Goal: Task Accomplishment & Management: Manage account settings

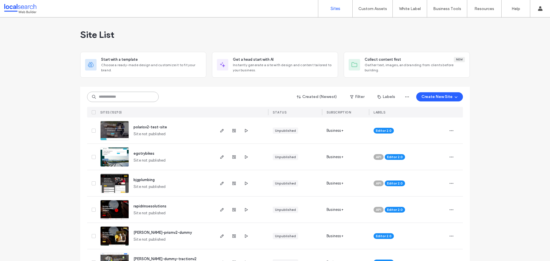
click at [132, 96] on input at bounding box center [123, 97] width 72 height 10
paste input "********"
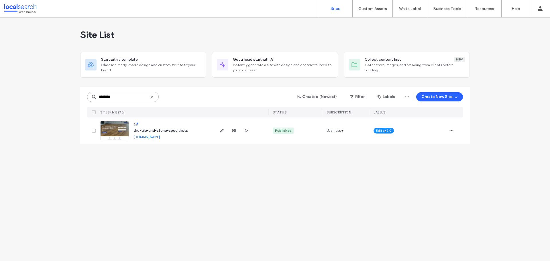
type input "********"
click at [119, 130] on link at bounding box center [114, 130] width 29 height 19
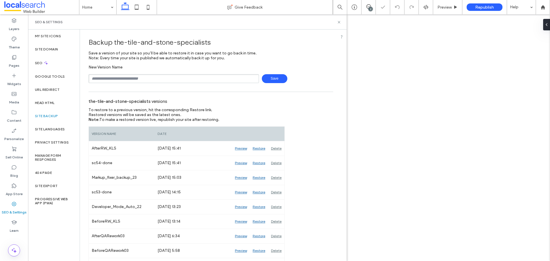
click at [142, 80] on input "text" at bounding box center [173, 78] width 170 height 9
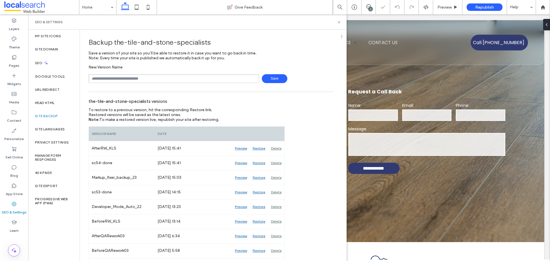
type input "**********"
click at [270, 77] on span "Save" at bounding box center [274, 78] width 25 height 9
click at [338, 23] on use at bounding box center [338, 22] width 2 height 2
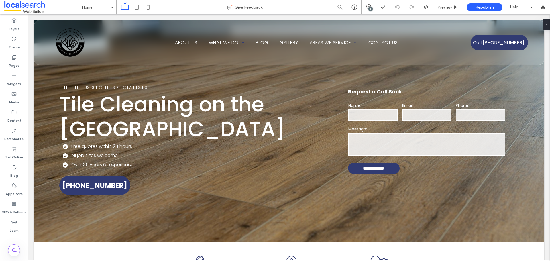
click at [370, 8] on div "2" at bounding box center [370, 9] width 4 height 4
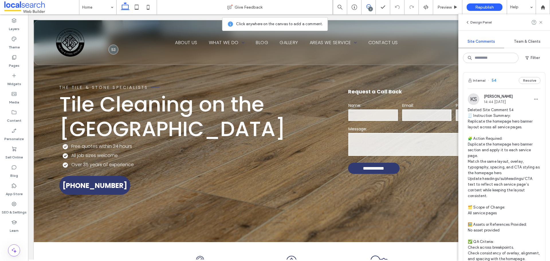
click at [501, 83] on div "Internal 54 Resolve" at bounding box center [504, 80] width 82 height 16
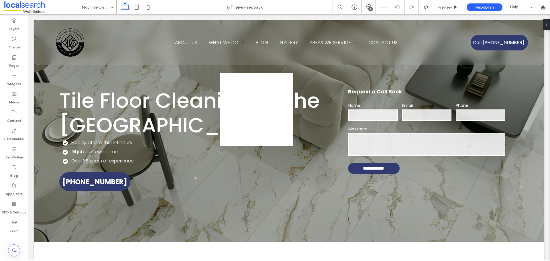
click at [371, 7] on div "2" at bounding box center [370, 9] width 4 height 4
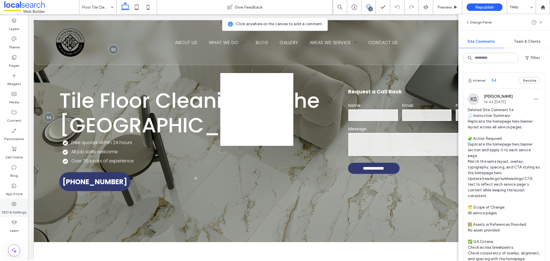
click at [15, 209] on label "SEO & Settings" at bounding box center [14, 211] width 25 height 8
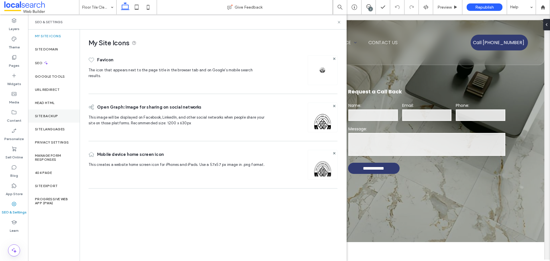
click at [58, 115] on div "Site Backup" at bounding box center [54, 115] width 52 height 13
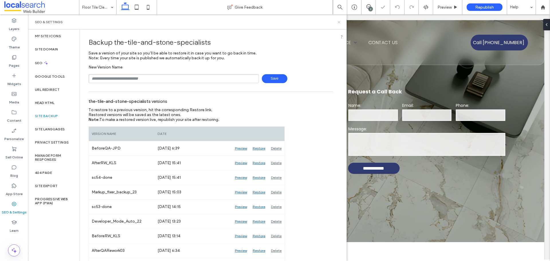
click at [338, 23] on use at bounding box center [338, 22] width 2 height 2
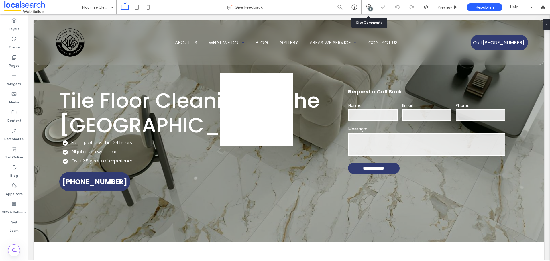
click at [367, 9] on div "2" at bounding box center [368, 7] width 14 height 6
click at [369, 8] on div "2" at bounding box center [370, 9] width 4 height 4
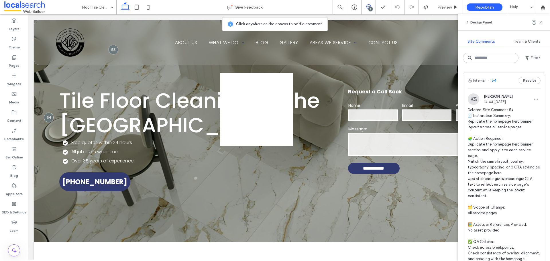
click at [504, 86] on div "Internal 54 Resolve" at bounding box center [504, 80] width 82 height 16
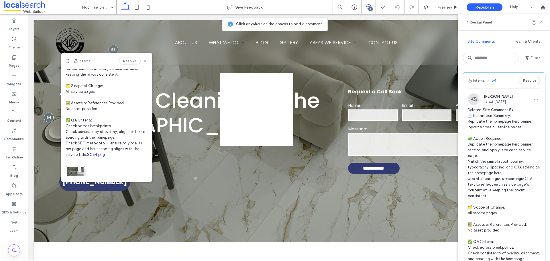
scroll to position [114, 0]
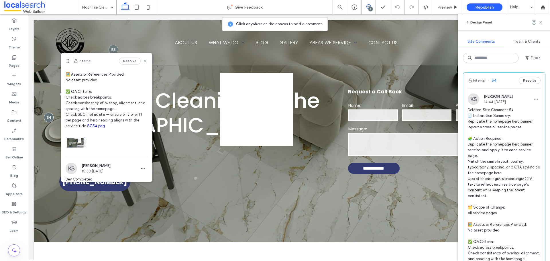
click at [87, 128] on link "SC54.png" at bounding box center [96, 126] width 18 height 4
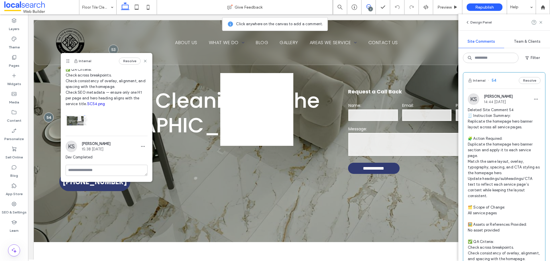
click at [87, 104] on link "SC54.png" at bounding box center [96, 104] width 18 height 4
click at [13, 204] on icon at bounding box center [14, 204] width 6 height 6
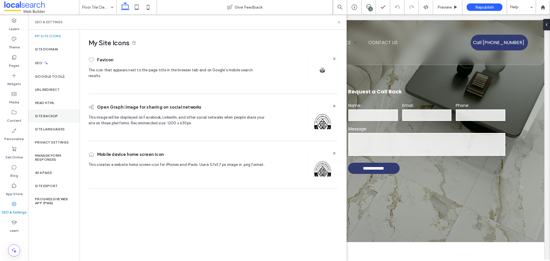
click at [54, 118] on label "Site Backup" at bounding box center [46, 116] width 23 height 4
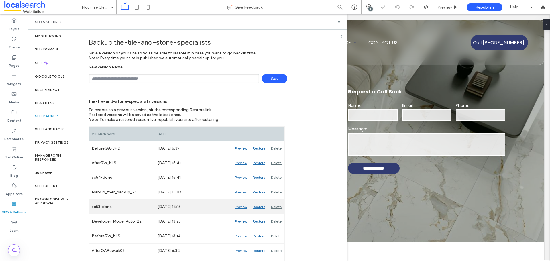
scroll to position [29, 0]
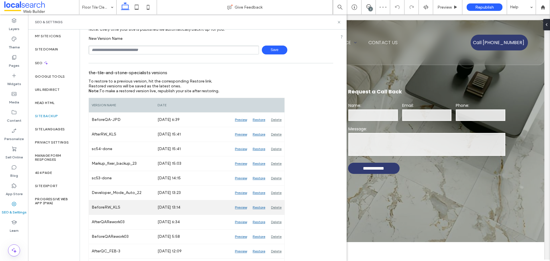
click at [245, 206] on div "Preview" at bounding box center [241, 207] width 18 height 14
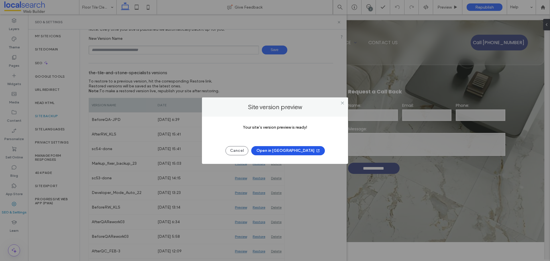
click at [284, 151] on button "Open in New Tab" at bounding box center [288, 150] width 74 height 9
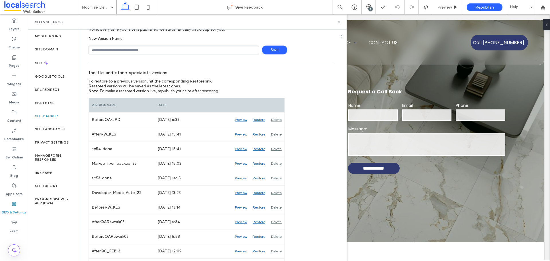
click at [338, 22] on use at bounding box center [338, 22] width 2 height 2
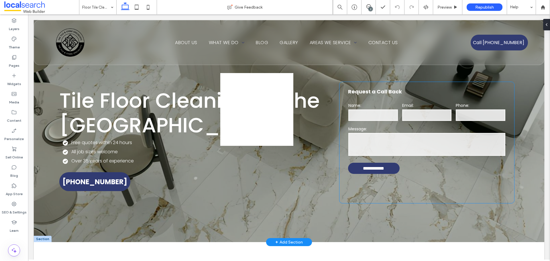
click at [387, 122] on div "Name:" at bounding box center [373, 111] width 54 height 23
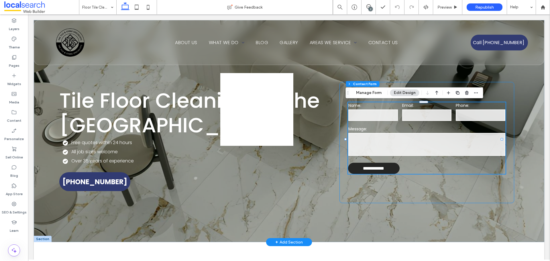
type input "*"
type input "***"
type input "*"
type input "***"
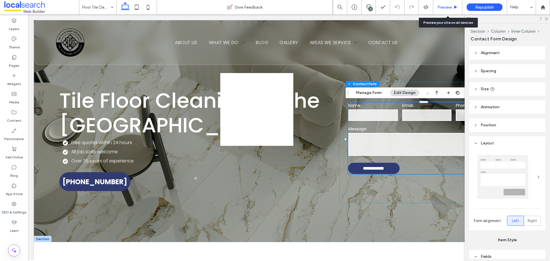
drag, startPoint x: 448, startPoint y: 5, endPoint x: 430, endPoint y: 134, distance: 130.3
click at [448, 5] on span "Preview" at bounding box center [444, 7] width 14 height 5
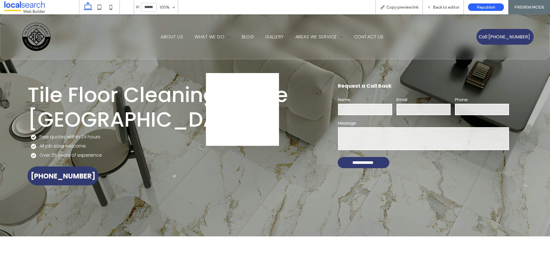
click at [420, 137] on textarea at bounding box center [423, 138] width 171 height 23
type textarea "****"
click at [442, 6] on span "Back to editor" at bounding box center [445, 7] width 26 height 5
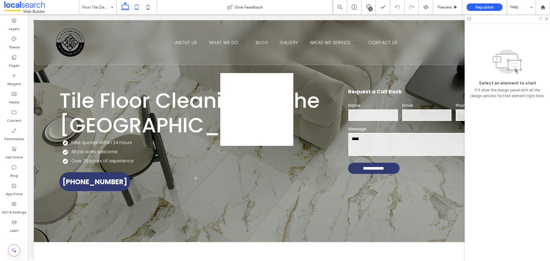
click at [139, 6] on icon at bounding box center [136, 6] width 11 height 11
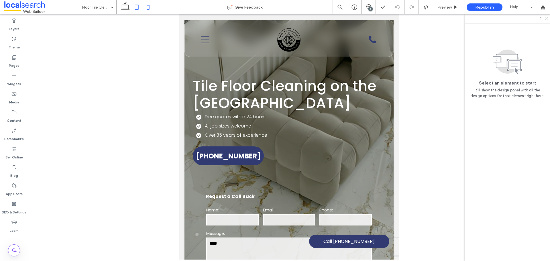
click at [147, 5] on icon at bounding box center [147, 6] width 11 height 11
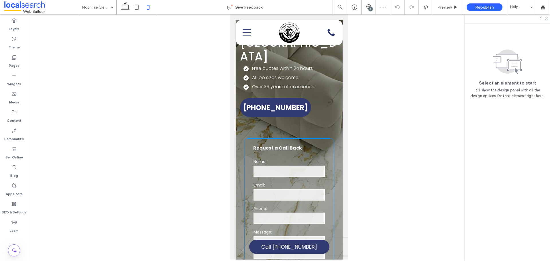
scroll to position [57, 0]
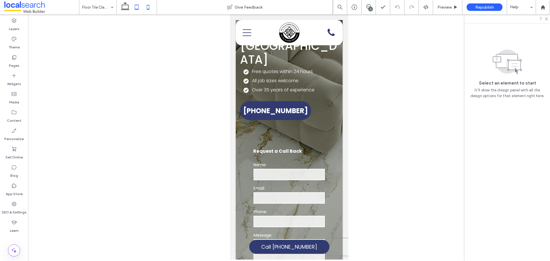
click at [134, 8] on icon at bounding box center [136, 6] width 11 height 11
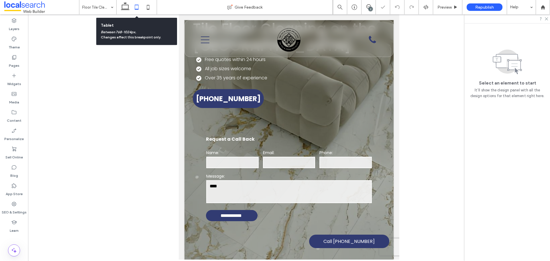
scroll to position [0, 0]
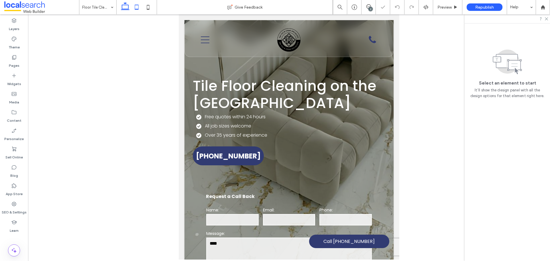
click at [128, 8] on use at bounding box center [125, 6] width 9 height 8
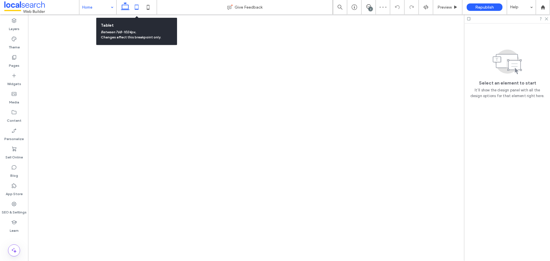
click at [137, 8] on icon at bounding box center [136, 6] width 11 height 11
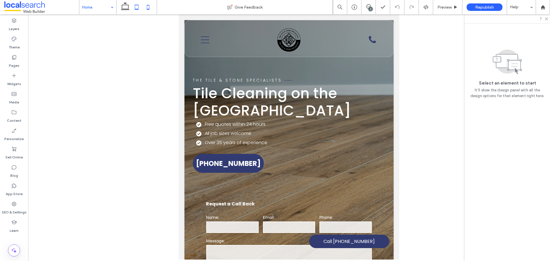
click at [145, 9] on icon at bounding box center [147, 6] width 11 height 11
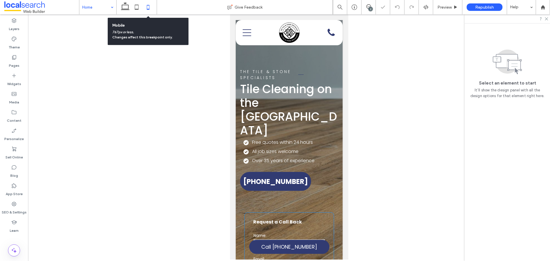
scroll to position [143, 0]
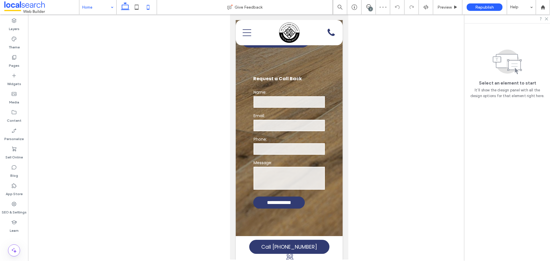
click at [129, 7] on use at bounding box center [125, 6] width 9 height 8
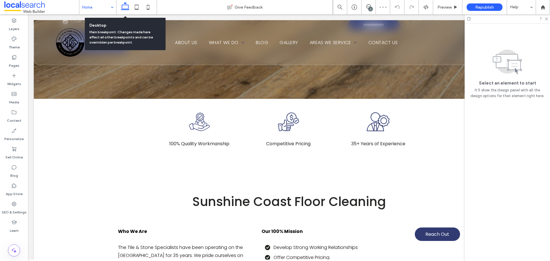
scroll to position [0, 0]
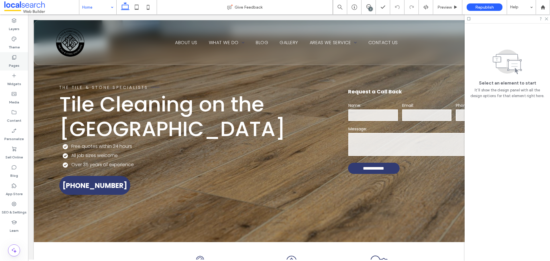
click at [20, 56] on div "Pages" at bounding box center [14, 61] width 28 height 18
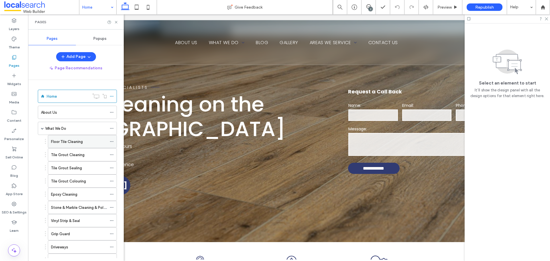
click at [72, 141] on label "Floor Tile Cleaning" at bounding box center [67, 142] width 32 height 10
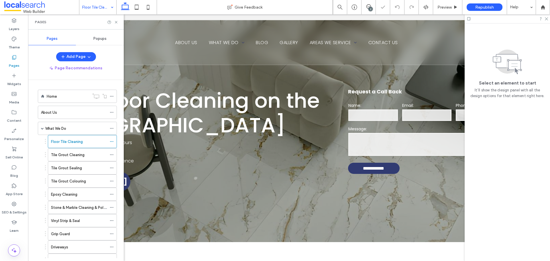
click at [369, 9] on div "2" at bounding box center [370, 9] width 4 height 4
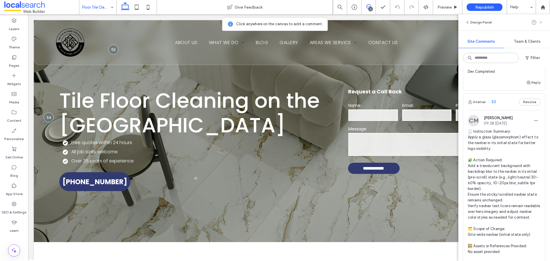
click at [540, 21] on icon at bounding box center [540, 22] width 5 height 5
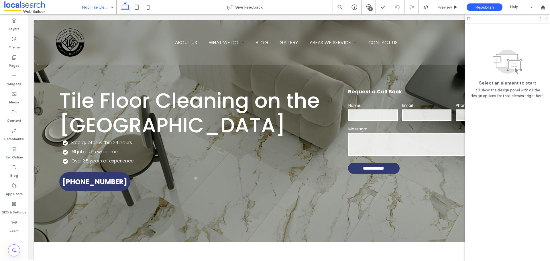
click at [545, 17] on icon at bounding box center [546, 19] width 4 height 4
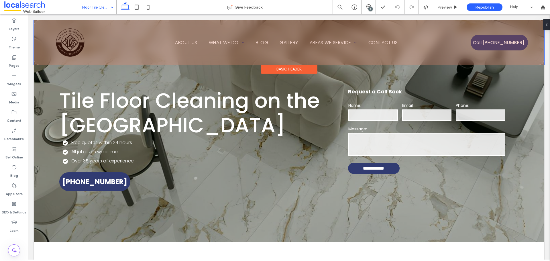
click at [433, 61] on div at bounding box center [288, 42] width 509 height 44
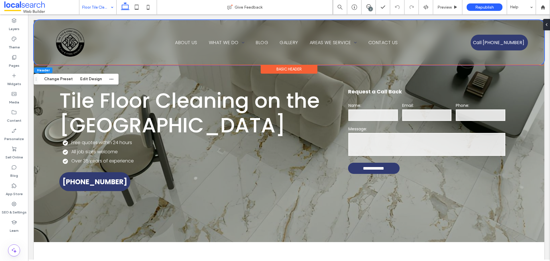
click at [38, 25] on div "Home About Us What We Do Floor Tile Cleaning Tile Grout Cleaning Tile Grout Sea…" at bounding box center [289, 42] width 510 height 45
click at [368, 8] on div "2" at bounding box center [370, 9] width 4 height 4
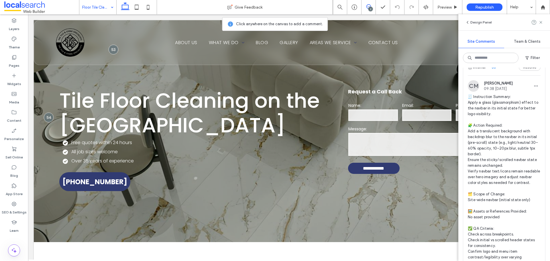
scroll to position [286, 0]
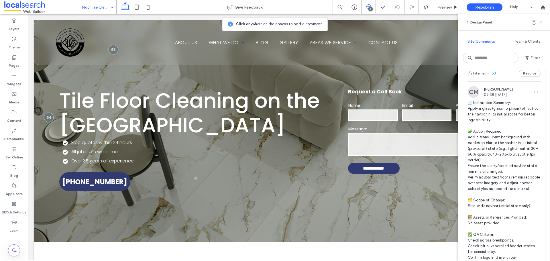
click at [542, 24] on icon at bounding box center [540, 22] width 5 height 5
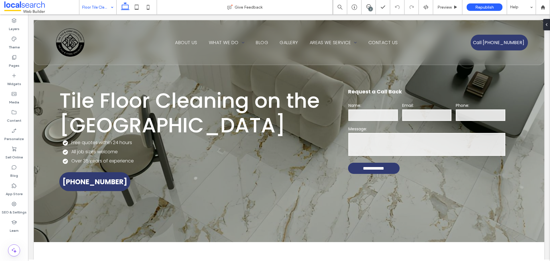
scroll to position [0, 0]
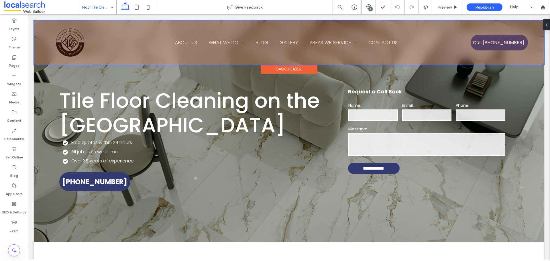
click at [526, 28] on div at bounding box center [288, 42] width 509 height 44
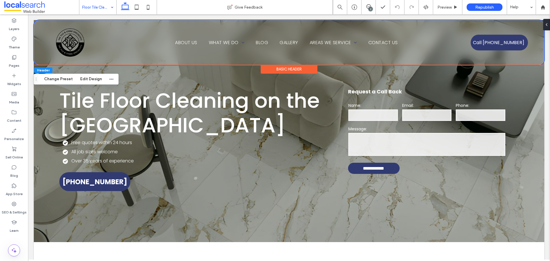
click at [537, 26] on div "Home About Us What We Do Floor Tile Cleaning Tile Grout Cleaning Tile Grout Sea…" at bounding box center [289, 42] width 510 height 45
click at [543, 25] on icon at bounding box center [544, 24] width 5 height 5
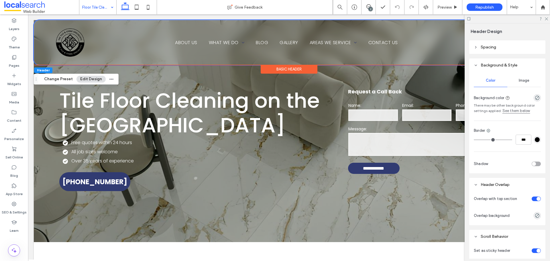
scroll to position [42, 0]
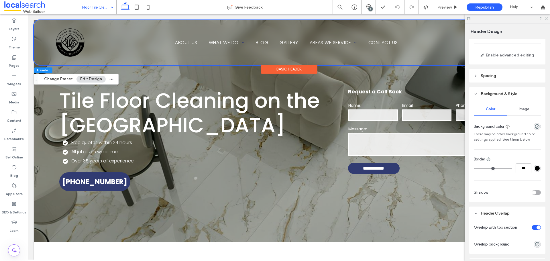
click at [510, 78] on header "Spacing" at bounding box center [507, 75] width 76 height 13
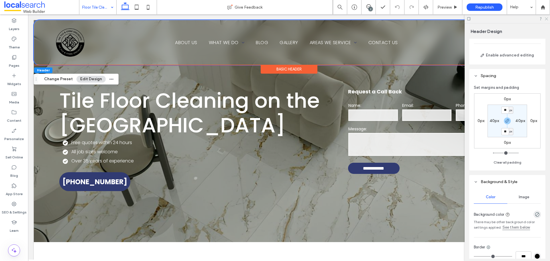
click at [547, 17] on icon at bounding box center [546, 19] width 4 height 4
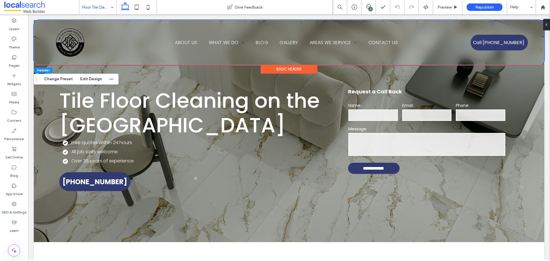
click at [296, 70] on div "Basic Header" at bounding box center [288, 69] width 57 height 9
drag, startPoint x: 548, startPoint y: 23, endPoint x: 520, endPoint y: 9, distance: 31.4
click at [548, 23] on div at bounding box center [544, 24] width 9 height 11
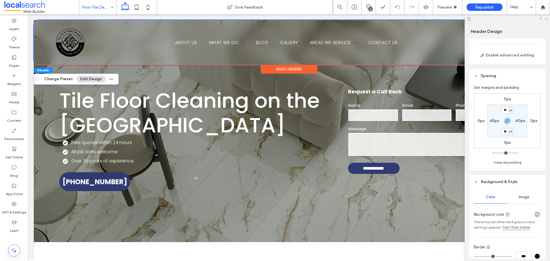
click at [545, 20] on icon at bounding box center [546, 19] width 4 height 4
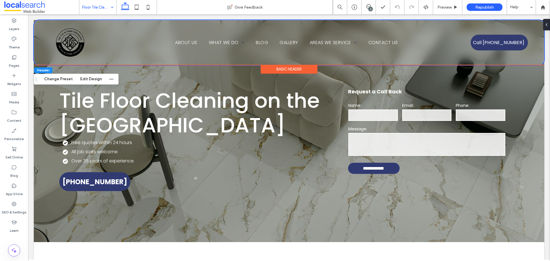
click at [534, 25] on div "Home About Us What We Do Floor Tile Cleaning Tile Grout Cleaning Tile Grout Sea…" at bounding box center [289, 42] width 510 height 45
click at [39, 24] on div "Home About Us What We Do Floor Tile Cleaning Tile Grout Cleaning Tile Grout Sea…" at bounding box center [289, 42] width 510 height 45
click at [84, 77] on button "Edit Design" at bounding box center [90, 79] width 29 height 7
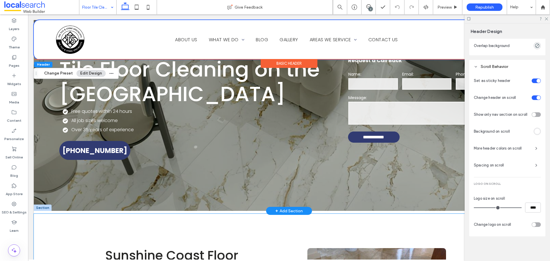
scroll to position [0, 0]
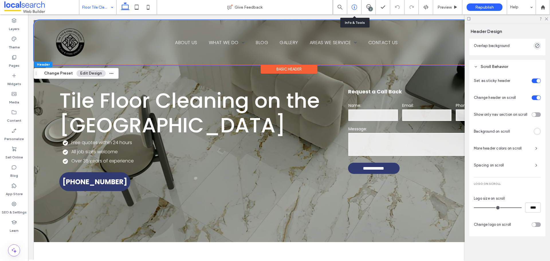
click at [354, 7] on use at bounding box center [353, 7] width 5 height 5
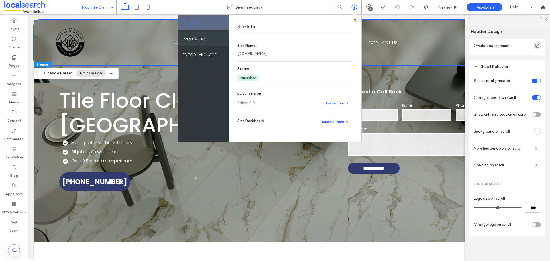
click at [206, 37] on div "PREVIEW LINK" at bounding box center [203, 38] width 50 height 14
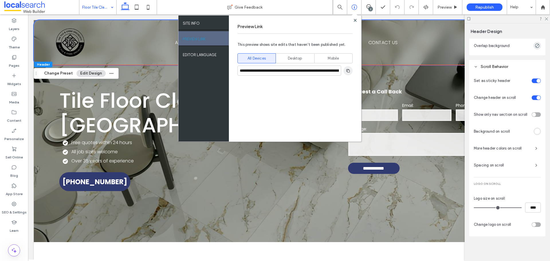
click at [347, 71] on use "button" at bounding box center [347, 70] width 3 height 3
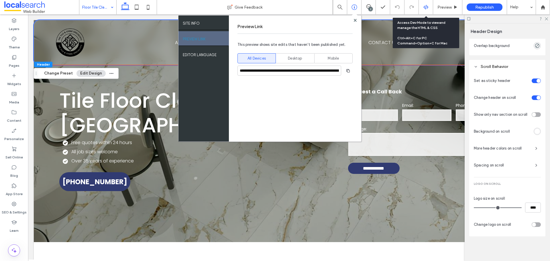
click at [428, 8] on div at bounding box center [425, 7] width 14 height 5
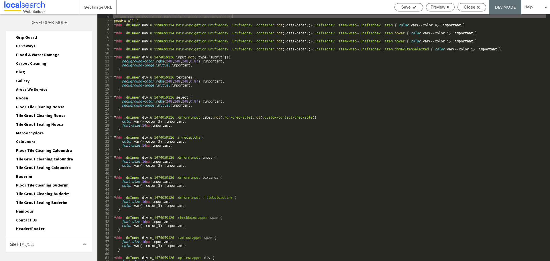
click at [37, 245] on div "Site HTML/CSS" at bounding box center [49, 244] width 86 height 14
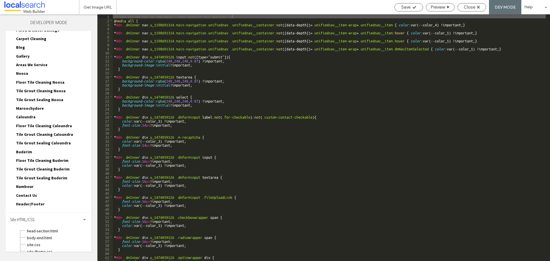
scroll to position [184, 0]
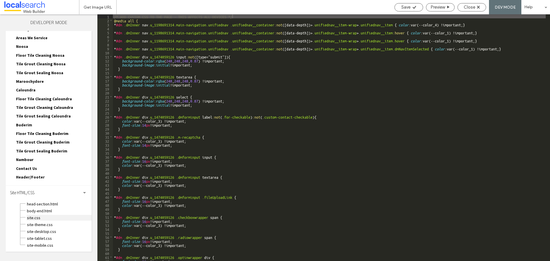
click at [42, 216] on span "site.css" at bounding box center [59, 218] width 65 height 6
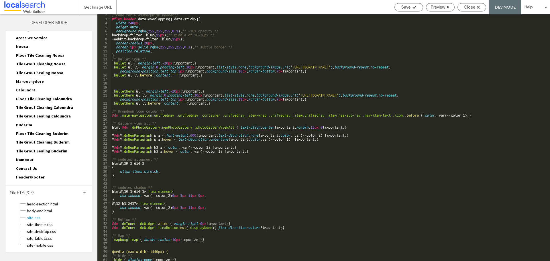
scroll to position [0, 0]
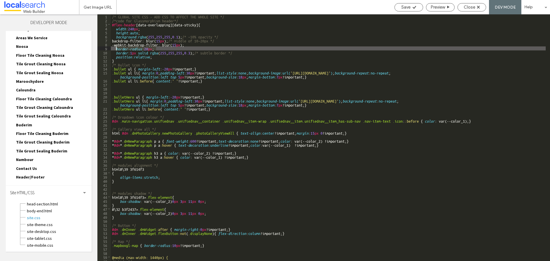
drag, startPoint x: 158, startPoint y: 48, endPoint x: 116, endPoint y: 48, distance: 42.4
click at [116, 48] on div "/* GLOBAL SITE CSS - ADD CSS TO AFFECT THE WHOLE SITE */ /*code for Glassmorphi…" at bounding box center [328, 141] width 434 height 254
click at [148, 48] on div "/* GLOBAL SITE CSS - ADD CSS TO AFFECT THE WHOLE SITE */ /*code for Glassmorphi…" at bounding box center [328, 137] width 434 height 246
type textarea "**"
click at [408, 8] on span "Save" at bounding box center [405, 7] width 9 height 5
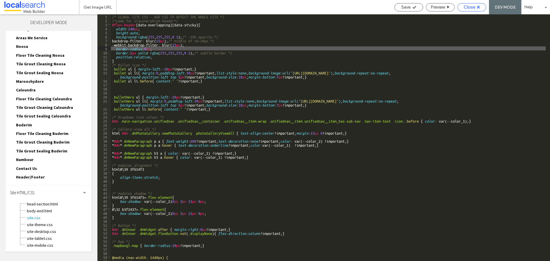
click at [469, 6] on span "Close" at bounding box center [468, 7] width 11 height 5
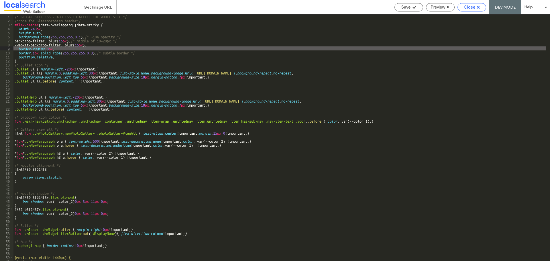
scroll to position [170, 0]
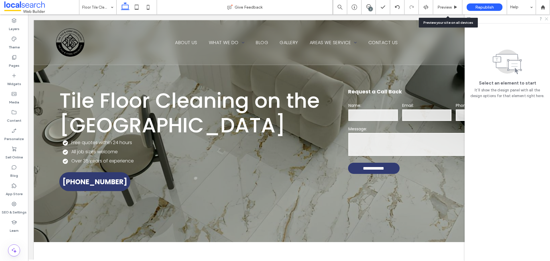
click at [546, 18] on icon at bounding box center [546, 19] width 4 height 4
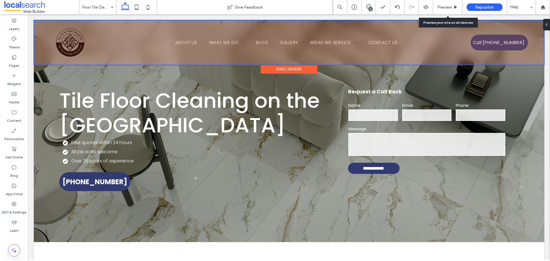
click at [534, 27] on div at bounding box center [288, 42] width 509 height 44
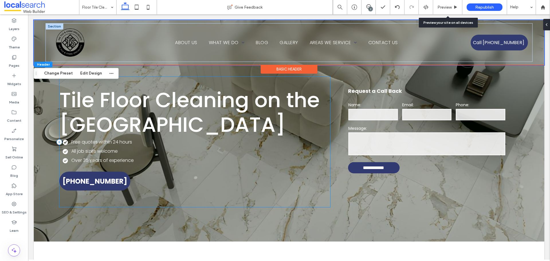
scroll to position [0, 0]
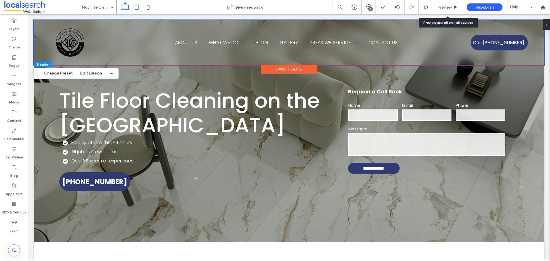
click at [139, 8] on icon at bounding box center [136, 6] width 11 height 11
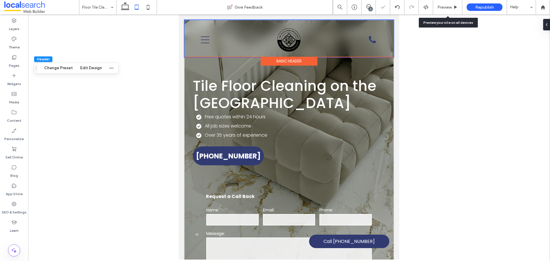
type input "**"
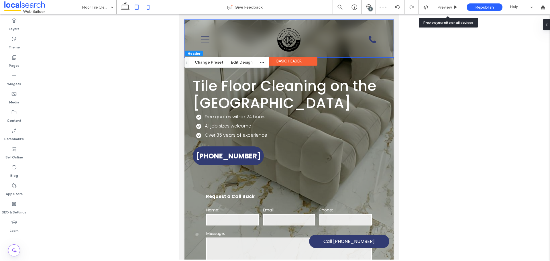
click at [150, 7] on icon at bounding box center [147, 6] width 11 height 11
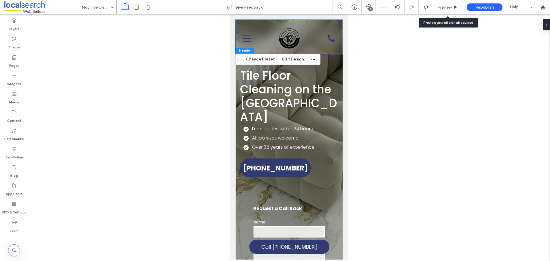
click at [123, 8] on icon at bounding box center [124, 6] width 11 height 11
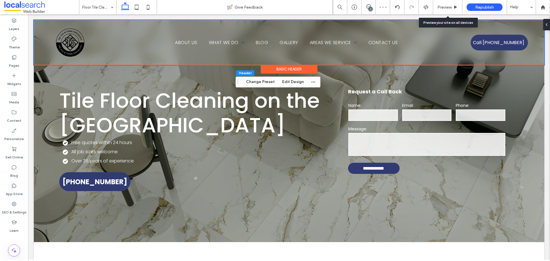
type input "**"
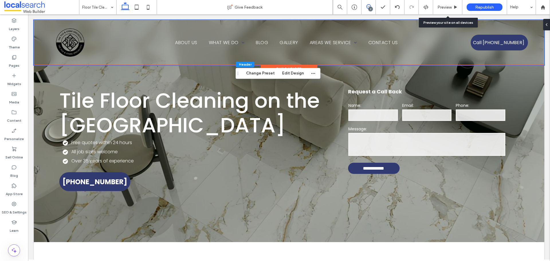
click at [370, 5] on use at bounding box center [368, 6] width 5 height 5
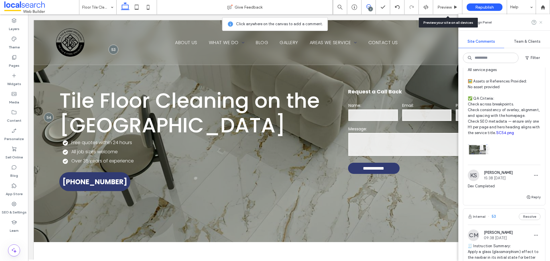
click at [542, 21] on icon at bounding box center [540, 22] width 5 height 5
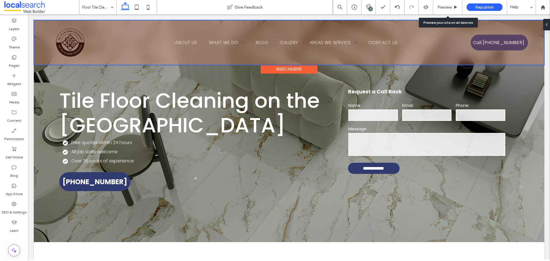
click at [536, 50] on div at bounding box center [288, 42] width 509 height 44
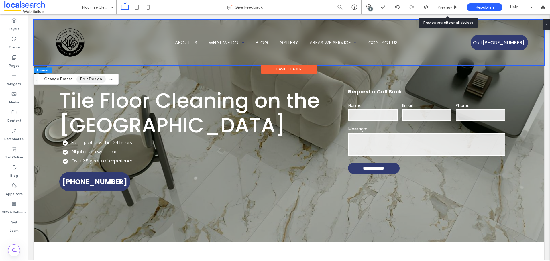
click at [89, 79] on button "Edit Design" at bounding box center [90, 79] width 29 height 7
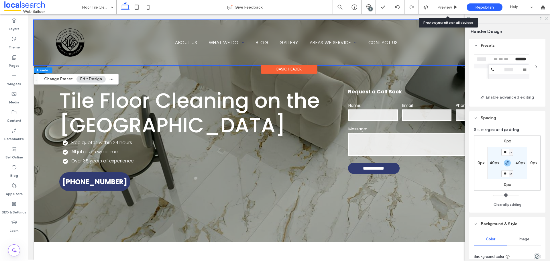
click at [532, 66] on div at bounding box center [535, 66] width 9 height 9
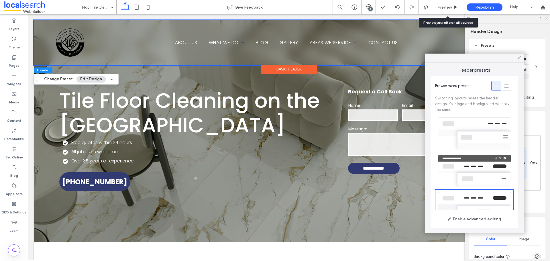
scroll to position [63, 0]
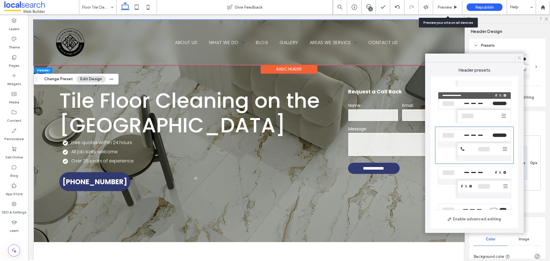
click at [521, 59] on div at bounding box center [518, 58] width 9 height 9
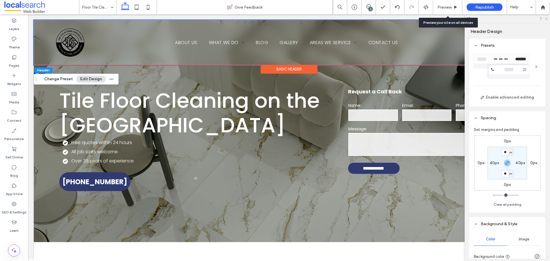
click at [546, 19] on icon at bounding box center [546, 19] width 4 height 4
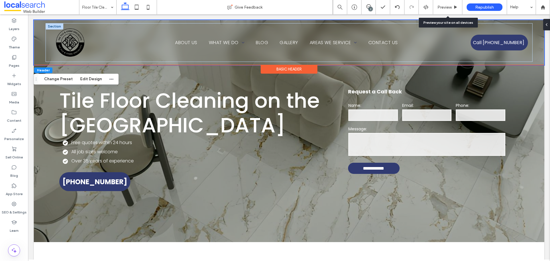
click at [53, 27] on div at bounding box center [55, 26] width 18 height 6
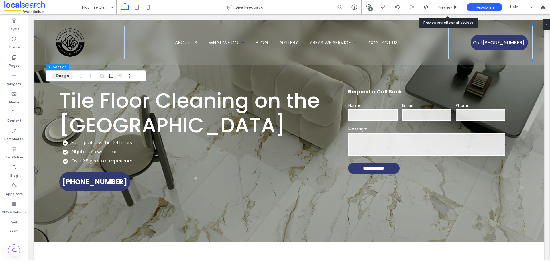
click at [60, 77] on button "Design" at bounding box center [62, 75] width 21 height 7
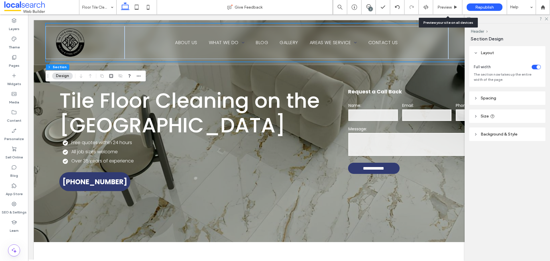
click at [490, 101] on header "Spacing" at bounding box center [507, 97] width 76 height 13
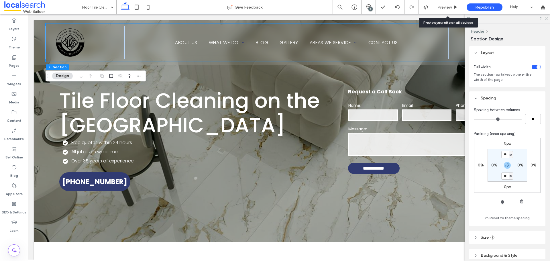
scroll to position [26, 0]
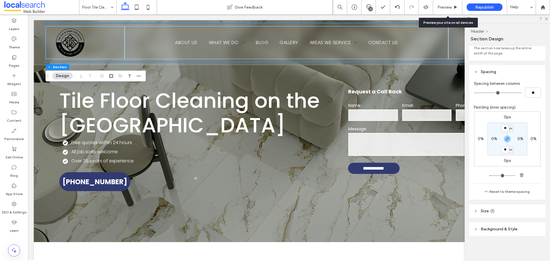
click at [509, 211] on header "Size" at bounding box center [507, 210] width 76 height 13
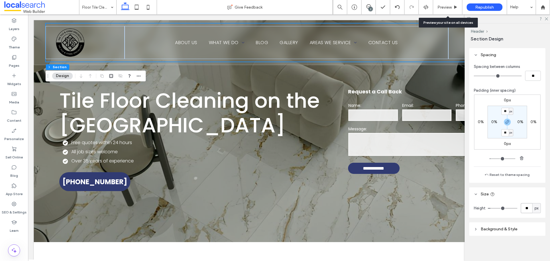
click at [526, 209] on input "**" at bounding box center [525, 208] width 11 height 10
click at [544, 18] on icon at bounding box center [546, 19] width 4 height 4
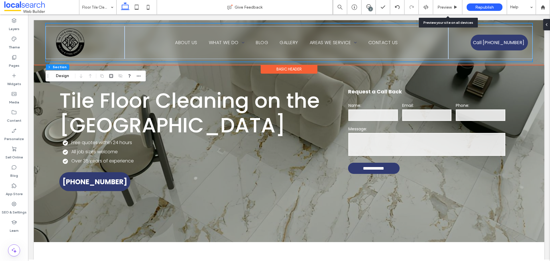
click at [536, 51] on div "Home About Us What We Do Floor Tile Cleaning Tile Grout Cleaning Tile Grout Sea…" at bounding box center [289, 42] width 510 height 45
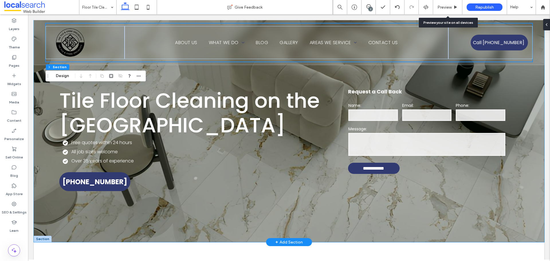
click at [526, 75] on div "**********" at bounding box center [289, 131] width 510 height 222
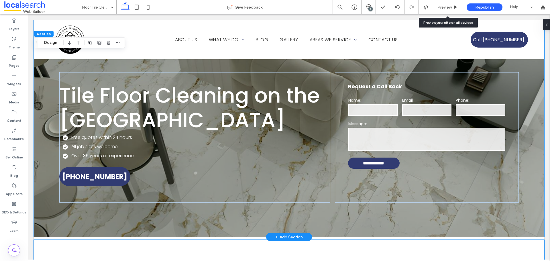
scroll to position [0, 0]
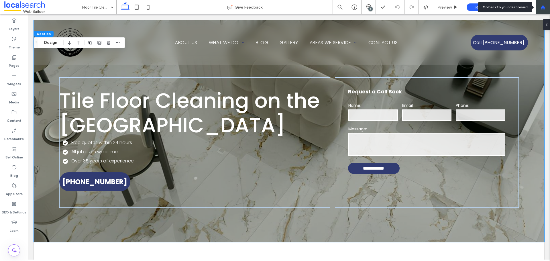
click at [542, 5] on icon at bounding box center [542, 7] width 5 height 5
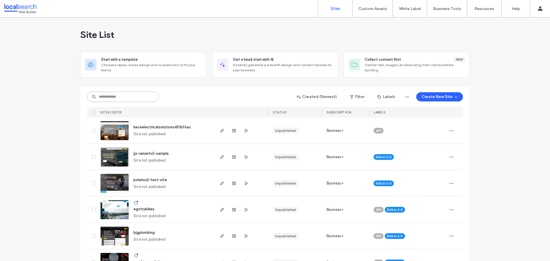
click at [125, 94] on input at bounding box center [123, 97] width 72 height 10
paste input "********"
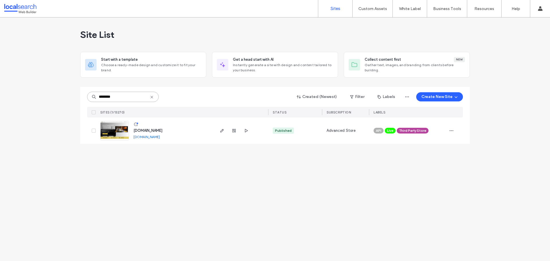
type input "********"
click at [116, 129] on link at bounding box center [114, 130] width 29 height 19
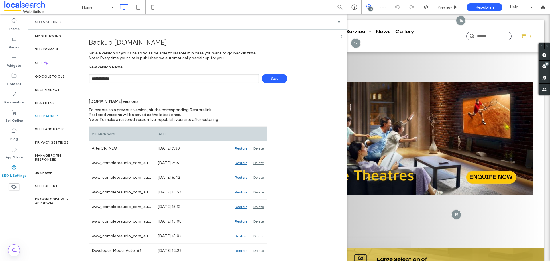
click at [277, 77] on span "Save" at bounding box center [274, 78] width 25 height 9
click at [167, 80] on input "**********" at bounding box center [173, 78] width 170 height 9
type input "**********"
click at [265, 80] on span "Save" at bounding box center [274, 78] width 25 height 9
click at [339, 23] on icon at bounding box center [339, 22] width 4 height 4
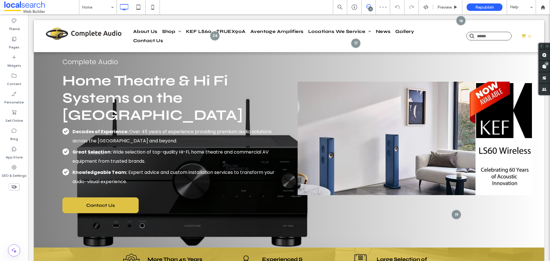
click at [370, 9] on div "13" at bounding box center [370, 9] width 4 height 4
click at [545, 67] on use at bounding box center [544, 66] width 5 height 5
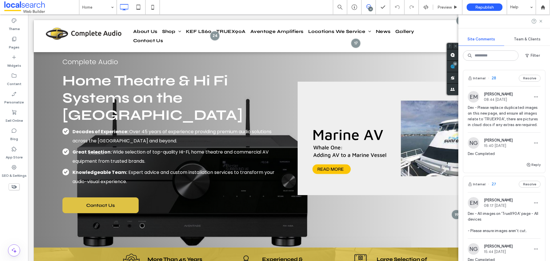
click at [504, 80] on div "Internal 28 Resolve" at bounding box center [504, 78] width 82 height 16
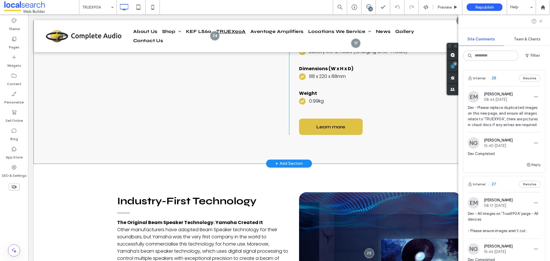
scroll to position [2655, 0]
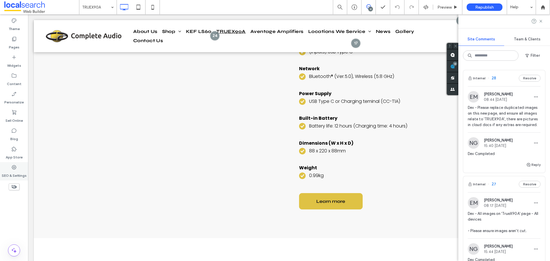
click at [21, 168] on div "SEO & Settings" at bounding box center [14, 171] width 28 height 18
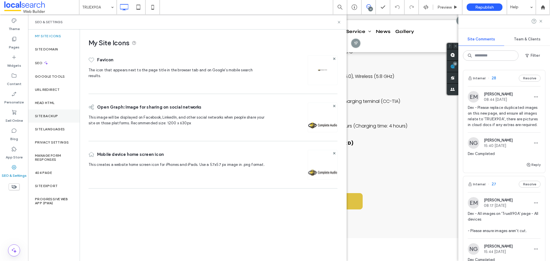
click at [58, 112] on div "Site Backup" at bounding box center [54, 115] width 52 height 13
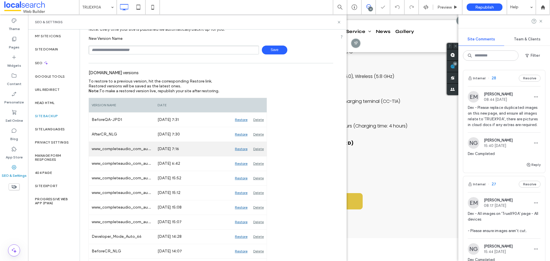
scroll to position [57, 0]
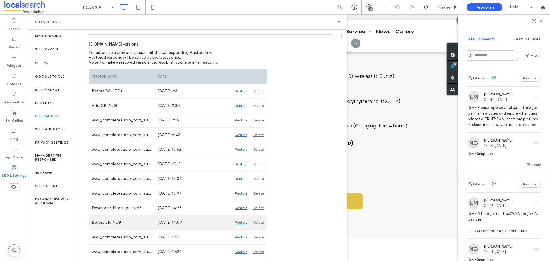
click at [237, 222] on div "Restore" at bounding box center [241, 222] width 18 height 14
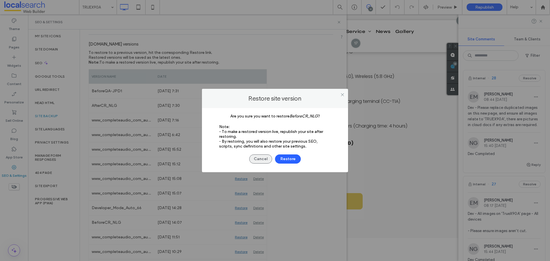
click at [264, 161] on button "Cancel" at bounding box center [260, 158] width 23 height 9
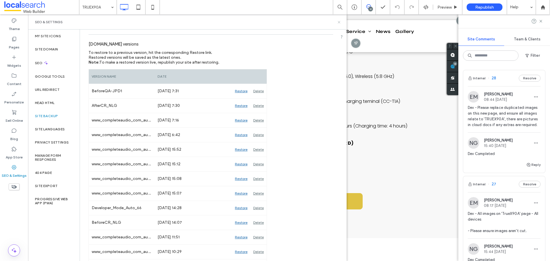
click at [339, 21] on icon at bounding box center [339, 22] width 4 height 4
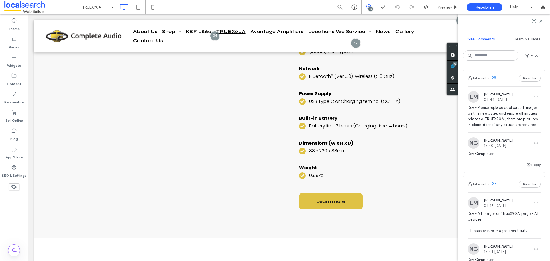
click at [503, 80] on div "Internal 28 Resolve" at bounding box center [504, 78] width 82 height 16
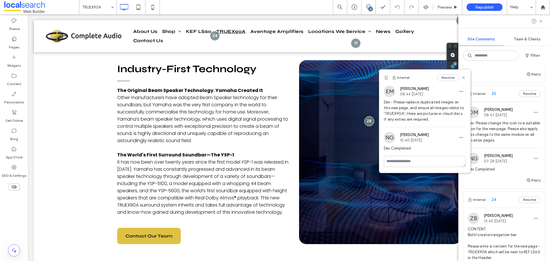
scroll to position [286, 0]
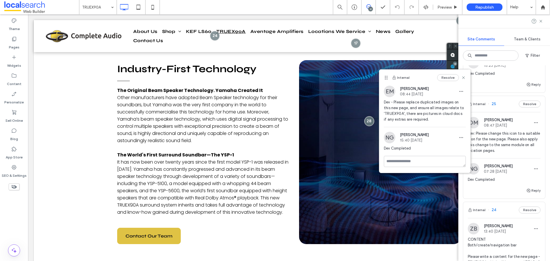
click at [503, 110] on div "Internal 25 Resolve" at bounding box center [504, 104] width 82 height 16
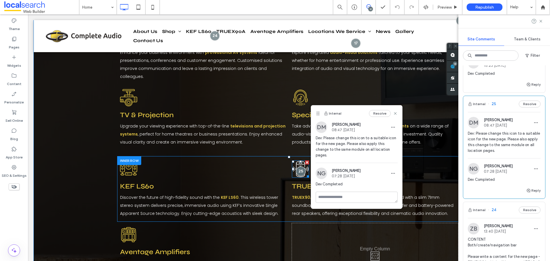
click at [299, 160] on icon "Wireless Speaker" at bounding box center [300, 168] width 17 height 17
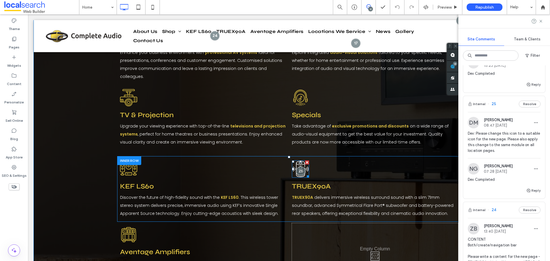
click at [301, 160] on icon "Wireless Speaker" at bounding box center [300, 168] width 17 height 17
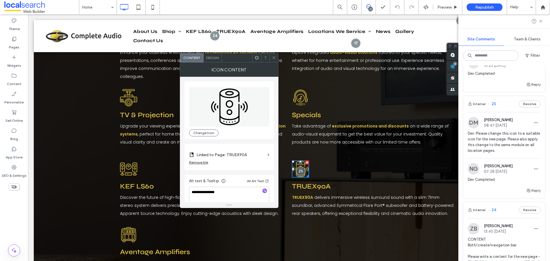
click at [275, 57] on icon at bounding box center [274, 58] width 4 height 4
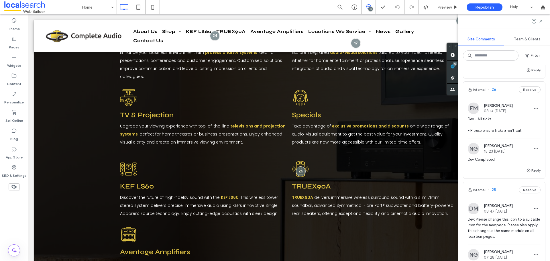
scroll to position [172, 0]
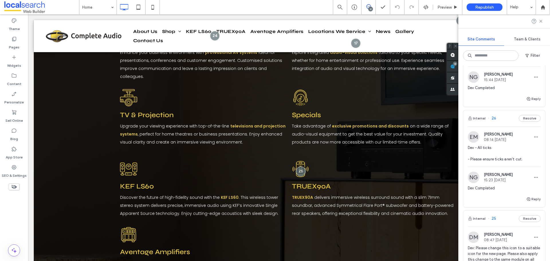
click at [498, 126] on div "Internal 26 Resolve" at bounding box center [504, 118] width 82 height 16
click at [497, 126] on div "Internal 26 Resolve" at bounding box center [504, 118] width 82 height 16
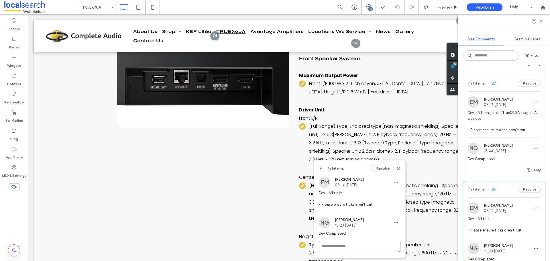
scroll to position [86, 0]
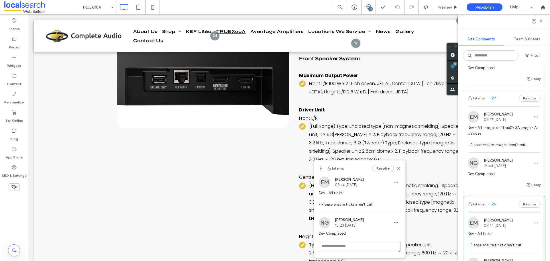
click at [505, 105] on div "Internal 27 Resolve" at bounding box center [504, 98] width 82 height 16
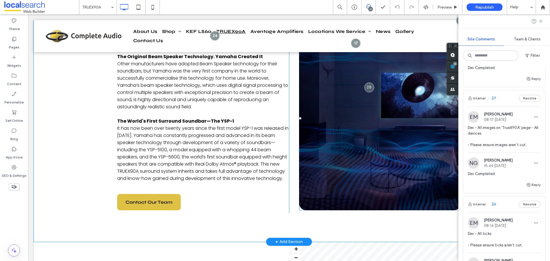
scroll to position [2862, 0]
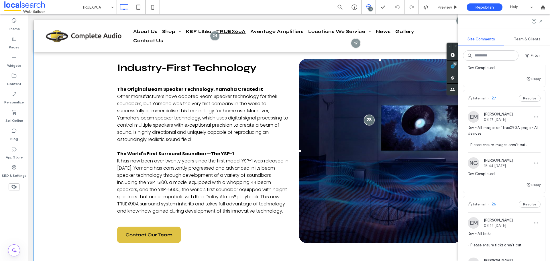
click at [368, 122] on div at bounding box center [369, 120] width 11 height 11
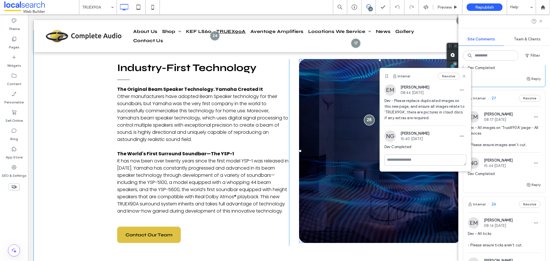
click at [368, 122] on div at bounding box center [369, 120] width 11 height 11
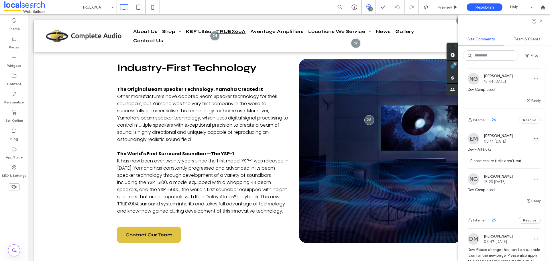
scroll to position [172, 0]
click at [354, 7] on icon at bounding box center [354, 7] width 6 height 6
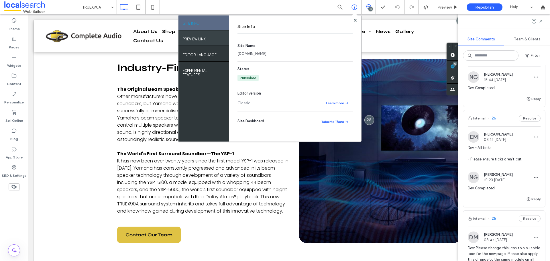
click at [216, 35] on div "PREVIEW LINK" at bounding box center [203, 38] width 50 height 14
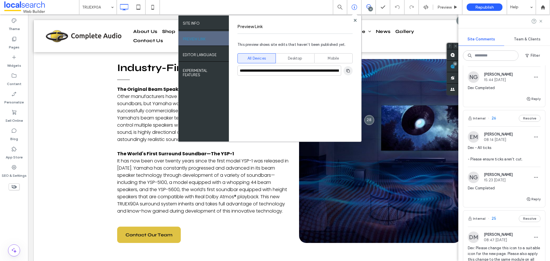
click at [349, 72] on use "button" at bounding box center [347, 70] width 3 height 3
click at [355, 20] on use at bounding box center [354, 20] width 3 height 3
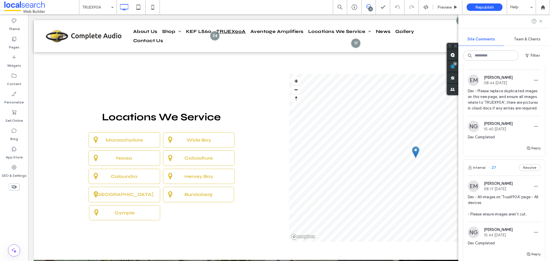
scroll to position [0, 0]
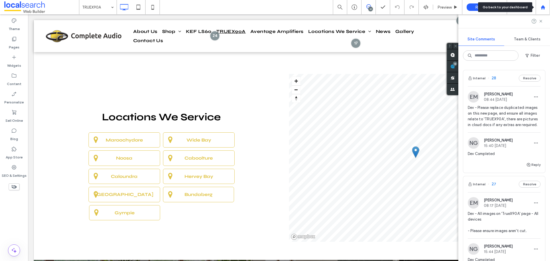
click at [545, 3] on div at bounding box center [542, 7] width 14 height 14
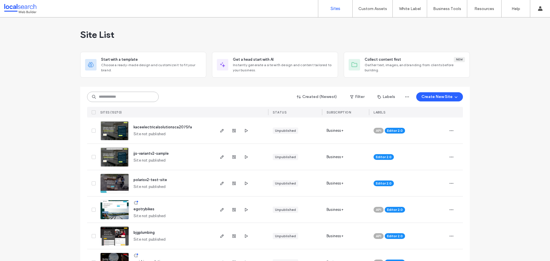
click at [127, 97] on input at bounding box center [123, 97] width 72 height 10
click at [138, 94] on input at bounding box center [123, 97] width 72 height 10
click at [498, 25] on link "Product Updates" at bounding box center [498, 23] width 55 height 12
click at [123, 100] on input at bounding box center [123, 97] width 72 height 10
paste input "********"
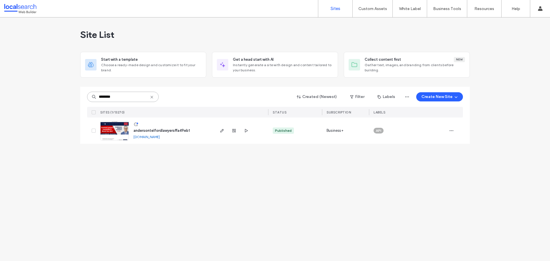
type input "********"
click at [121, 131] on link at bounding box center [114, 130] width 29 height 19
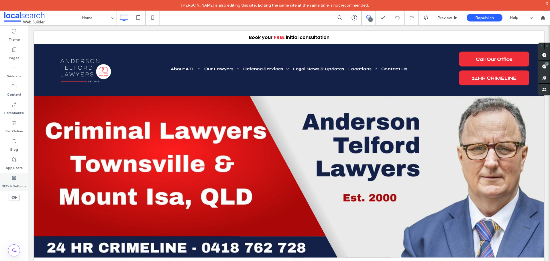
click at [22, 178] on div "SEO & Settings" at bounding box center [14, 182] width 28 height 18
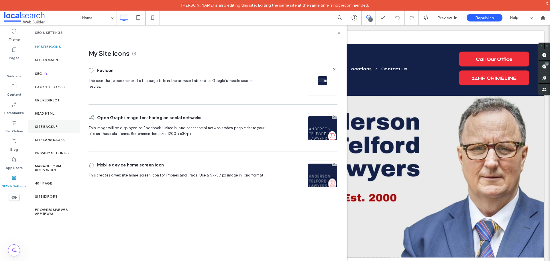
click at [56, 132] on div "Site Backup" at bounding box center [54, 126] width 52 height 13
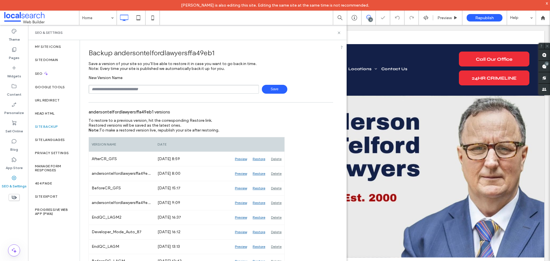
click at [137, 89] on input "text" at bounding box center [173, 89] width 170 height 9
type input "**********"
click at [270, 90] on span "Save" at bounding box center [274, 89] width 25 height 9
click at [339, 34] on icon at bounding box center [339, 33] width 4 height 4
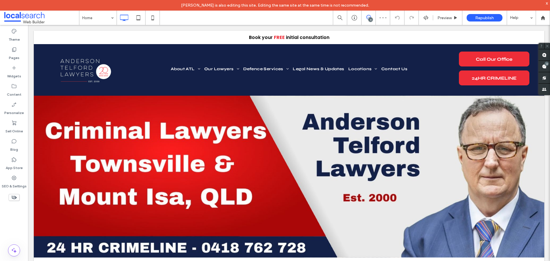
click at [368, 16] on icon at bounding box center [368, 17] width 5 height 5
click at [368, 17] on icon at bounding box center [368, 17] width 5 height 5
click at [546, 69] on span at bounding box center [543, 66] width 11 height 11
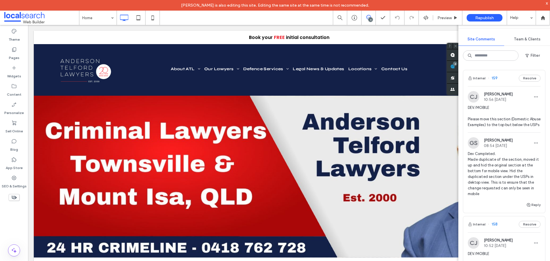
click at [508, 78] on div "Internal 159 Resolve" at bounding box center [504, 78] width 82 height 16
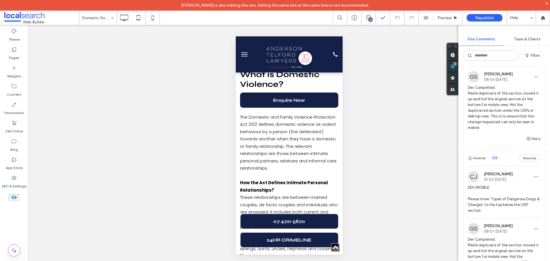
scroll to position [57, 0]
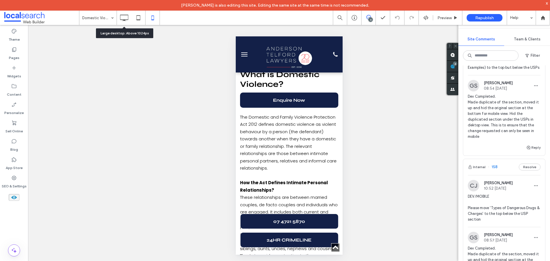
click at [127, 17] on icon at bounding box center [123, 17] width 11 height 11
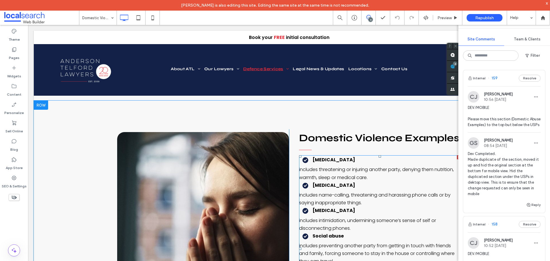
scroll to position [801, 0]
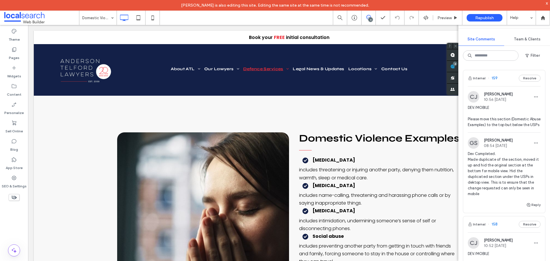
click at [506, 76] on div "Internal 159 Resolve" at bounding box center [504, 78] width 82 height 16
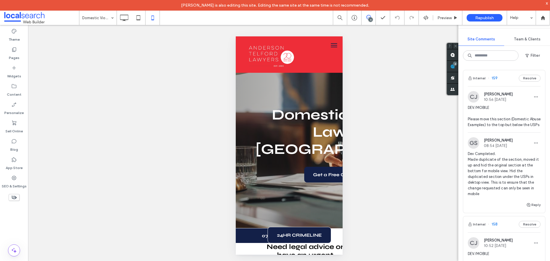
click at [504, 78] on div "Internal 159 Resolve" at bounding box center [504, 78] width 82 height 16
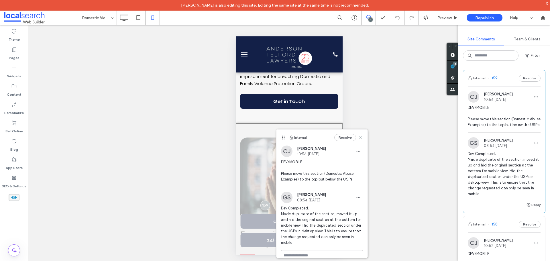
click at [358, 138] on icon at bounding box center [360, 137] width 5 height 5
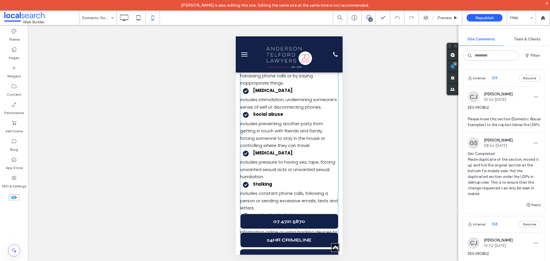
scroll to position [542, 0]
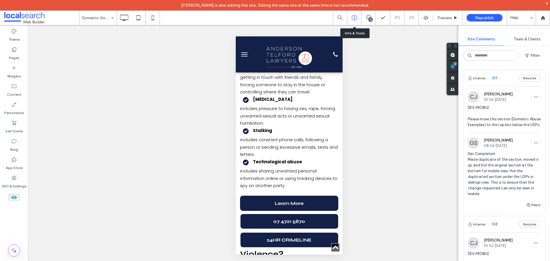
click at [355, 19] on icon at bounding box center [354, 18] width 6 height 6
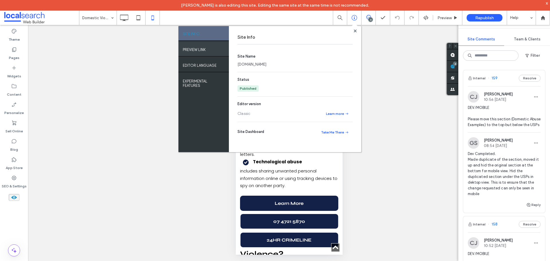
click at [207, 50] on div "PREVIEW LINK" at bounding box center [203, 49] width 50 height 14
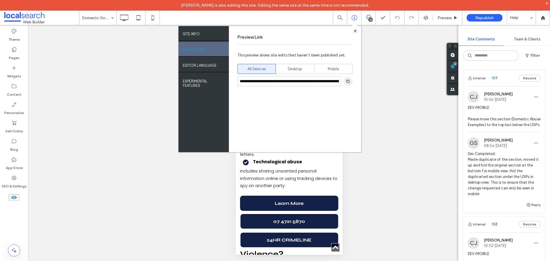
click at [347, 81] on use "button" at bounding box center [347, 80] width 3 height 3
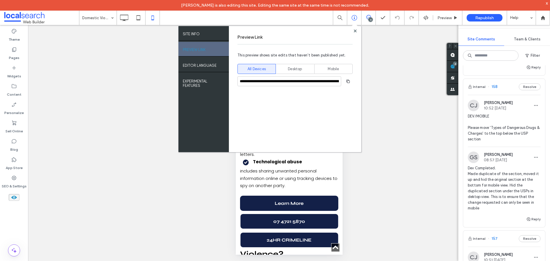
scroll to position [143, 0]
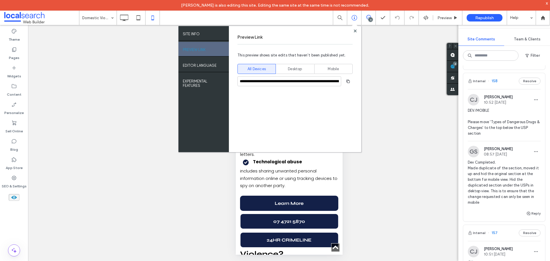
click at [505, 89] on div "Internal 158 Resolve" at bounding box center [504, 81] width 82 height 16
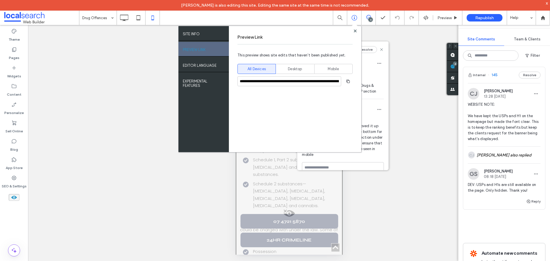
scroll to position [372, 0]
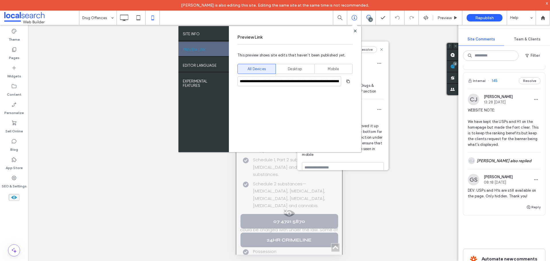
click at [499, 89] on div "Internal 145 Resolve" at bounding box center [504, 81] width 82 height 16
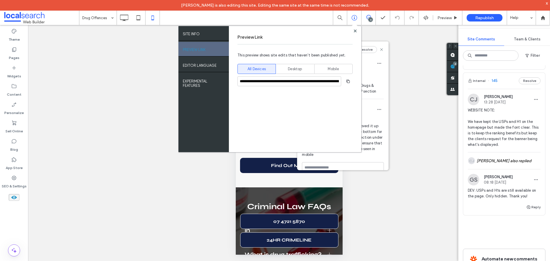
scroll to position [0, 0]
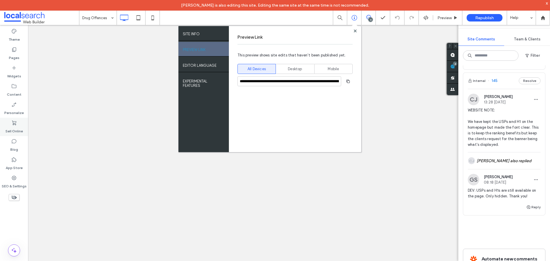
click at [354, 31] on use at bounding box center [354, 30] width 3 height 3
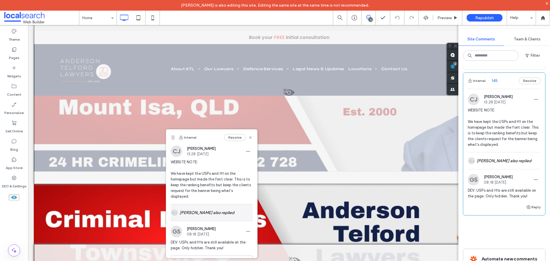
click at [217, 221] on div "CJ Cayde Juvakka also replied" at bounding box center [212, 212] width 82 height 17
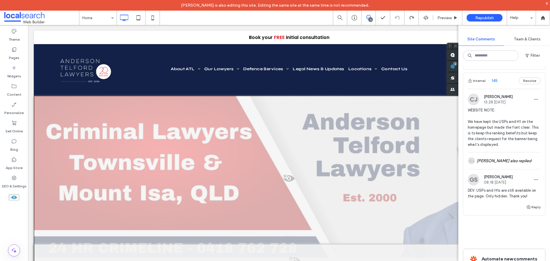
click at [13, 196] on use at bounding box center [14, 196] width 6 height 3
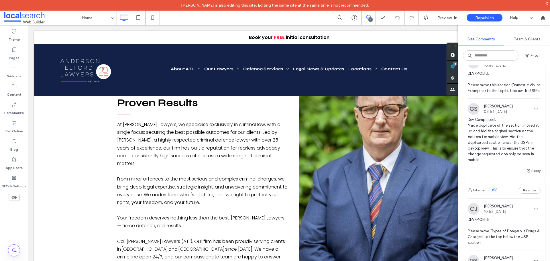
scroll to position [86, 0]
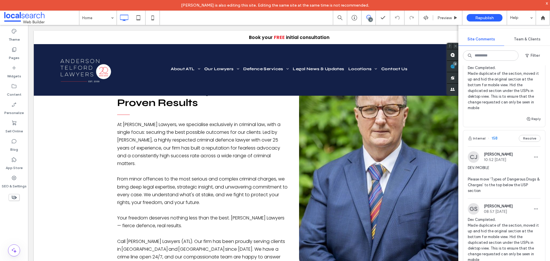
click at [502, 146] on div "Internal 158 Resolve" at bounding box center [504, 138] width 82 height 16
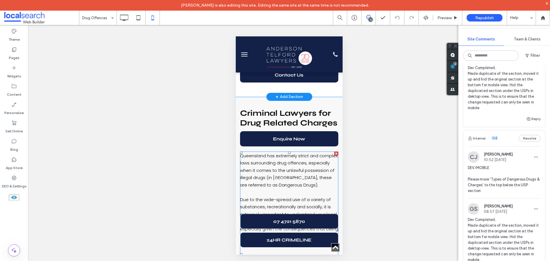
scroll to position [642, 0]
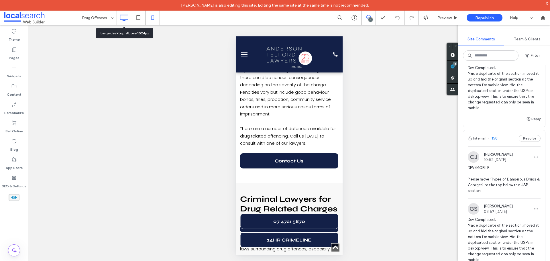
click at [127, 19] on icon at bounding box center [123, 17] width 11 height 11
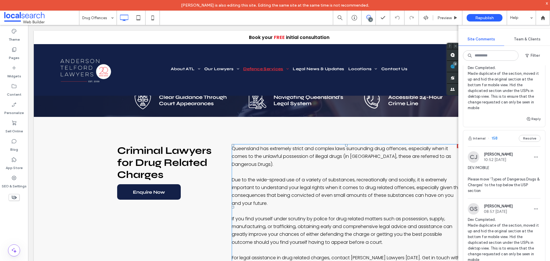
scroll to position [200, 0]
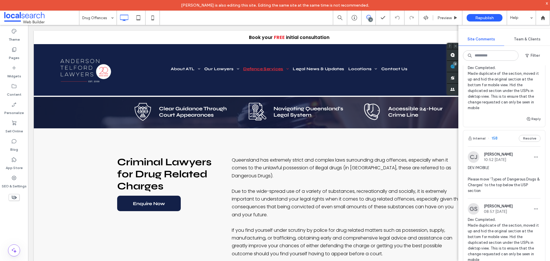
click at [11, 197] on icon at bounding box center [14, 197] width 6 height 6
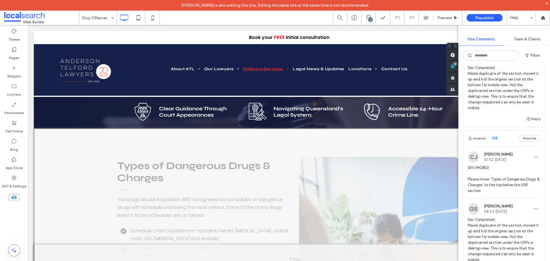
click at [11, 197] on use at bounding box center [14, 196] width 6 height 3
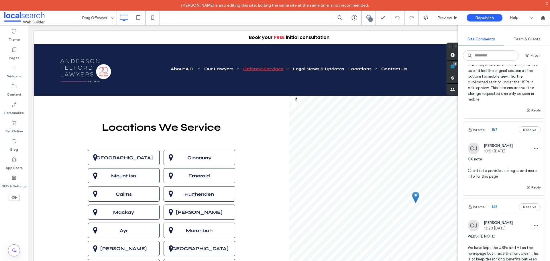
scroll to position [286, 0]
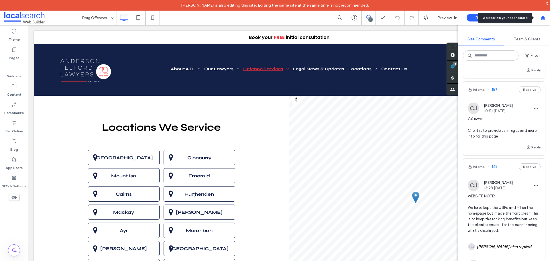
drag, startPoint x: 542, startPoint y: 16, endPoint x: 308, endPoint y: 34, distance: 234.6
click at [542, 16] on icon at bounding box center [542, 17] width 5 height 5
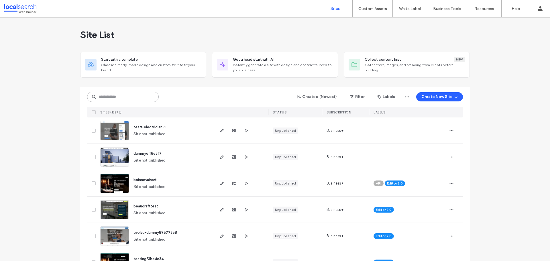
click at [140, 95] on input at bounding box center [123, 97] width 72 height 10
paste input "********"
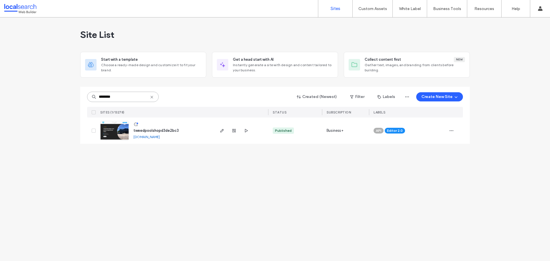
type input "********"
click at [122, 129] on link at bounding box center [114, 130] width 29 height 19
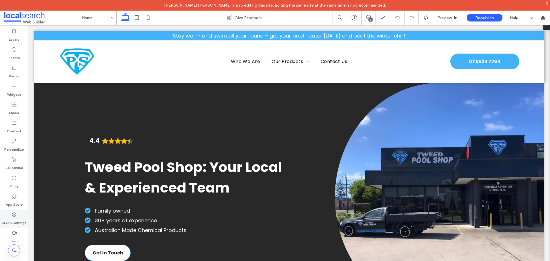
click at [14, 218] on label "SEO & Settings" at bounding box center [14, 221] width 25 height 8
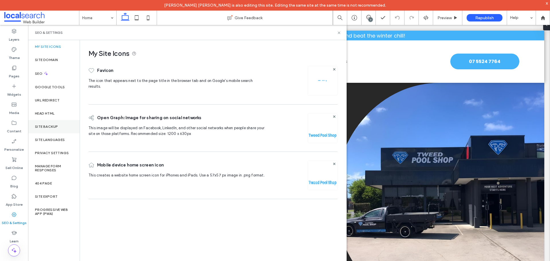
click at [48, 130] on div "Site Backup" at bounding box center [54, 126] width 52 height 13
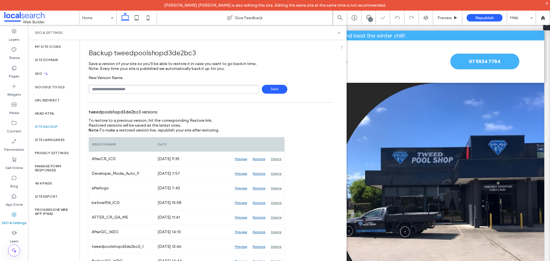
click at [117, 91] on input "text" at bounding box center [173, 89] width 170 height 9
type input "**********"
click at [280, 89] on span "Save" at bounding box center [274, 89] width 25 height 9
click at [340, 32] on icon at bounding box center [339, 33] width 4 height 4
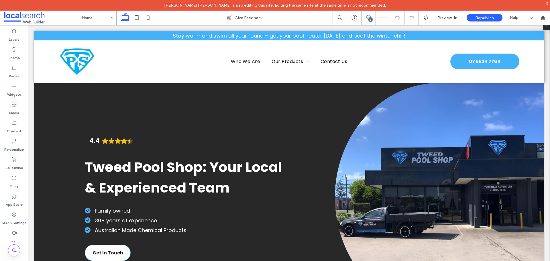
click at [371, 17] on span at bounding box center [368, 17] width 14 height 5
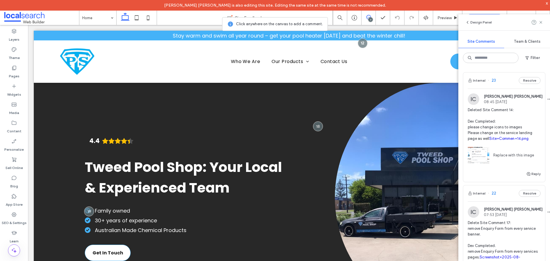
click at [505, 86] on div "Internal 23 Resolve" at bounding box center [504, 80] width 82 height 16
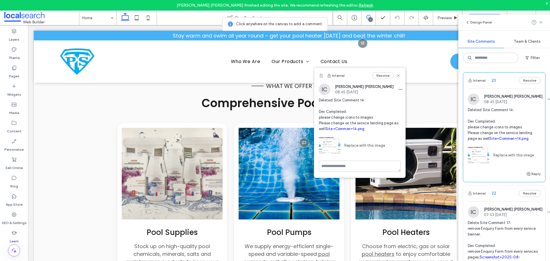
scroll to position [600, 0]
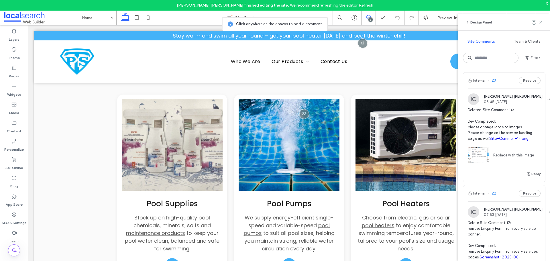
click at [496, 141] on link "Site+Commen+14.png" at bounding box center [508, 138] width 39 height 4
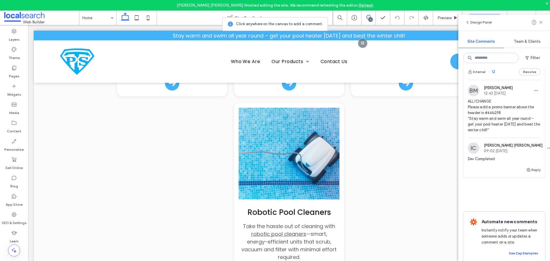
scroll to position [626, 0]
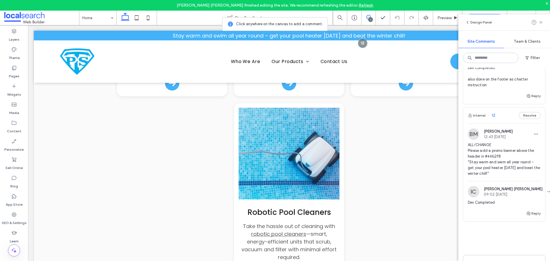
click at [505, 123] on div "Internal 12 Resolve" at bounding box center [504, 115] width 82 height 16
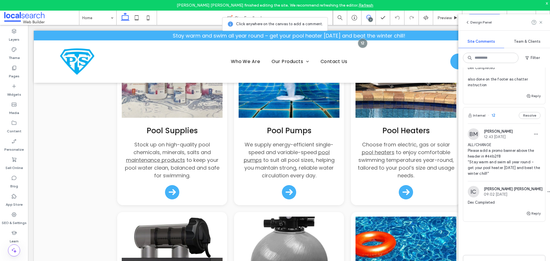
scroll to position [0, 0]
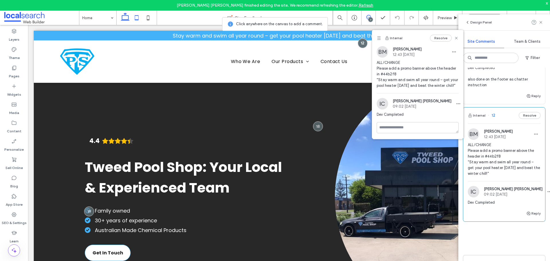
click at [139, 16] on icon at bounding box center [136, 17] width 11 height 11
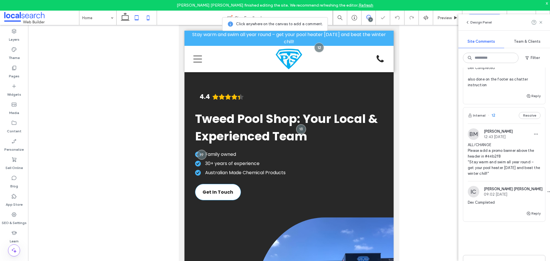
click at [150, 18] on icon at bounding box center [147, 17] width 11 height 11
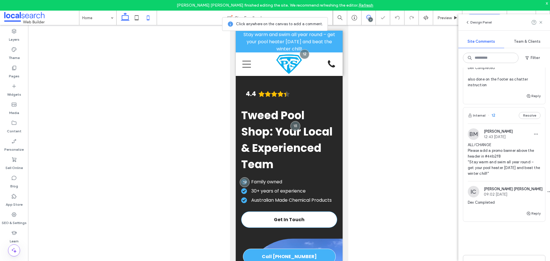
click at [125, 18] on icon at bounding box center [124, 17] width 11 height 11
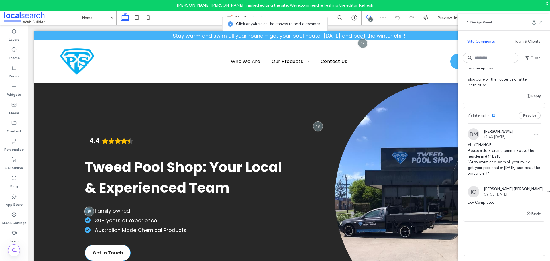
click at [542, 22] on icon at bounding box center [540, 22] width 5 height 5
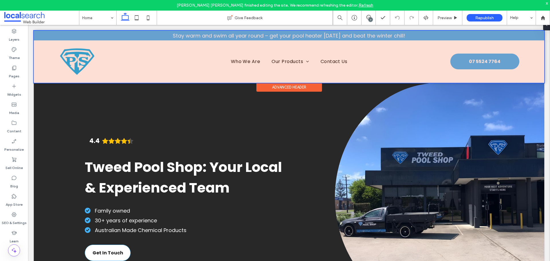
click at [45, 35] on div at bounding box center [289, 57] width 510 height 52
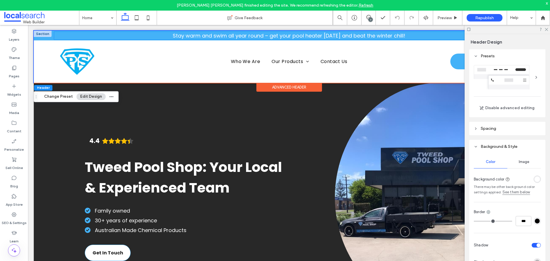
click at [58, 35] on div "Stay warm and swim all year round – get your pool heater today and beat the win…" at bounding box center [288, 36] width 469 height 8
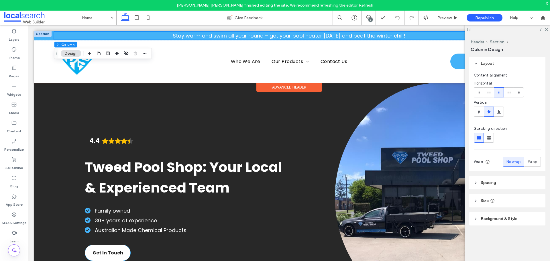
click at [50, 37] on div at bounding box center [43, 34] width 18 height 6
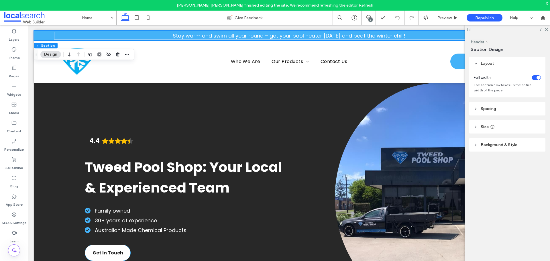
click at [505, 143] on span "Background & Style" at bounding box center [498, 144] width 37 height 5
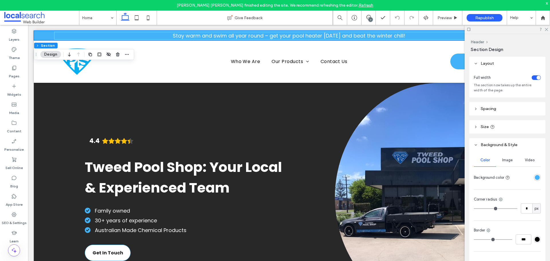
click at [534, 178] on div "rgba(68, 178, 248, 1)" at bounding box center [536, 177] width 5 height 5
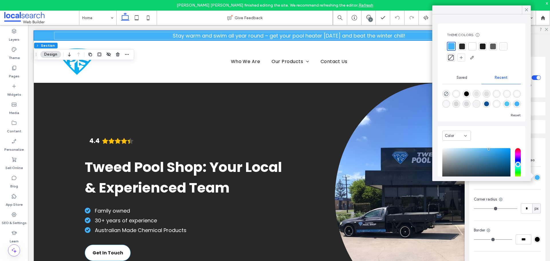
scroll to position [45, 0]
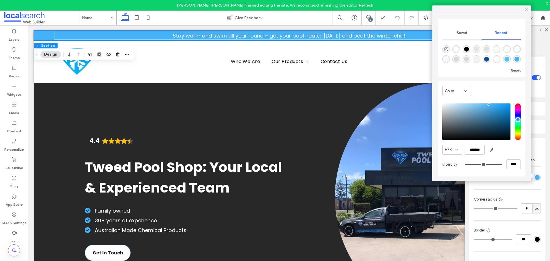
click at [523, 10] on div at bounding box center [525, 9] width 9 height 9
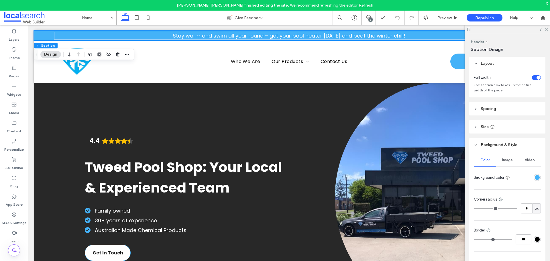
click at [547, 28] on icon at bounding box center [546, 29] width 4 height 4
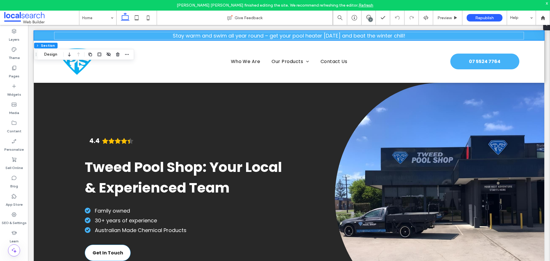
click at [366, 20] on div "7" at bounding box center [368, 18] width 14 height 6
click at [367, 18] on icon at bounding box center [368, 17] width 5 height 5
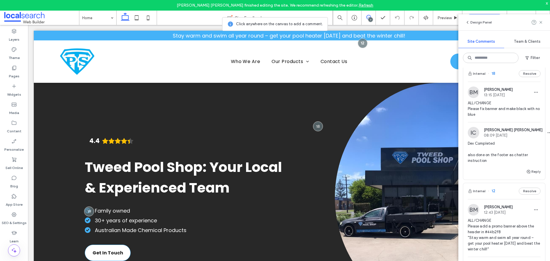
scroll to position [540, 0]
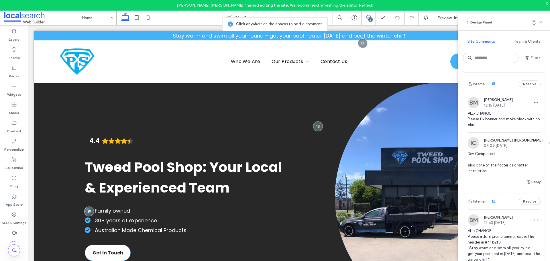
click at [501, 92] on div "Internal 18 Resolve" at bounding box center [504, 84] width 82 height 16
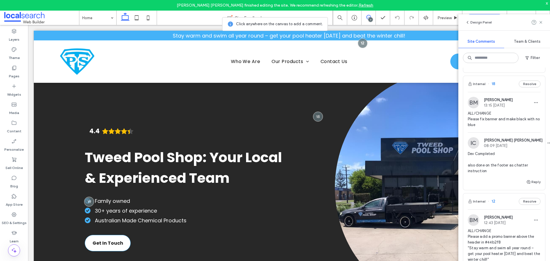
scroll to position [25, 0]
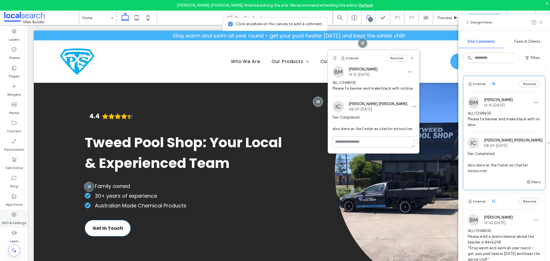
click at [15, 219] on label "SEO & Settings" at bounding box center [14, 221] width 25 height 8
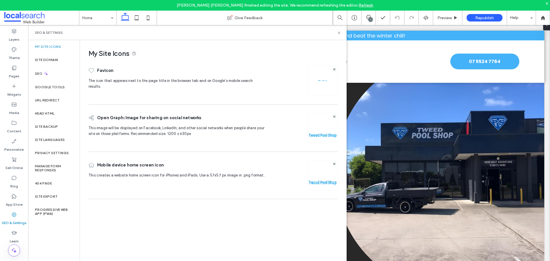
scroll to position [0, 0]
click at [56, 127] on label "Site Backup" at bounding box center [46, 127] width 23 height 4
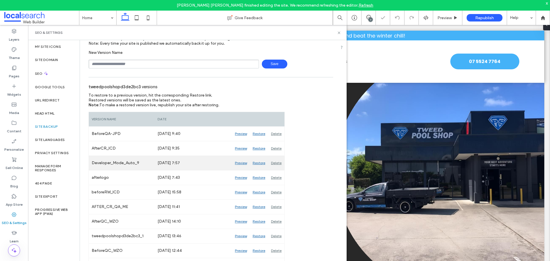
scroll to position [29, 0]
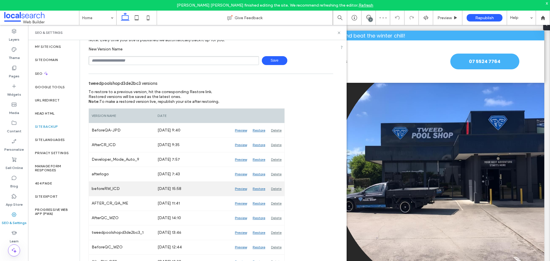
click at [242, 186] on div "Preview" at bounding box center [241, 188] width 18 height 14
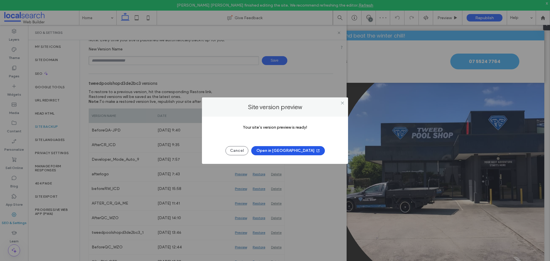
click at [293, 151] on button "Open in [GEOGRAPHIC_DATA]" at bounding box center [288, 150] width 74 height 9
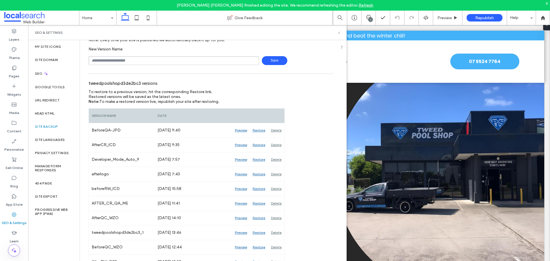
drag, startPoint x: 339, startPoint y: 32, endPoint x: 310, endPoint y: 8, distance: 37.8
click at [339, 32] on icon at bounding box center [339, 33] width 4 height 4
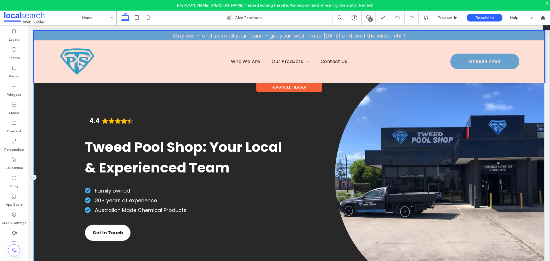
scroll to position [0, 0]
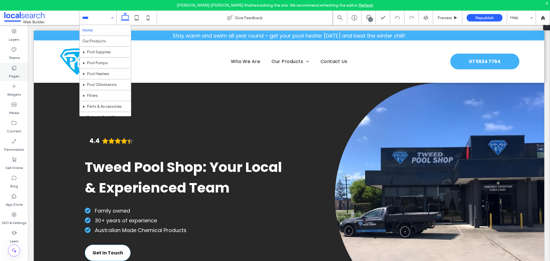
click at [19, 71] on div "Pages" at bounding box center [14, 72] width 28 height 18
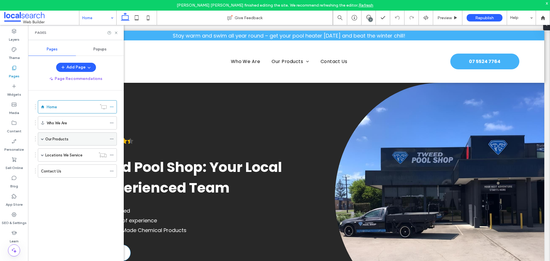
click at [42, 136] on span at bounding box center [42, 139] width 3 height 13
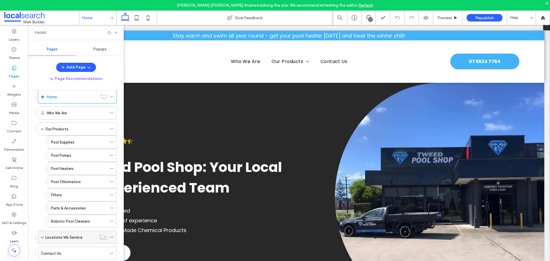
scroll to position [15, 0]
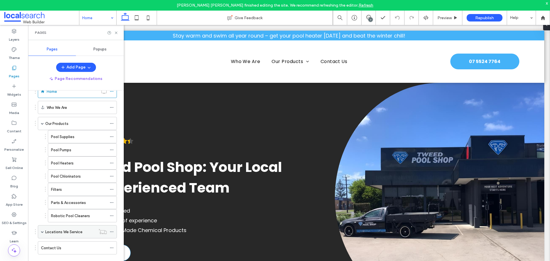
click at [42, 232] on span at bounding box center [42, 231] width 3 height 3
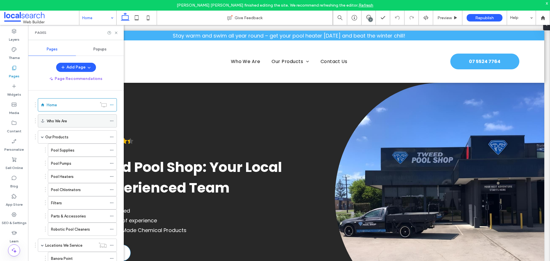
scroll to position [0, 0]
click at [70, 136] on div "Our Products" at bounding box center [76, 139] width 62 height 6
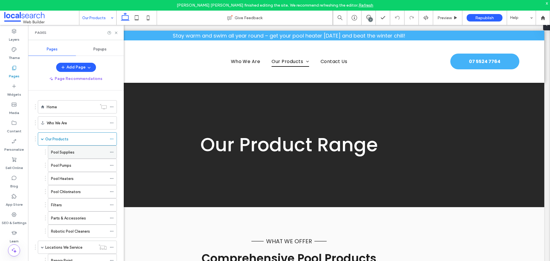
click at [77, 156] on div "Pool Supplies" at bounding box center [79, 152] width 56 height 13
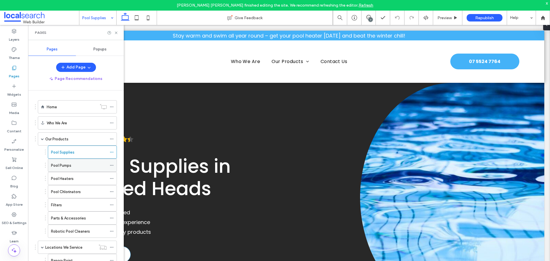
click at [66, 163] on label "Pool Pumps" at bounding box center [61, 165] width 20 height 10
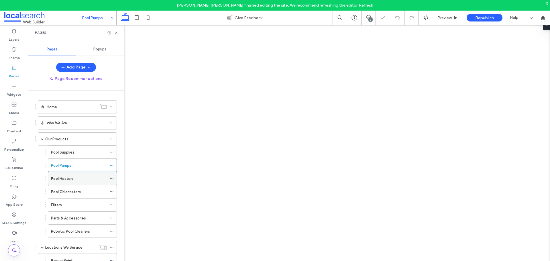
click at [75, 179] on div "Pool Heaters" at bounding box center [79, 178] width 56 height 6
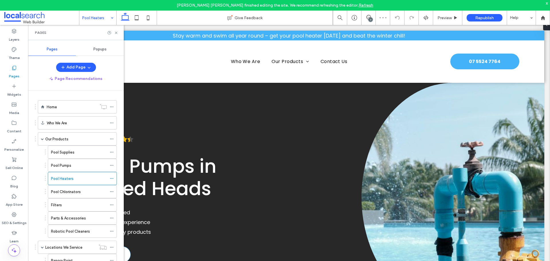
click at [73, 192] on label "Pool Chlorinators" at bounding box center [66, 192] width 30 height 10
click at [71, 205] on div "Filters" at bounding box center [79, 205] width 56 height 6
click at [69, 219] on div at bounding box center [275, 130] width 550 height 261
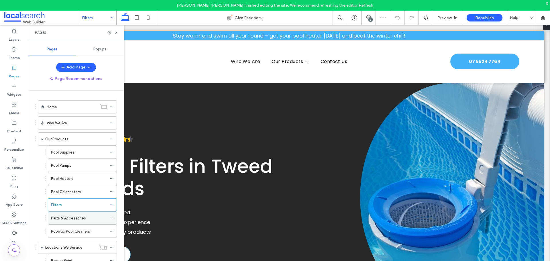
click at [69, 218] on label "Parts & Accessories" at bounding box center [68, 218] width 35 height 10
click at [72, 231] on div "Parts & Accessories Give Feedback 7 Preview Republish Help Design Panel Site Co…" at bounding box center [275, 130] width 550 height 261
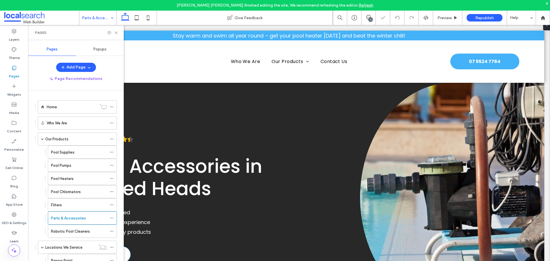
click at [72, 231] on label "Robotic Pool Cleaners" at bounding box center [70, 231] width 39 height 10
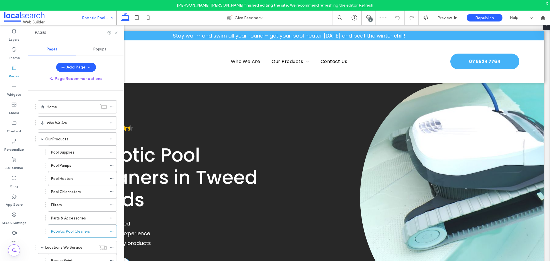
click at [117, 32] on use at bounding box center [116, 32] width 2 height 2
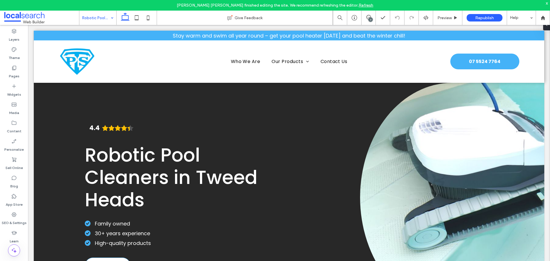
click at [370, 20] on div "7" at bounding box center [370, 19] width 4 height 4
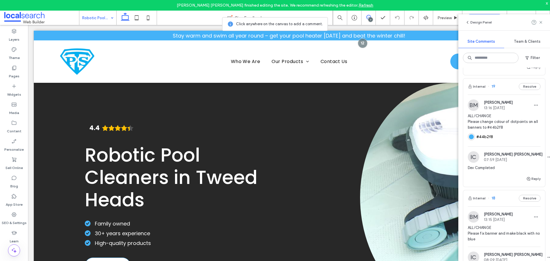
scroll to position [425, 0]
click at [499, 95] on div "Internal 19 Resolve" at bounding box center [504, 87] width 82 height 16
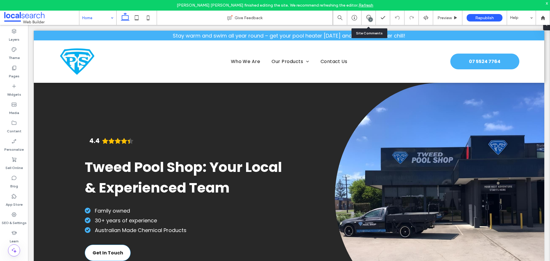
click at [368, 19] on div "7" at bounding box center [368, 18] width 14 height 6
click at [371, 19] on div "7" at bounding box center [370, 19] width 4 height 4
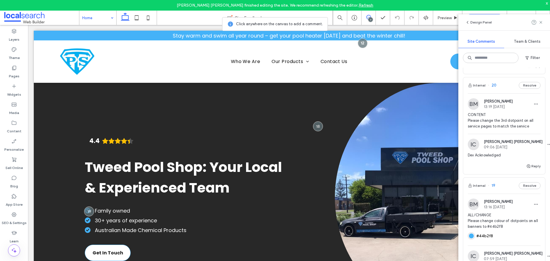
scroll to position [315, 0]
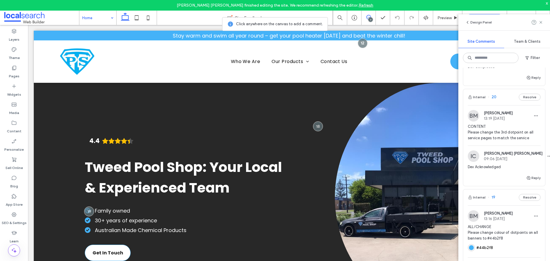
click at [500, 105] on div "Internal 20 Resolve" at bounding box center [504, 97] width 82 height 16
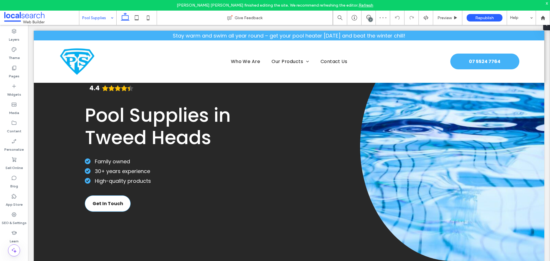
click at [371, 19] on div "7" at bounding box center [370, 19] width 4 height 4
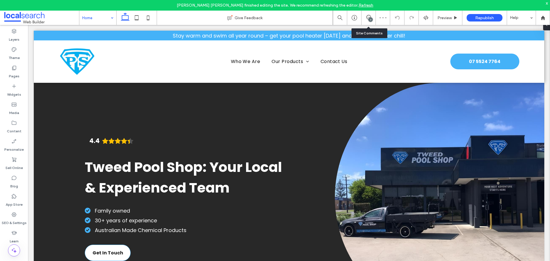
click at [367, 20] on div "7" at bounding box center [368, 18] width 14 height 6
click at [368, 18] on icon at bounding box center [368, 17] width 5 height 5
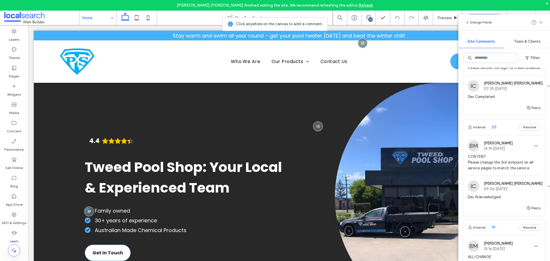
scroll to position [286, 0]
click at [507, 134] on div "Internal 20 Resolve" at bounding box center [504, 126] width 82 height 16
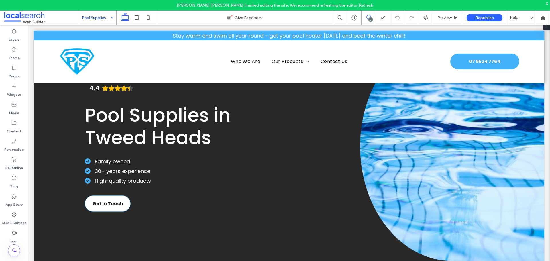
click at [368, 19] on use at bounding box center [368, 17] width 5 height 5
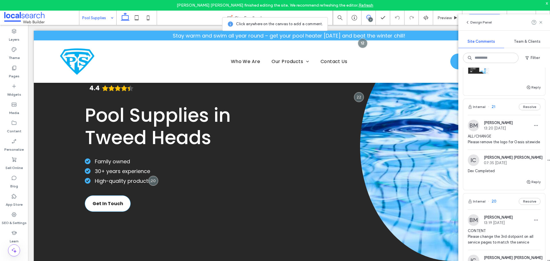
scroll to position [200, 0]
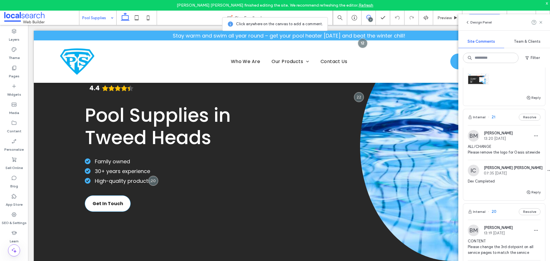
click at [504, 125] on div "Internal 21 Resolve" at bounding box center [504, 117] width 82 height 16
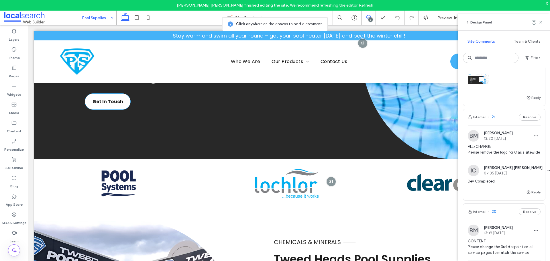
scroll to position [164, 0]
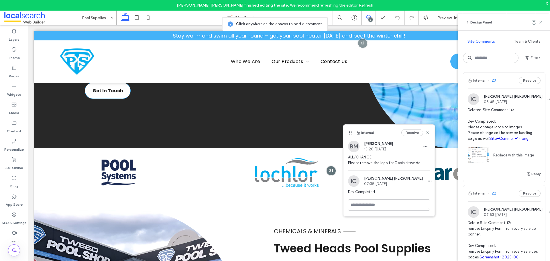
scroll to position [200, 0]
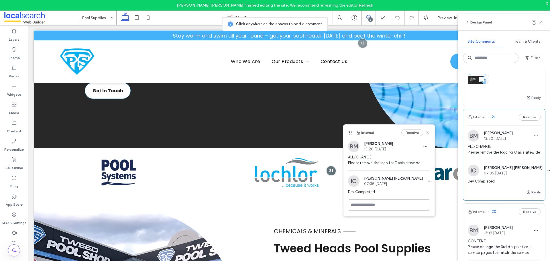
click at [428, 133] on icon at bounding box center [427, 132] width 5 height 5
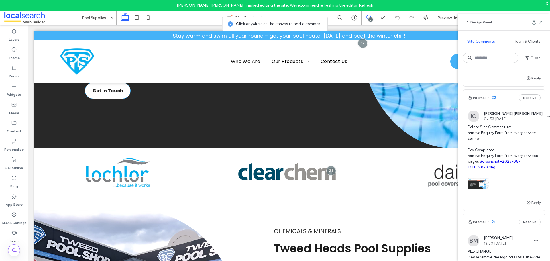
scroll to position [86, 0]
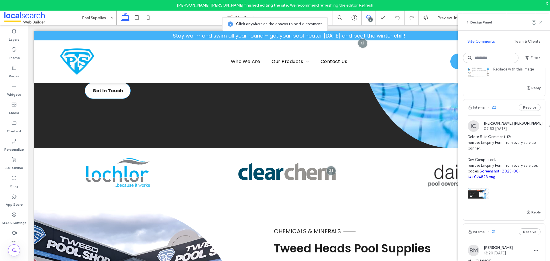
click at [504, 115] on div "Internal 22 Resolve" at bounding box center [504, 107] width 82 height 16
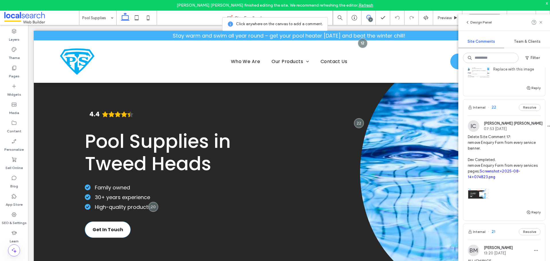
scroll to position [25, 0]
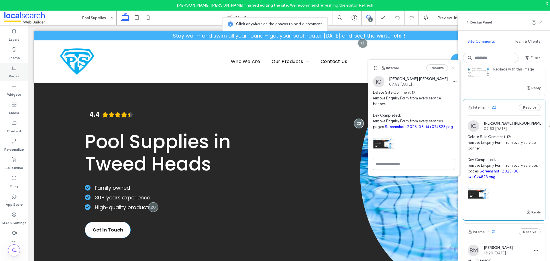
click at [15, 69] on icon at bounding box center [14, 68] width 6 height 6
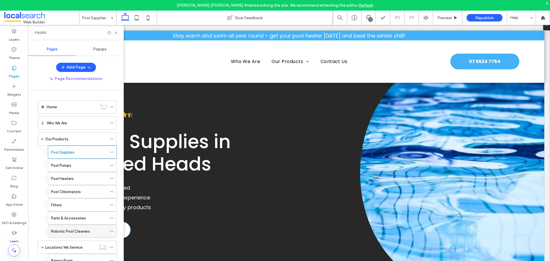
scroll to position [29, 0]
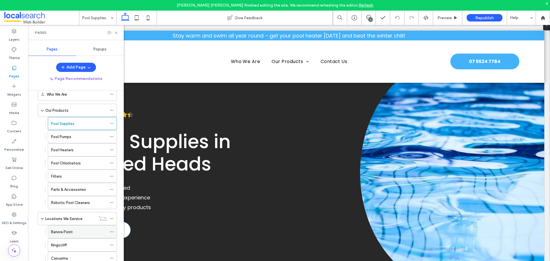
click at [65, 229] on label "Banora Point" at bounding box center [62, 232] width 22 height 10
click at [369, 22] on div "7" at bounding box center [368, 18] width 14 height 14
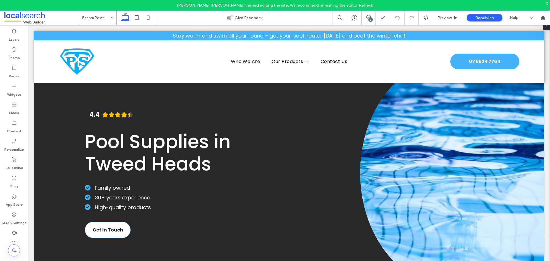
click at [370, 19] on div "7" at bounding box center [370, 19] width 4 height 4
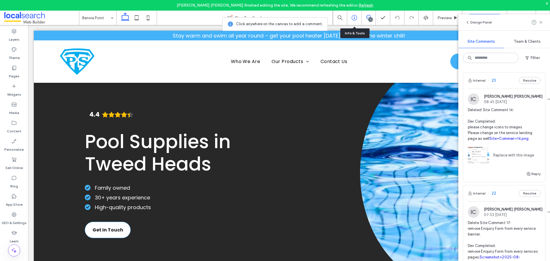
click at [351, 20] on icon at bounding box center [354, 18] width 6 height 6
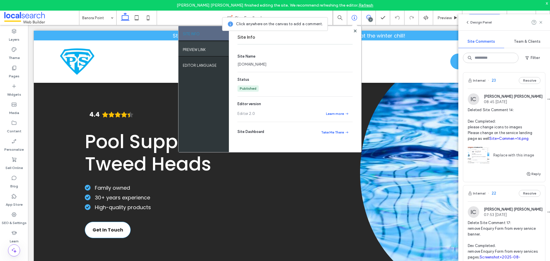
click at [210, 49] on div "PREVIEW LINK" at bounding box center [203, 49] width 50 height 14
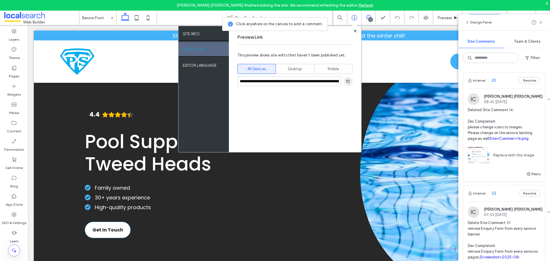
click at [347, 81] on use "button" at bounding box center [347, 80] width 3 height 3
click at [355, 30] on use at bounding box center [354, 30] width 3 height 3
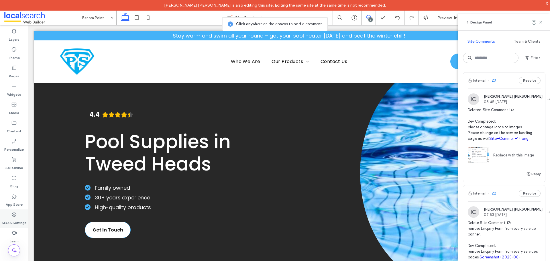
click at [18, 215] on div "SEO & Settings" at bounding box center [14, 218] width 28 height 18
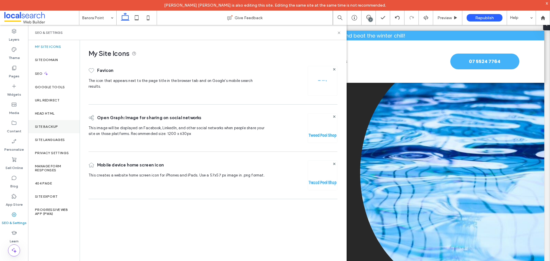
click at [56, 126] on label "Site Backup" at bounding box center [46, 127] width 23 height 4
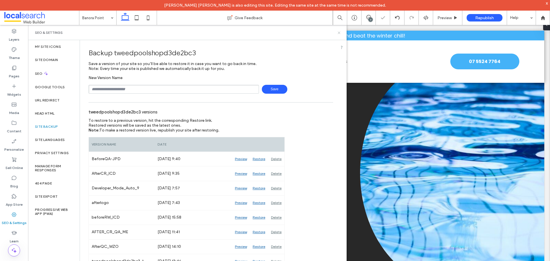
click at [339, 33] on icon at bounding box center [339, 33] width 4 height 4
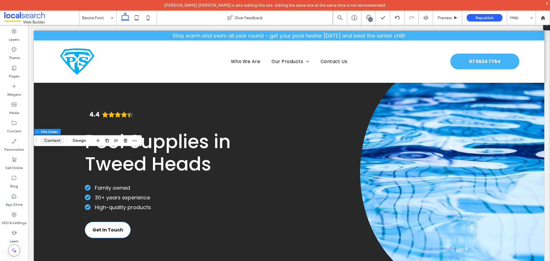
click at [58, 140] on button "Content" at bounding box center [52, 140] width 24 height 7
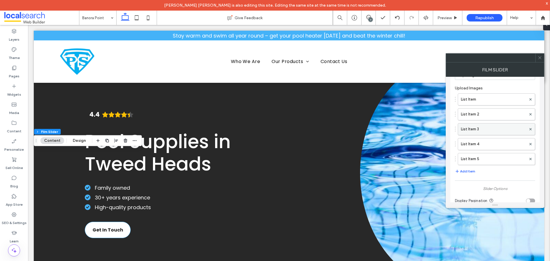
scroll to position [29, 0]
click at [538, 60] on span at bounding box center [539, 58] width 4 height 9
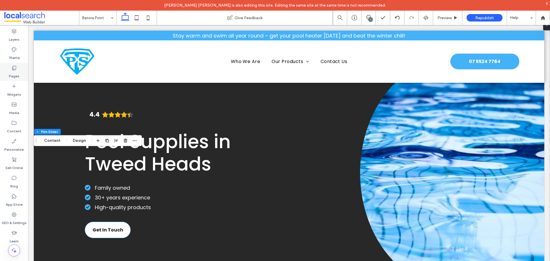
click at [21, 72] on div "Pages" at bounding box center [14, 72] width 28 height 18
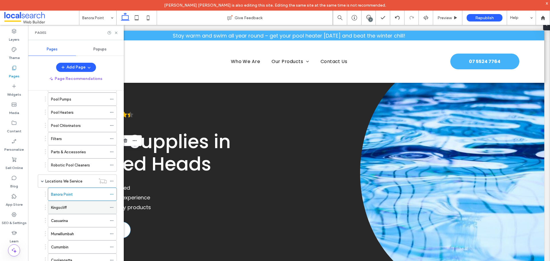
scroll to position [86, 0]
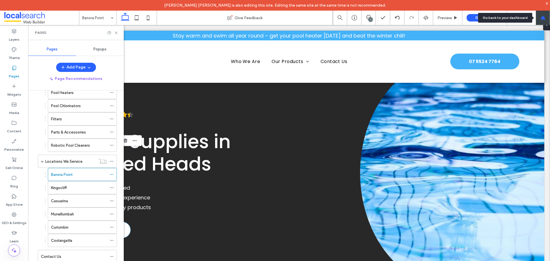
click at [546, 17] on div at bounding box center [543, 17] width 14 height 5
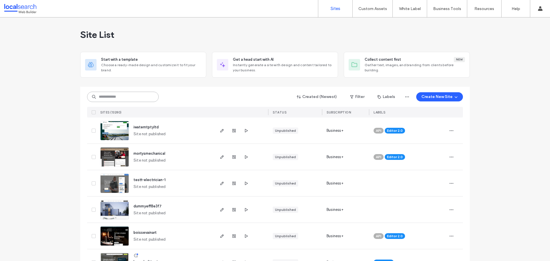
click at [116, 99] on input at bounding box center [123, 97] width 72 height 10
paste input "********"
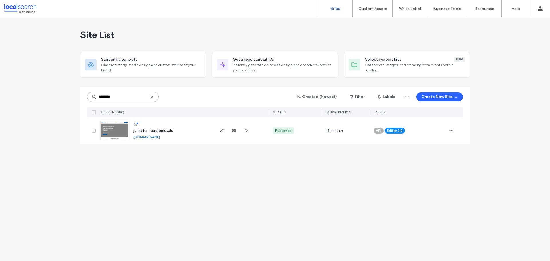
type input "********"
click at [117, 130] on img at bounding box center [114, 140] width 28 height 39
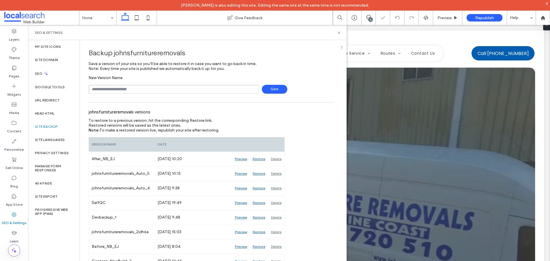
click at [127, 88] on input "text" at bounding box center [173, 89] width 170 height 9
type input "**********"
click at [269, 86] on span "Save" at bounding box center [274, 89] width 25 height 9
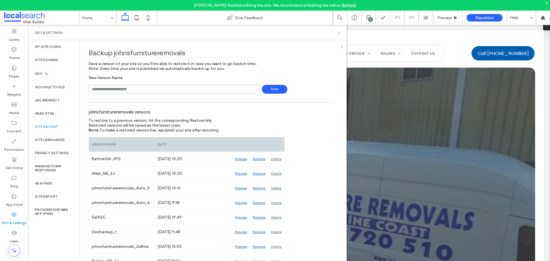
click at [339, 35] on icon at bounding box center [339, 33] width 4 height 4
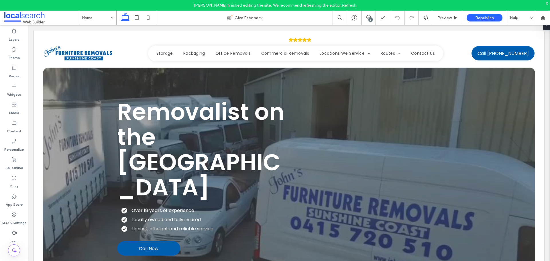
click at [371, 19] on div "5" at bounding box center [370, 19] width 4 height 4
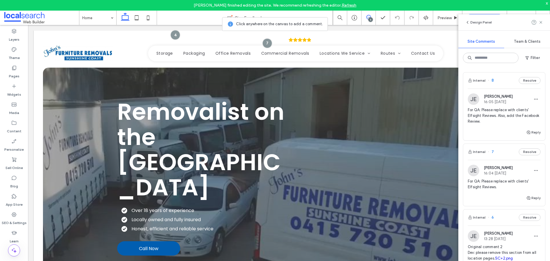
click at [371, 19] on div "5" at bounding box center [370, 19] width 4 height 4
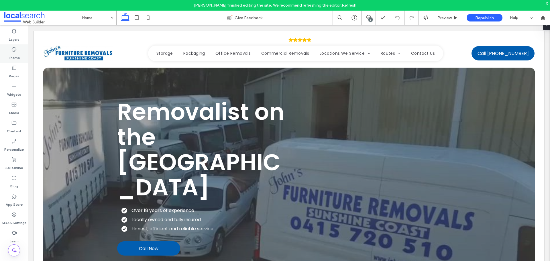
click at [14, 52] on use at bounding box center [14, 49] width 5 height 5
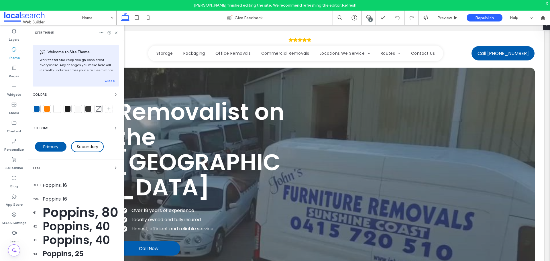
click at [43, 93] on span "Colors" at bounding box center [40, 94] width 14 height 3
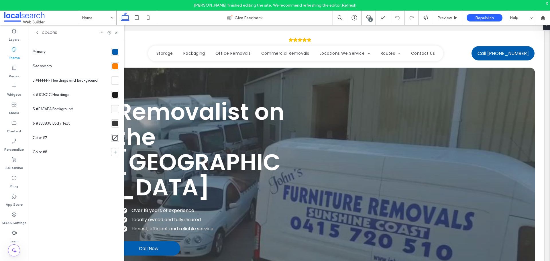
click at [116, 52] on div at bounding box center [115, 52] width 6 height 6
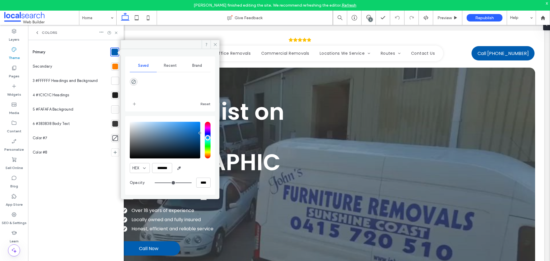
click at [114, 66] on div at bounding box center [115, 67] width 6 height 6
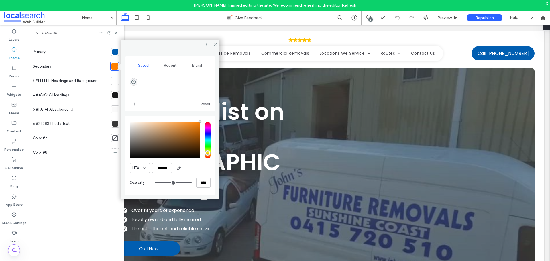
click at [49, 33] on span "Colors" at bounding box center [49, 32] width 15 height 5
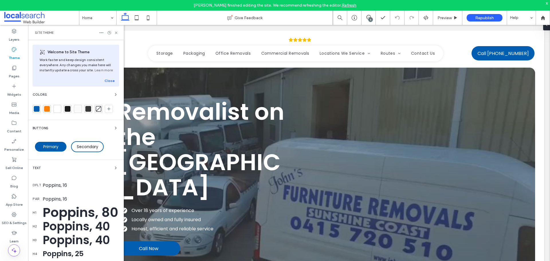
click at [43, 167] on div "Text" at bounding box center [76, 167] width 86 height 7
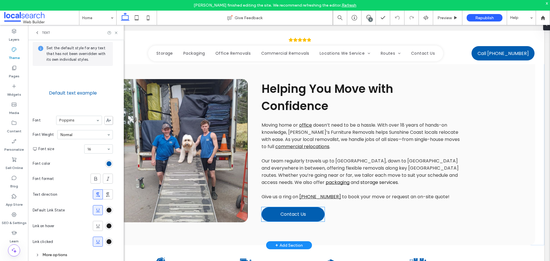
scroll to position [315, 0]
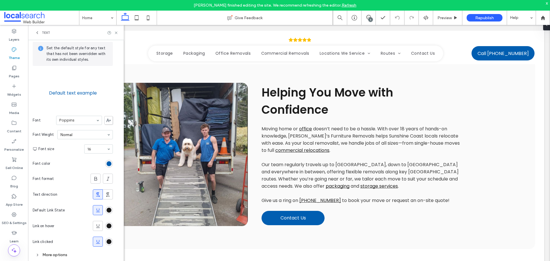
click at [40, 33] on div "Text" at bounding box center [42, 32] width 15 height 5
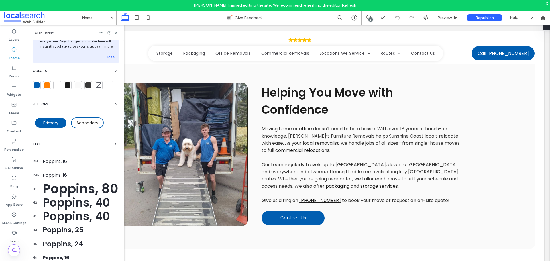
click at [46, 145] on div "Text" at bounding box center [76, 144] width 86 height 7
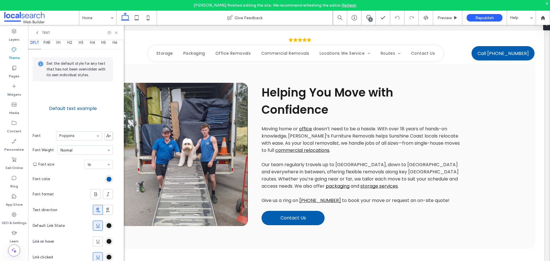
scroll to position [0, 0]
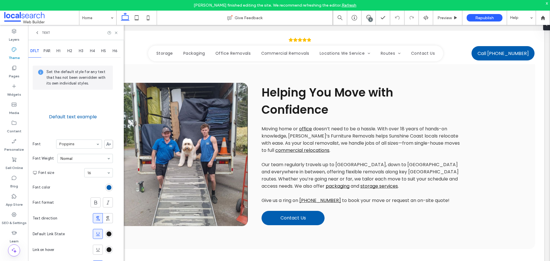
click at [50, 54] on div "PAR" at bounding box center [46, 51] width 11 height 13
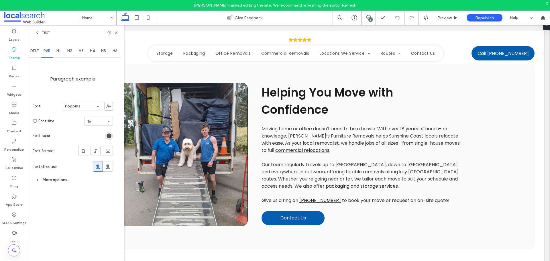
click at [108, 135] on div "rgb(56, 56, 56)" at bounding box center [108, 135] width 5 height 5
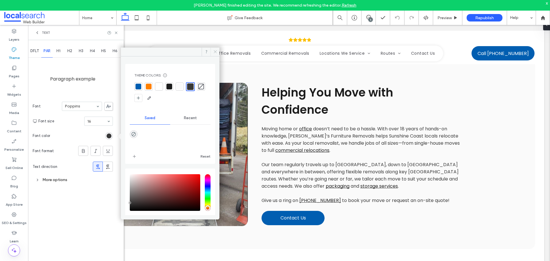
click at [213, 51] on icon at bounding box center [215, 52] width 4 height 4
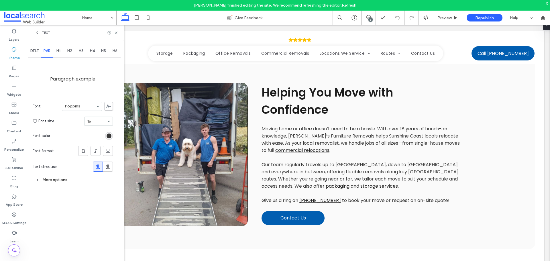
click at [36, 52] on span "DFLT" at bounding box center [34, 51] width 9 height 5
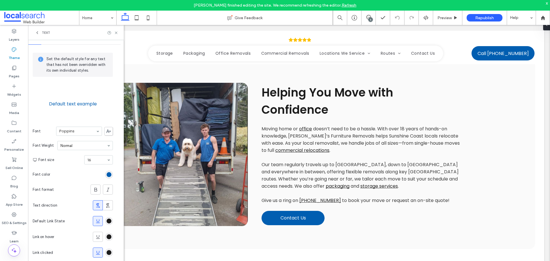
scroll to position [24, 0]
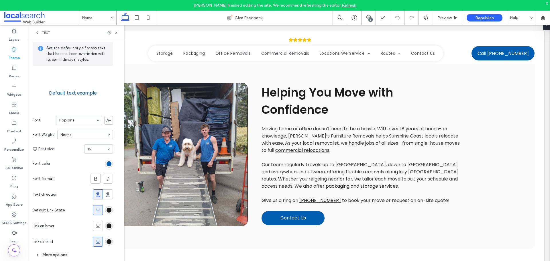
click at [100, 240] on icon at bounding box center [98, 242] width 6 height 6
click at [109, 210] on div "rgb(28, 28, 28)" at bounding box center [108, 210] width 5 height 5
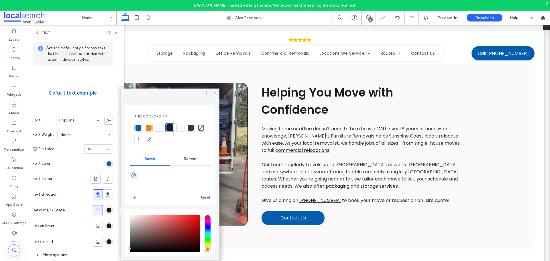
click at [190, 128] on div at bounding box center [191, 128] width 6 height 6
click at [110, 225] on div "rgb(28, 28, 28)" at bounding box center [108, 225] width 5 height 5
click at [190, 127] on div at bounding box center [190, 127] width 6 height 6
click at [109, 240] on div "rgb(28, 28, 28)" at bounding box center [108, 241] width 5 height 5
click at [189, 126] on div at bounding box center [190, 127] width 6 height 6
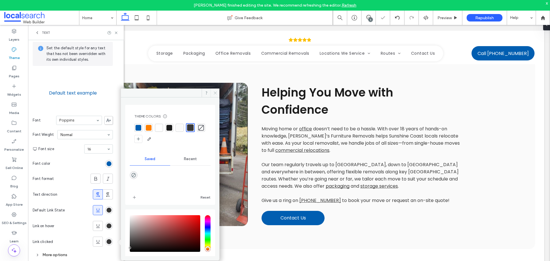
click at [216, 91] on icon at bounding box center [215, 93] width 4 height 4
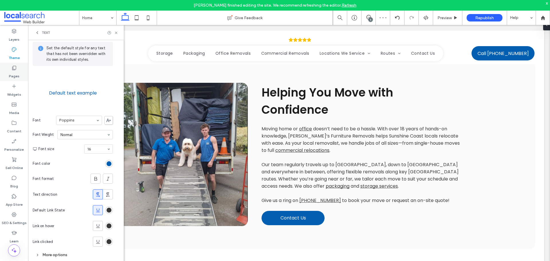
click at [16, 75] on label "Pages" at bounding box center [14, 75] width 11 height 8
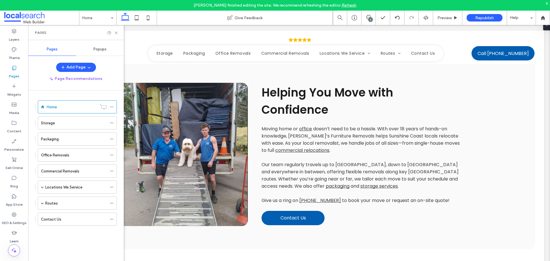
click at [101, 52] on div "Popups" at bounding box center [100, 49] width 48 height 13
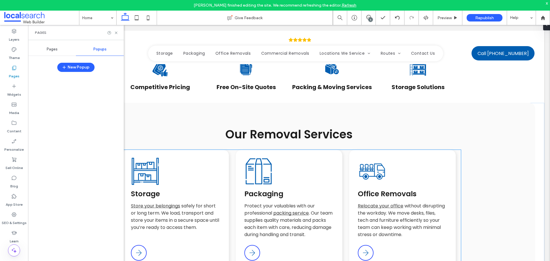
scroll to position [572, 0]
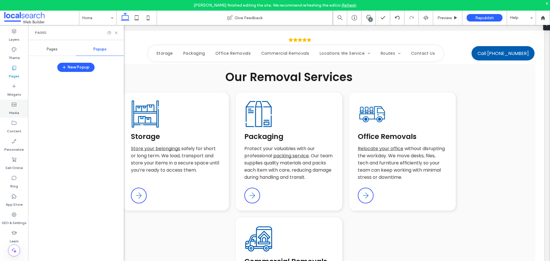
drag, startPoint x: 18, startPoint y: 90, endPoint x: 17, endPoint y: 108, distance: 18.4
click at [18, 90] on label "Widgets" at bounding box center [14, 93] width 14 height 8
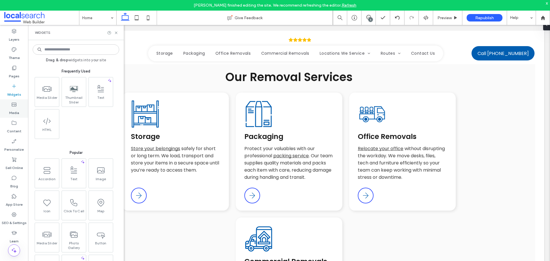
click at [17, 108] on label "Media" at bounding box center [14, 111] width 10 height 8
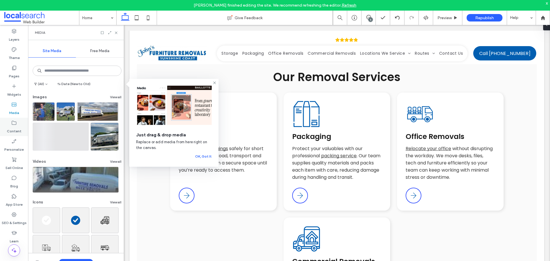
click at [16, 125] on use at bounding box center [14, 123] width 5 height 4
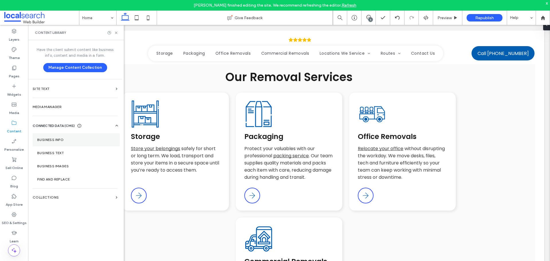
click at [56, 139] on label "Business Info" at bounding box center [76, 140] width 78 height 4
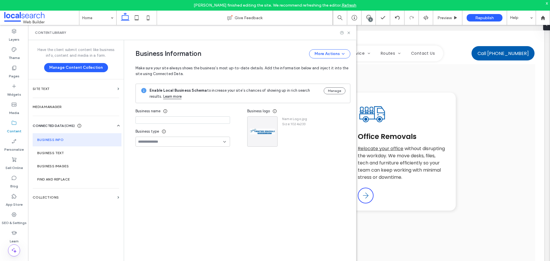
type input "**********"
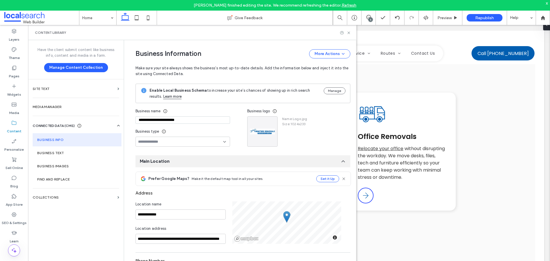
scroll to position [29, 0]
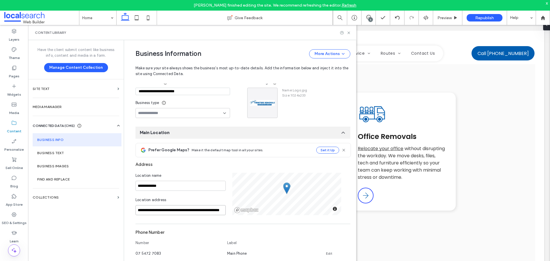
click at [165, 213] on input "**********" at bounding box center [180, 210] width 90 height 10
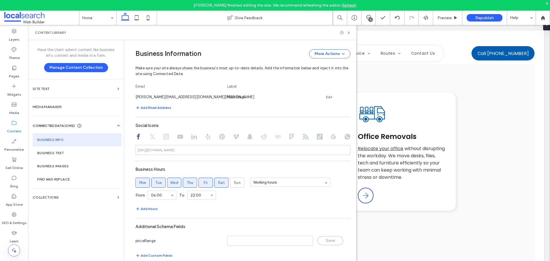
scroll to position [258, 0]
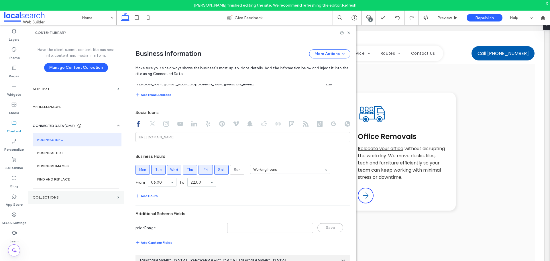
click at [56, 195] on label "Collections" at bounding box center [74, 197] width 82 height 4
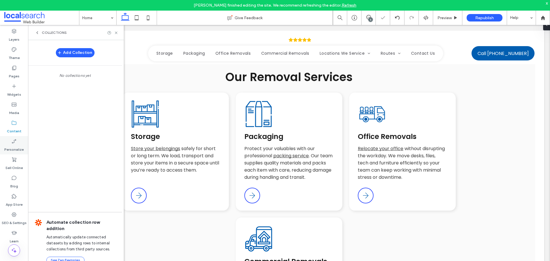
click at [16, 146] on label "Personalize" at bounding box center [13, 148] width 19 height 8
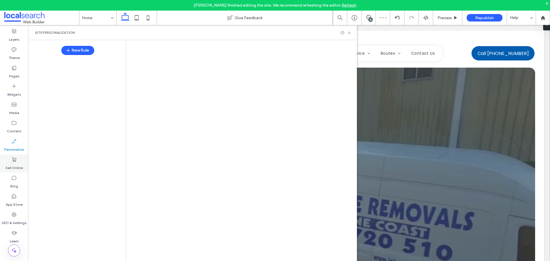
scroll to position [0, 0]
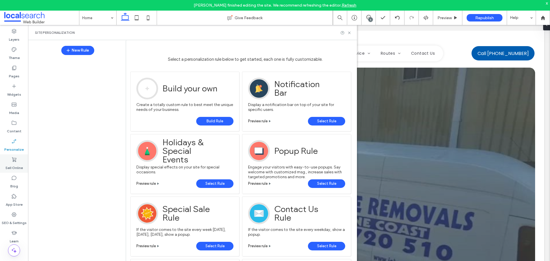
drag, startPoint x: 19, startPoint y: 166, endPoint x: 19, endPoint y: 172, distance: 5.4
click at [19, 166] on label "Sell Online" at bounding box center [13, 166] width 17 height 8
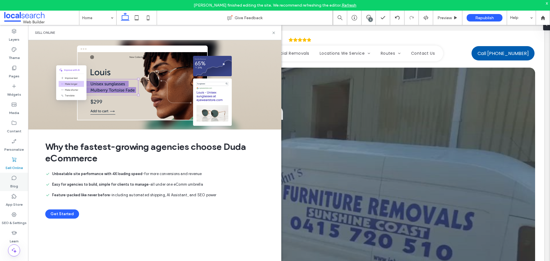
click at [17, 179] on div "Blog" at bounding box center [14, 182] width 28 height 18
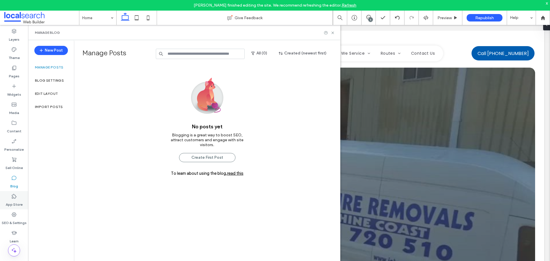
click at [18, 194] on div "App Store" at bounding box center [14, 200] width 28 height 18
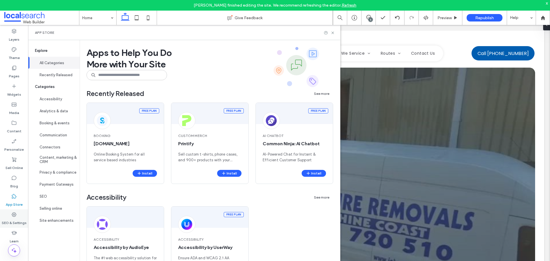
click at [18, 212] on div "SEO & Settings" at bounding box center [14, 218] width 28 height 18
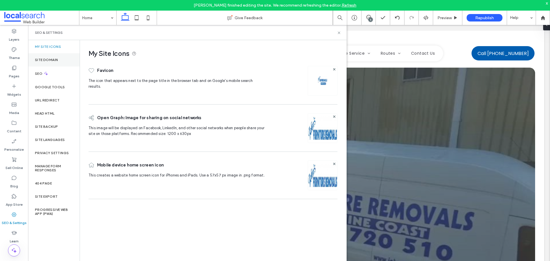
click at [64, 60] on div "Site Domain" at bounding box center [54, 59] width 52 height 13
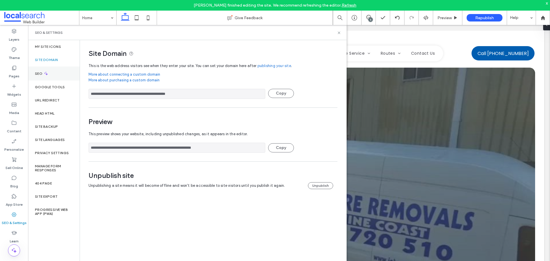
click at [65, 72] on div "SEO" at bounding box center [54, 73] width 52 height 14
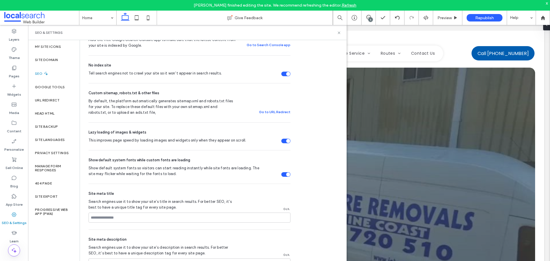
scroll to position [200, 0]
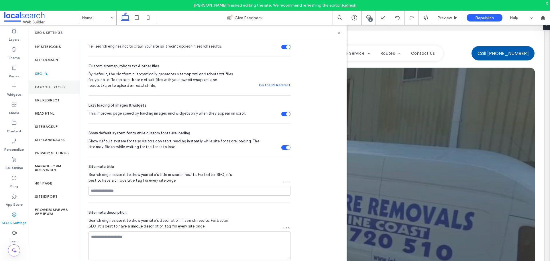
click at [61, 85] on label "Google Tools" at bounding box center [50, 87] width 30 height 4
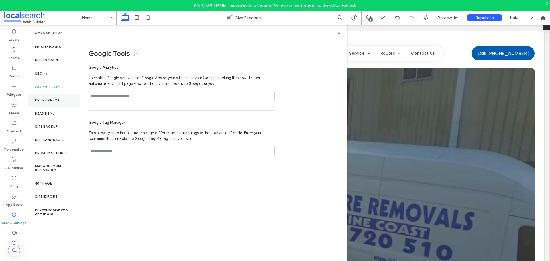
click at [61, 98] on div "URL Redirect" at bounding box center [54, 100] width 52 height 13
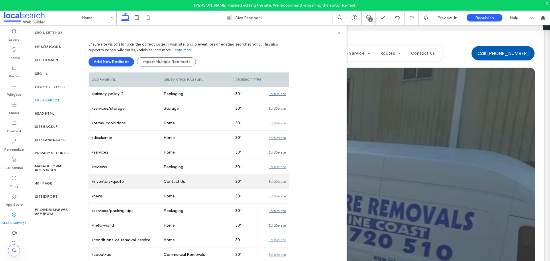
scroll to position [71, 0]
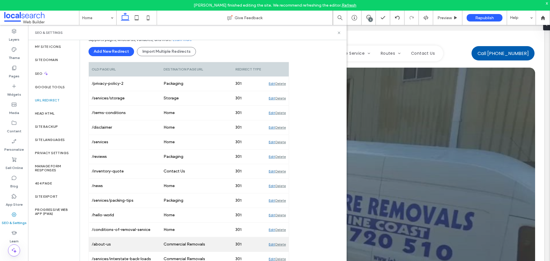
click at [271, 244] on div "Edit" at bounding box center [271, 244] width 6 height 14
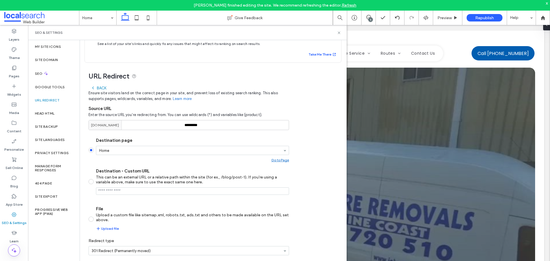
scroll to position [27, 0]
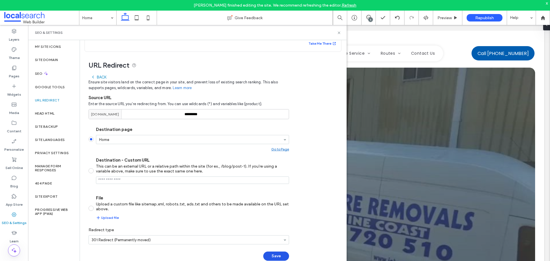
click at [273, 254] on button "Save" at bounding box center [276, 255] width 26 height 9
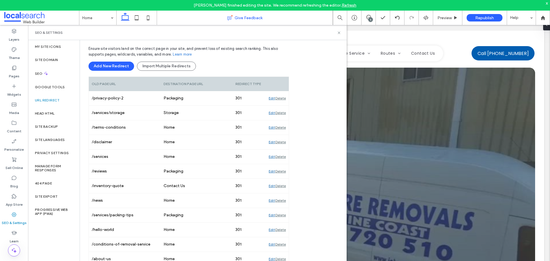
scroll to position [60, 0]
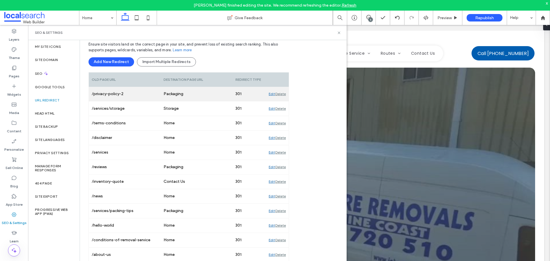
click at [271, 94] on div "Edit" at bounding box center [271, 94] width 6 height 14
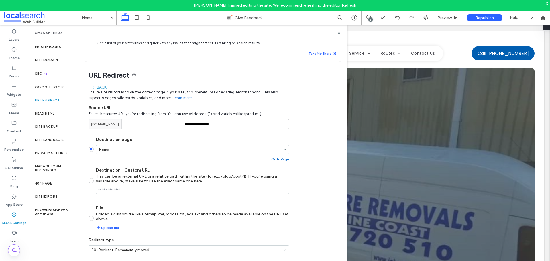
scroll to position [27, 0]
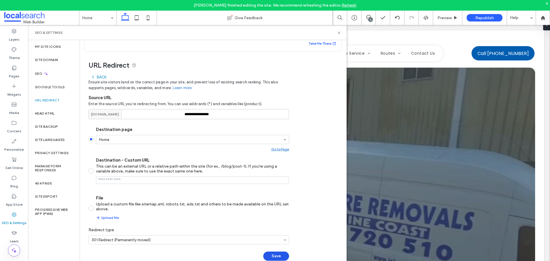
click at [275, 254] on button "Save" at bounding box center [276, 255] width 26 height 9
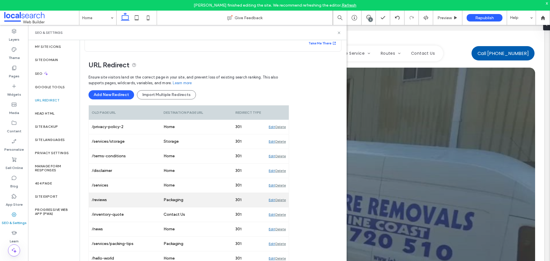
click at [272, 200] on div "Edit" at bounding box center [271, 200] width 6 height 14
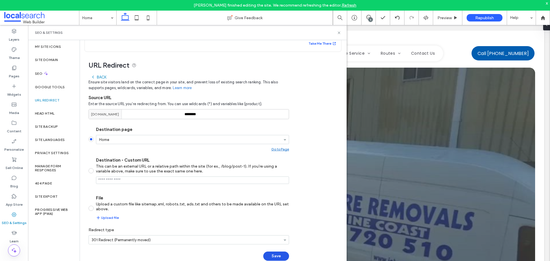
click at [272, 253] on button "Save" at bounding box center [276, 255] width 26 height 9
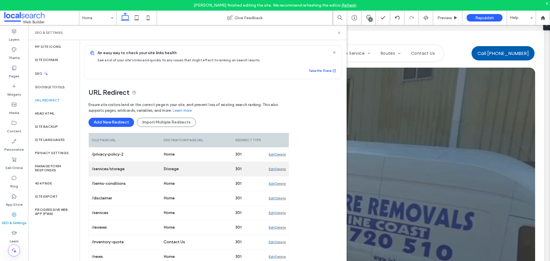
scroll to position [71, 0]
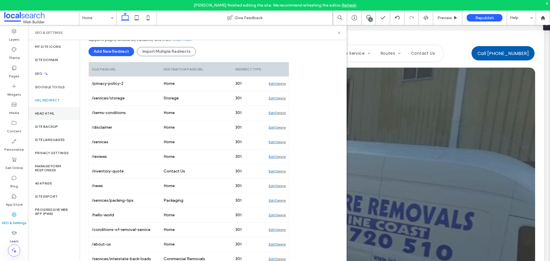
click at [56, 115] on div "Head HTML" at bounding box center [54, 113] width 52 height 13
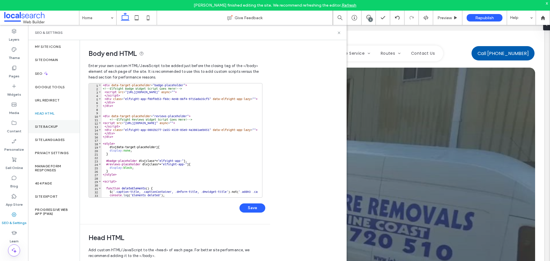
click at [56, 126] on label "Site Backup" at bounding box center [46, 127] width 23 height 4
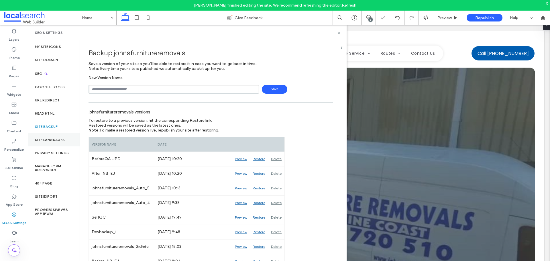
click at [56, 143] on div "Site Languages" at bounding box center [54, 139] width 52 height 13
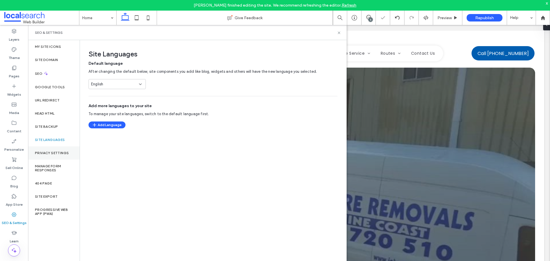
click at [56, 151] on label "Privacy Settings" at bounding box center [52, 153] width 34 height 4
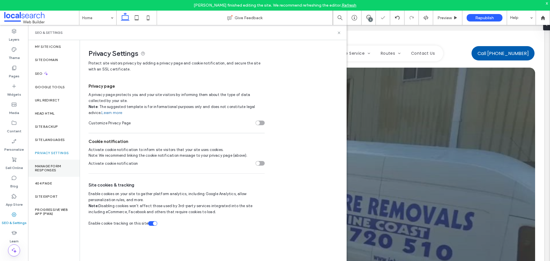
click at [56, 167] on label "Manage Form Responses" at bounding box center [54, 168] width 38 height 8
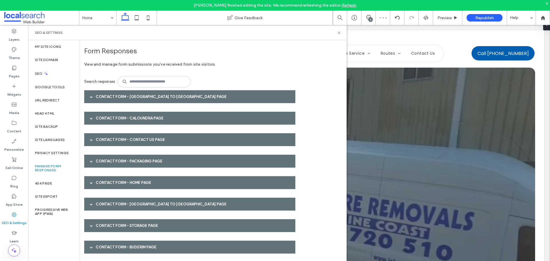
click at [156, 93] on div "Contact Form - [GEOGRAPHIC_DATA] to [GEOGRAPHIC_DATA] page" at bounding box center [189, 96] width 211 height 13
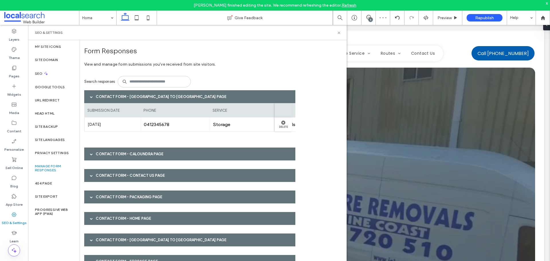
scroll to position [0, 73]
click at [46, 183] on label "404 Page" at bounding box center [43, 183] width 17 height 4
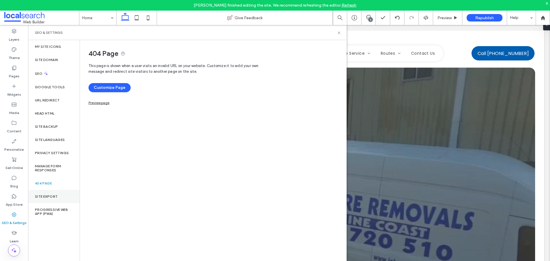
click at [47, 191] on div "Site Export" at bounding box center [54, 196] width 52 height 13
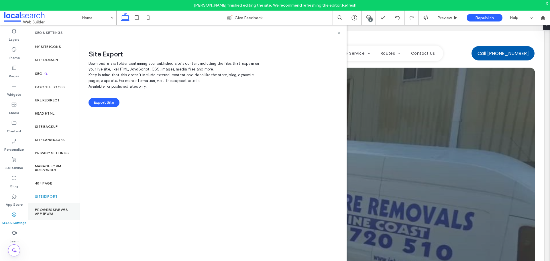
click at [52, 210] on label "Progressive Web App (PWA)" at bounding box center [54, 212] width 38 height 8
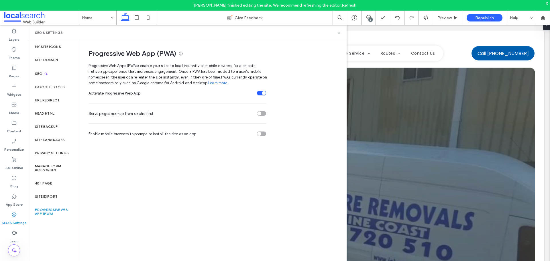
drag, startPoint x: 338, startPoint y: 33, endPoint x: 311, endPoint y: 13, distance: 33.3
click at [338, 33] on icon at bounding box center [339, 33] width 4 height 4
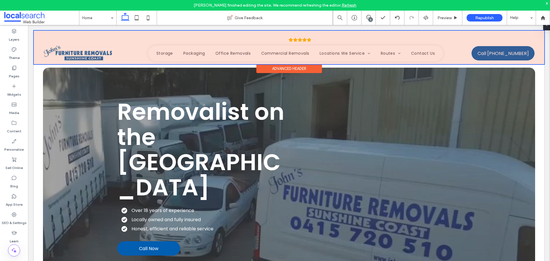
scroll to position [1904, 0]
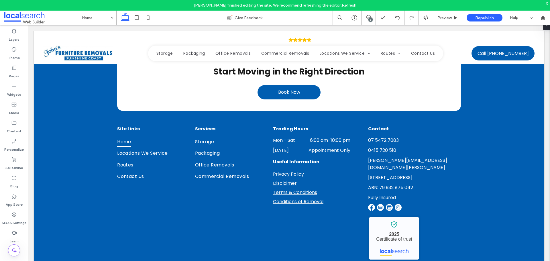
click at [382, 204] on link at bounding box center [381, 207] width 8 height 7
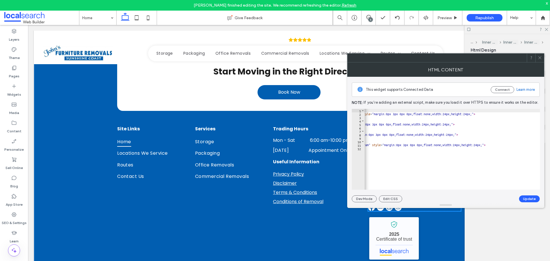
scroll to position [0, 154]
click at [540, 55] on span at bounding box center [539, 58] width 4 height 9
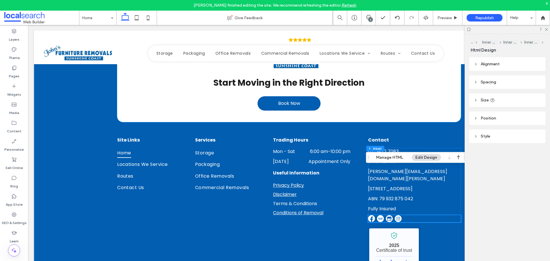
scroll to position [1908, 0]
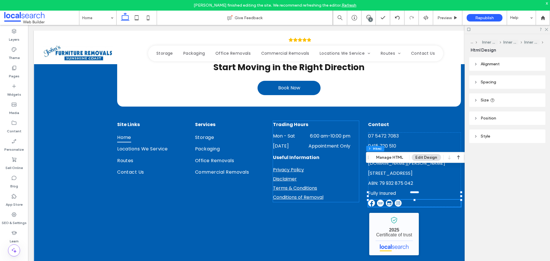
click at [301, 154] on span "Useful Information" at bounding box center [296, 157] width 46 height 7
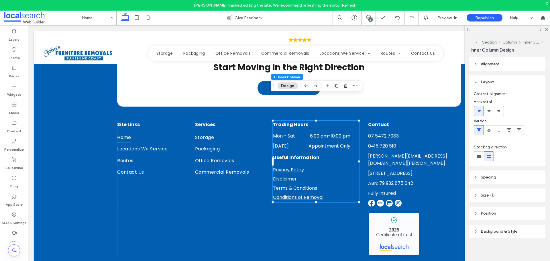
click at [301, 154] on span "Useful Information" at bounding box center [296, 157] width 46 height 7
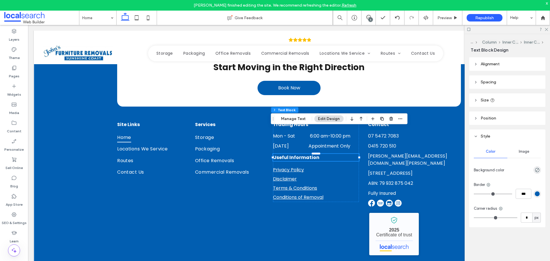
click at [501, 80] on header "Spacing" at bounding box center [507, 81] width 76 height 13
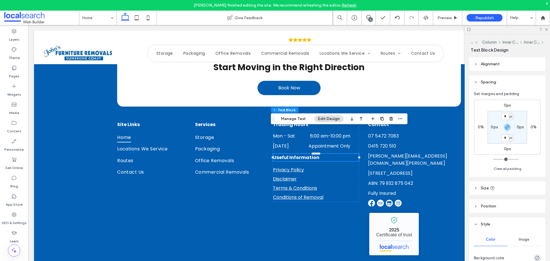
click at [505, 104] on label "0px" at bounding box center [506, 105] width 7 height 5
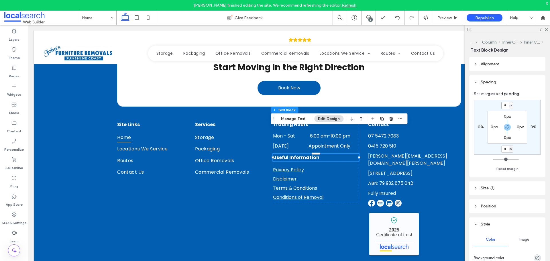
click at [505, 106] on input "*" at bounding box center [504, 105] width 7 height 7
click at [504, 130] on span "button" at bounding box center [506, 127] width 7 height 7
click at [503, 106] on input "*" at bounding box center [504, 105] width 7 height 7
type input "**"
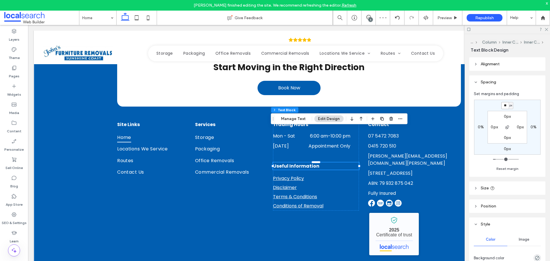
click at [505, 107] on input "**" at bounding box center [504, 105] width 7 height 7
type input "**"
click at [280, 211] on div "Site Links Home Locations We Service Routes Contact Us Services Storage Packagi…" at bounding box center [288, 189] width 343 height 136
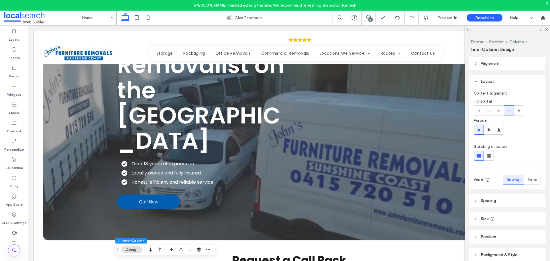
scroll to position [0, 0]
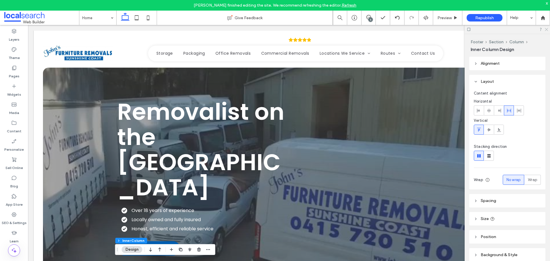
click at [546, 31] on icon at bounding box center [546, 29] width 4 height 4
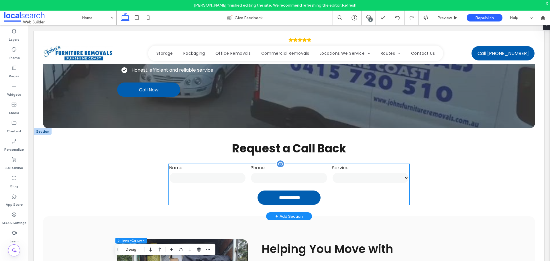
scroll to position [172, 0]
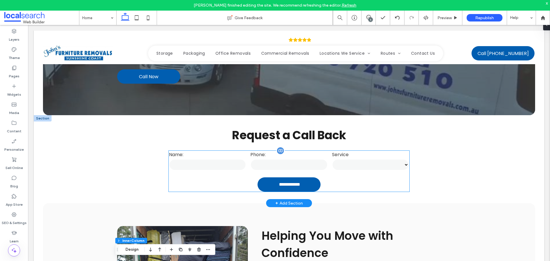
click at [208, 149] on div "Name:" at bounding box center [207, 161] width 81 height 25
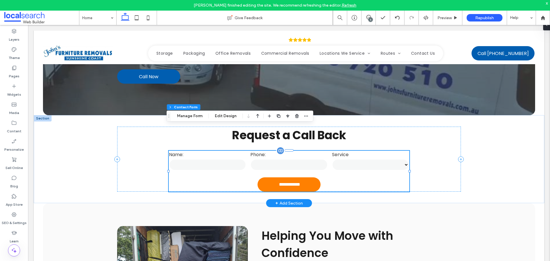
type input "*"
type input "***"
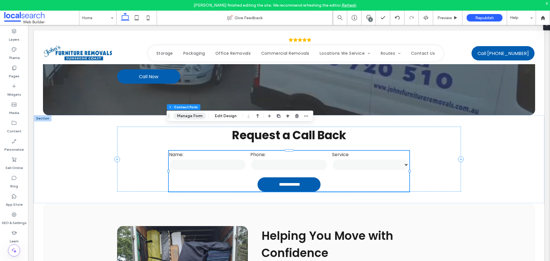
click at [197, 117] on button "Manage Form" at bounding box center [189, 115] width 33 height 7
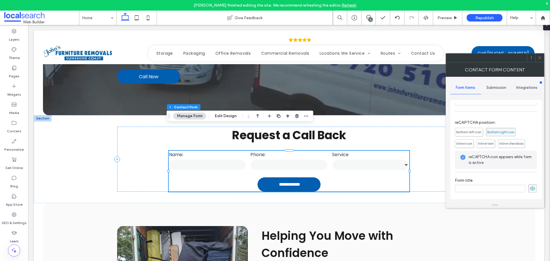
scroll to position [44, 0]
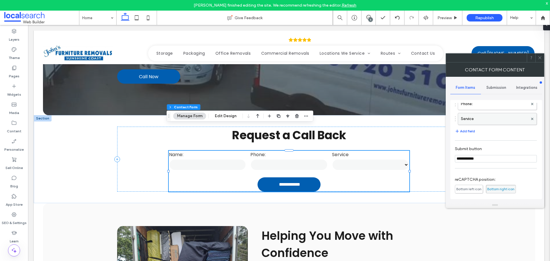
click at [496, 120] on label "Service" at bounding box center [494, 118] width 67 height 11
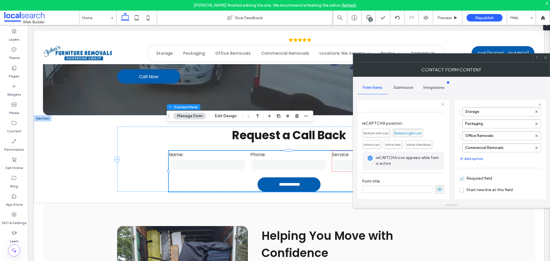
scroll to position [104, 0]
click at [409, 90] on div "Submission" at bounding box center [403, 87] width 31 height 13
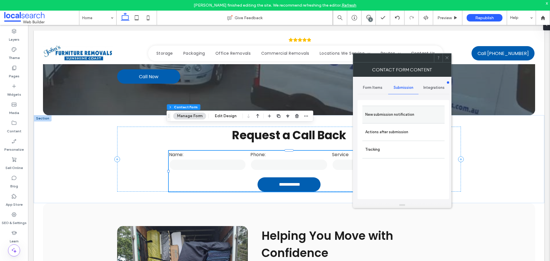
click at [407, 117] on label "New submission notification" at bounding box center [403, 114] width 76 height 11
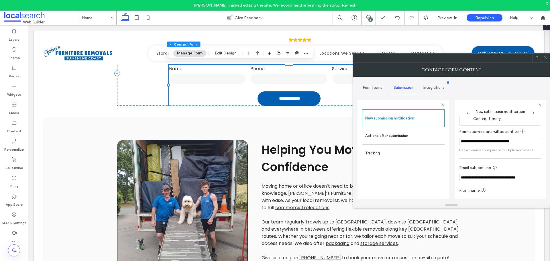
scroll to position [30, 0]
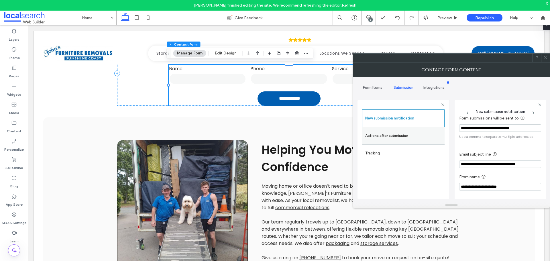
click at [410, 137] on label "Actions after submission" at bounding box center [403, 135] width 76 height 11
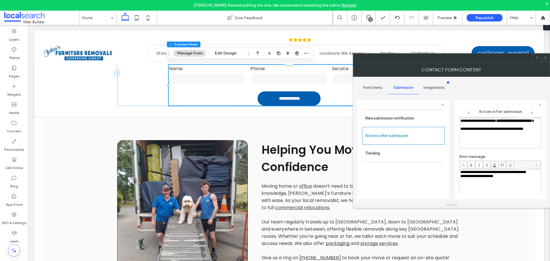
scroll to position [58, 0]
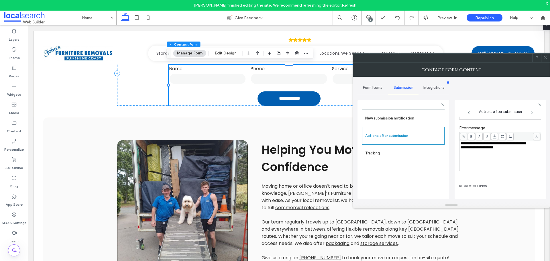
click at [543, 58] on div at bounding box center [545, 58] width 9 height 9
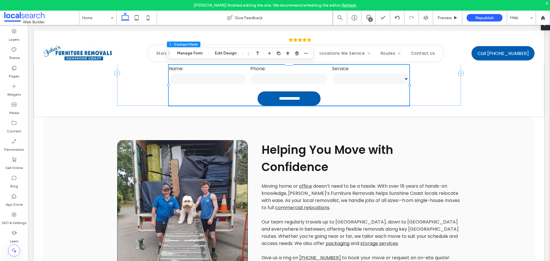
click at [546, 28] on span at bounding box center [544, 24] width 5 height 11
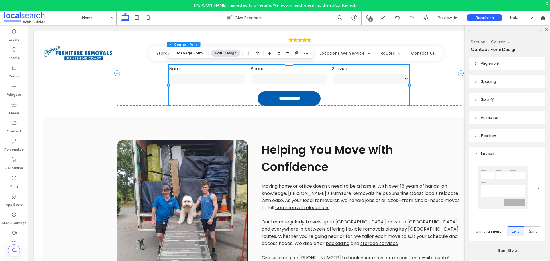
click at [548, 2] on div "[PERSON_NAME] finished editing the site. We recommend refreshing the editor. Re…" at bounding box center [275, 5] width 550 height 11
click at [547, 2] on div "x" at bounding box center [546, 3] width 3 height 5
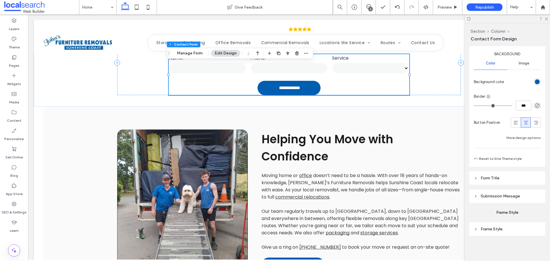
click at [512, 195] on span "Submission Message" at bounding box center [499, 195] width 39 height 5
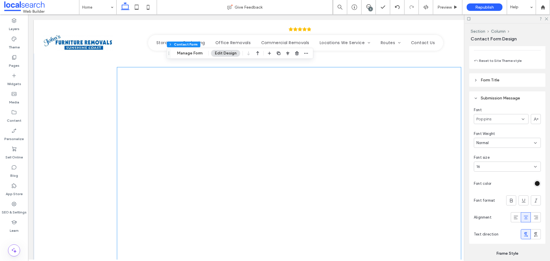
scroll to position [1402, 0]
click at [18, 62] on label "Pages" at bounding box center [14, 64] width 11 height 8
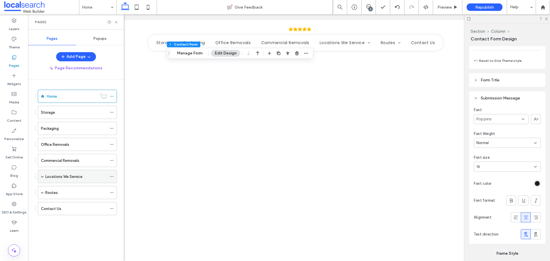
click at [42, 176] on span at bounding box center [42, 176] width 3 height 3
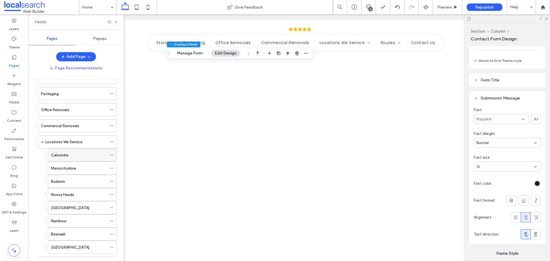
scroll to position [57, 0]
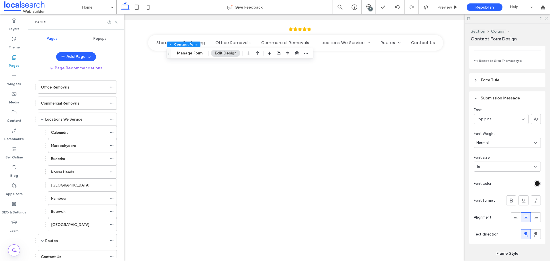
click at [116, 24] on icon at bounding box center [116, 22] width 4 height 4
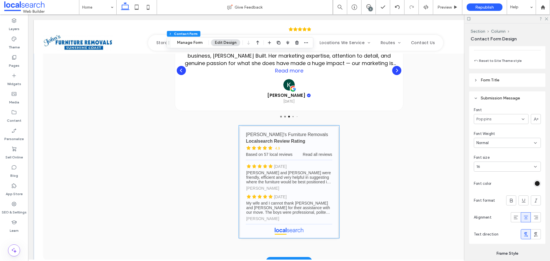
scroll to position [1088, 0]
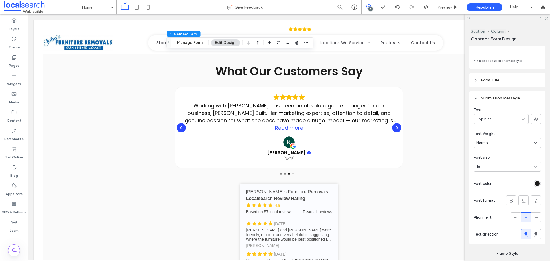
drag, startPoint x: 368, startPoint y: 6, endPoint x: 336, endPoint y: 0, distance: 32.3
click at [368, 6] on icon at bounding box center [368, 6] width 5 height 5
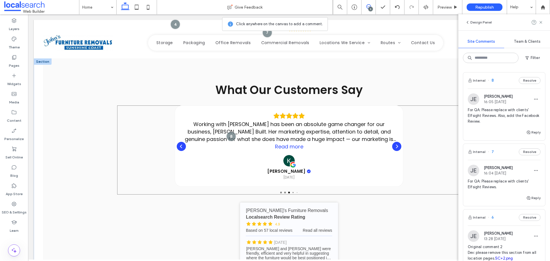
scroll to position [1059, 0]
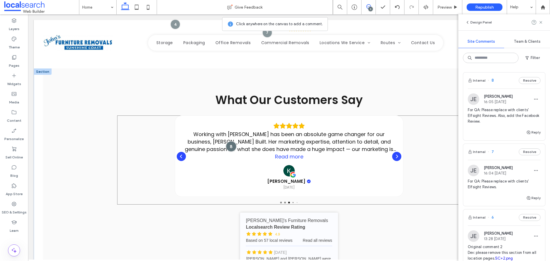
click at [228, 141] on div at bounding box center [231, 146] width 11 height 11
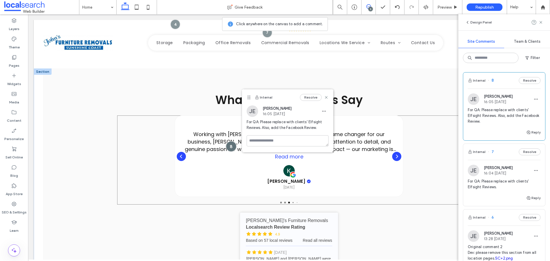
click at [228, 141] on div at bounding box center [231, 146] width 11 height 11
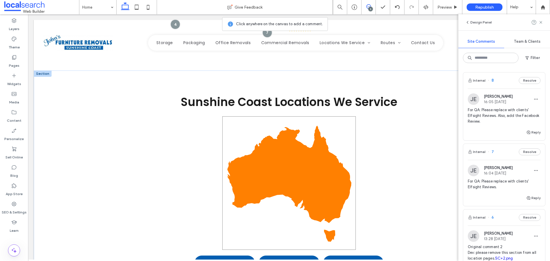
scroll to position [1574, 0]
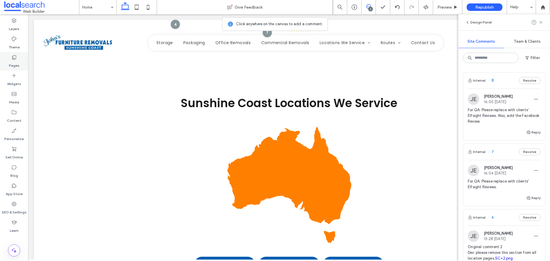
click at [18, 65] on label "Pages" at bounding box center [14, 64] width 11 height 8
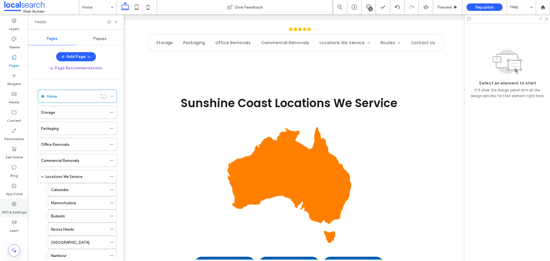
click at [15, 214] on label "SEO & Settings" at bounding box center [14, 211] width 25 height 8
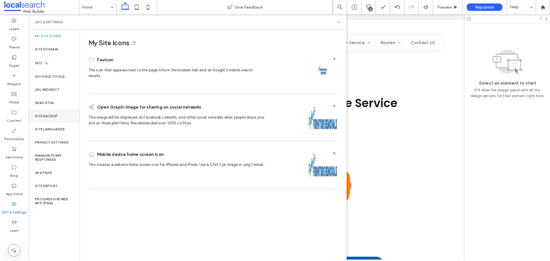
click at [50, 118] on div "Site Backup" at bounding box center [54, 115] width 52 height 13
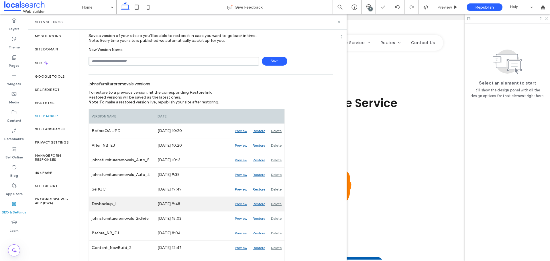
scroll to position [26, 0]
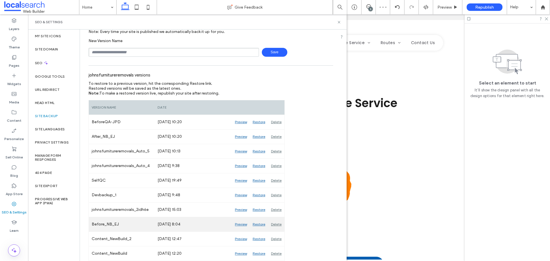
click at [244, 224] on div "Preview" at bounding box center [241, 224] width 18 height 14
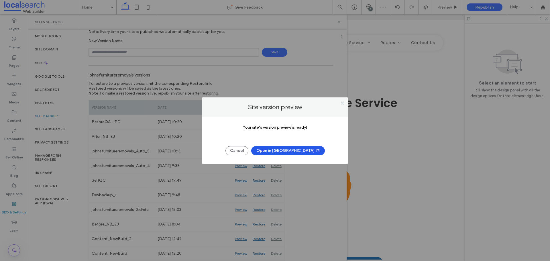
click at [290, 152] on button "Open in [GEOGRAPHIC_DATA]" at bounding box center [288, 150] width 74 height 9
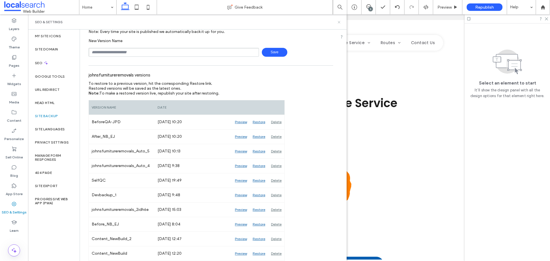
click at [339, 20] on icon at bounding box center [339, 22] width 4 height 4
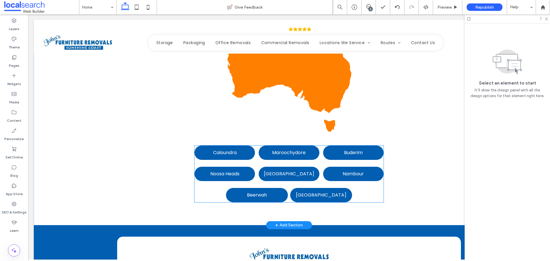
scroll to position [1660, 0]
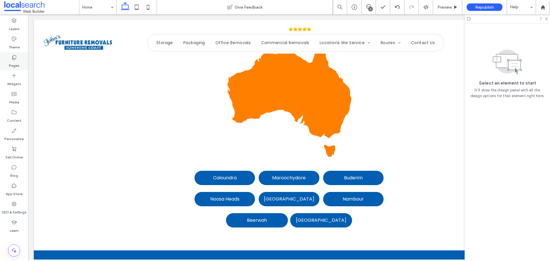
click at [18, 61] on label "Pages" at bounding box center [14, 64] width 11 height 8
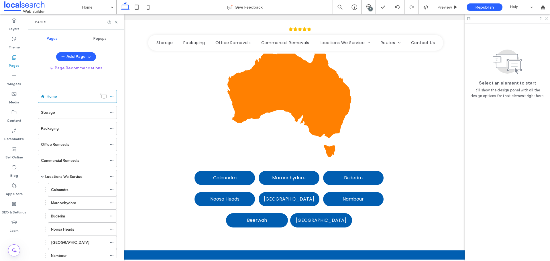
click at [60, 114] on div "Storage" at bounding box center [74, 112] width 66 height 6
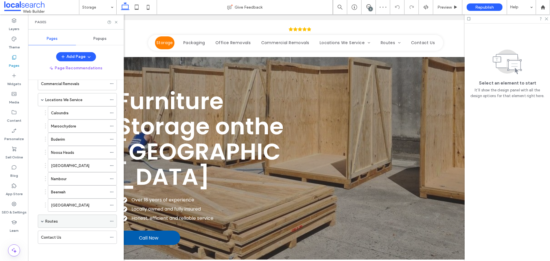
click at [43, 220] on span at bounding box center [42, 221] width 3 height 3
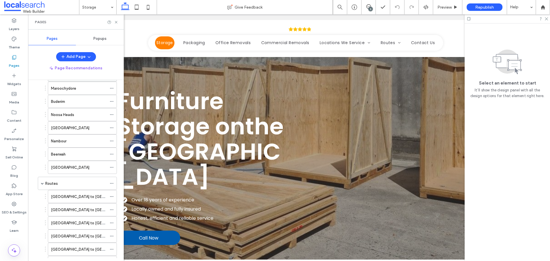
scroll to position [143, 0]
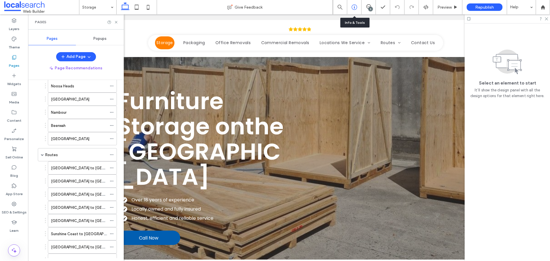
click at [356, 8] on icon at bounding box center [354, 7] width 6 height 6
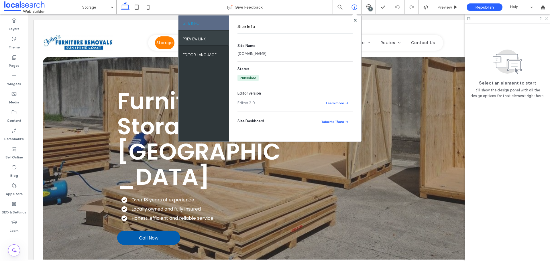
click at [219, 36] on div "PREVIEW LINK" at bounding box center [203, 38] width 50 height 14
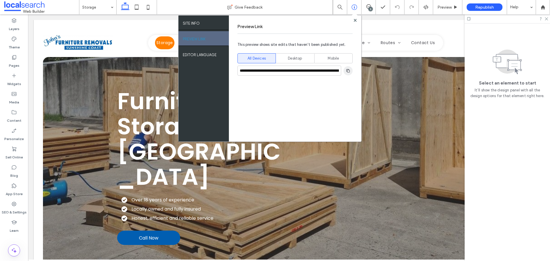
click at [348, 70] on use "button" at bounding box center [347, 70] width 3 height 3
click at [355, 20] on use at bounding box center [354, 20] width 3 height 3
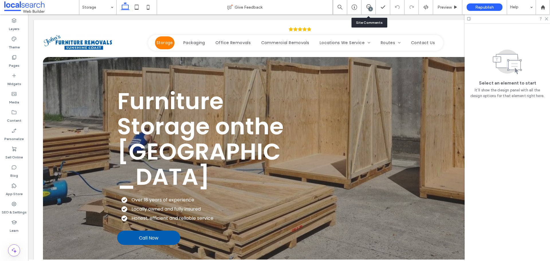
click at [368, 10] on div "5" at bounding box center [368, 7] width 14 height 14
click at [369, 7] on div "5" at bounding box center [370, 9] width 4 height 4
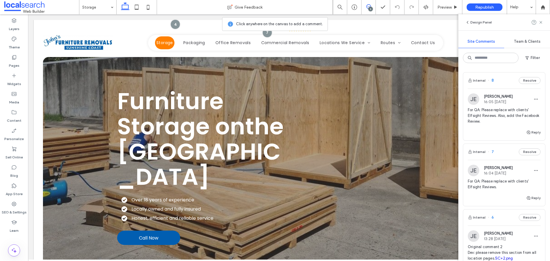
click at [499, 81] on div "Internal 8 Resolve" at bounding box center [504, 80] width 82 height 16
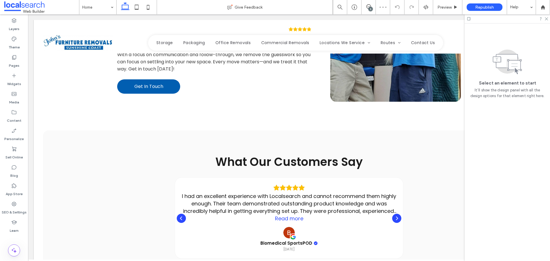
click at [372, 9] on div "5" at bounding box center [370, 9] width 4 height 4
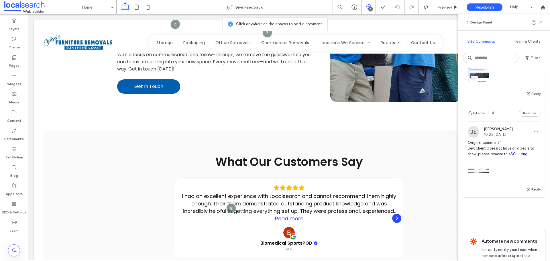
scroll to position [289, 0]
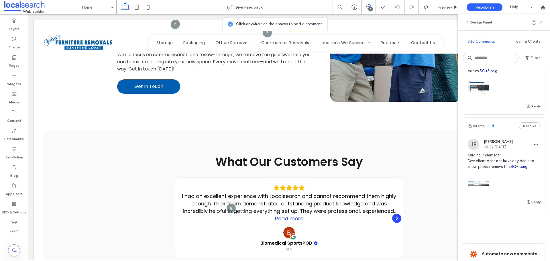
click at [506, 133] on div "Internal 4 Resolve" at bounding box center [504, 126] width 82 height 16
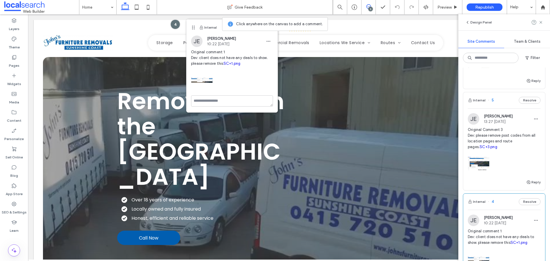
scroll to position [203, 0]
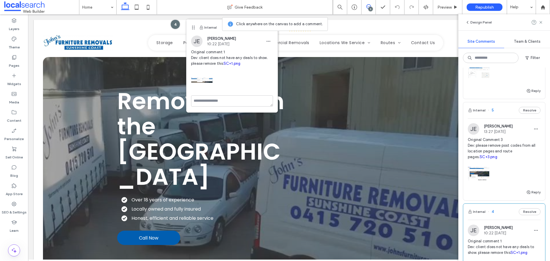
click at [499, 114] on div "Internal 5 Resolve" at bounding box center [504, 110] width 82 height 16
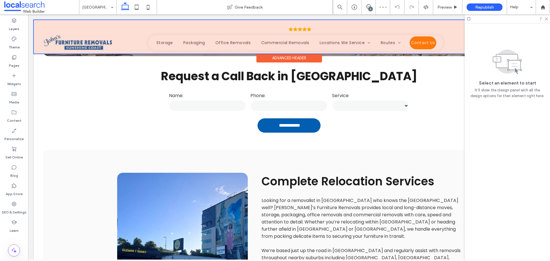
scroll to position [149, 0]
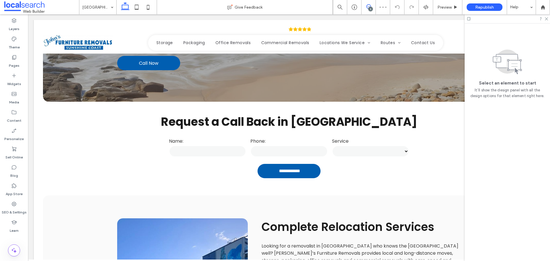
click at [369, 6] on icon at bounding box center [368, 6] width 5 height 5
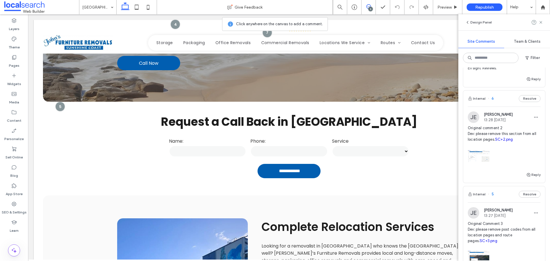
scroll to position [114, 0]
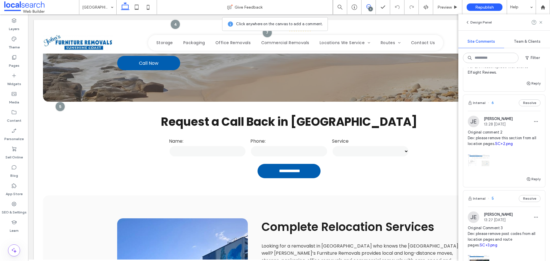
click at [500, 101] on div "Internal 6 Resolve" at bounding box center [504, 103] width 82 height 16
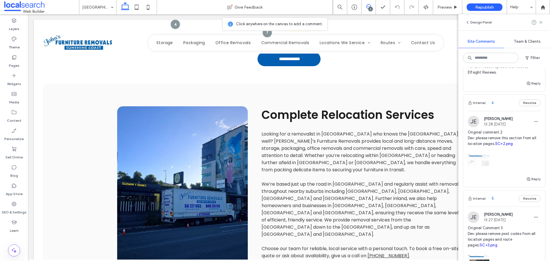
scroll to position [275, 0]
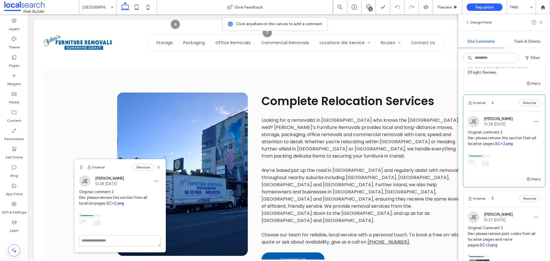
click at [495, 146] on link "SC+2.png" at bounding box center [504, 143] width 18 height 4
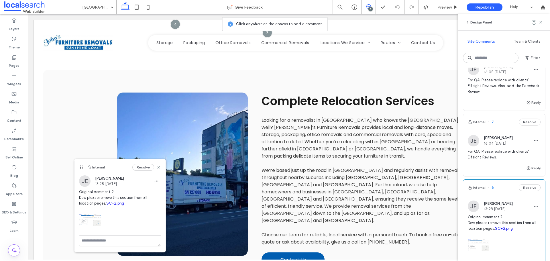
scroll to position [29, 0]
click at [504, 125] on div "Internal 7 Resolve" at bounding box center [504, 123] width 82 height 16
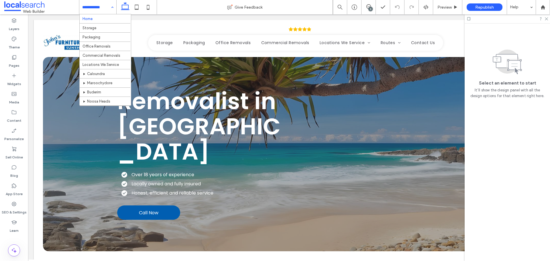
scroll to position [0, 0]
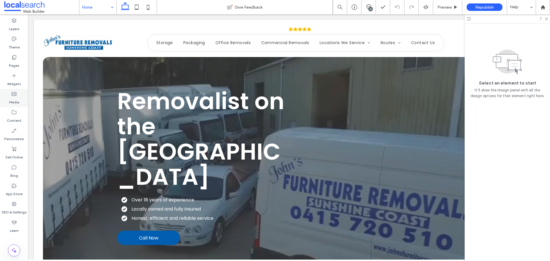
click at [15, 60] on icon at bounding box center [14, 57] width 6 height 6
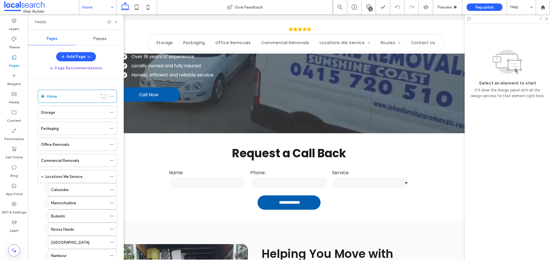
drag, startPoint x: 85, startPoint y: 113, endPoint x: 147, endPoint y: 134, distance: 65.3
click at [85, 113] on div "Storage" at bounding box center [74, 112] width 66 height 6
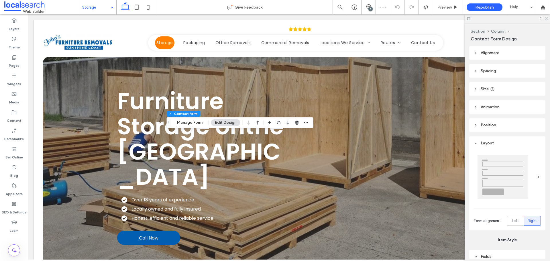
scroll to position [180, 0]
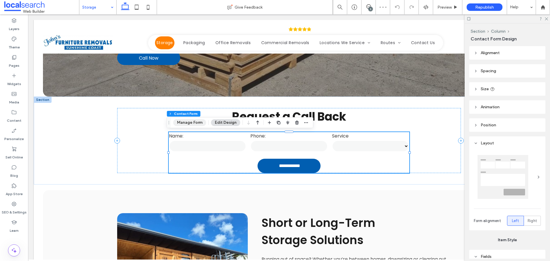
type input "*"
type input "***"
click at [198, 124] on button "Manage Form" at bounding box center [189, 122] width 33 height 7
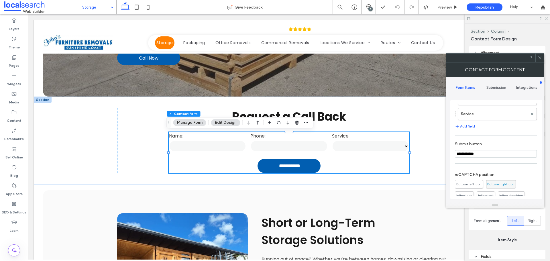
scroll to position [29, 0]
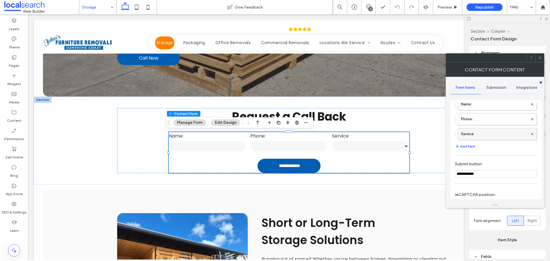
click at [487, 136] on label "Service" at bounding box center [494, 133] width 67 height 11
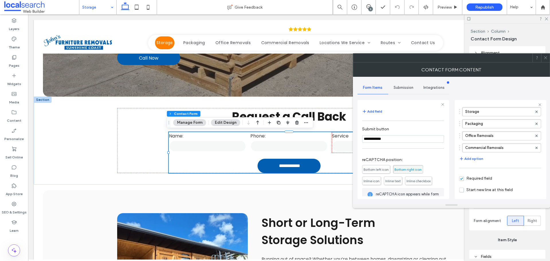
scroll to position [104, 0]
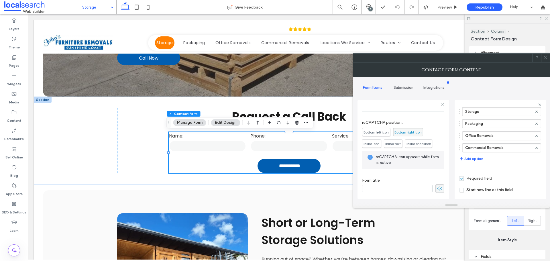
click at [402, 88] on span "Submission" at bounding box center [403, 87] width 20 height 5
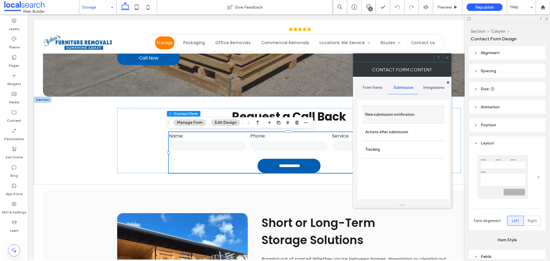
click at [401, 112] on label "New submission notification" at bounding box center [403, 114] width 76 height 11
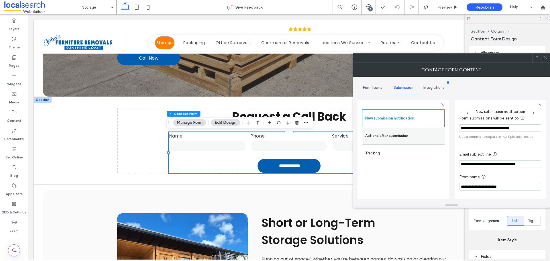
click at [418, 136] on label "Actions after submission" at bounding box center [403, 135] width 76 height 11
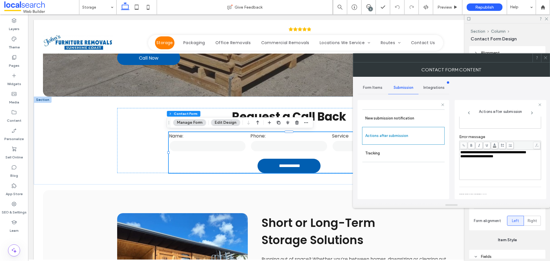
scroll to position [87, 0]
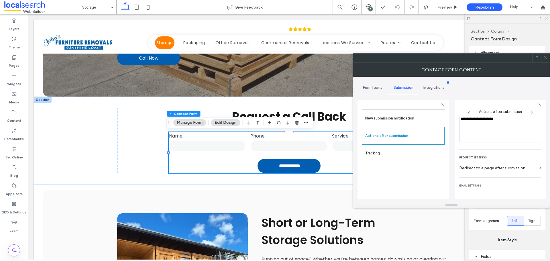
click at [543, 57] on div at bounding box center [545, 58] width 9 height 9
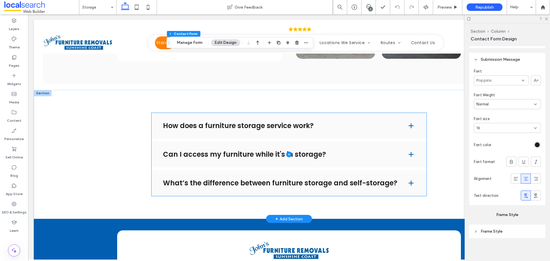
scroll to position [695, 0]
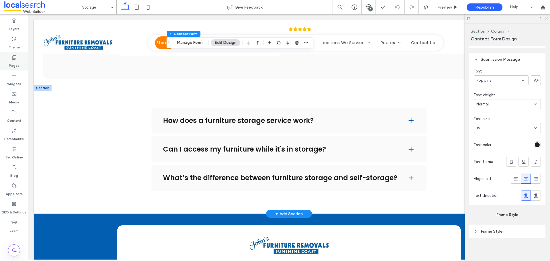
click at [11, 59] on div "Pages" at bounding box center [14, 61] width 28 height 18
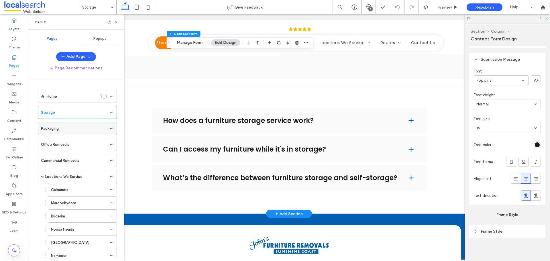
click at [65, 130] on div "Packaging" at bounding box center [74, 128] width 66 height 6
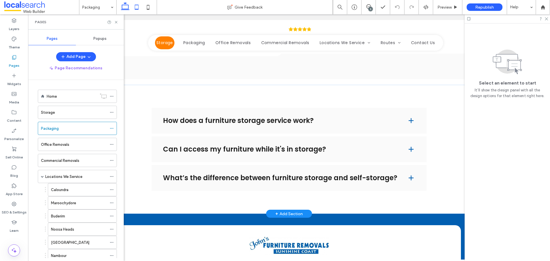
click at [137, 11] on icon at bounding box center [136, 6] width 11 height 11
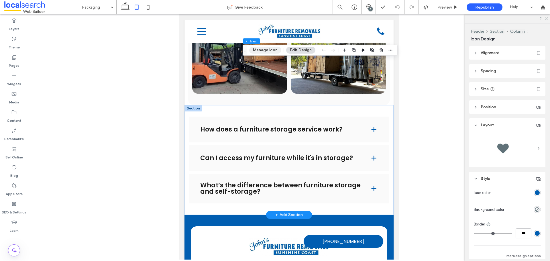
click at [275, 48] on button "Manage Icon" at bounding box center [265, 50] width 32 height 7
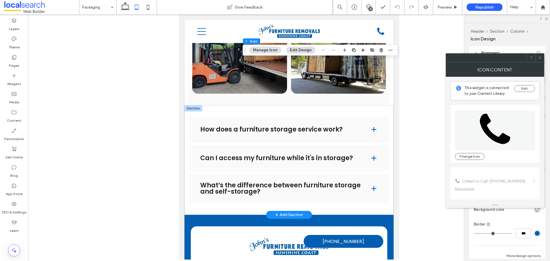
scroll to position [35, 0]
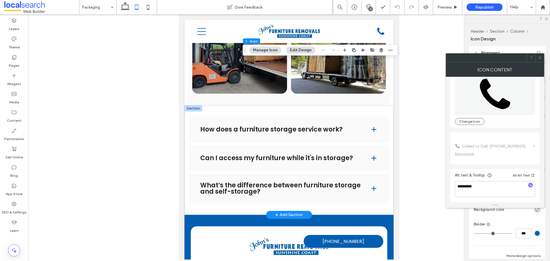
click at [538, 59] on icon at bounding box center [539, 58] width 4 height 4
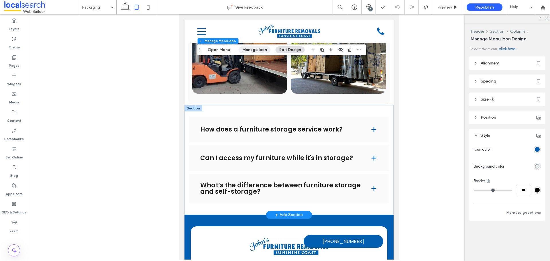
click at [252, 48] on button "Manage Icon" at bounding box center [254, 49] width 32 height 7
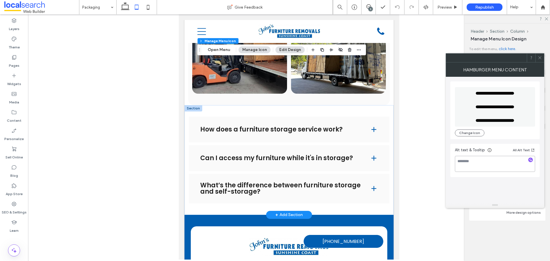
click at [495, 157] on textarea at bounding box center [495, 164] width 80 height 16
type textarea "*********"
click at [540, 57] on icon at bounding box center [539, 58] width 4 height 4
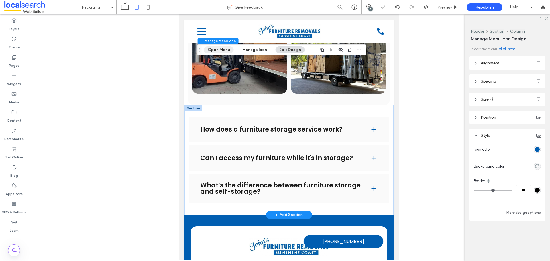
click at [226, 52] on button "Open Menu" at bounding box center [219, 49] width 30 height 7
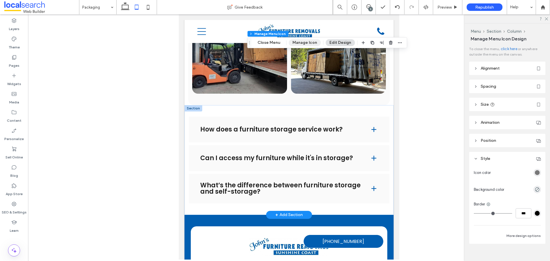
click at [292, 42] on button "Manage Icon" at bounding box center [305, 42] width 32 height 7
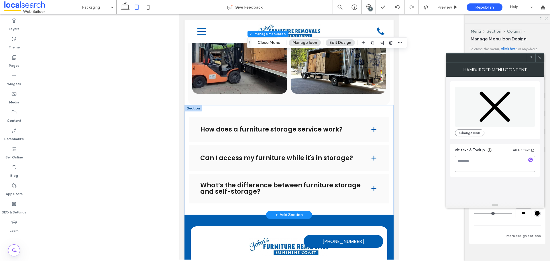
click at [481, 158] on textarea at bounding box center [495, 164] width 80 height 16
type textarea "**********"
click at [541, 59] on icon at bounding box center [539, 58] width 4 height 4
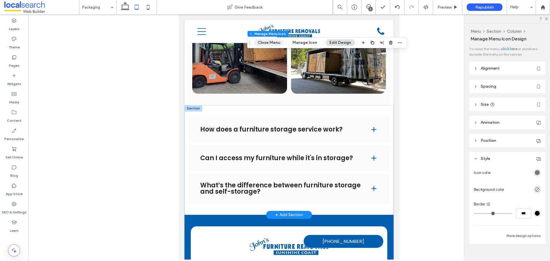
click at [267, 41] on button "Close Menu" at bounding box center [269, 42] width 30 height 7
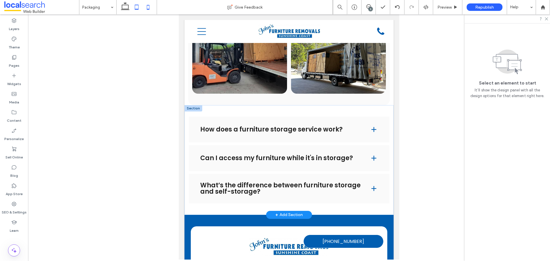
click at [148, 12] on icon at bounding box center [147, 6] width 11 height 11
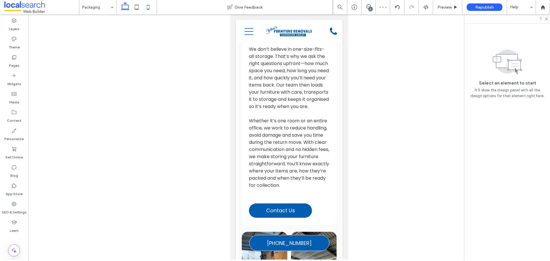
click at [125, 11] on icon at bounding box center [124, 6] width 11 height 11
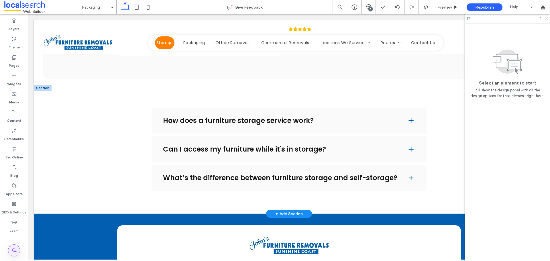
click at [17, 249] on icon at bounding box center [14, 250] width 7 height 7
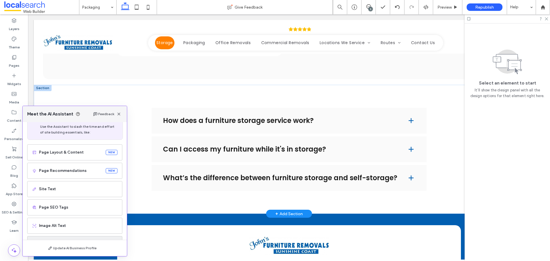
scroll to position [36, 0]
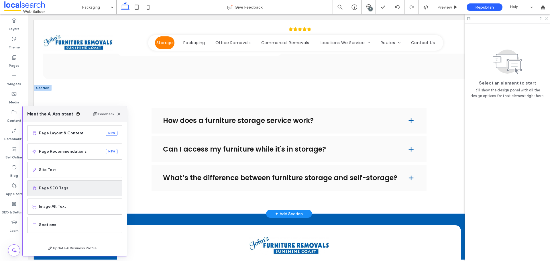
click at [63, 190] on span "Page SEO Tags" at bounding box center [78, 188] width 78 height 6
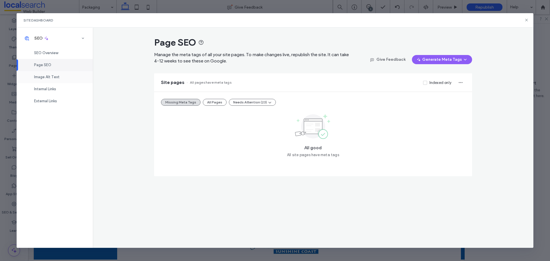
click at [64, 78] on div "Image Alt Text" at bounding box center [55, 77] width 76 height 12
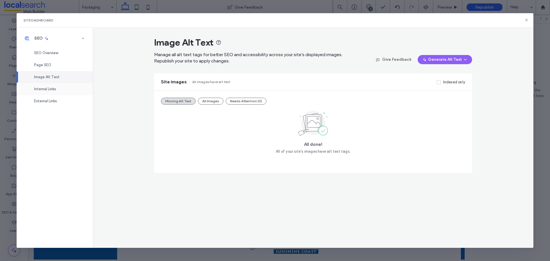
click at [61, 88] on div "Internal Links" at bounding box center [55, 89] width 76 height 12
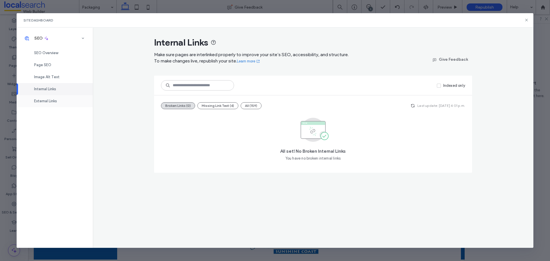
click at [58, 98] on div "External Links" at bounding box center [55, 101] width 76 height 12
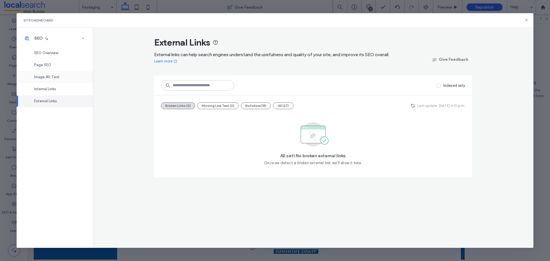
drag, startPoint x: 52, startPoint y: 68, endPoint x: 72, endPoint y: 80, distance: 23.1
click at [52, 68] on div "Page SEO" at bounding box center [55, 65] width 76 height 12
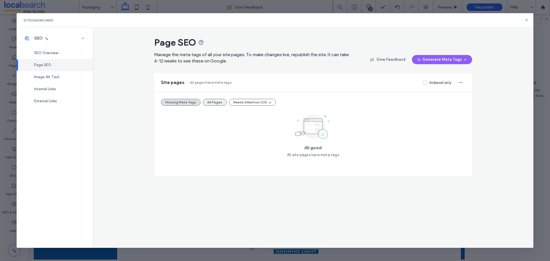
click at [214, 100] on button "All Pages" at bounding box center [215, 102] width 24 height 7
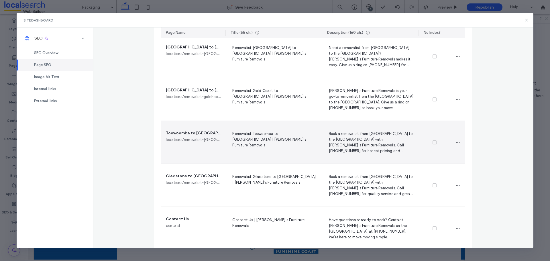
scroll to position [1257, 0]
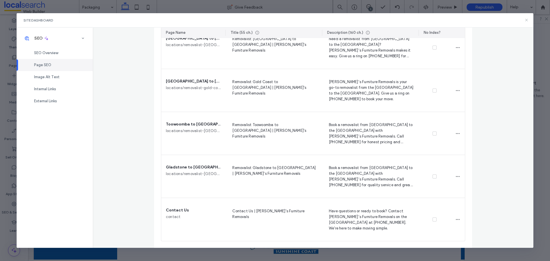
click at [527, 19] on icon at bounding box center [526, 20] width 5 height 5
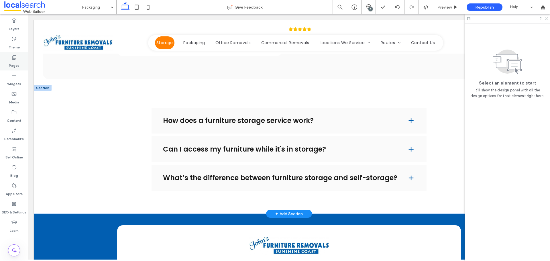
click at [17, 65] on label "Pages" at bounding box center [14, 64] width 11 height 8
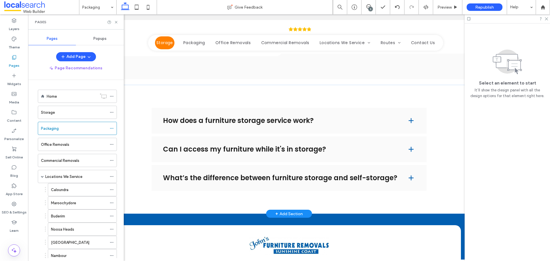
drag, startPoint x: 58, startPoint y: 139, endPoint x: 151, endPoint y: 194, distance: 108.0
click at [58, 140] on div "Office Removals" at bounding box center [74, 144] width 66 height 13
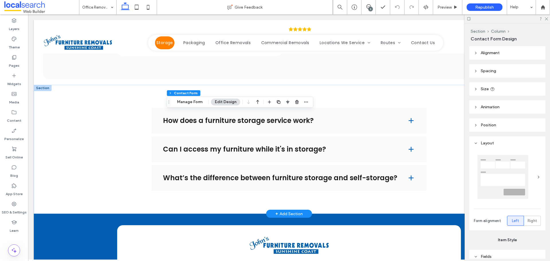
type input "*"
type input "***"
click at [196, 99] on button "Manage Form" at bounding box center [189, 101] width 33 height 7
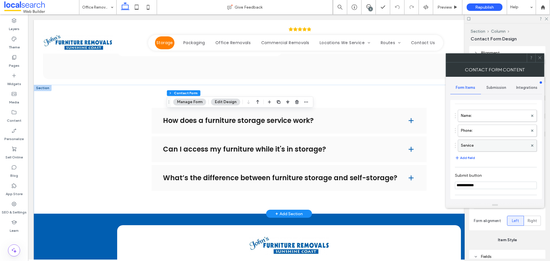
scroll to position [15, 0]
click at [493, 145] on label "Service" at bounding box center [494, 147] width 67 height 11
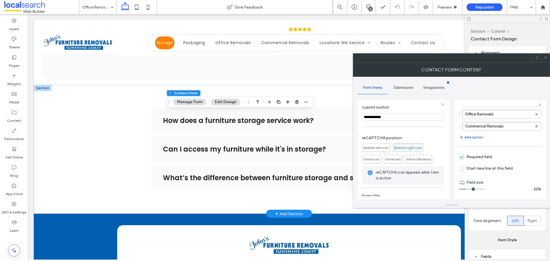
scroll to position [104, 0]
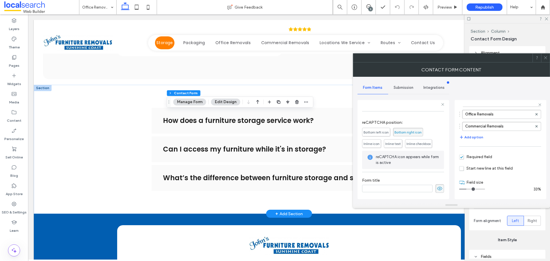
click at [409, 90] on span "Submission" at bounding box center [403, 87] width 20 height 5
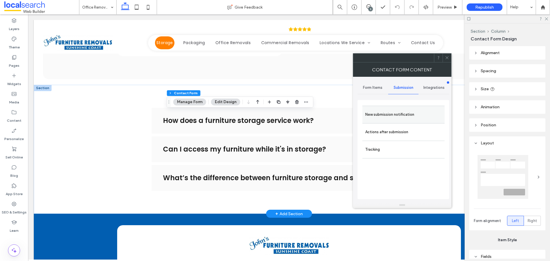
click at [409, 115] on label "New submission notification" at bounding box center [403, 114] width 76 height 11
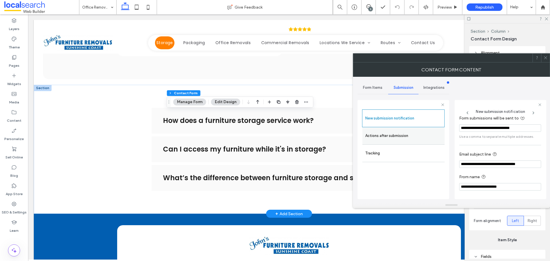
click at [417, 137] on label "Actions after submission" at bounding box center [403, 135] width 76 height 11
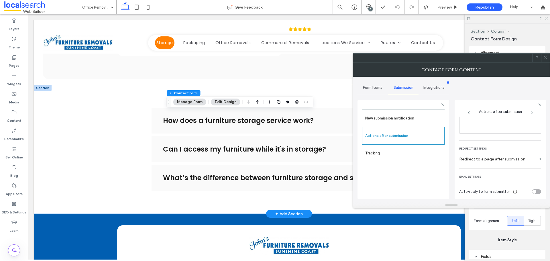
scroll to position [99, 0]
click at [547, 60] on span at bounding box center [545, 58] width 4 height 9
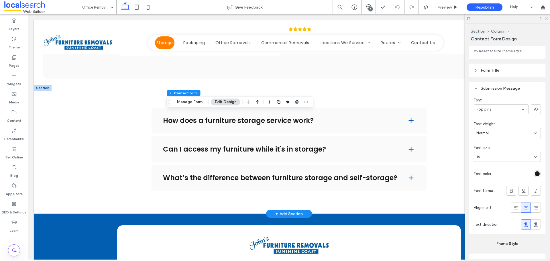
scroll to position [544, 0]
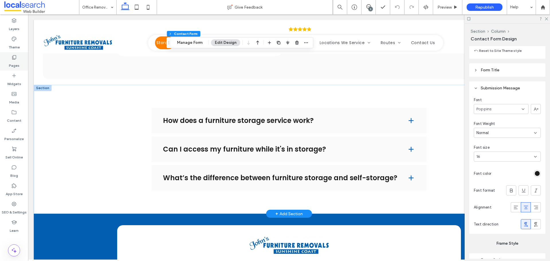
click at [24, 65] on div "Pages" at bounding box center [14, 61] width 28 height 18
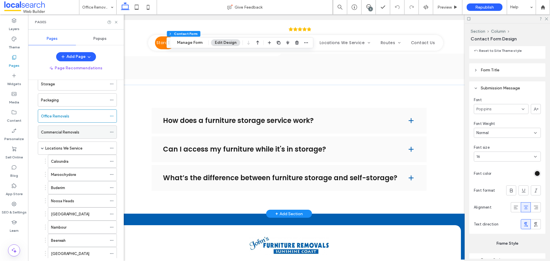
scroll to position [29, 0]
click at [72, 130] on label "Commercial Removals" at bounding box center [60, 132] width 38 height 10
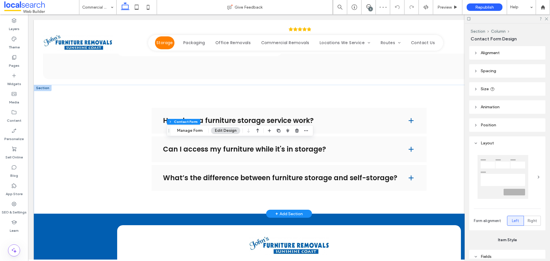
type input "*"
type input "***"
click at [183, 128] on button "Manage Form" at bounding box center [189, 130] width 33 height 7
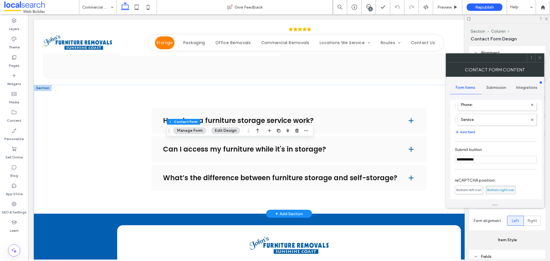
scroll to position [29, 0]
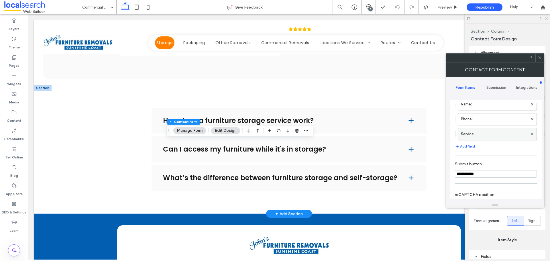
click at [489, 137] on label "Service" at bounding box center [494, 133] width 67 height 11
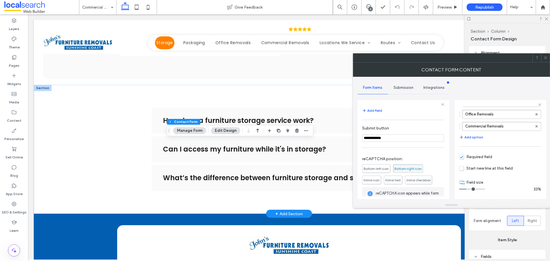
scroll to position [104, 0]
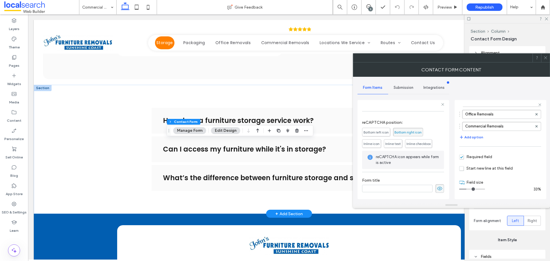
click at [406, 89] on span "Submission" at bounding box center [403, 87] width 20 height 5
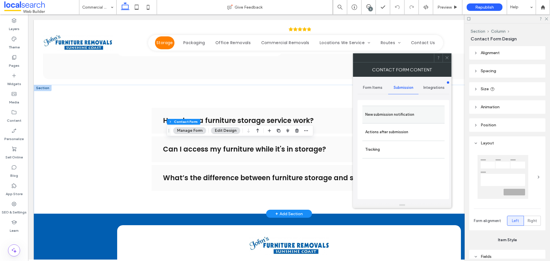
click at [404, 112] on label "New submission notification" at bounding box center [403, 114] width 76 height 11
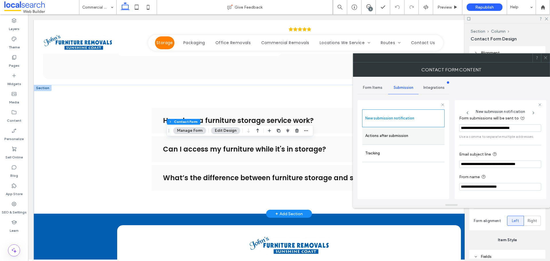
click at [408, 135] on label "Actions after submission" at bounding box center [403, 135] width 76 height 11
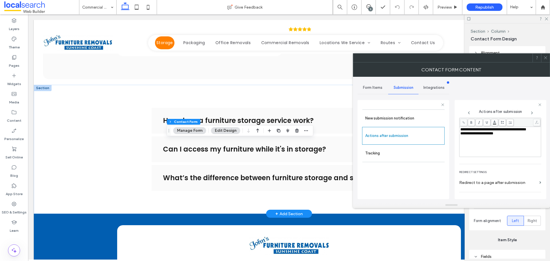
scroll to position [99, 0]
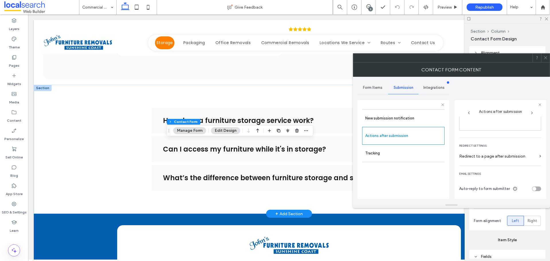
click at [546, 56] on icon at bounding box center [545, 58] width 4 height 4
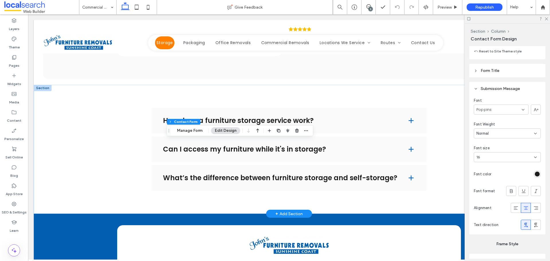
scroll to position [544, 0]
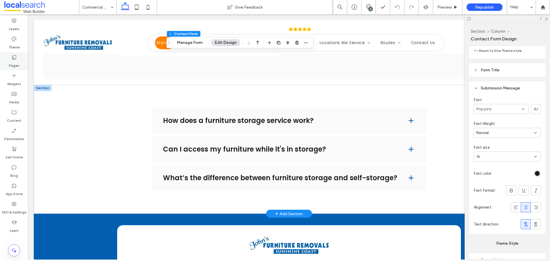
click at [4, 61] on div "Pages" at bounding box center [14, 61] width 28 height 18
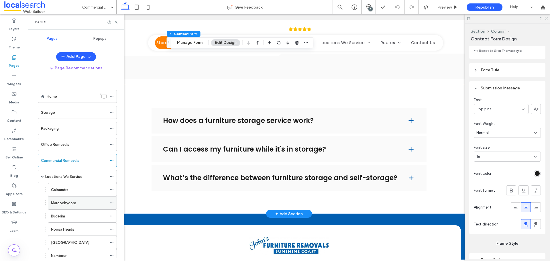
scroll to position [57, 0]
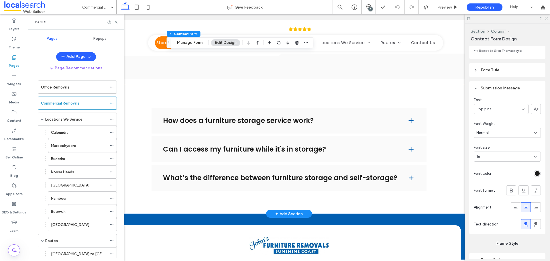
click at [79, 118] on label "Locations We Service" at bounding box center [63, 119] width 37 height 10
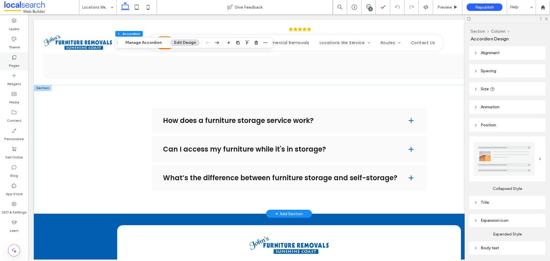
click at [6, 57] on div "Pages" at bounding box center [14, 61] width 28 height 18
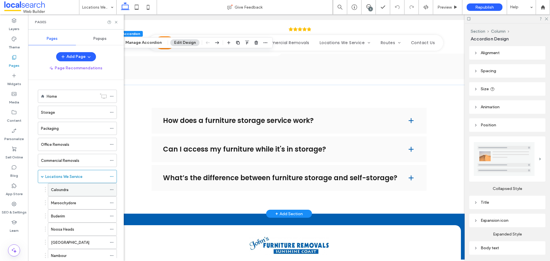
click at [78, 191] on div "Caloundra" at bounding box center [79, 190] width 56 height 6
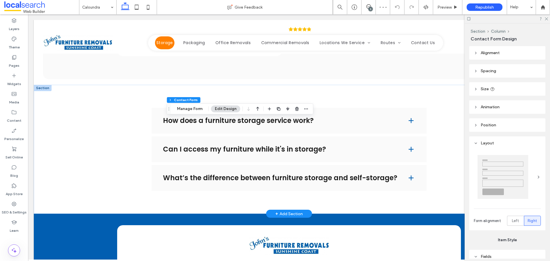
type input "*"
type input "***"
click at [197, 106] on button "Manage Form" at bounding box center [189, 108] width 33 height 7
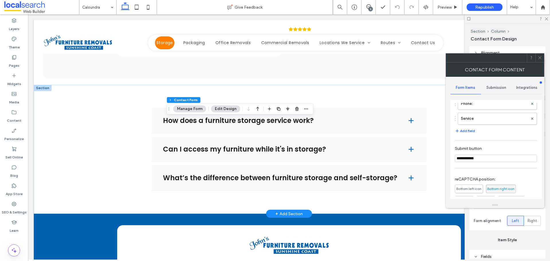
scroll to position [44, 0]
click at [489, 123] on label "Service" at bounding box center [494, 118] width 67 height 11
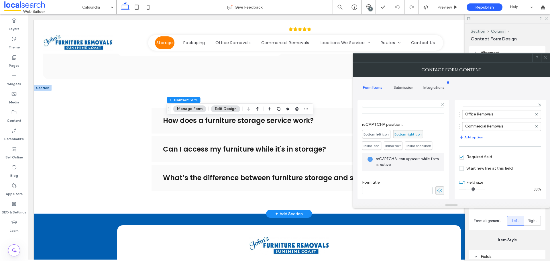
scroll to position [104, 0]
click at [408, 84] on div "Submission" at bounding box center [403, 87] width 31 height 13
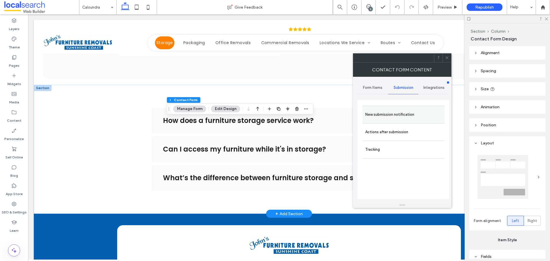
click at [406, 114] on label "New submission notification" at bounding box center [403, 114] width 76 height 11
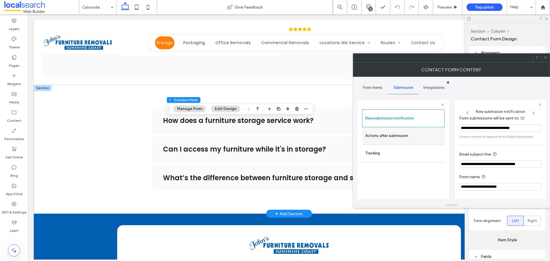
click at [404, 137] on label "Actions after submission" at bounding box center [403, 135] width 76 height 11
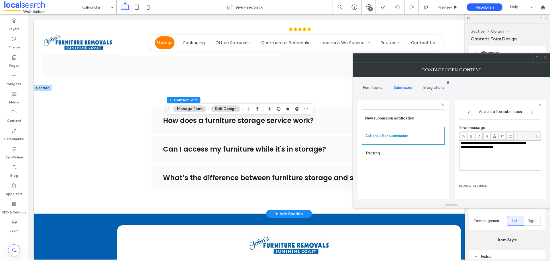
scroll to position [99, 0]
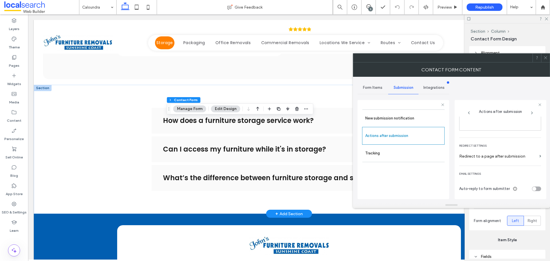
click at [549, 58] on div at bounding box center [545, 58] width 9 height 9
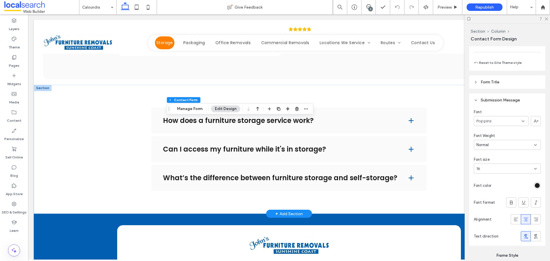
scroll to position [572, 0]
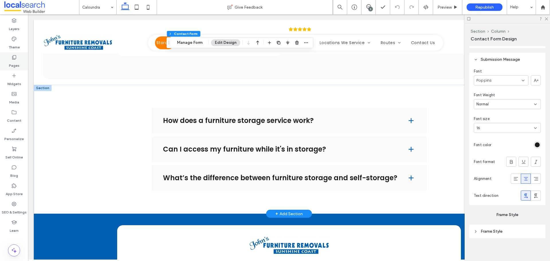
click at [10, 62] on label "Pages" at bounding box center [14, 64] width 11 height 8
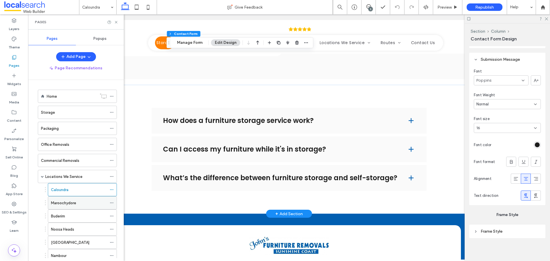
click at [71, 201] on label "Maroochydore" at bounding box center [63, 203] width 25 height 10
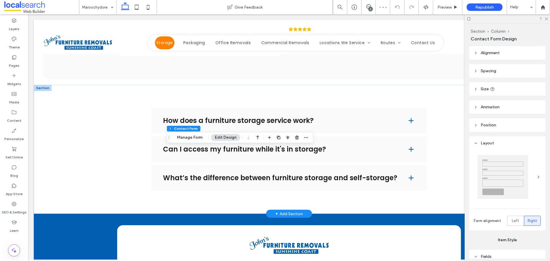
type input "*"
type input "***"
click at [197, 138] on button "Manage Form" at bounding box center [189, 137] width 33 height 7
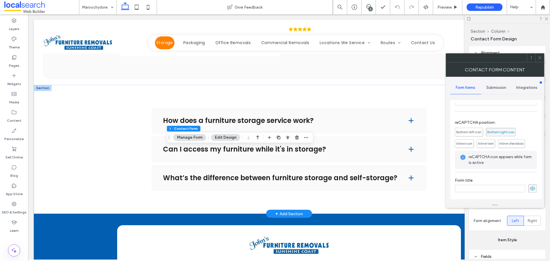
scroll to position [44, 0]
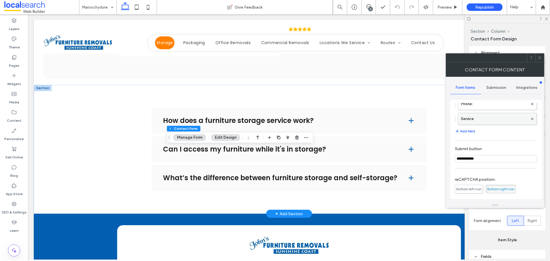
click at [491, 120] on label "Service" at bounding box center [494, 118] width 67 height 11
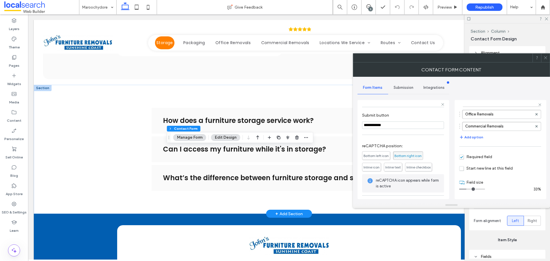
scroll to position [104, 0]
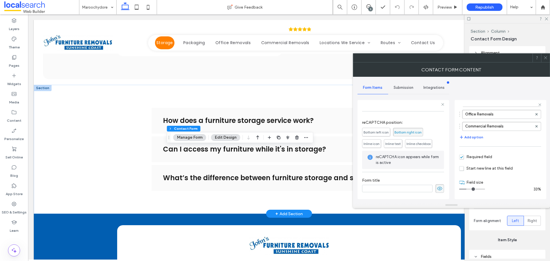
click at [404, 86] on span "Submission" at bounding box center [403, 87] width 20 height 5
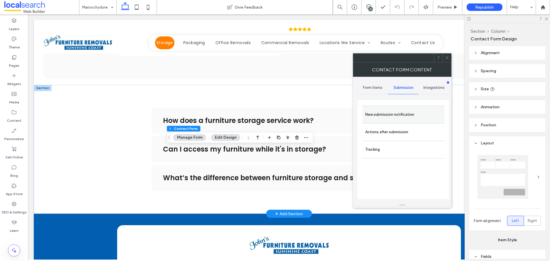
click at [405, 121] on div "New submission notification" at bounding box center [403, 114] width 82 height 17
click at [426, 119] on label "New submission notification" at bounding box center [403, 114] width 76 height 11
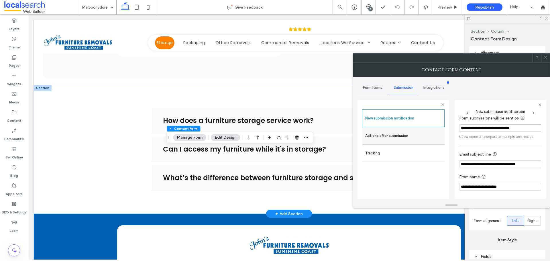
click at [389, 139] on label "Actions after submission" at bounding box center [403, 135] width 76 height 11
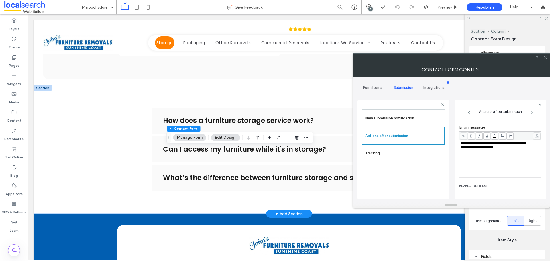
scroll to position [99, 0]
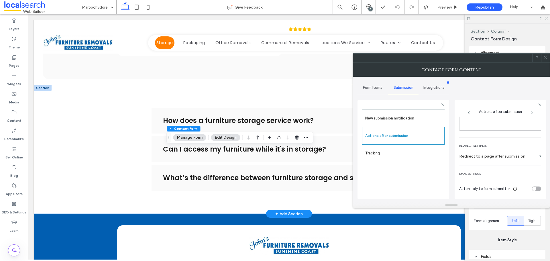
click at [546, 58] on icon at bounding box center [545, 58] width 4 height 4
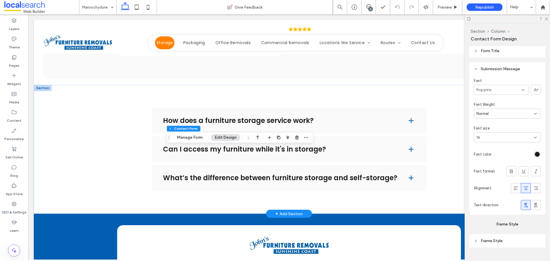
scroll to position [572, 0]
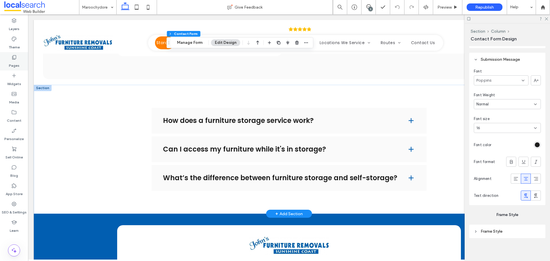
click at [14, 54] on div "Pages" at bounding box center [14, 61] width 28 height 18
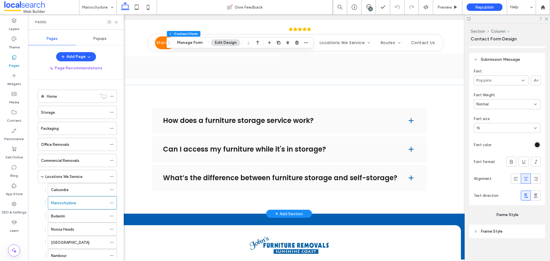
drag, startPoint x: 65, startPoint y: 214, endPoint x: 139, endPoint y: 226, distance: 74.9
click at [66, 214] on div "Buderim" at bounding box center [79, 216] width 56 height 6
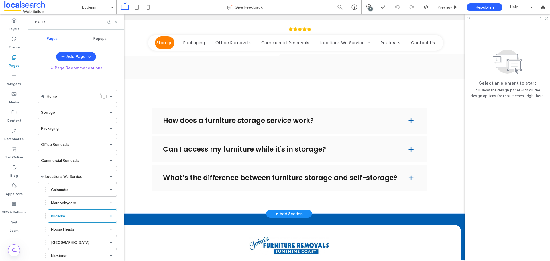
click at [116, 23] on icon at bounding box center [116, 22] width 4 height 4
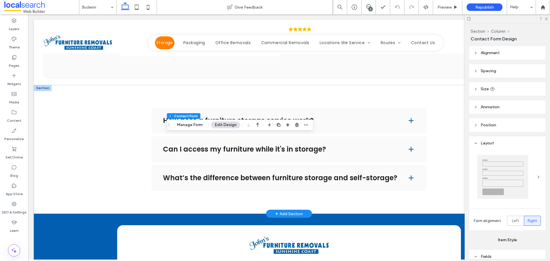
type input "*"
type input "***"
click at [184, 126] on button "Manage Form" at bounding box center [189, 124] width 33 height 7
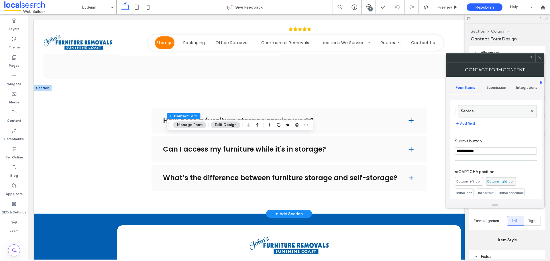
scroll to position [15, 0]
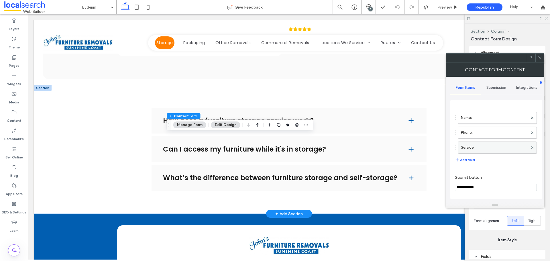
click at [489, 144] on label "Service" at bounding box center [494, 147] width 67 height 11
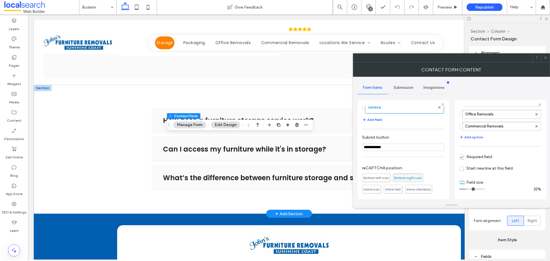
scroll to position [104, 0]
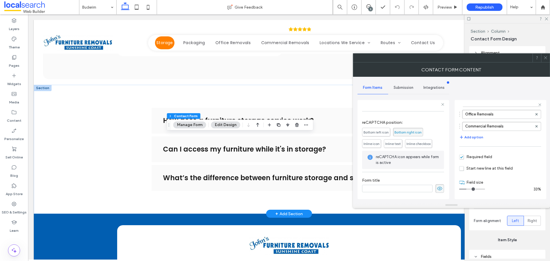
click at [410, 88] on span "Submission" at bounding box center [403, 87] width 20 height 5
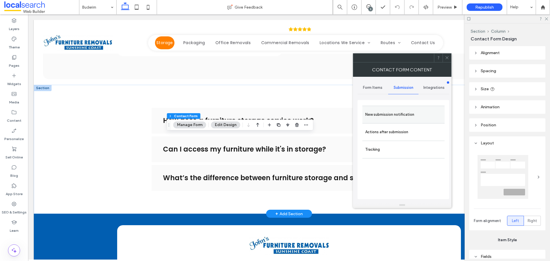
click at [410, 110] on label "New submission notification" at bounding box center [403, 114] width 76 height 11
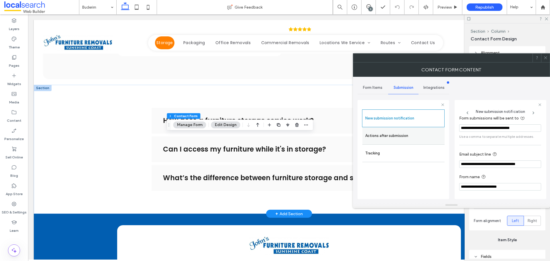
click at [407, 131] on label "Actions after submission" at bounding box center [403, 135] width 76 height 11
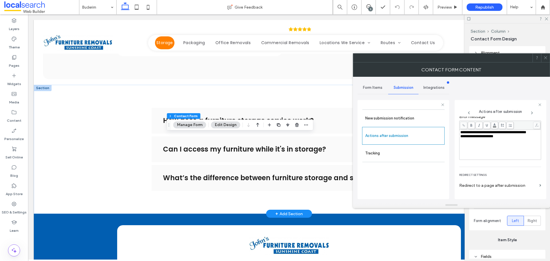
scroll to position [99, 0]
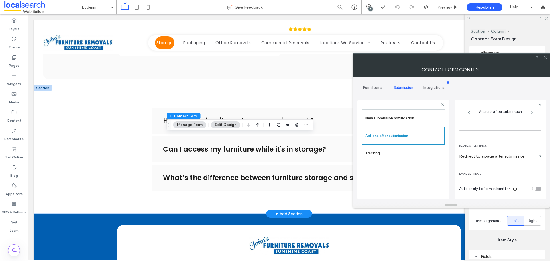
click at [542, 59] on div at bounding box center [545, 58] width 9 height 9
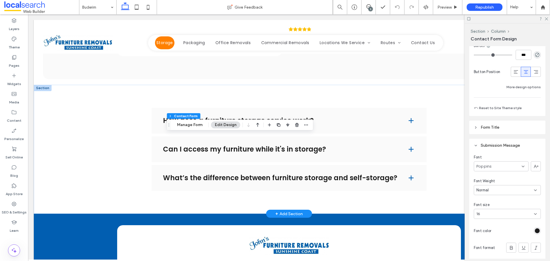
scroll to position [544, 0]
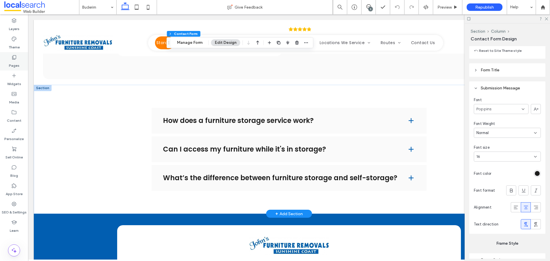
click at [14, 63] on label "Pages" at bounding box center [14, 64] width 11 height 8
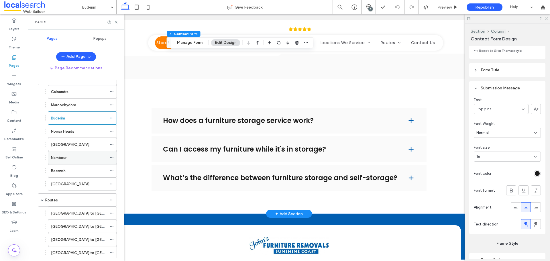
scroll to position [86, 0]
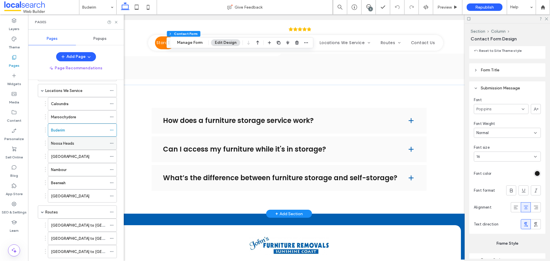
click at [70, 147] on div "Noosa Heads" at bounding box center [79, 143] width 56 height 13
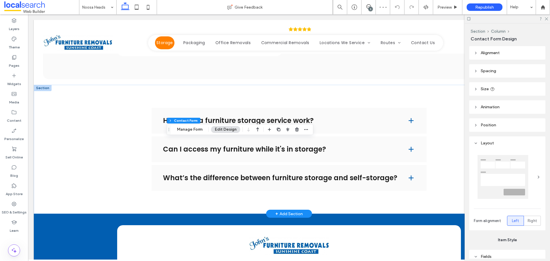
type input "*"
type input "***"
click at [192, 130] on button "Manage Form" at bounding box center [189, 129] width 33 height 7
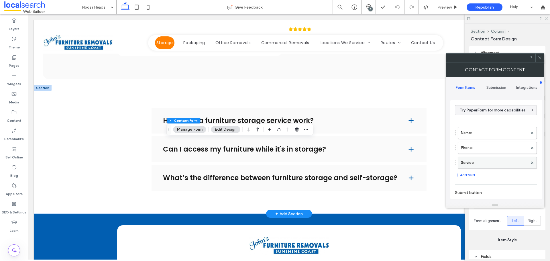
click at [496, 160] on label "Service" at bounding box center [494, 162] width 67 height 11
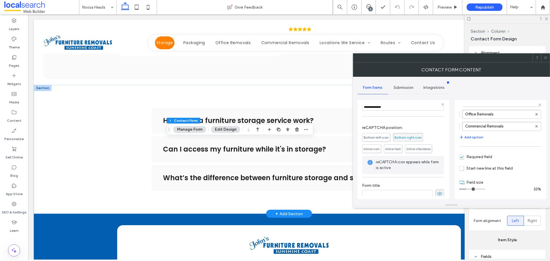
scroll to position [104, 0]
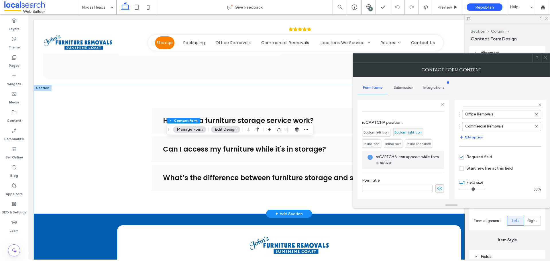
click at [404, 90] on div "Submission" at bounding box center [403, 87] width 31 height 13
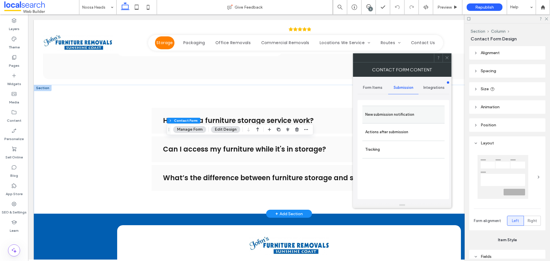
click at [404, 110] on label "New submission notification" at bounding box center [403, 114] width 76 height 11
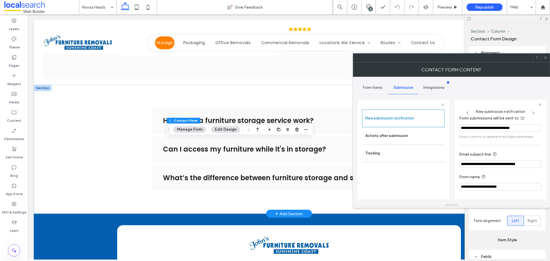
click at [413, 136] on label "Actions after submission" at bounding box center [403, 135] width 76 height 11
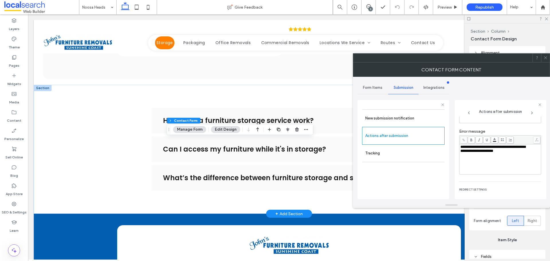
scroll to position [99, 0]
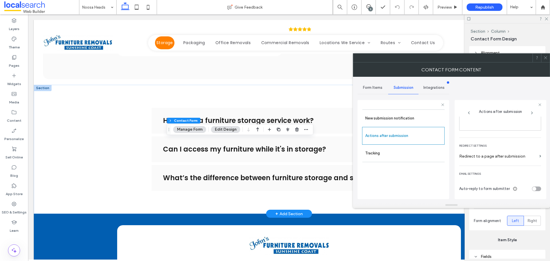
click at [543, 59] on icon at bounding box center [545, 58] width 4 height 4
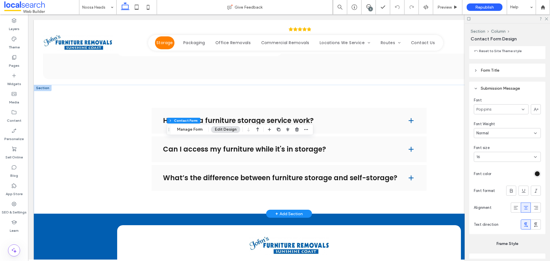
scroll to position [544, 0]
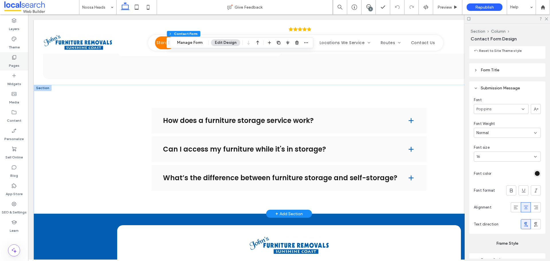
click at [17, 67] on label "Pages" at bounding box center [14, 64] width 11 height 8
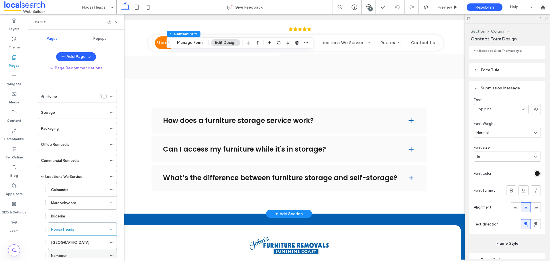
scroll to position [57, 0]
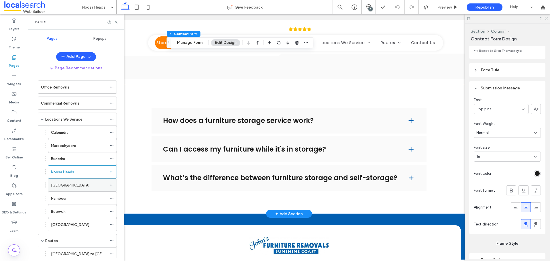
click at [79, 185] on div "Mountain Creek" at bounding box center [79, 185] width 56 height 6
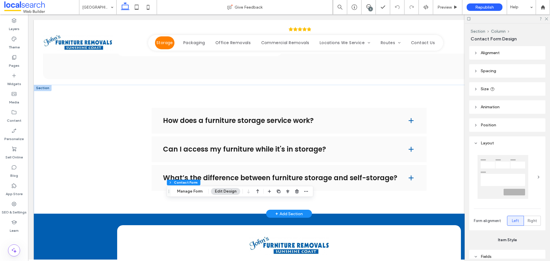
type input "*"
type input "***"
drag, startPoint x: 184, startPoint y: 191, endPoint x: 210, endPoint y: 191, distance: 26.0
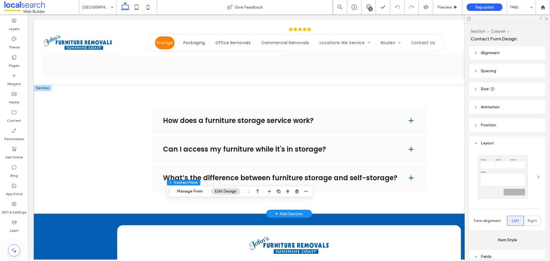
click at [184, 191] on button "Manage Form" at bounding box center [189, 191] width 33 height 7
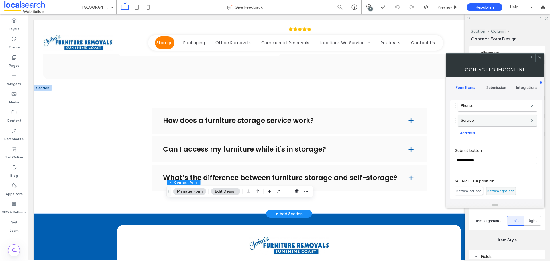
scroll to position [29, 0]
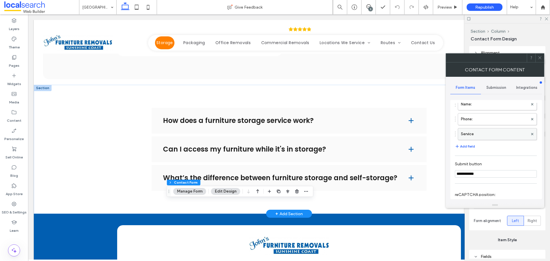
click at [492, 135] on label "Service" at bounding box center [494, 133] width 67 height 11
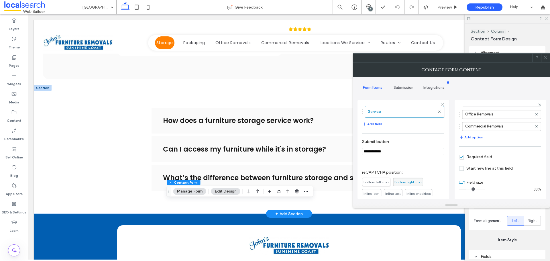
scroll to position [104, 0]
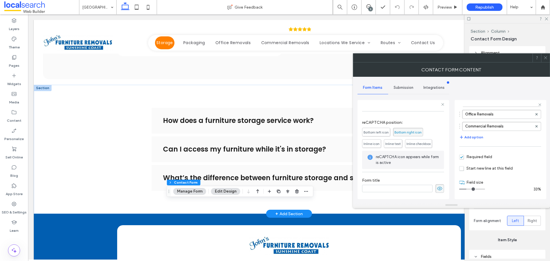
click at [408, 91] on div "Submission" at bounding box center [403, 87] width 31 height 13
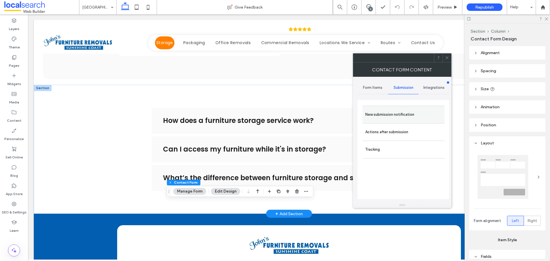
click at [404, 120] on label "New submission notification" at bounding box center [403, 114] width 76 height 11
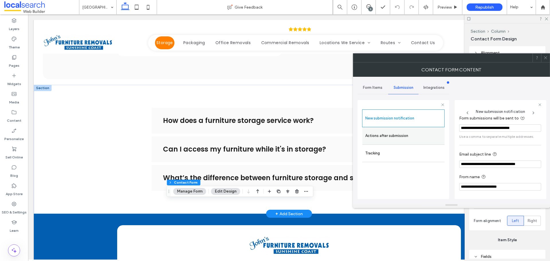
click at [407, 139] on label "Actions after submission" at bounding box center [403, 135] width 76 height 11
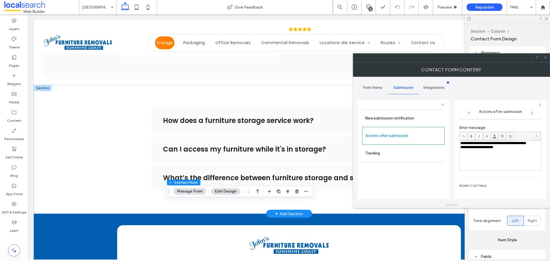
scroll to position [99, 0]
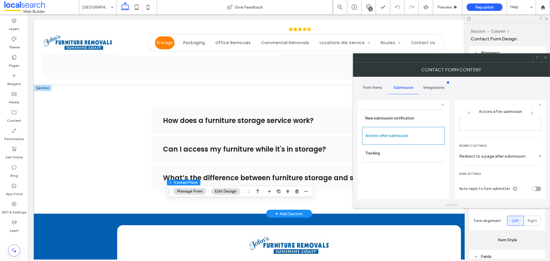
click at [545, 59] on icon at bounding box center [545, 58] width 4 height 4
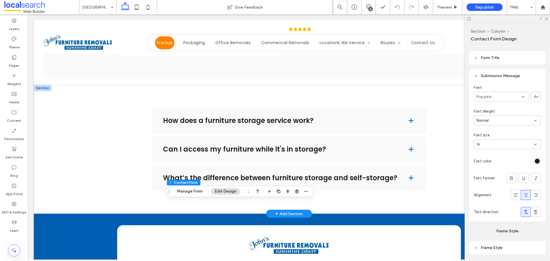
scroll to position [546, 0]
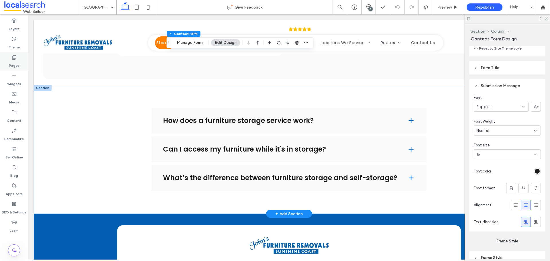
click at [16, 64] on label "Pages" at bounding box center [14, 64] width 11 height 8
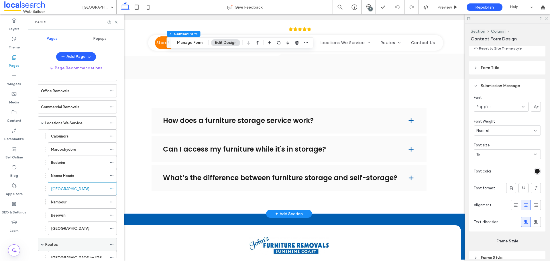
scroll to position [86, 0]
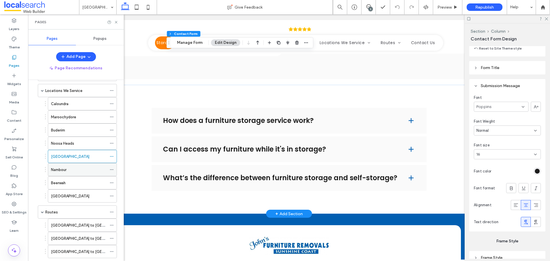
click at [72, 173] on div "Nambour" at bounding box center [79, 169] width 56 height 13
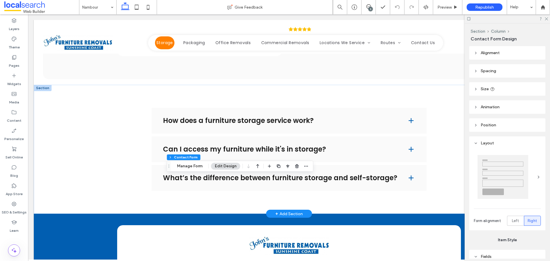
type input "*"
type input "***"
click at [186, 169] on button "Manage Form" at bounding box center [189, 166] width 33 height 7
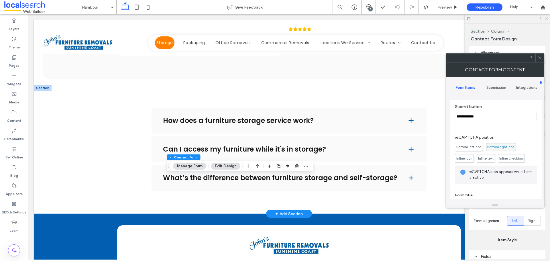
scroll to position [29, 0]
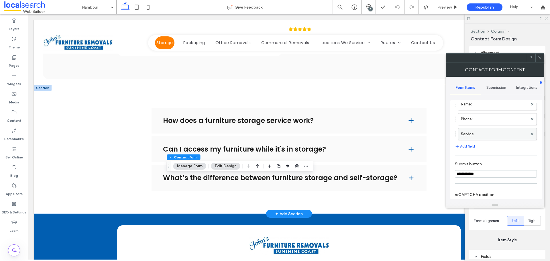
click at [495, 133] on label "Service" at bounding box center [494, 133] width 67 height 11
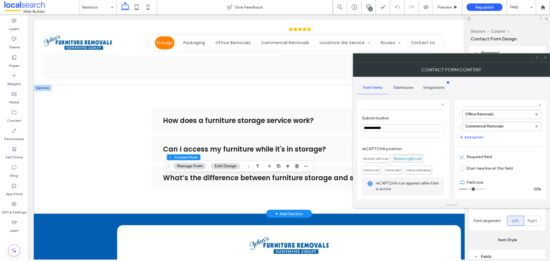
scroll to position [104, 0]
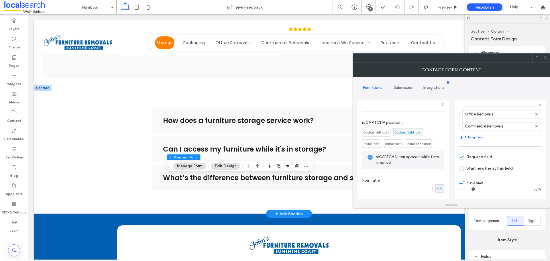
click at [403, 89] on span "Submission" at bounding box center [403, 87] width 20 height 5
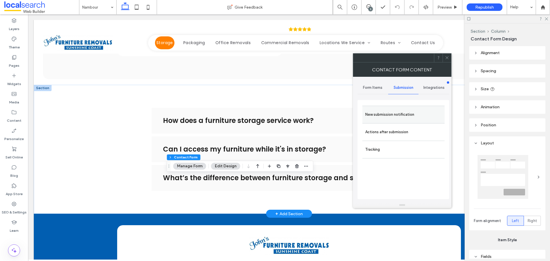
click at [402, 112] on label "New submission notification" at bounding box center [403, 114] width 76 height 11
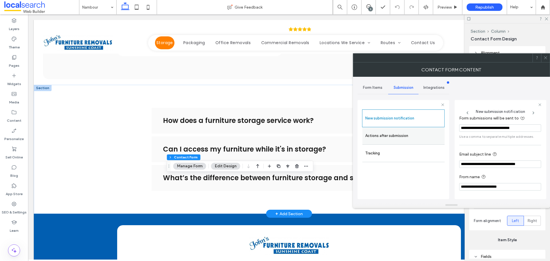
click at [401, 134] on label "Actions after submission" at bounding box center [403, 135] width 76 height 11
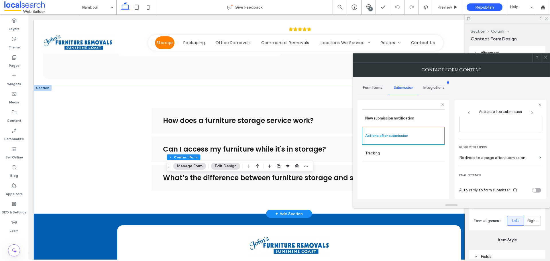
scroll to position [99, 0]
drag, startPoint x: 544, startPoint y: 62, endPoint x: 545, endPoint y: 72, distance: 10.0
click at [545, 61] on span at bounding box center [545, 58] width 4 height 9
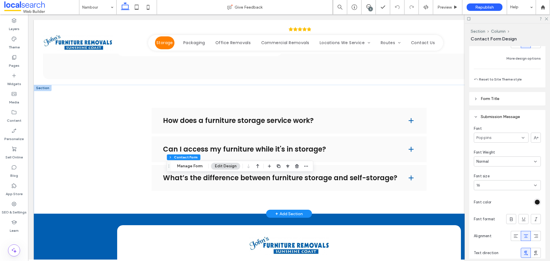
scroll to position [544, 0]
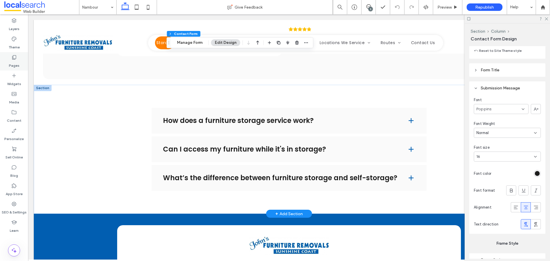
click at [19, 64] on div "Pages" at bounding box center [14, 61] width 28 height 18
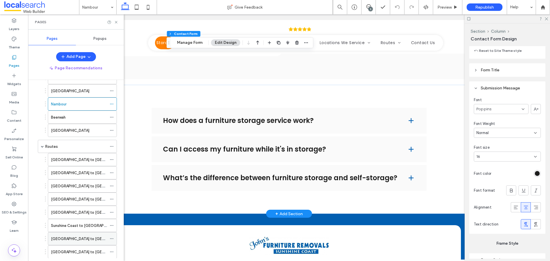
scroll to position [116, 0]
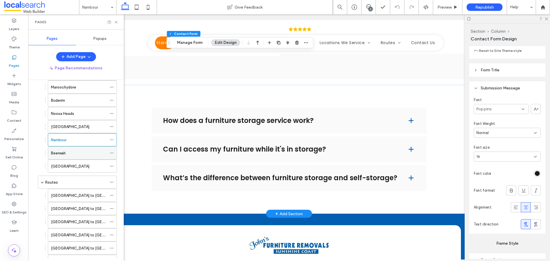
click at [72, 157] on div "Beerwah" at bounding box center [79, 153] width 56 height 13
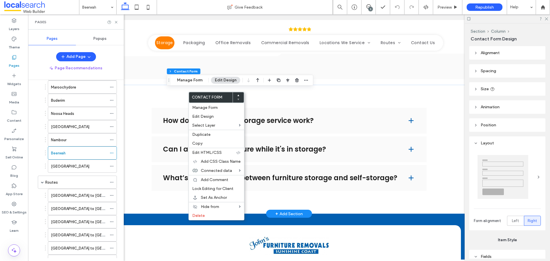
type input "*"
type input "***"
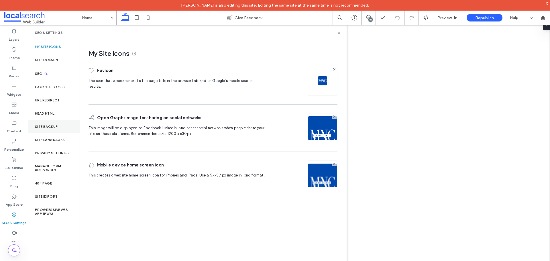
click at [53, 128] on label "Site Backup" at bounding box center [46, 127] width 23 height 4
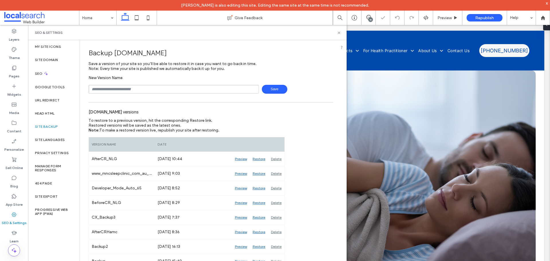
click at [114, 88] on input "text" at bounding box center [173, 89] width 170 height 9
type input "**********"
click at [272, 91] on span "Save" at bounding box center [274, 89] width 25 height 9
click at [339, 31] on icon at bounding box center [339, 33] width 4 height 4
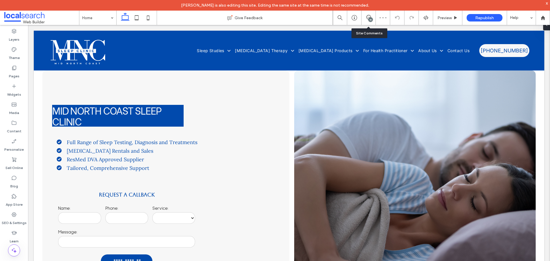
click at [368, 21] on div "18" at bounding box center [368, 18] width 14 height 14
click at [545, 28] on span at bounding box center [544, 24] width 5 height 11
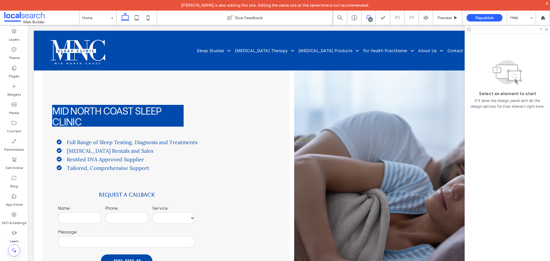
click at [370, 17] on use at bounding box center [368, 17] width 5 height 5
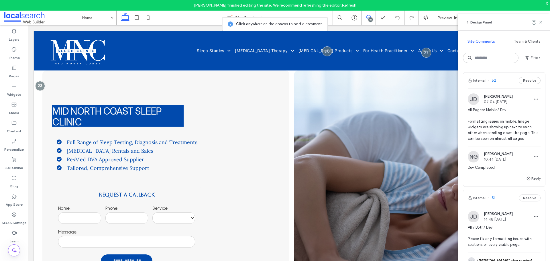
click at [502, 84] on div "Internal 52 Resolve" at bounding box center [504, 80] width 82 height 16
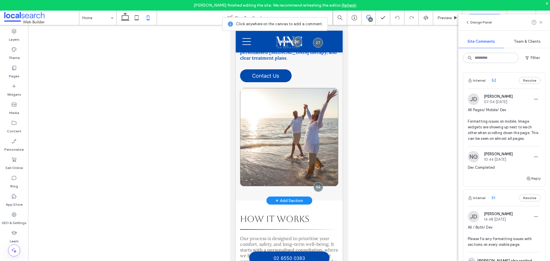
scroll to position [1215, 0]
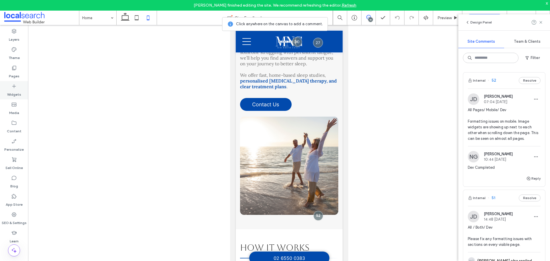
click at [19, 72] on div "Pages" at bounding box center [14, 72] width 28 height 18
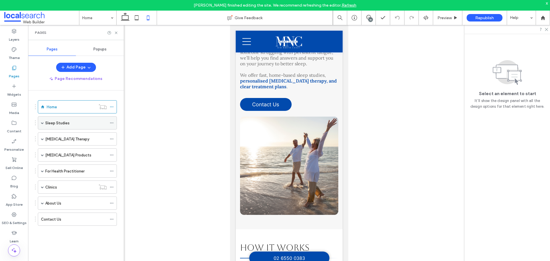
click at [43, 123] on span at bounding box center [42, 122] width 3 height 3
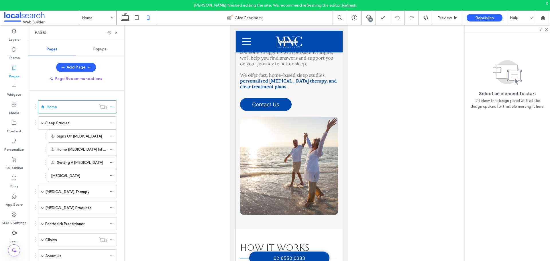
click at [60, 126] on label "Sleep Studies" at bounding box center [57, 123] width 24 height 10
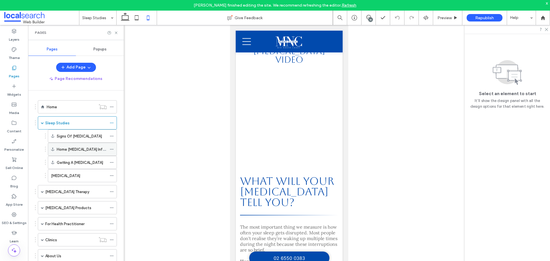
scroll to position [996, 0]
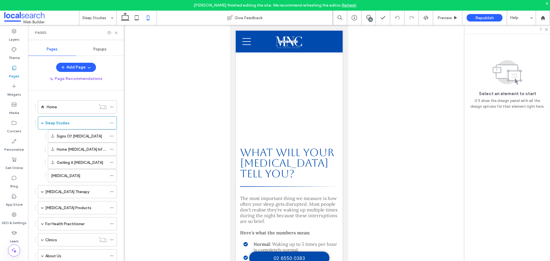
click at [76, 177] on label "Sleep Disorders" at bounding box center [65, 176] width 29 height 10
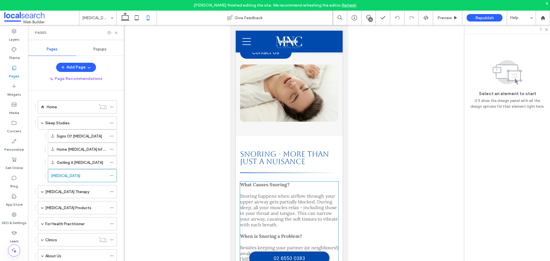
scroll to position [1402, 0]
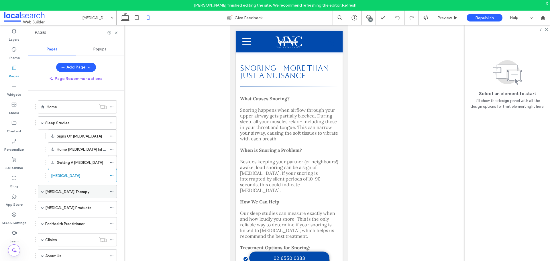
click at [44, 192] on div "CPAP Therapy" at bounding box center [77, 191] width 79 height 13
click at [66, 194] on label "CPAP Therapy" at bounding box center [67, 192] width 44 height 10
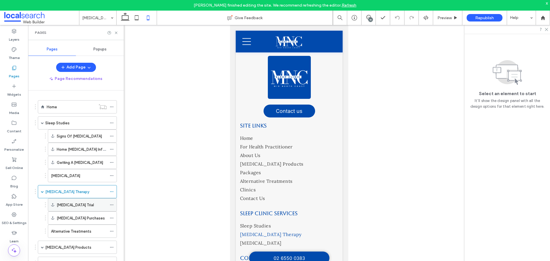
scroll to position [2175, 0]
click at [80, 229] on label "Alternative Treatments" at bounding box center [71, 231] width 40 height 10
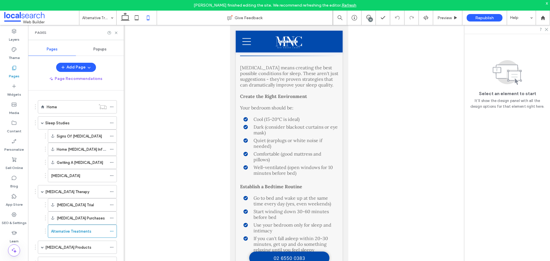
scroll to position [29, 0]
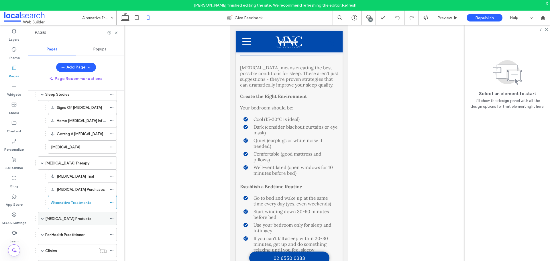
click at [73, 220] on div "CPAP Products" at bounding box center [76, 219] width 62 height 6
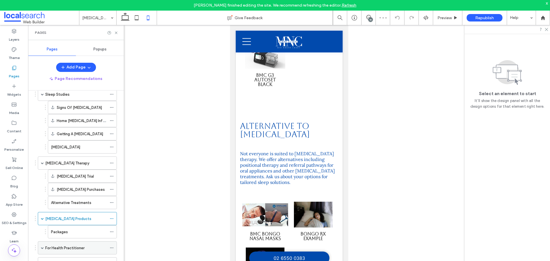
scroll to position [1002, 0]
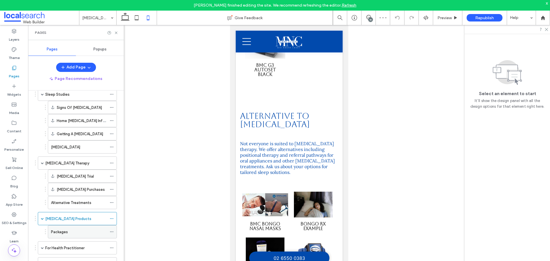
click at [74, 233] on div "Packages" at bounding box center [79, 232] width 56 height 6
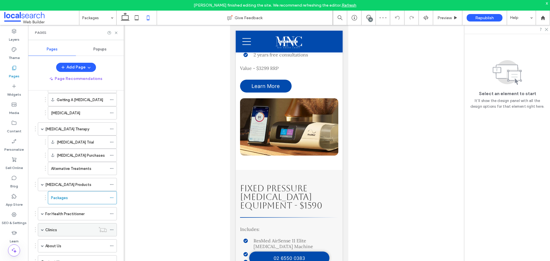
scroll to position [77, 0]
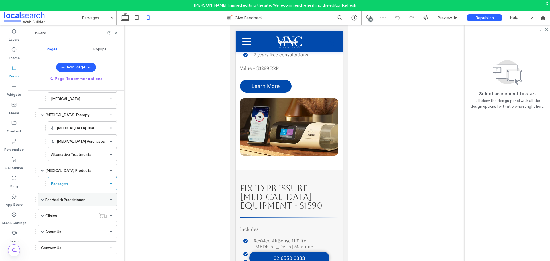
click at [64, 199] on label "For Health Practitioner" at bounding box center [64, 200] width 39 height 10
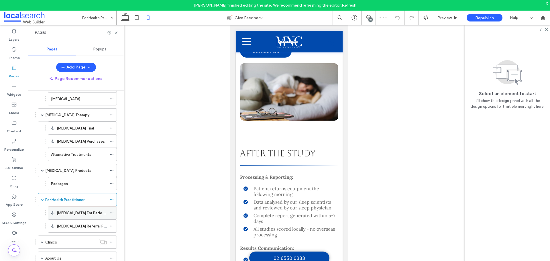
scroll to position [1231, 0]
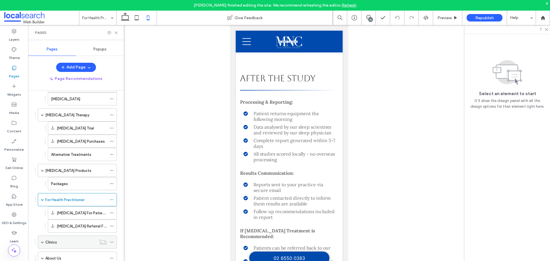
click at [59, 242] on div "Clinics" at bounding box center [70, 242] width 50 height 6
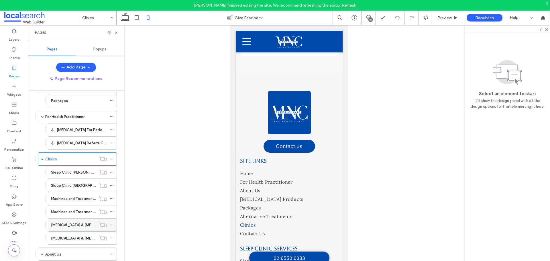
scroll to position [163, 0]
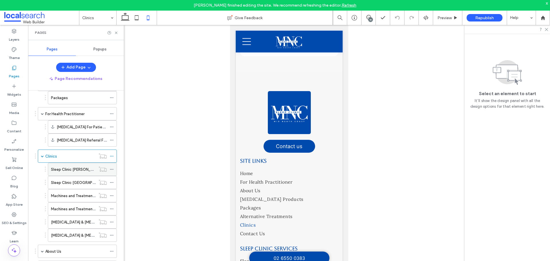
click at [73, 172] on label "Sleep Clinic Forster" at bounding box center [76, 169] width 50 height 10
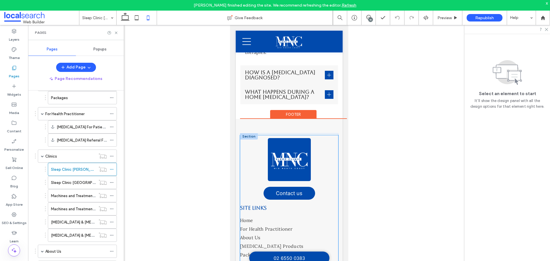
scroll to position [1092, 0]
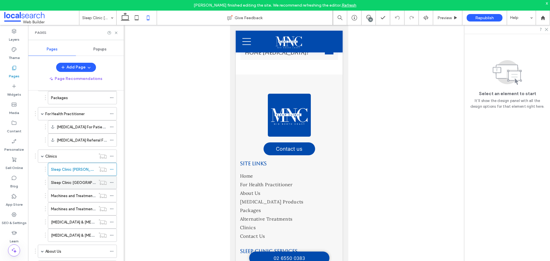
click at [77, 180] on label "Sleep Clinic Port Macquarie" at bounding box center [81, 182] width 60 height 10
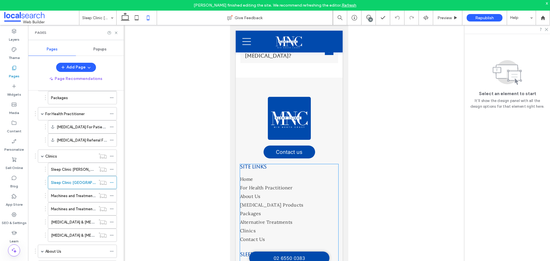
scroll to position [1147, 0]
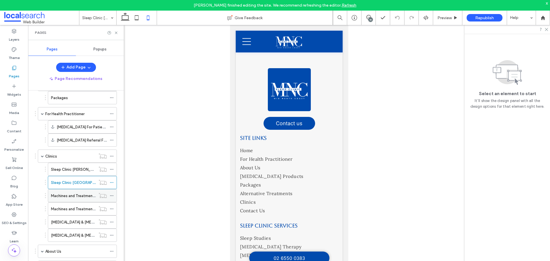
click at [87, 195] on label "Machines and Treatment Forster" at bounding box center [87, 196] width 73 height 10
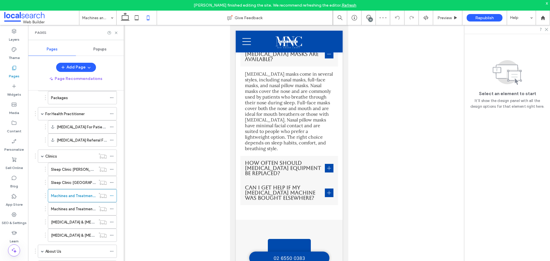
scroll to position [1081, 0]
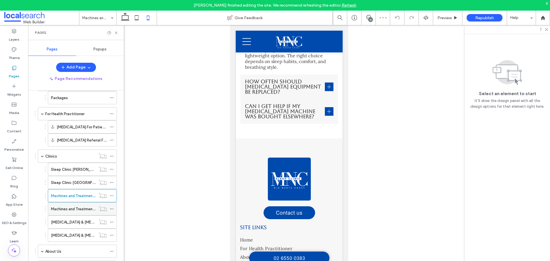
click at [73, 209] on label "Machines and Treatment Port Macquarie" at bounding box center [92, 209] width 82 height 10
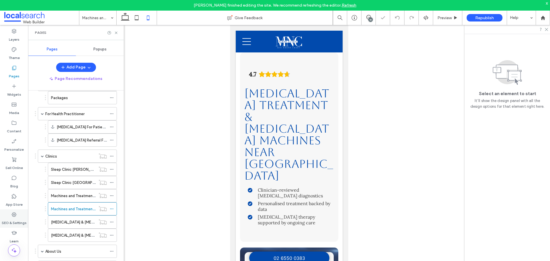
click at [15, 215] on icon at bounding box center [14, 215] width 6 height 6
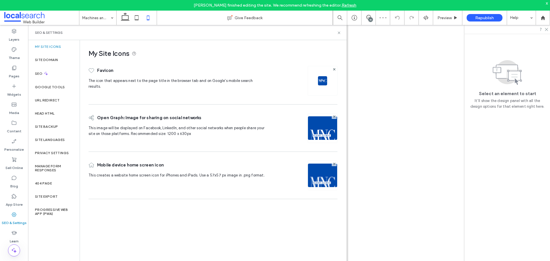
click at [53, 129] on div "Site Backup" at bounding box center [54, 126] width 52 height 13
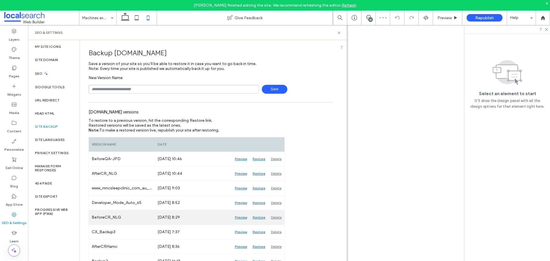
click at [242, 217] on div "Preview" at bounding box center [241, 217] width 18 height 14
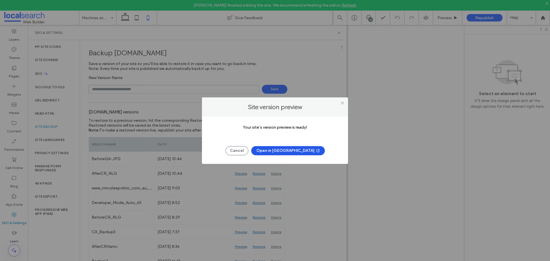
click at [290, 151] on button "Open in [GEOGRAPHIC_DATA]" at bounding box center [288, 150] width 74 height 9
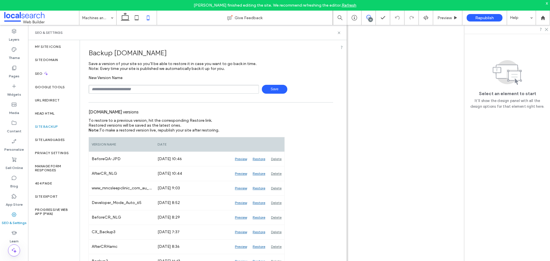
click at [371, 17] on span at bounding box center [368, 17] width 14 height 5
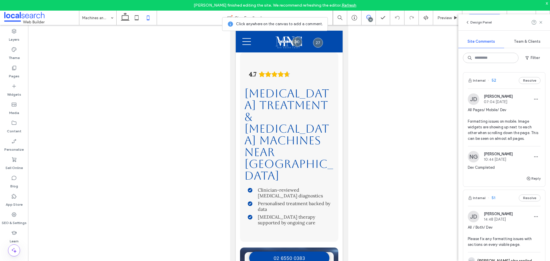
click at [500, 76] on div "Internal 52 Resolve" at bounding box center [504, 80] width 82 height 16
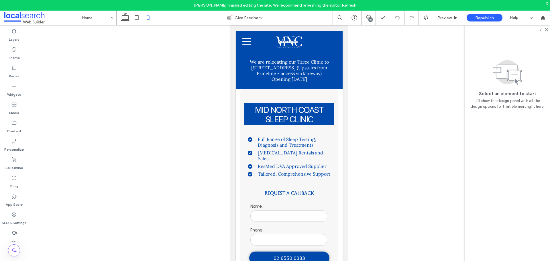
click at [368, 20] on div "18" at bounding box center [370, 19] width 4 height 4
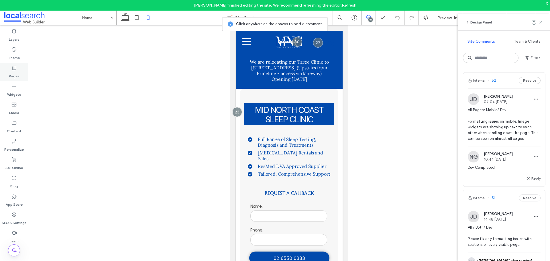
click at [18, 68] on div "Pages" at bounding box center [14, 72] width 28 height 18
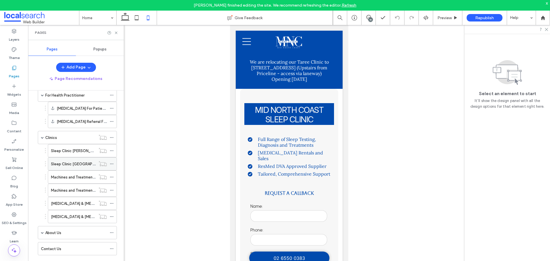
scroll to position [182, 0]
click at [78, 202] on label "Sleep Apnoea & Insomnia Treatments Port Macquarie" at bounding box center [112, 202] width 123 height 10
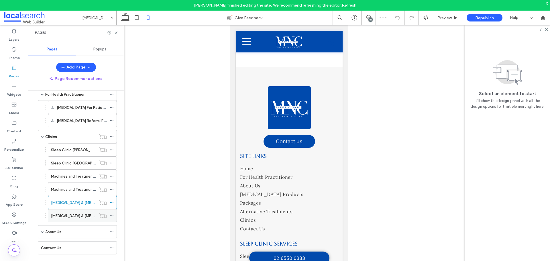
scroll to position [1217, 0]
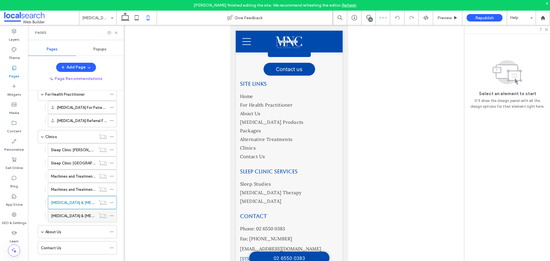
click at [76, 218] on label "Sleep Apnoea & Insomnia Treatments Forster" at bounding box center [108, 216] width 114 height 10
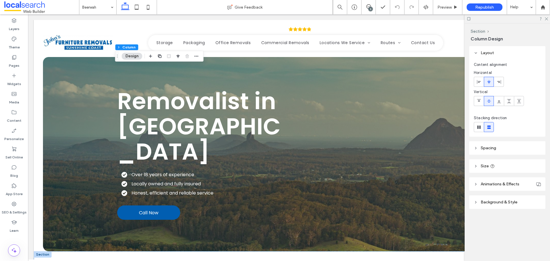
scroll to position [172, 0]
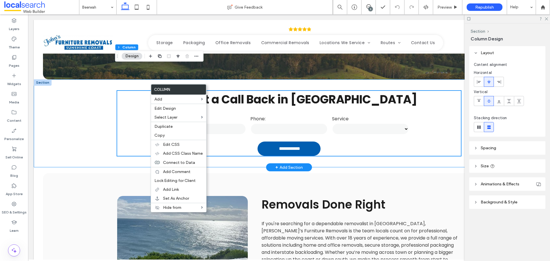
click at [87, 126] on div "**********" at bounding box center [289, 123] width 510 height 88
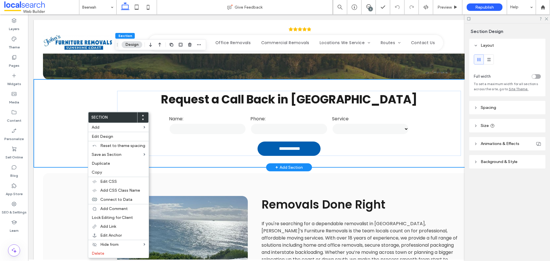
click at [66, 83] on div "**********" at bounding box center [289, 123] width 510 height 88
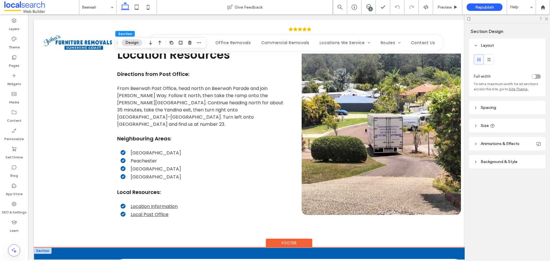
scroll to position [1282, 0]
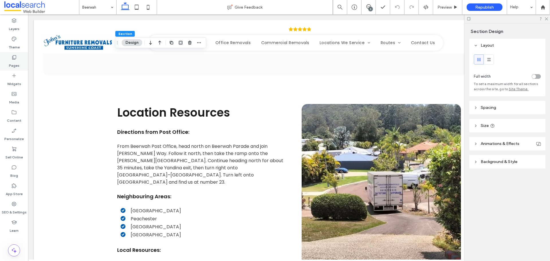
click at [22, 59] on div "Pages" at bounding box center [14, 61] width 28 height 18
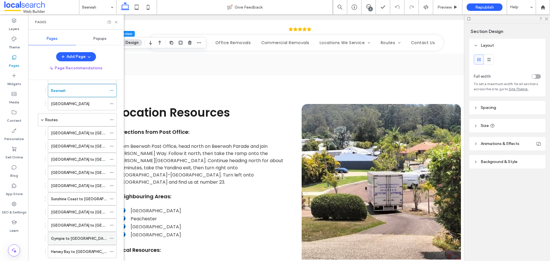
scroll to position [172, 0]
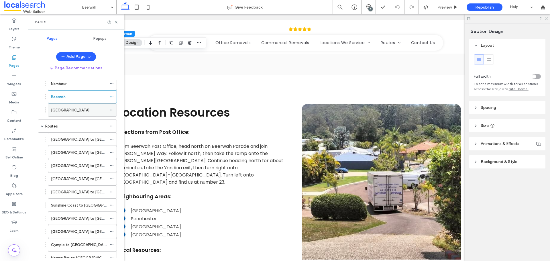
click at [82, 110] on div "[GEOGRAPHIC_DATA]" at bounding box center [79, 110] width 56 height 6
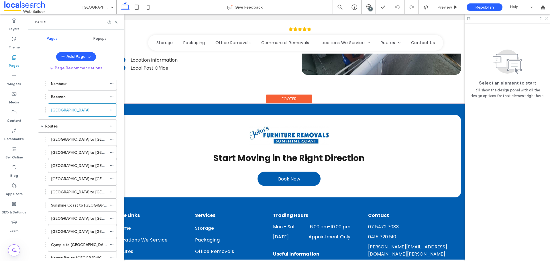
scroll to position [1514, 0]
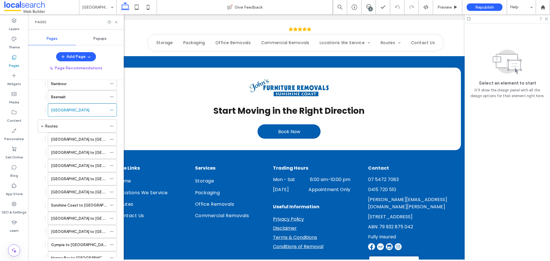
click at [79, 126] on div "Routes" at bounding box center [76, 126] width 62 height 6
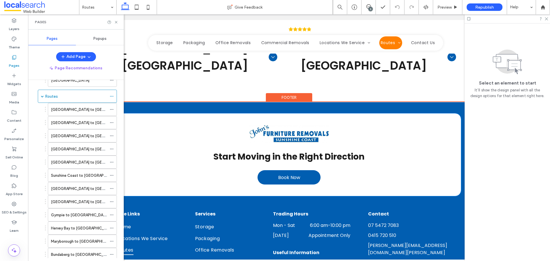
scroll to position [895, 0]
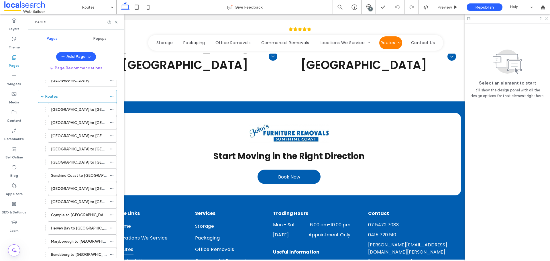
drag, startPoint x: 90, startPoint y: 111, endPoint x: 190, endPoint y: 134, distance: 101.8
click at [90, 111] on label "[GEOGRAPHIC_DATA] to [GEOGRAPHIC_DATA]" at bounding box center [92, 109] width 82 height 10
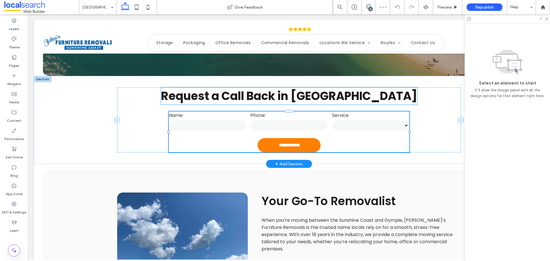
scroll to position [200, 0]
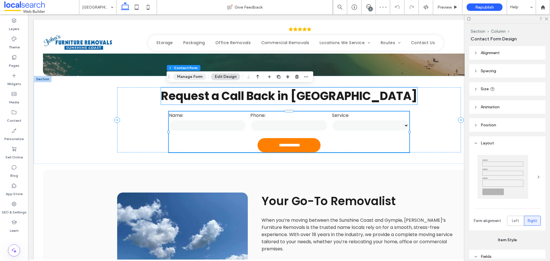
click at [189, 76] on button "Manage Form" at bounding box center [189, 76] width 33 height 7
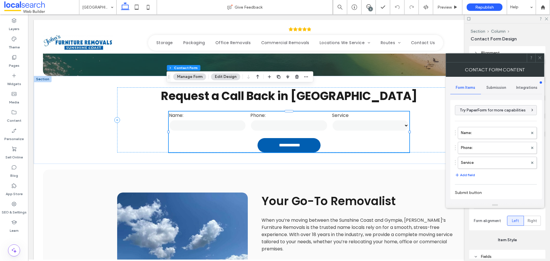
type input "**********"
type input "*"
type input "***"
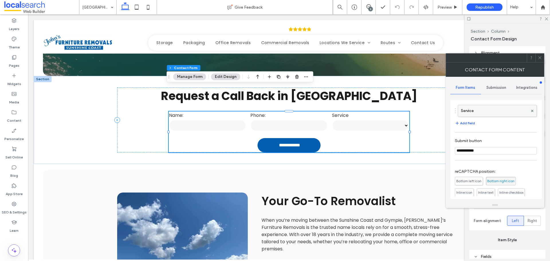
scroll to position [15, 0]
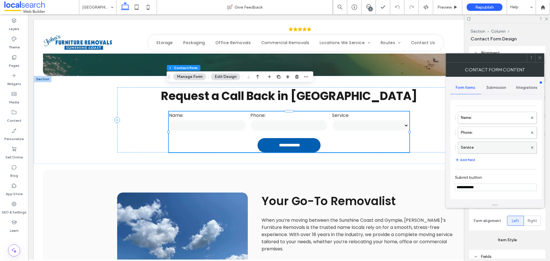
click at [489, 144] on label "Service" at bounding box center [494, 147] width 67 height 11
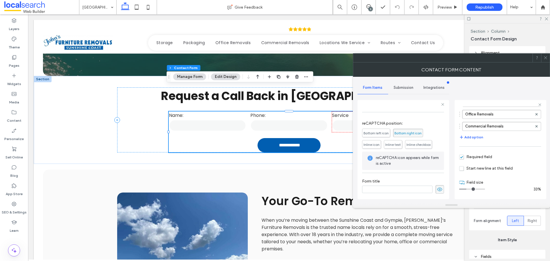
scroll to position [104, 0]
click at [405, 91] on div "Submission" at bounding box center [403, 87] width 31 height 13
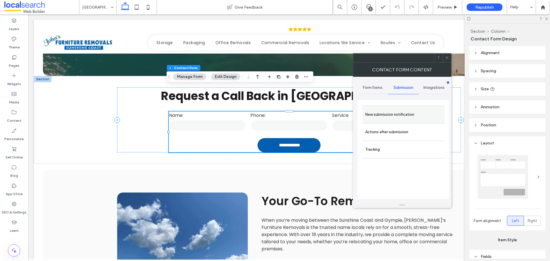
click at [402, 110] on label "New submission notification" at bounding box center [403, 114] width 76 height 11
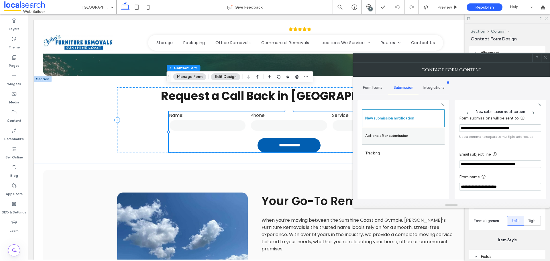
click at [413, 140] on label "Actions after submission" at bounding box center [403, 135] width 76 height 11
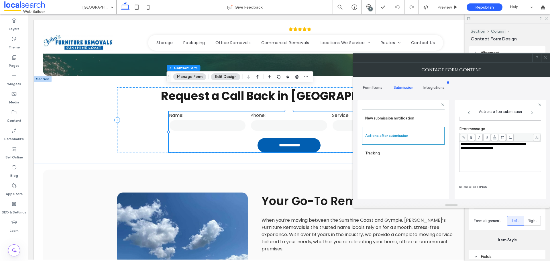
scroll to position [99, 0]
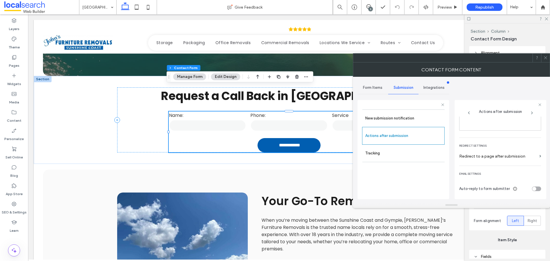
click at [546, 56] on icon at bounding box center [545, 58] width 4 height 4
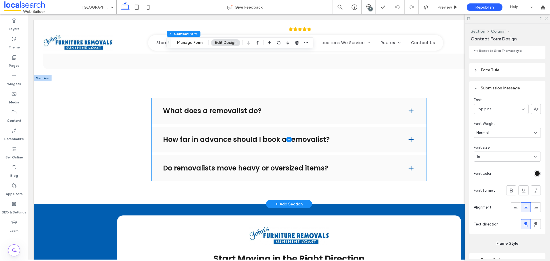
scroll to position [887, 0]
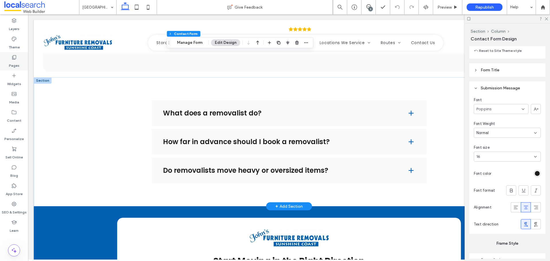
click at [14, 63] on label "Pages" at bounding box center [14, 64] width 11 height 8
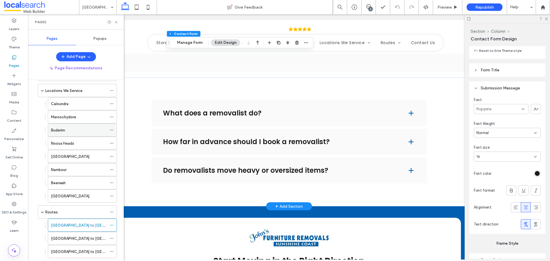
scroll to position [143, 0]
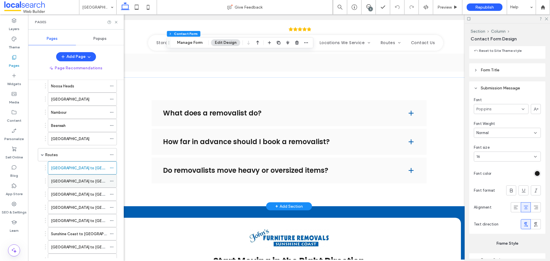
click at [79, 182] on label "[GEOGRAPHIC_DATA] to [GEOGRAPHIC_DATA]" at bounding box center [92, 181] width 82 height 10
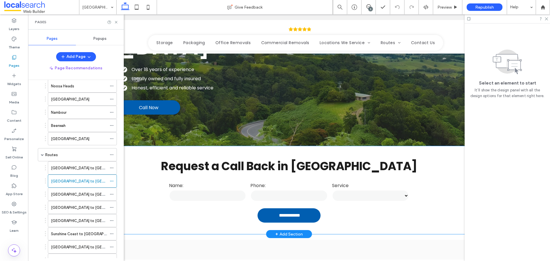
scroll to position [143, 0]
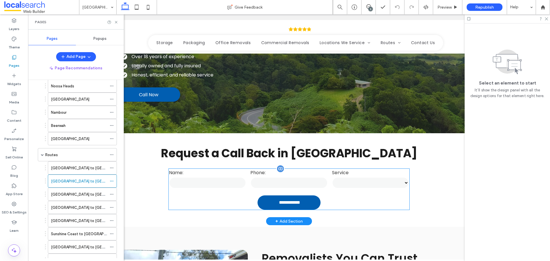
click at [352, 169] on form "**********" at bounding box center [289, 189] width 240 height 41
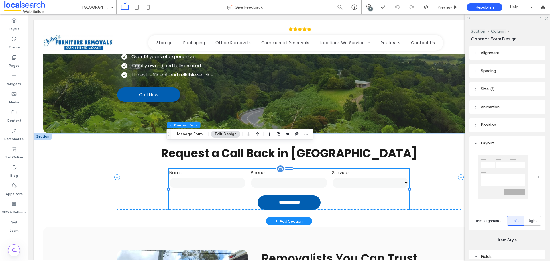
type input "*"
type input "***"
click at [194, 133] on button "Manage Form" at bounding box center [189, 134] width 33 height 7
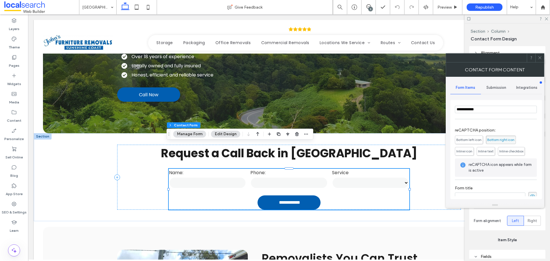
scroll to position [101, 0]
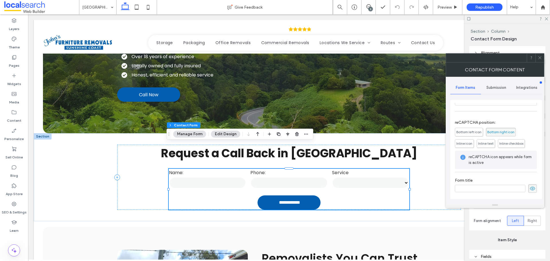
click at [491, 88] on span "Submission" at bounding box center [496, 87] width 20 height 5
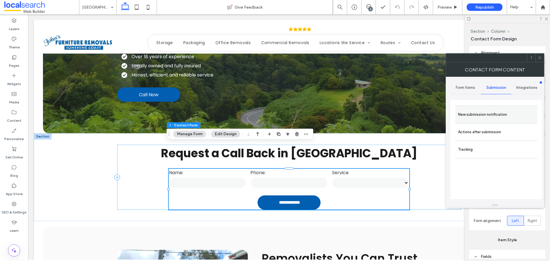
click at [485, 111] on label "New submission notification" at bounding box center [496, 114] width 76 height 11
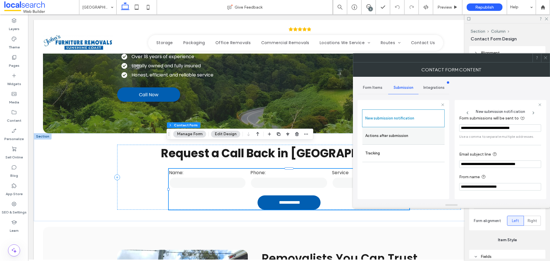
click at [408, 137] on label "Actions after submission" at bounding box center [403, 135] width 76 height 11
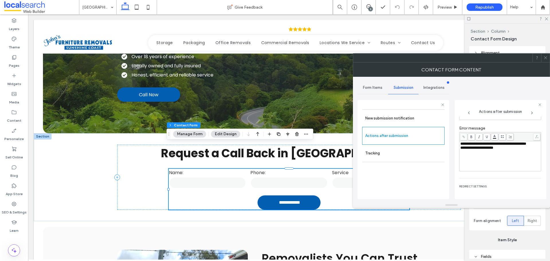
scroll to position [99, 0]
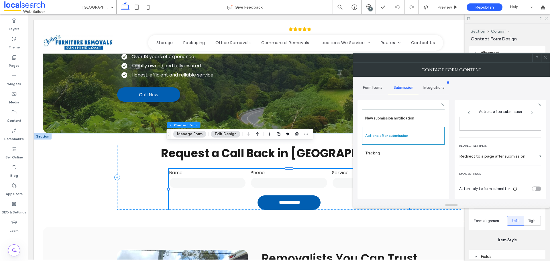
click at [543, 56] on icon at bounding box center [545, 58] width 4 height 4
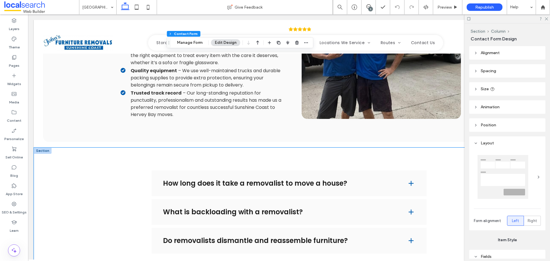
scroll to position [916, 0]
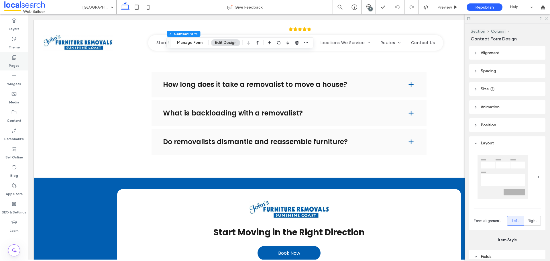
click at [16, 64] on label "Pages" at bounding box center [14, 64] width 11 height 8
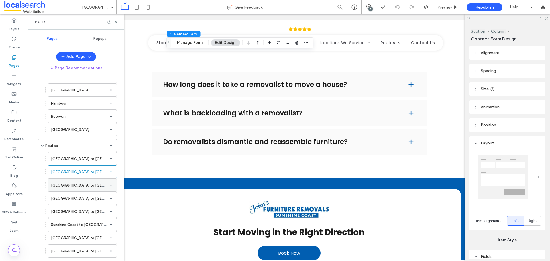
scroll to position [172, 0]
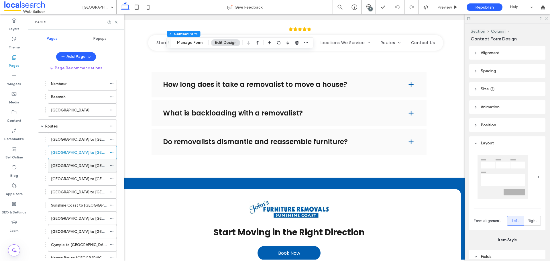
click at [66, 160] on div "[GEOGRAPHIC_DATA] to [GEOGRAPHIC_DATA]" at bounding box center [79, 165] width 56 height 13
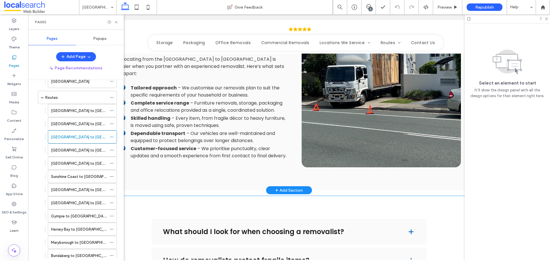
scroll to position [867, 0]
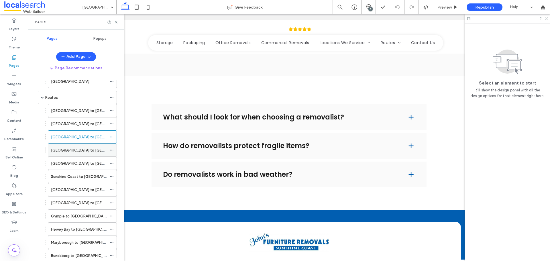
click at [78, 150] on label "[GEOGRAPHIC_DATA] to [GEOGRAPHIC_DATA]" at bounding box center [92, 150] width 82 height 10
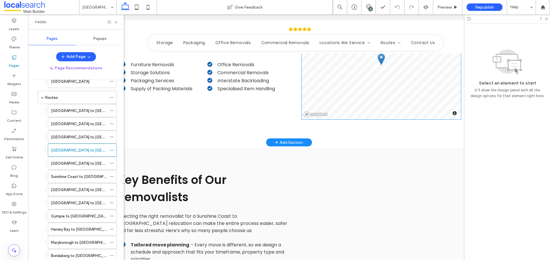
scroll to position [515, 0]
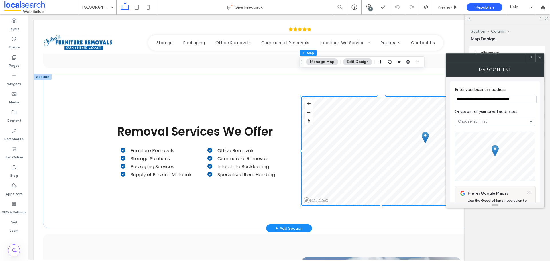
type input "**********"
click at [540, 56] on icon at bounding box center [539, 58] width 4 height 4
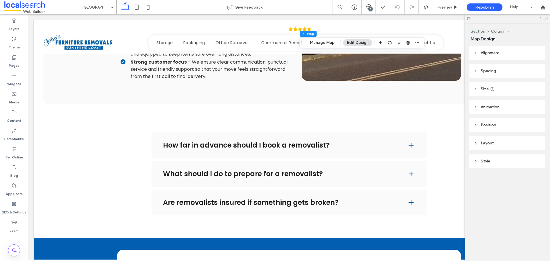
scroll to position [945, 0]
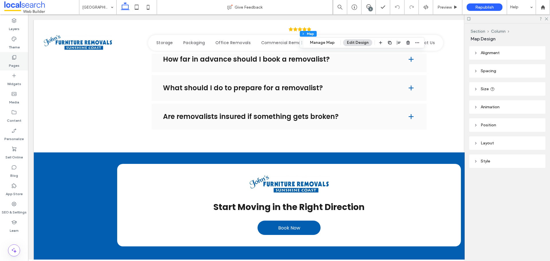
click at [17, 66] on label "Pages" at bounding box center [14, 64] width 11 height 8
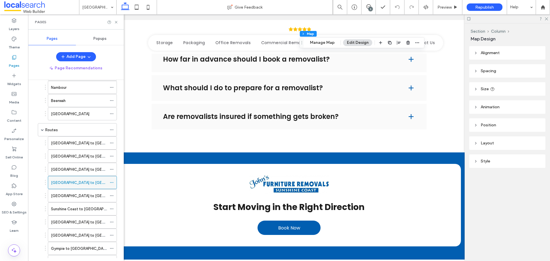
scroll to position [172, 0]
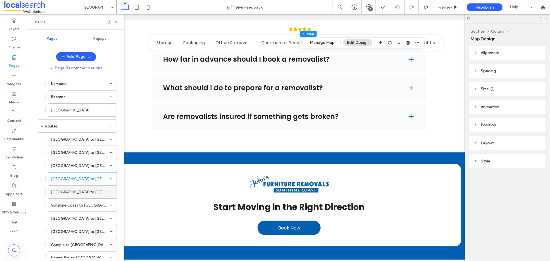
click at [76, 193] on label "[GEOGRAPHIC_DATA] to [GEOGRAPHIC_DATA]" at bounding box center [92, 192] width 82 height 10
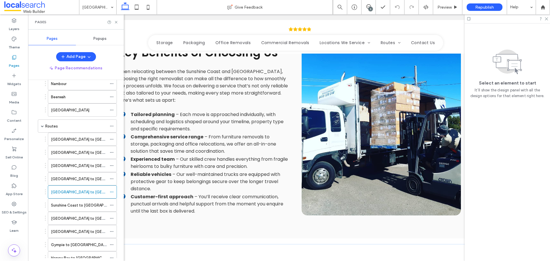
scroll to position [916, 0]
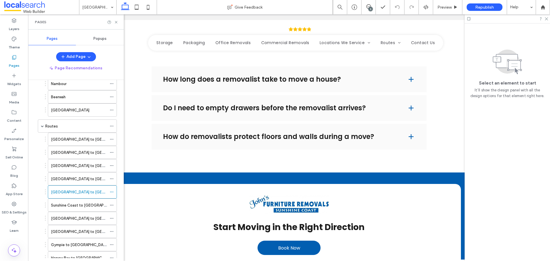
drag, startPoint x: 88, startPoint y: 206, endPoint x: 148, endPoint y: 175, distance: 67.7
click at [88, 206] on label "Sunshine Coast to [GEOGRAPHIC_DATA]" at bounding box center [86, 205] width 71 height 10
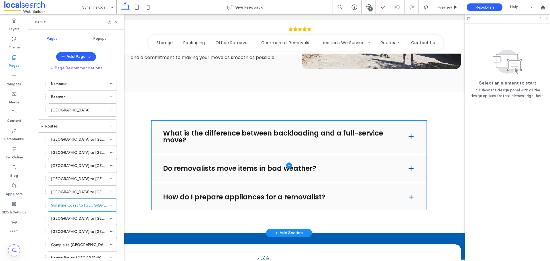
scroll to position [924, 0]
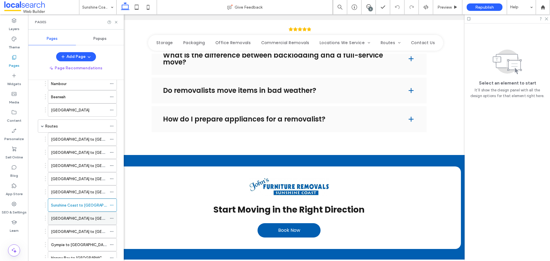
click at [74, 217] on label "[GEOGRAPHIC_DATA] to [GEOGRAPHIC_DATA]" at bounding box center [92, 218] width 82 height 10
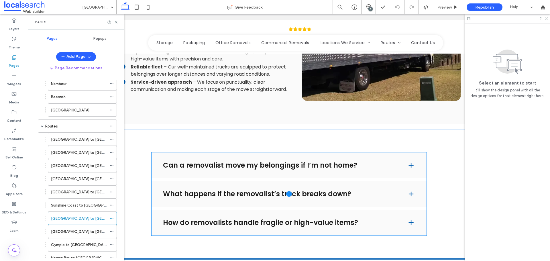
scroll to position [864, 0]
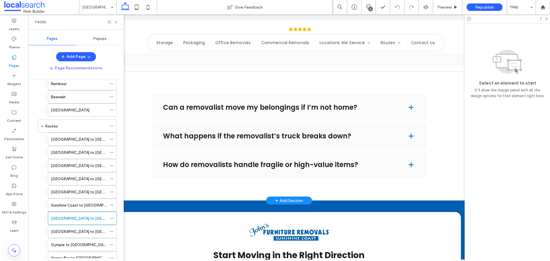
click at [75, 230] on label "[GEOGRAPHIC_DATA] to [GEOGRAPHIC_DATA]" at bounding box center [92, 231] width 82 height 10
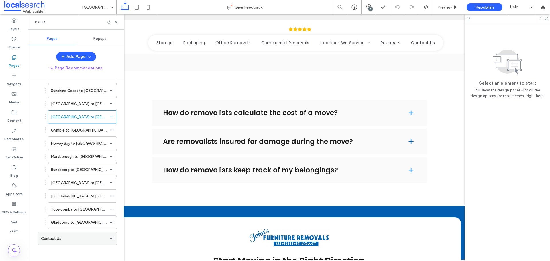
scroll to position [287, 0]
click at [89, 132] on label "Gympie to [GEOGRAPHIC_DATA]" at bounding box center [80, 129] width 58 height 10
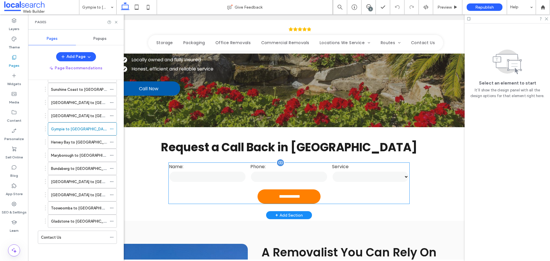
scroll to position [172, 0]
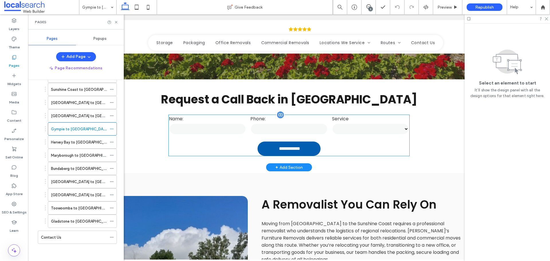
click at [246, 146] on form "**********" at bounding box center [289, 135] width 240 height 41
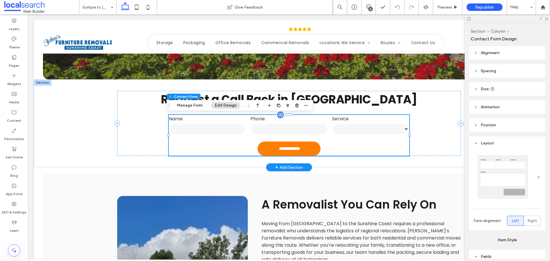
type input "*"
type input "***"
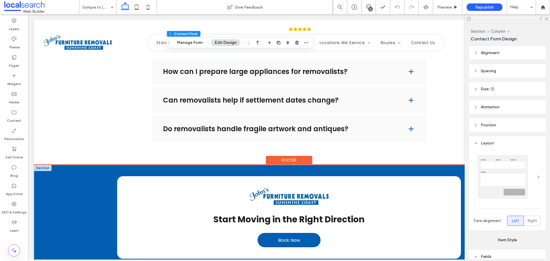
scroll to position [945, 0]
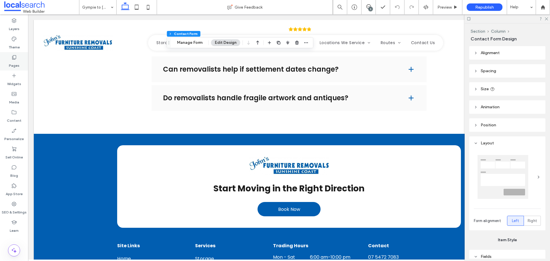
click at [10, 61] on label "Pages" at bounding box center [14, 64] width 11 height 8
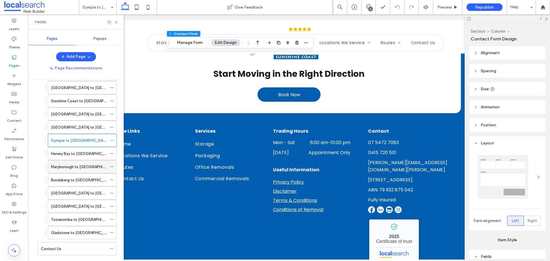
scroll to position [286, 0]
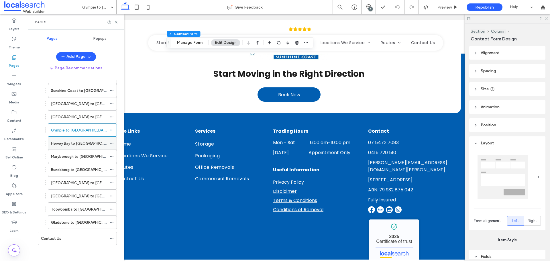
click at [95, 149] on div "Hervey Bay to [GEOGRAPHIC_DATA]" at bounding box center [79, 143] width 56 height 13
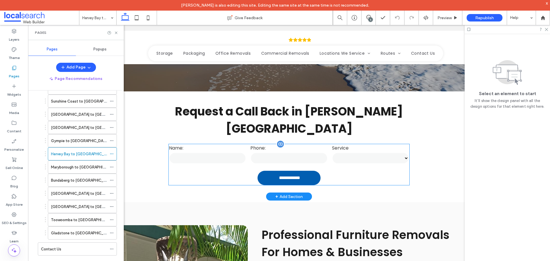
scroll to position [169, 0]
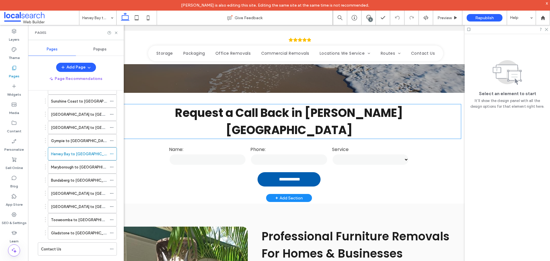
click at [348, 115] on strong "Request a Call Back in [PERSON_NAME][GEOGRAPHIC_DATA]" at bounding box center [289, 121] width 228 height 33
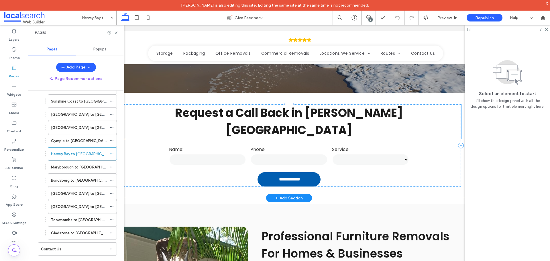
click at [348, 115] on strong "Request a Call Back in [PERSON_NAME][GEOGRAPHIC_DATA]" at bounding box center [289, 121] width 228 height 33
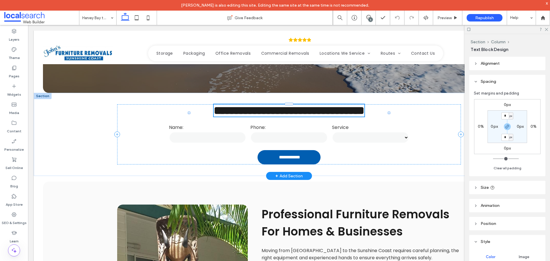
click at [332, 114] on strong "**********" at bounding box center [289, 110] width 151 height 11
type input "*******"
type input "**"
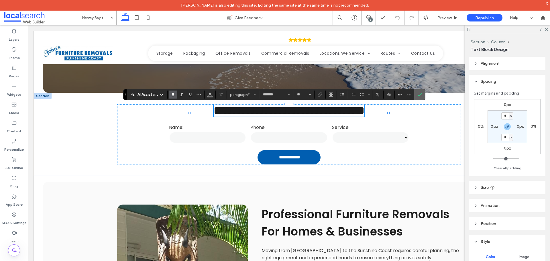
click at [421, 95] on icon "Confirm" at bounding box center [419, 94] width 5 height 5
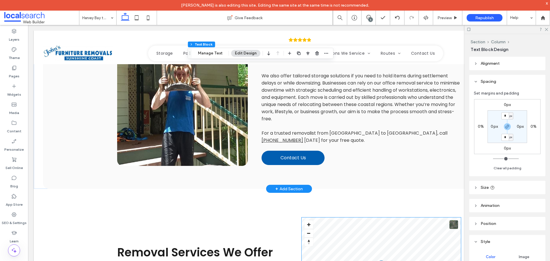
scroll to position [312, 0]
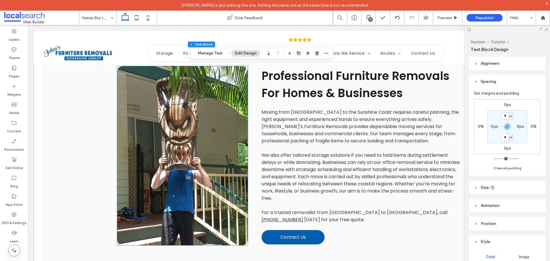
click at [224, 142] on link at bounding box center [182, 155] width 131 height 179
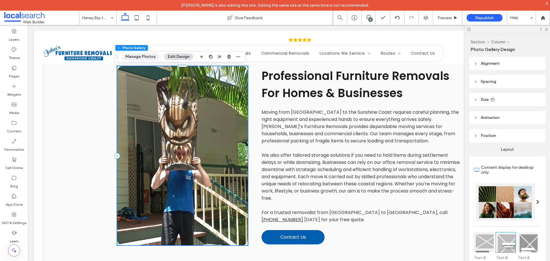
click at [139, 58] on button "Manage Photos" at bounding box center [140, 56] width 37 height 7
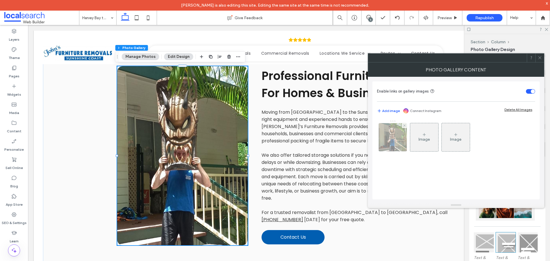
click at [395, 139] on img at bounding box center [392, 137] width 28 height 28
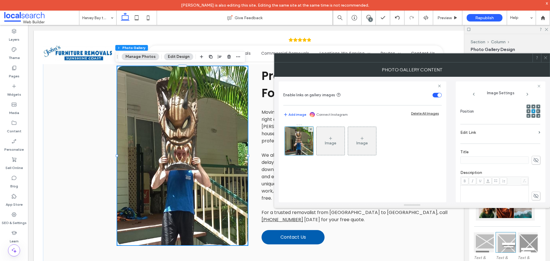
scroll to position [183, 0]
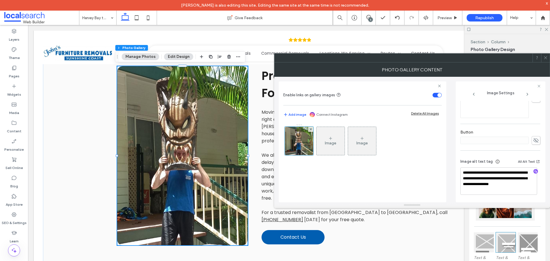
click at [544, 58] on icon at bounding box center [545, 58] width 4 height 4
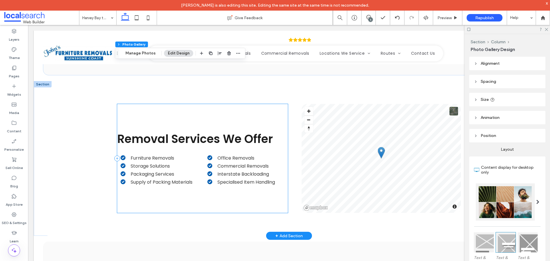
scroll to position [512, 0]
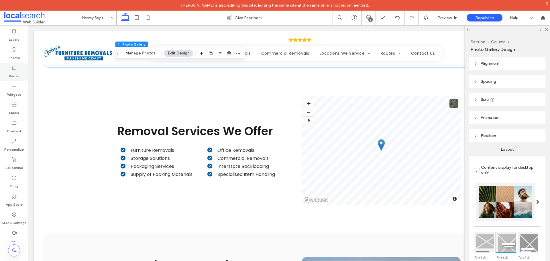
click at [19, 76] on label "Pages" at bounding box center [14, 75] width 11 height 8
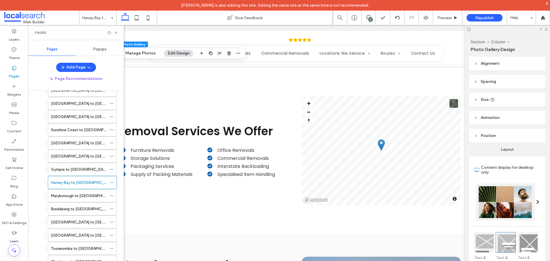
scroll to position [827, 0]
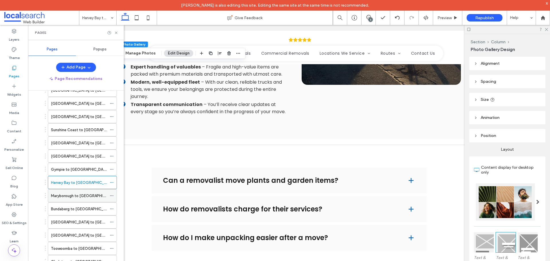
click at [82, 195] on label "Maryborough to [GEOGRAPHIC_DATA]" at bounding box center [84, 196] width 67 height 10
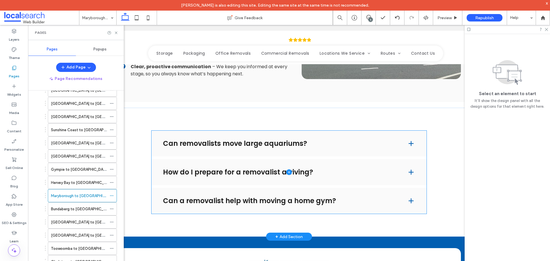
scroll to position [916, 0]
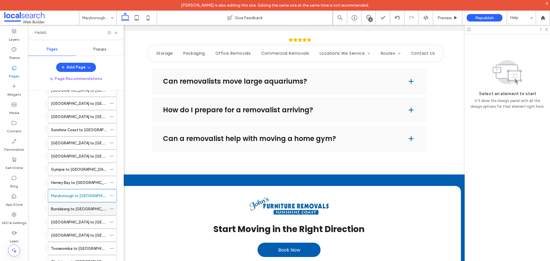
click at [62, 210] on label "Bundaberg to [GEOGRAPHIC_DATA]" at bounding box center [82, 209] width 63 height 10
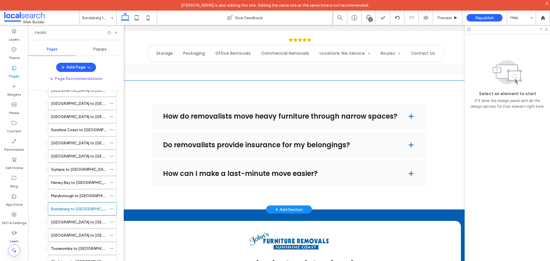
scroll to position [887, 0]
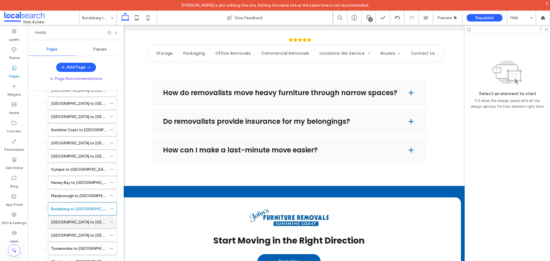
click at [74, 221] on label "[GEOGRAPHIC_DATA] to [GEOGRAPHIC_DATA]" at bounding box center [92, 222] width 82 height 10
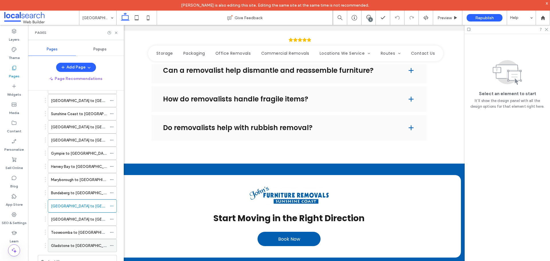
scroll to position [287, 0]
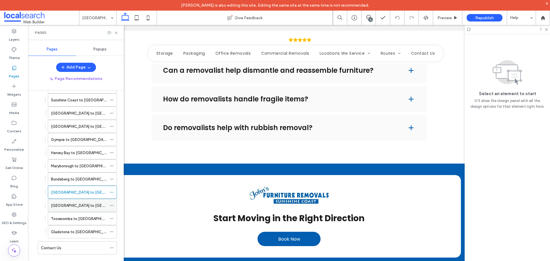
click at [81, 209] on div "[GEOGRAPHIC_DATA] to [GEOGRAPHIC_DATA]" at bounding box center [79, 205] width 56 height 13
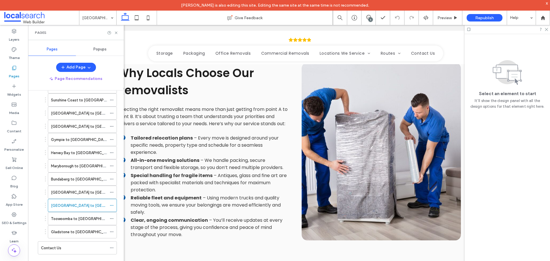
scroll to position [887, 0]
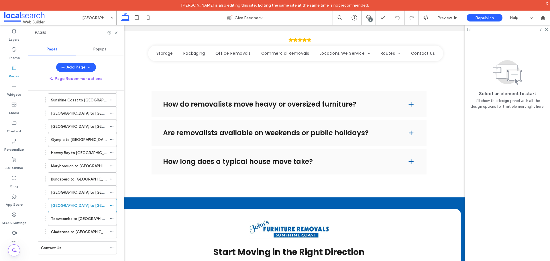
click at [69, 215] on div "Toowoomba to [GEOGRAPHIC_DATA]" at bounding box center [79, 218] width 56 height 13
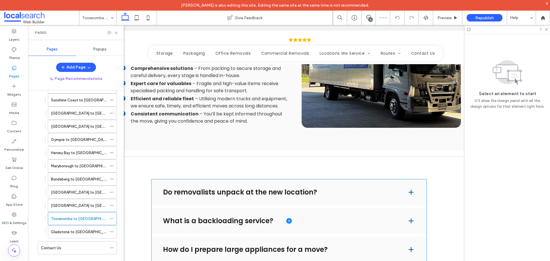
scroll to position [895, 0]
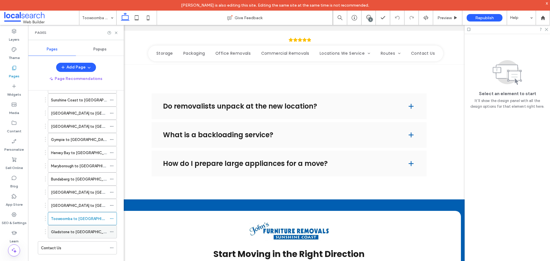
click at [93, 231] on label "Gladstone to [GEOGRAPHIC_DATA]" at bounding box center [82, 232] width 63 height 10
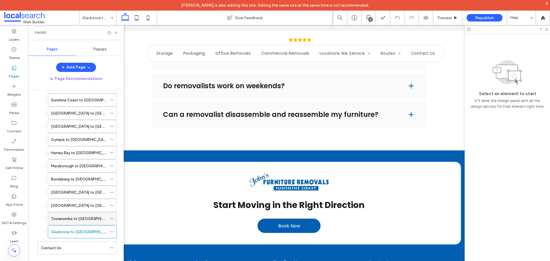
scroll to position [973, 0]
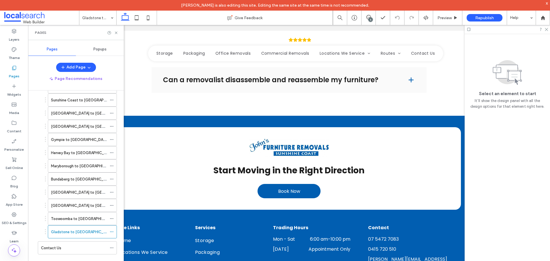
drag, startPoint x: 76, startPoint y: 244, endPoint x: 1, endPoint y: 248, distance: 74.8
click at [76, 244] on div "Contact Us" at bounding box center [74, 247] width 66 height 13
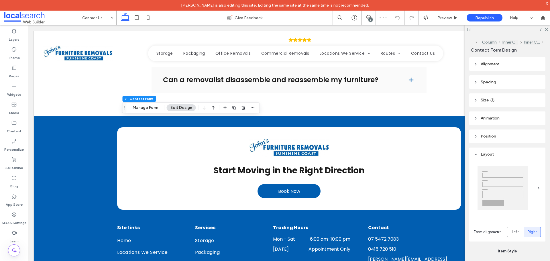
type input "*"
type input "***"
type input "**"
click at [144, 106] on button "Manage Form" at bounding box center [145, 107] width 33 height 7
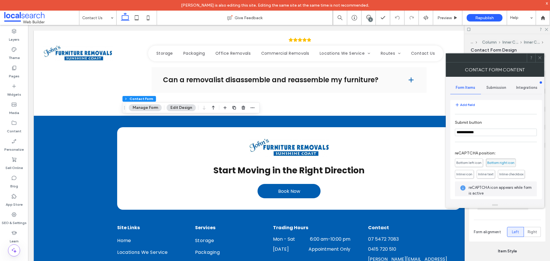
scroll to position [116, 0]
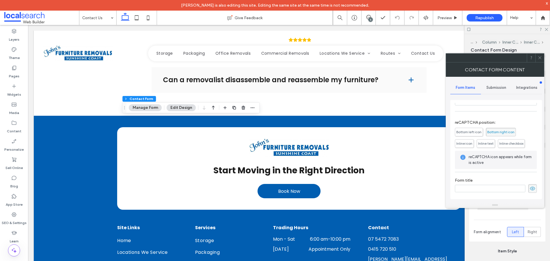
click at [494, 90] on div "Submission" at bounding box center [496, 87] width 31 height 13
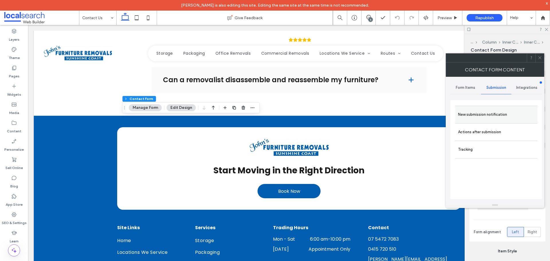
click at [491, 110] on label "New submission notification" at bounding box center [496, 114] width 76 height 11
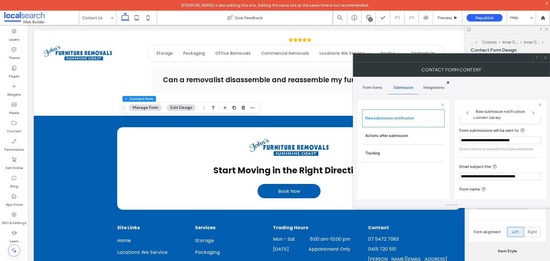
scroll to position [30, 0]
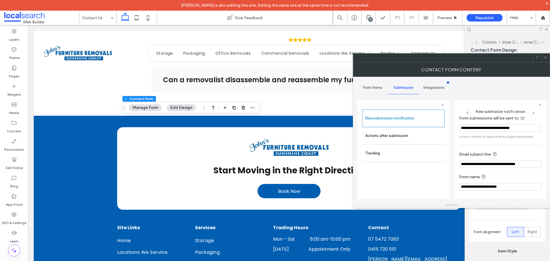
click at [546, 58] on icon at bounding box center [545, 58] width 4 height 4
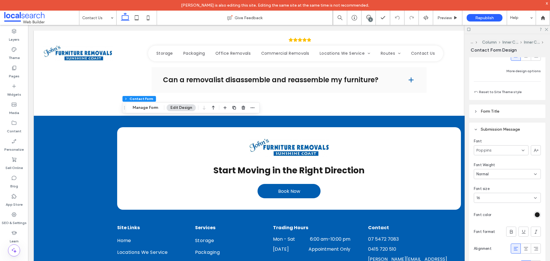
scroll to position [572, 0]
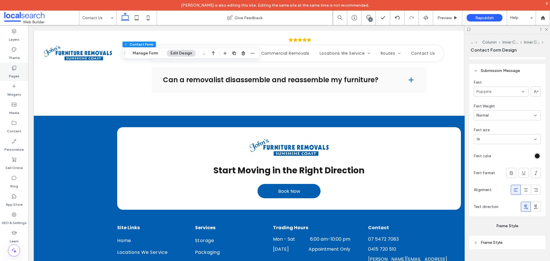
click at [19, 70] on div "Pages" at bounding box center [14, 72] width 28 height 18
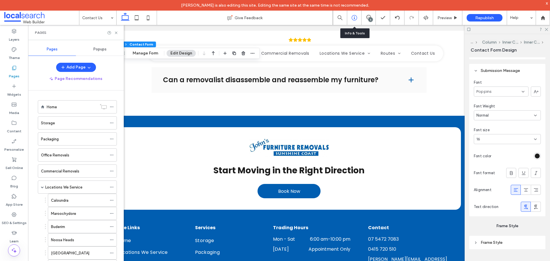
click at [355, 18] on icon at bounding box center [354, 18] width 6 height 6
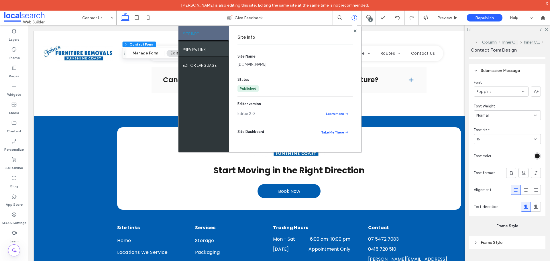
click at [210, 48] on div "PREVIEW LINK" at bounding box center [203, 49] width 50 height 14
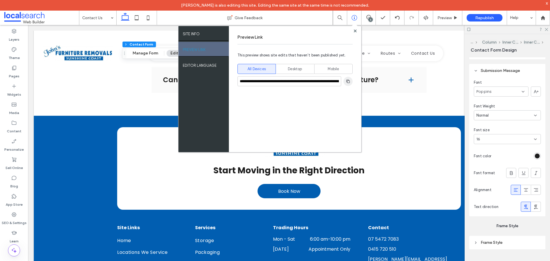
click at [347, 83] on icon "button" at bounding box center [347, 81] width 5 height 5
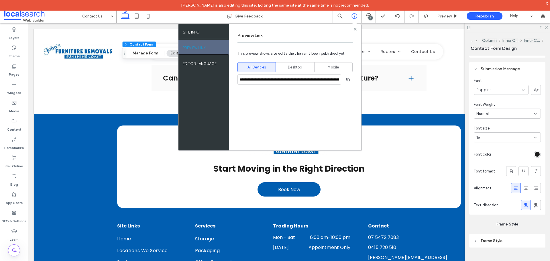
click at [353, 29] on icon at bounding box center [354, 29] width 3 height 3
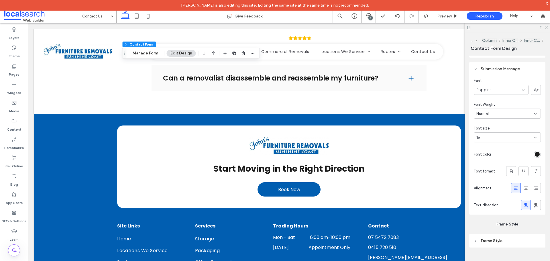
click at [547, 28] on icon at bounding box center [546, 27] width 4 height 4
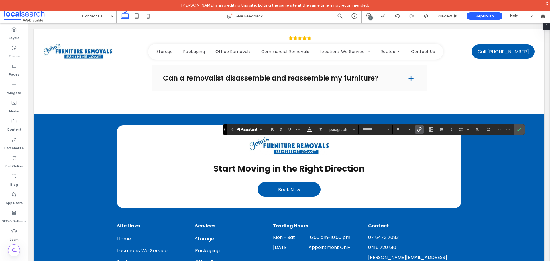
type input "*******"
type input "**"
click at [420, 132] on span "Link" at bounding box center [419, 129] width 5 height 7
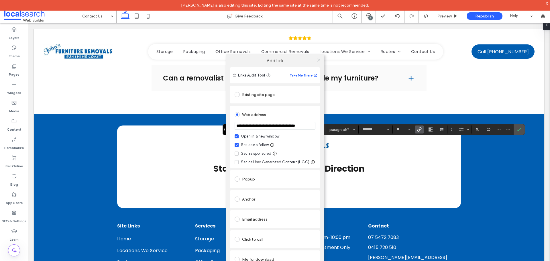
click at [318, 61] on icon at bounding box center [318, 60] width 4 height 4
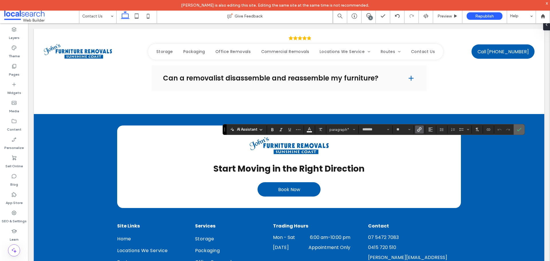
click at [516, 129] on label "Confirm" at bounding box center [518, 129] width 9 height 10
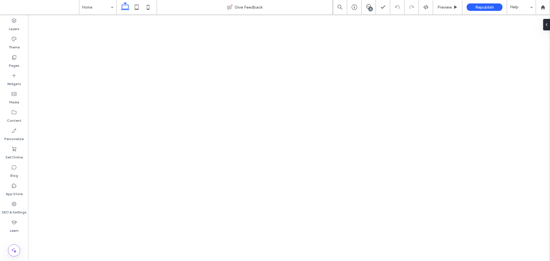
click at [11, 208] on label "SEO & Settings" at bounding box center [14, 211] width 25 height 8
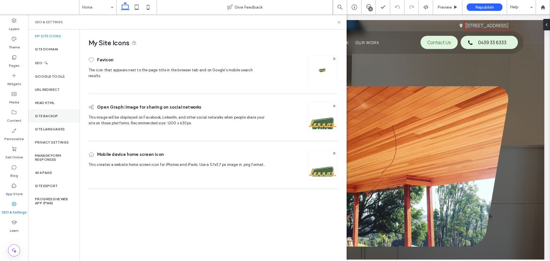
click at [65, 118] on div "Site Backup" at bounding box center [54, 115] width 52 height 13
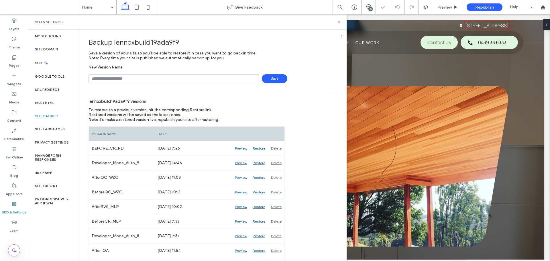
click at [129, 78] on input "text" at bounding box center [173, 78] width 170 height 9
type input "**********"
click at [271, 77] on span "Save" at bounding box center [274, 78] width 25 height 9
click at [338, 21] on icon at bounding box center [339, 22] width 4 height 4
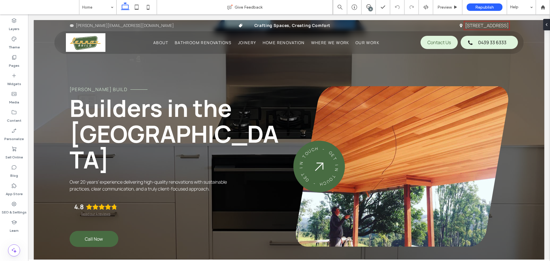
click at [370, 7] on div "15" at bounding box center [370, 9] width 4 height 4
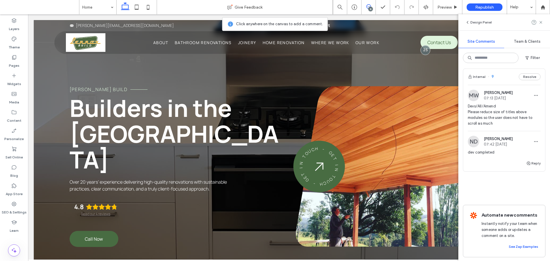
scroll to position [1431, 0]
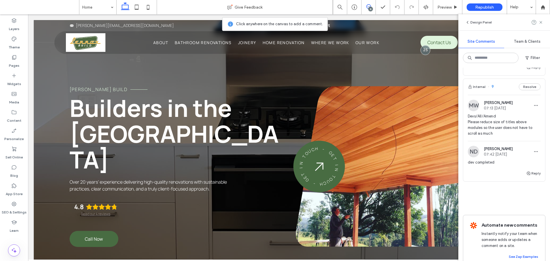
click at [500, 95] on div "Internal 9 Resolve" at bounding box center [504, 87] width 82 height 16
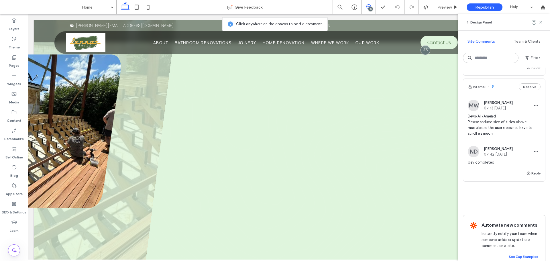
scroll to position [601, 0]
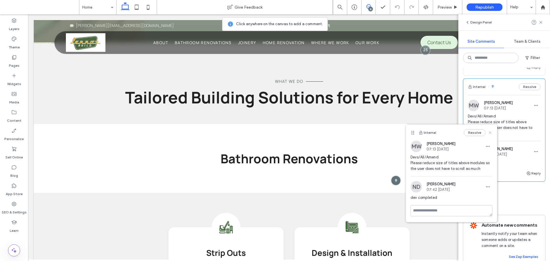
click at [491, 130] on icon at bounding box center [489, 132] width 5 height 5
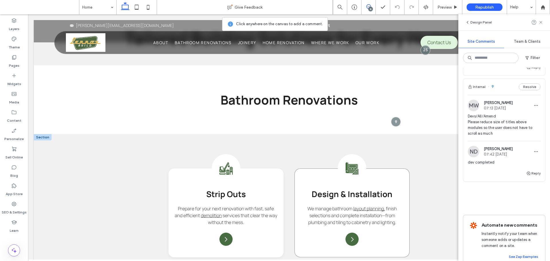
scroll to position [658, 0]
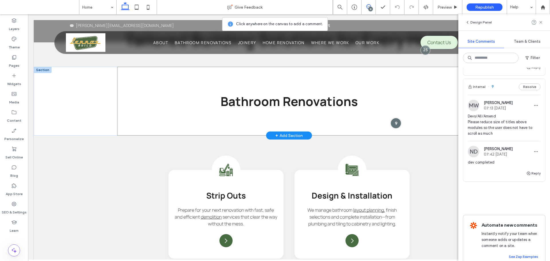
click at [395, 118] on div at bounding box center [395, 123] width 11 height 11
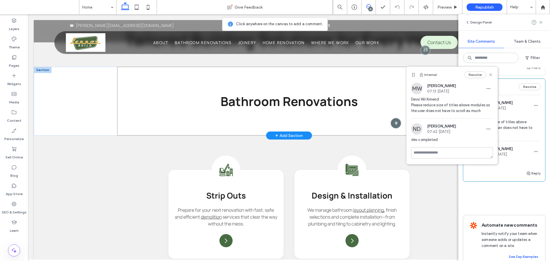
click at [395, 118] on div at bounding box center [395, 123] width 11 height 11
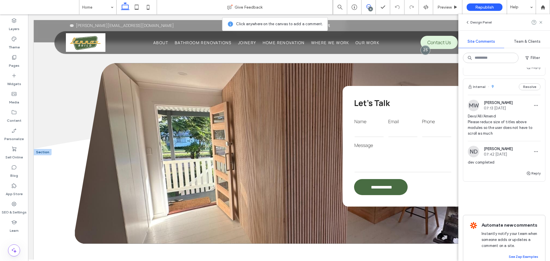
scroll to position [1603, 0]
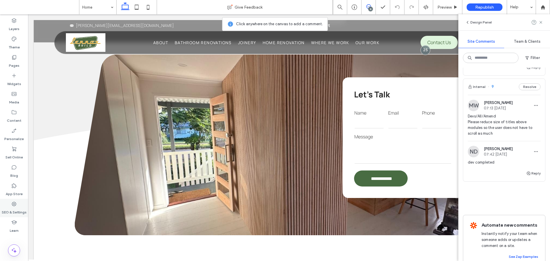
click at [13, 208] on label "SEO & Settings" at bounding box center [14, 211] width 25 height 8
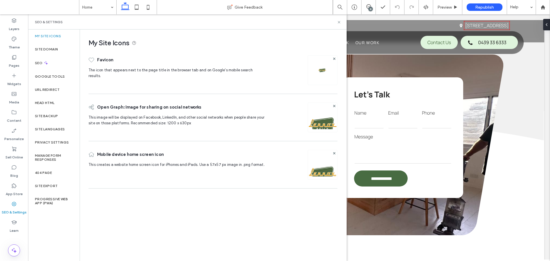
scroll to position [0, 0]
click at [48, 114] on label "Site Backup" at bounding box center [46, 116] width 23 height 4
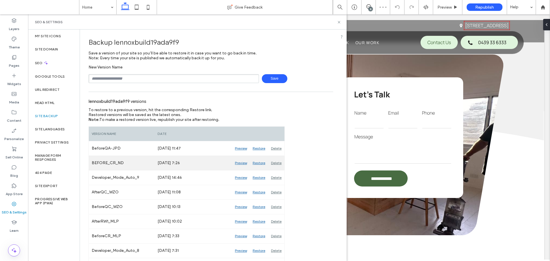
click at [242, 164] on div "Preview" at bounding box center [241, 163] width 18 height 14
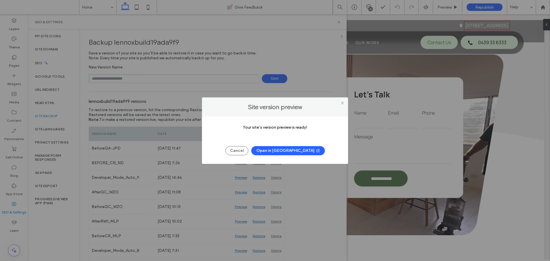
click at [287, 150] on button "Open in [GEOGRAPHIC_DATA]" at bounding box center [288, 150] width 74 height 9
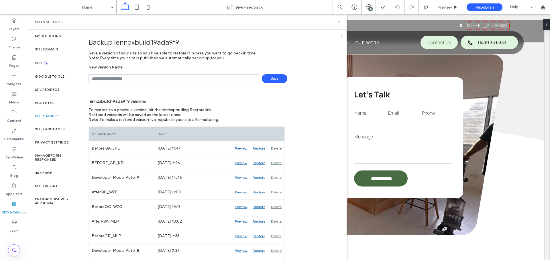
click at [339, 23] on icon at bounding box center [339, 22] width 4 height 4
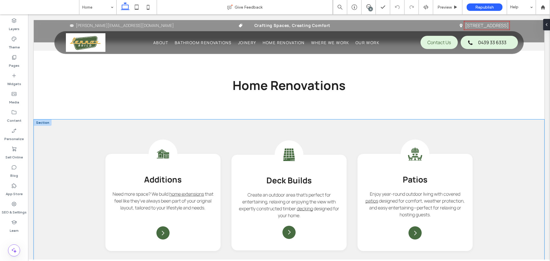
scroll to position [1230, 0]
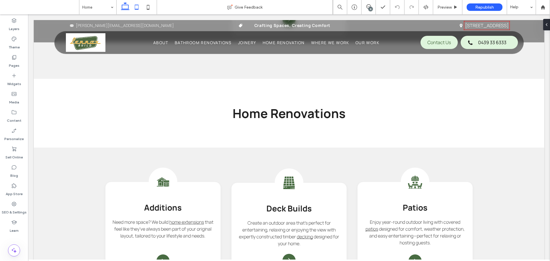
click at [136, 6] on icon at bounding box center [136, 6] width 11 height 11
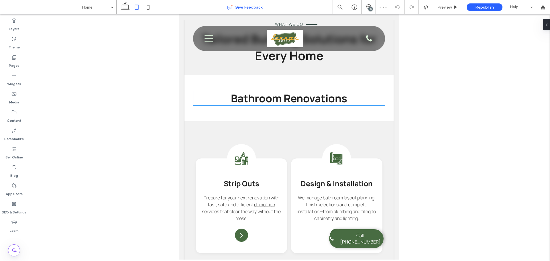
scroll to position [713, 0]
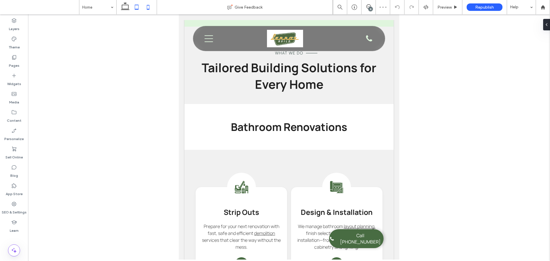
click at [147, 4] on icon at bounding box center [147, 6] width 11 height 11
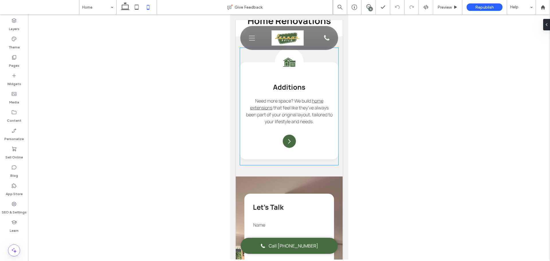
scroll to position [1271, 0]
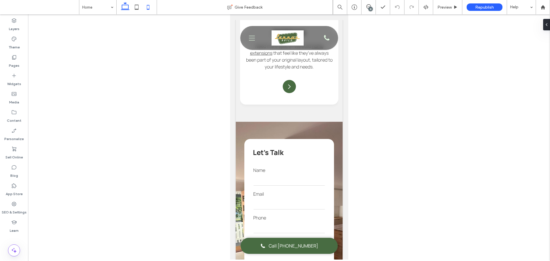
click at [128, 9] on icon at bounding box center [124, 6] width 11 height 11
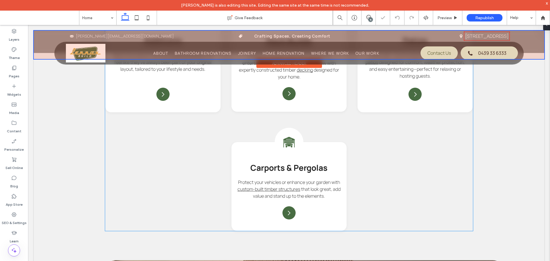
scroll to position [1343, 0]
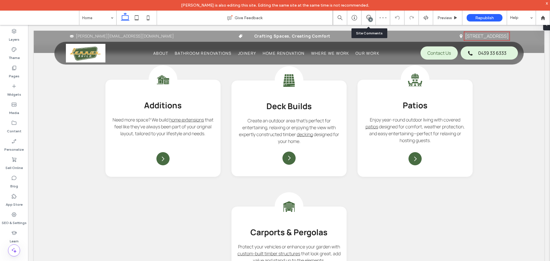
click at [369, 19] on div "15" at bounding box center [370, 19] width 4 height 4
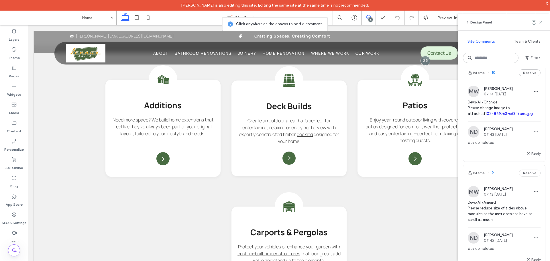
scroll to position [1317, 0]
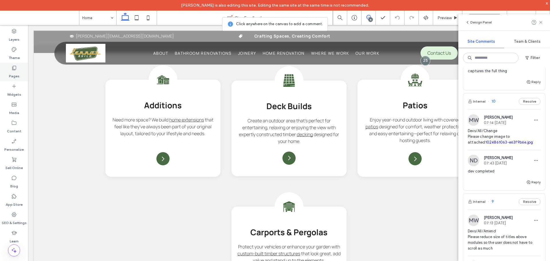
click at [15, 71] on label "Pages" at bounding box center [14, 75] width 11 height 8
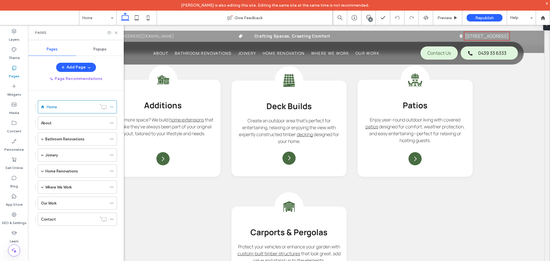
scroll to position [0, 0]
drag, startPoint x: 371, startPoint y: 16, endPoint x: 477, endPoint y: 123, distance: 150.2
click at [371, 16] on span at bounding box center [368, 17] width 14 height 5
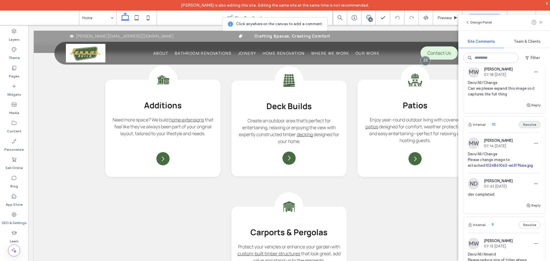
scroll to position [1288, 0]
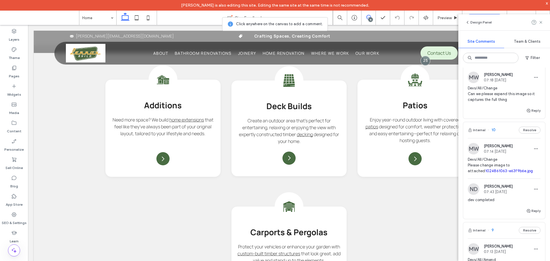
click at [505, 138] on div "Internal 10 Resolve" at bounding box center [504, 130] width 82 height 16
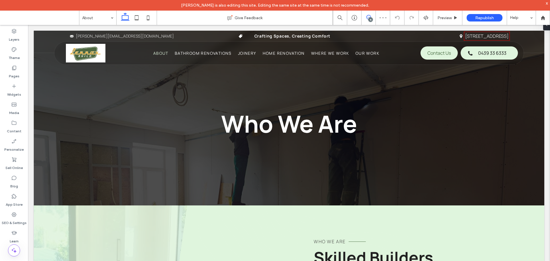
click at [368, 17] on icon at bounding box center [368, 17] width 5 height 5
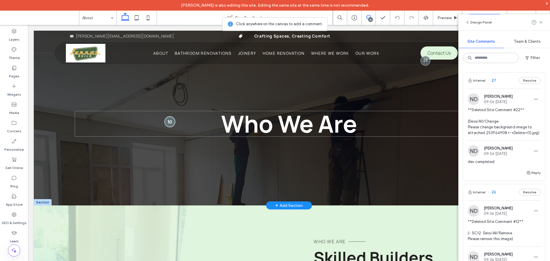
click at [168, 123] on div at bounding box center [169, 121] width 11 height 11
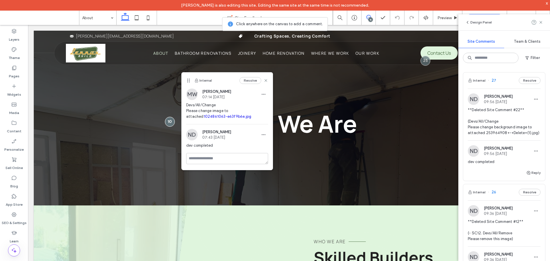
click at [204, 116] on link "1024861063-e63f9b6e.jpg" at bounding box center [228, 116] width 48 height 4
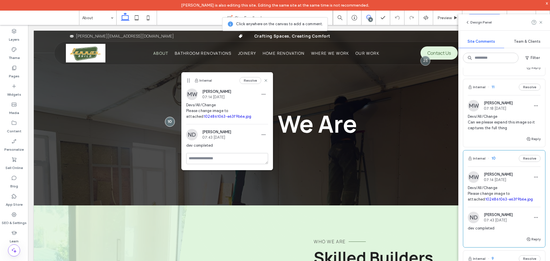
scroll to position [1202, 0]
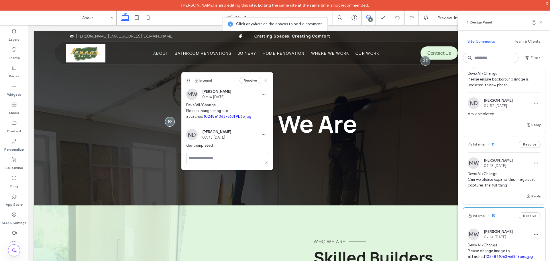
click at [501, 152] on div "Internal 11 Resolve" at bounding box center [504, 144] width 82 height 16
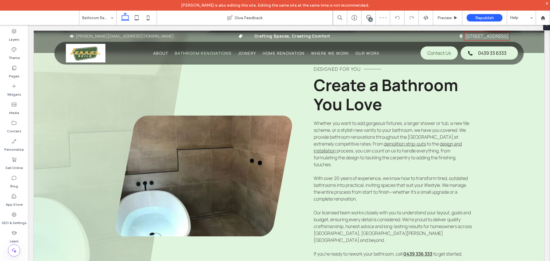
click at [368, 17] on icon at bounding box center [368, 17] width 5 height 5
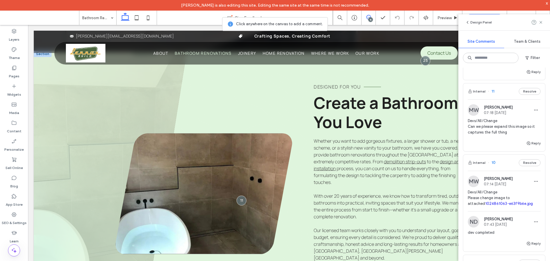
scroll to position [144, 0]
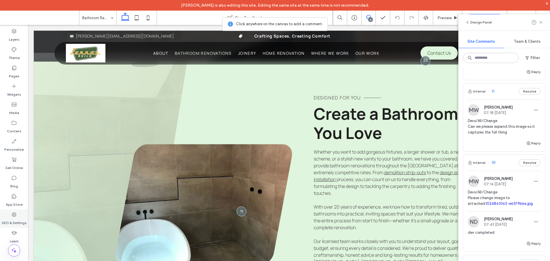
click at [14, 219] on label "SEO & Settings" at bounding box center [14, 221] width 25 height 8
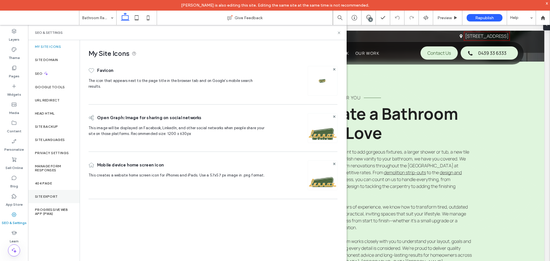
scroll to position [0, 0]
click at [56, 127] on label "Site Backup" at bounding box center [46, 127] width 23 height 4
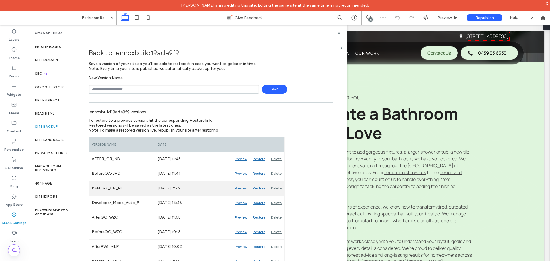
click at [240, 188] on div "Preview" at bounding box center [241, 188] width 18 height 14
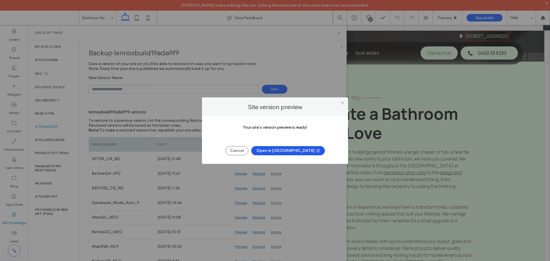
click at [285, 152] on button "Open in New Tab" at bounding box center [288, 150] width 74 height 9
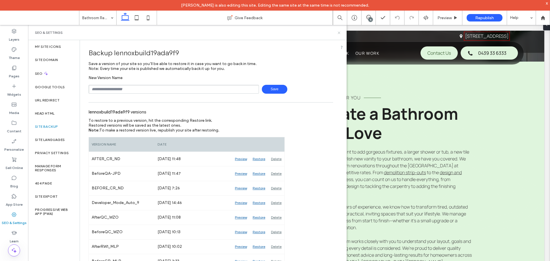
click at [340, 33] on icon at bounding box center [339, 33] width 4 height 4
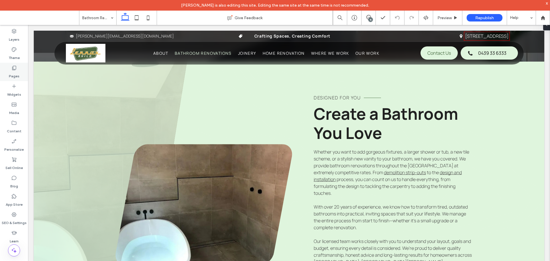
click at [14, 75] on label "Pages" at bounding box center [14, 75] width 11 height 8
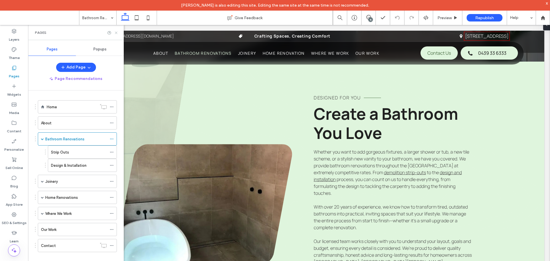
click at [116, 31] on icon at bounding box center [116, 33] width 4 height 4
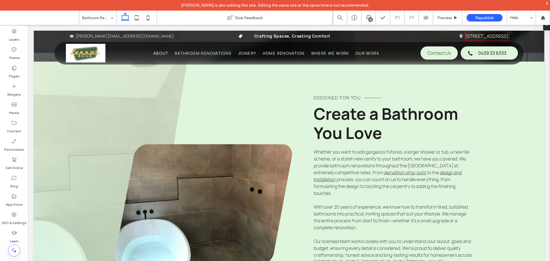
click at [369, 20] on div "15" at bounding box center [370, 19] width 4 height 4
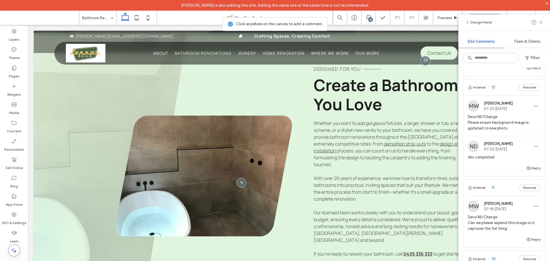
scroll to position [1145, 0]
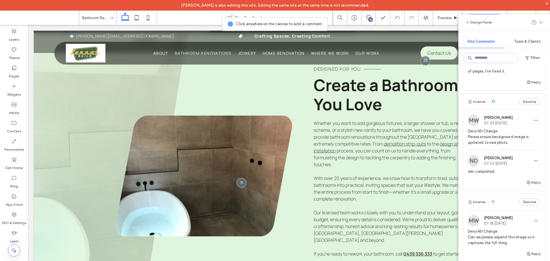
click at [505, 110] on div "Internal 13 Resolve" at bounding box center [504, 102] width 82 height 16
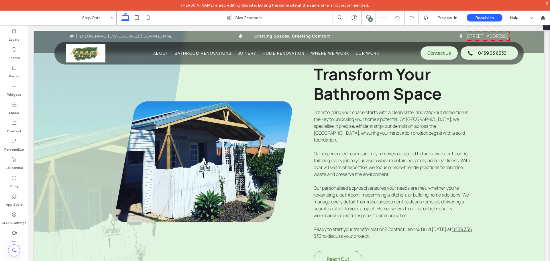
scroll to position [234, 0]
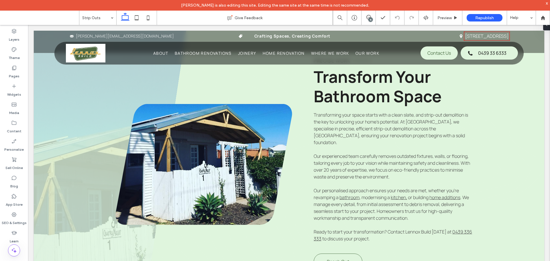
drag, startPoint x: 371, startPoint y: 19, endPoint x: 305, endPoint y: 23, distance: 66.3
click at [371, 19] on div "15" at bounding box center [370, 19] width 4 height 4
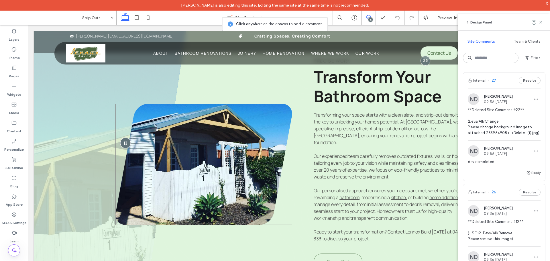
click at [122, 140] on div at bounding box center [125, 143] width 11 height 11
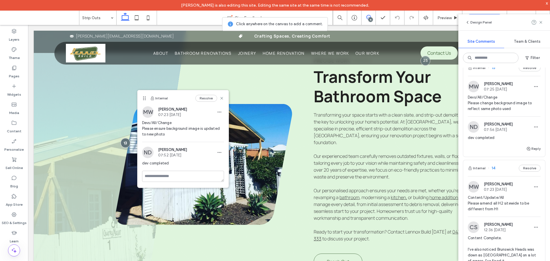
scroll to position [945, 0]
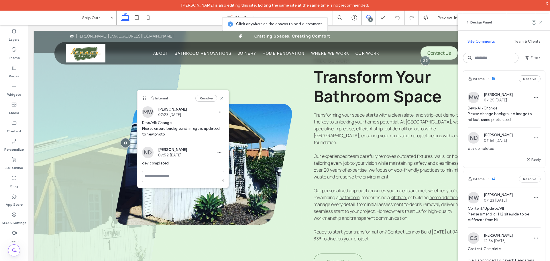
click at [499, 87] on div "Internal 15 Resolve" at bounding box center [504, 79] width 82 height 16
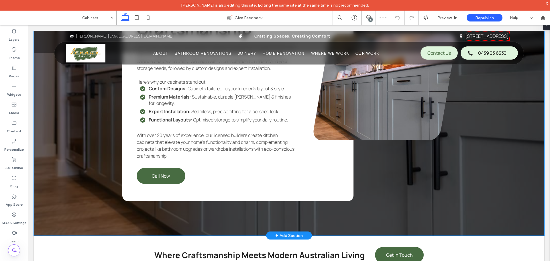
scroll to position [827, 0]
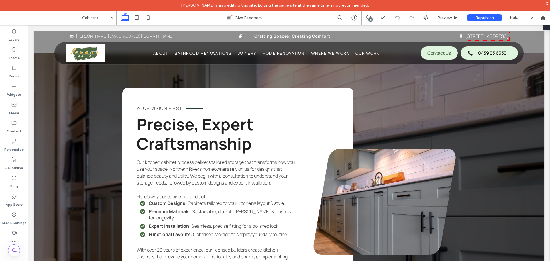
click at [372, 19] on div "15" at bounding box center [370, 19] width 4 height 4
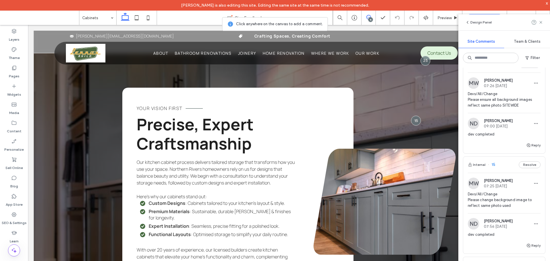
scroll to position [801, 0]
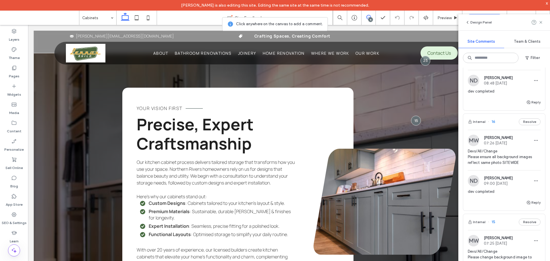
click at [502, 130] on div "Internal 16 Resolve" at bounding box center [504, 122] width 82 height 16
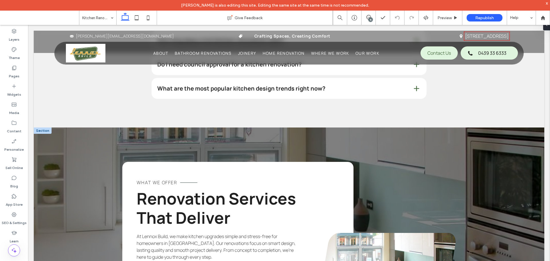
scroll to position [687, 0]
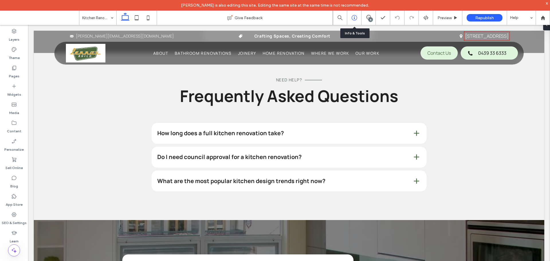
click at [353, 20] on icon at bounding box center [354, 18] width 6 height 6
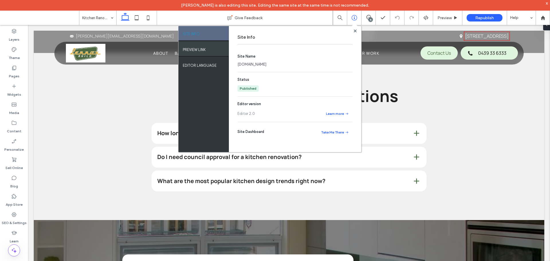
click at [204, 52] on div "PREVIEW LINK" at bounding box center [203, 49] width 50 height 14
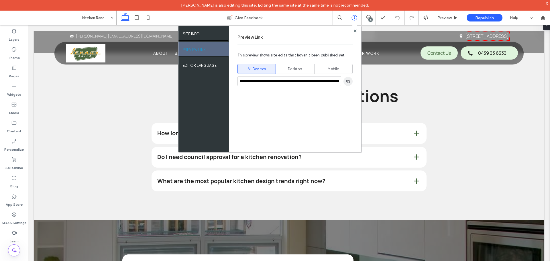
click at [353, 79] on div "**********" at bounding box center [295, 89] width 132 height 126
click at [349, 81] on use "button" at bounding box center [347, 80] width 3 height 3
click at [355, 31] on use at bounding box center [354, 30] width 3 height 3
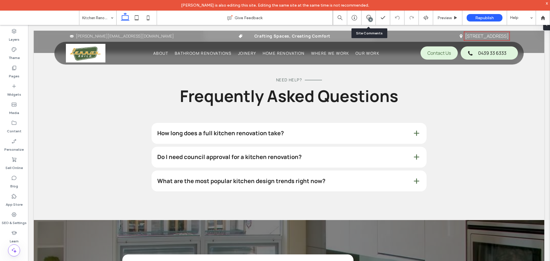
click at [368, 20] on div "15" at bounding box center [370, 19] width 4 height 4
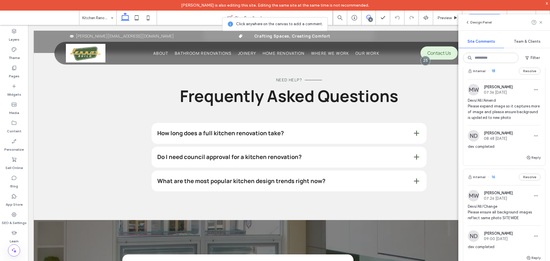
scroll to position [744, 0]
click at [502, 81] on div "Internal 18 Resolve" at bounding box center [504, 73] width 82 height 16
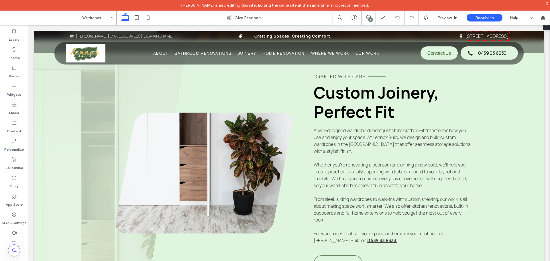
click at [370, 18] on div "15" at bounding box center [370, 19] width 4 height 4
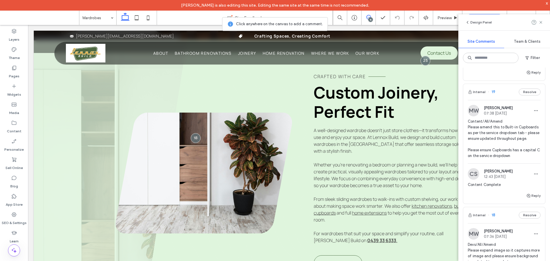
scroll to position [601, 0]
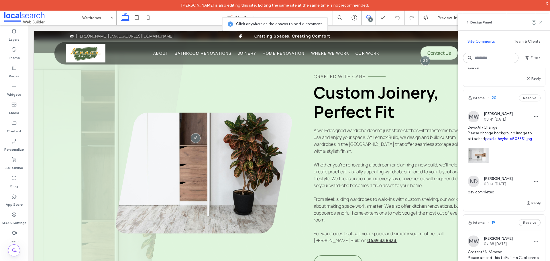
scroll to position [458, 0]
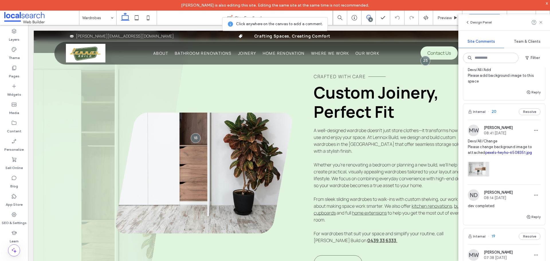
click at [496, 112] on div "Internal 20 Resolve" at bounding box center [504, 112] width 82 height 16
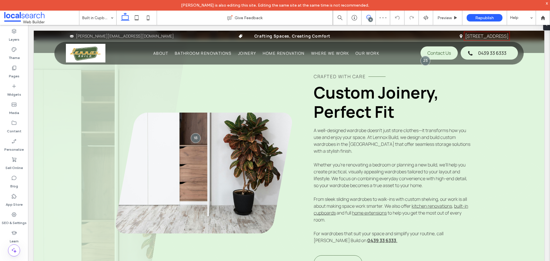
click at [367, 15] on use at bounding box center [368, 17] width 5 height 5
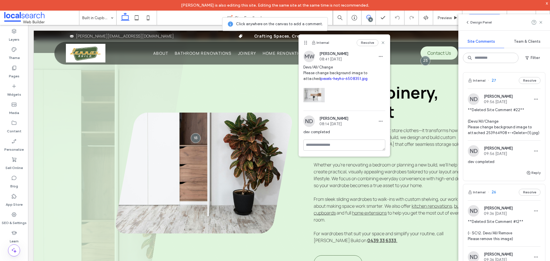
click at [340, 80] on link "pexels-heyho-6508351.jpg" at bounding box center [343, 78] width 47 height 4
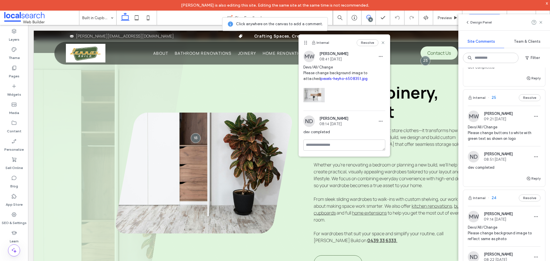
scroll to position [315, 0]
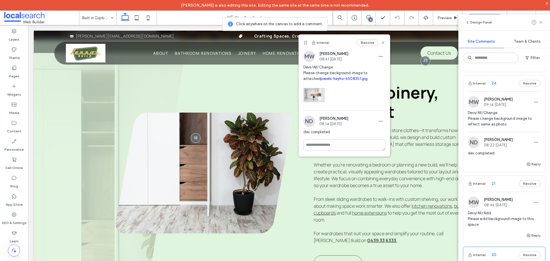
click at [499, 187] on div "Internal 21 Resolve" at bounding box center [504, 183] width 82 height 16
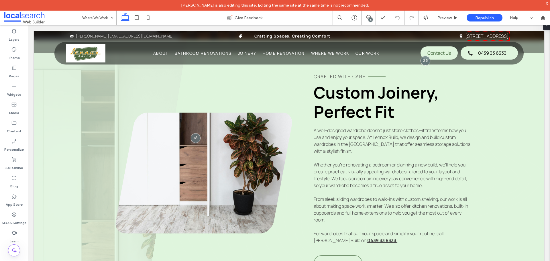
click at [370, 18] on div "15" at bounding box center [370, 19] width 4 height 4
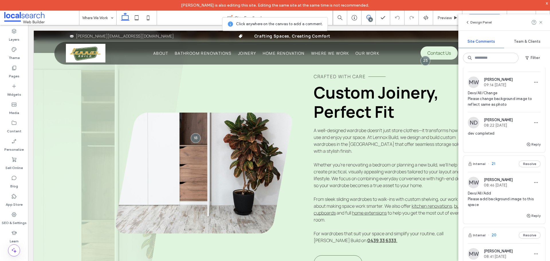
scroll to position [343, 0]
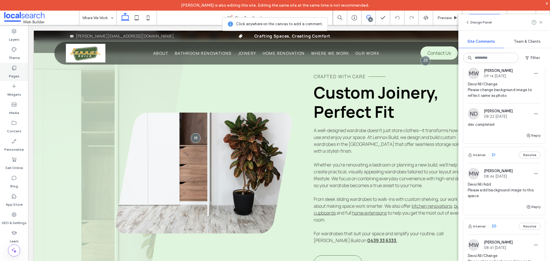
click at [14, 77] on label "Pages" at bounding box center [14, 75] width 11 height 8
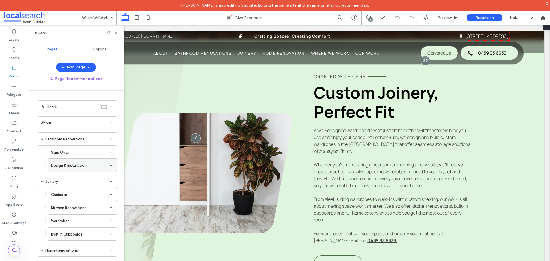
scroll to position [86, 0]
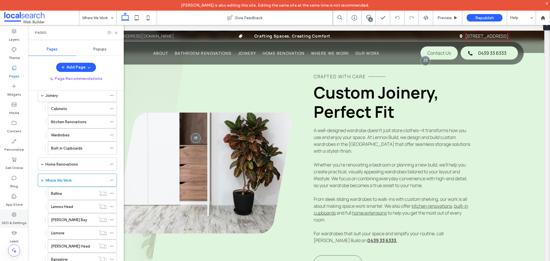
click at [18, 216] on div "SEO & Settings" at bounding box center [14, 218] width 28 height 18
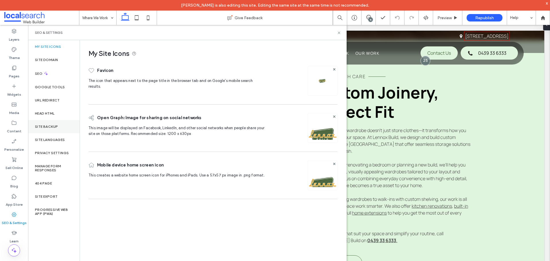
click at [60, 127] on div "Site Backup" at bounding box center [54, 126] width 52 height 13
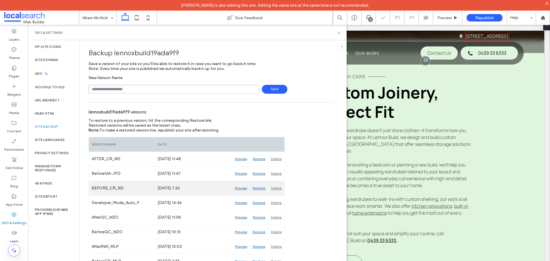
scroll to position [29, 0]
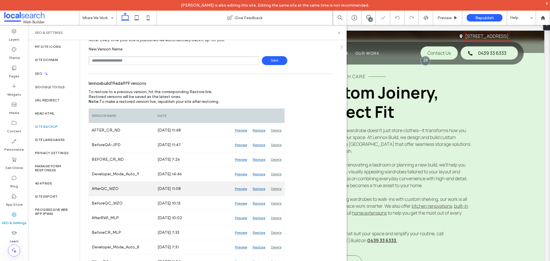
click at [238, 186] on div "Preview" at bounding box center [241, 188] width 18 height 14
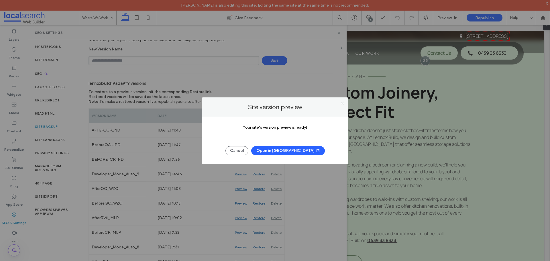
click at [297, 151] on button "Open in New Tab" at bounding box center [288, 150] width 74 height 9
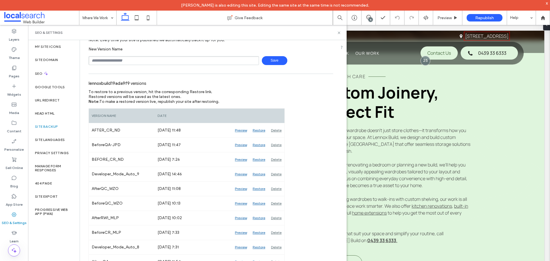
click at [368, 19] on use at bounding box center [368, 17] width 5 height 5
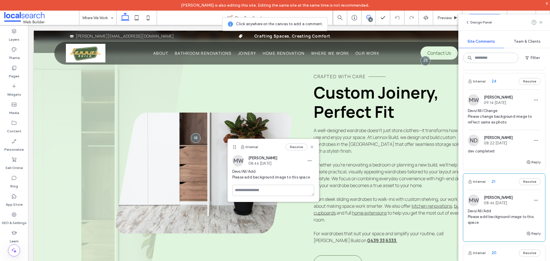
scroll to position [315, 0]
click at [500, 91] on div "Internal 24 Resolve" at bounding box center [504, 83] width 82 height 16
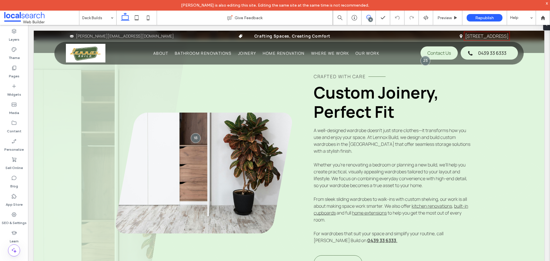
click at [368, 18] on icon at bounding box center [368, 17] width 5 height 5
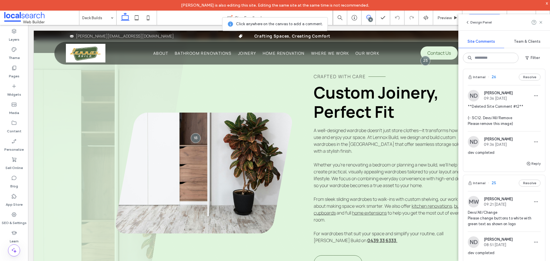
scroll to position [143, 0]
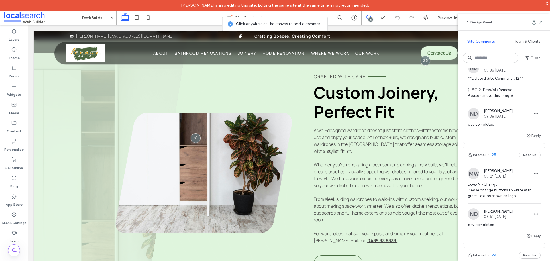
click at [501, 161] on div "Internal 25 Resolve" at bounding box center [504, 155] width 82 height 16
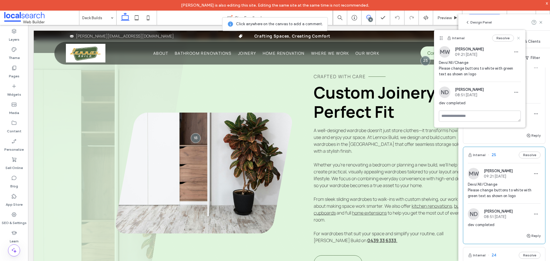
click at [519, 37] on icon at bounding box center [518, 38] width 5 height 5
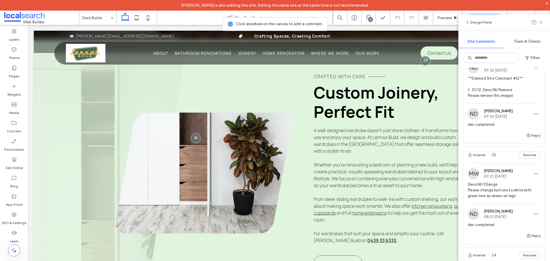
click at [506, 161] on div "Internal 25 Resolve" at bounding box center [504, 155] width 82 height 16
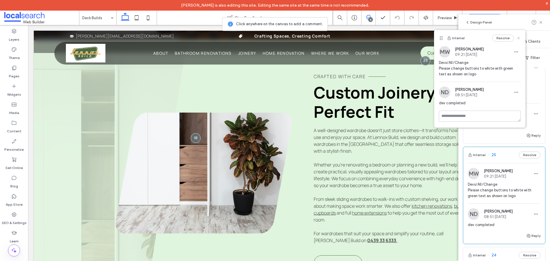
click at [517, 39] on use at bounding box center [518, 38] width 3 height 3
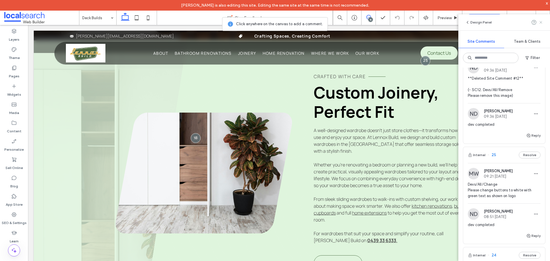
click at [541, 23] on icon at bounding box center [540, 22] width 5 height 5
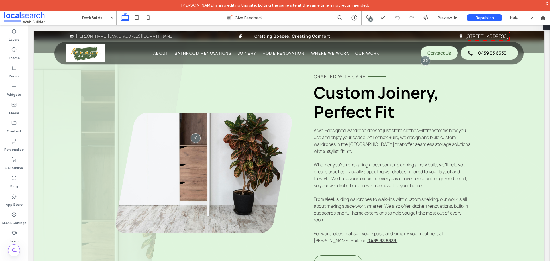
scroll to position [0, 0]
click at [368, 16] on icon at bounding box center [368, 17] width 5 height 5
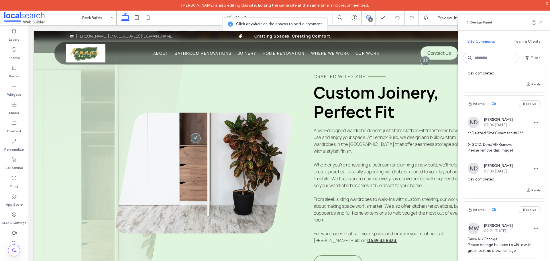
scroll to position [57, 0]
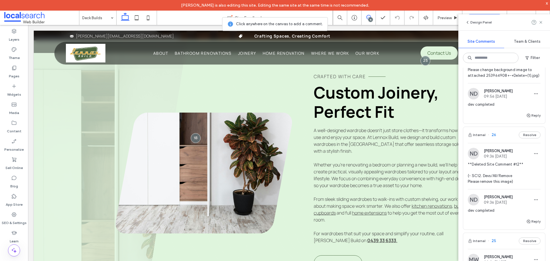
click at [503, 143] on div "Internal 26 Resolve" at bounding box center [504, 135] width 82 height 16
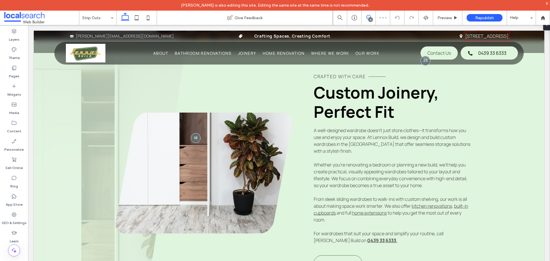
click at [370, 17] on use at bounding box center [368, 17] width 5 height 5
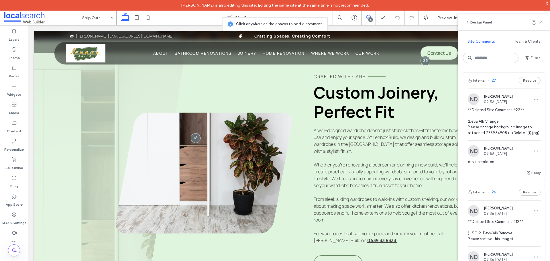
click at [501, 199] on div "Internal 26 Resolve" at bounding box center [504, 192] width 82 height 16
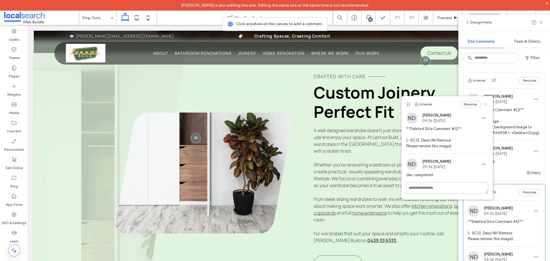
click at [487, 105] on icon at bounding box center [485, 104] width 5 height 5
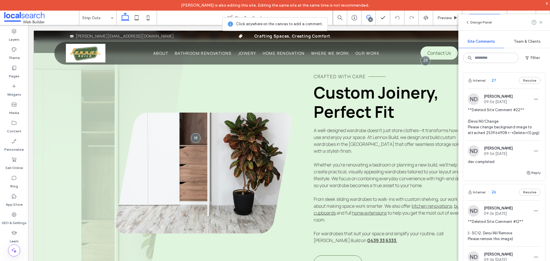
click at [500, 82] on div "Internal 27 Resolve" at bounding box center [504, 80] width 82 height 16
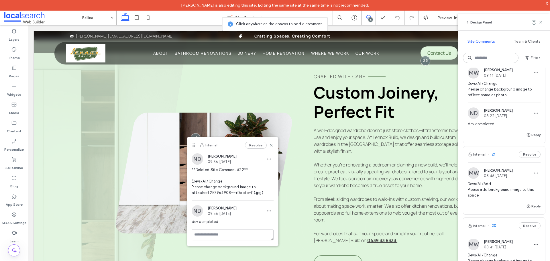
scroll to position [343, 0]
click at [499, 163] on div "Internal 21 Resolve" at bounding box center [504, 155] width 82 height 16
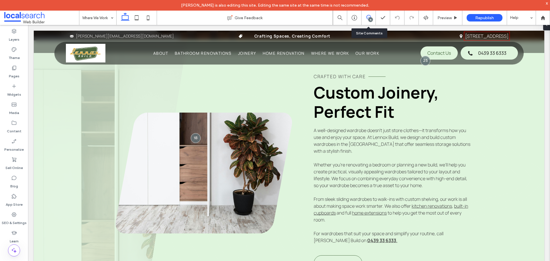
click at [370, 16] on use at bounding box center [368, 17] width 5 height 5
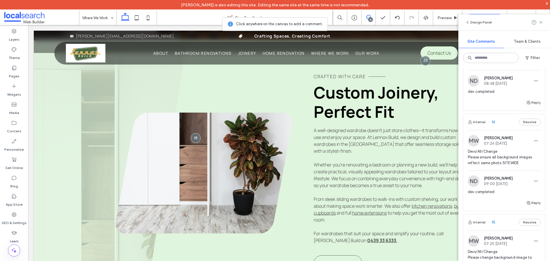
scroll to position [801, 0]
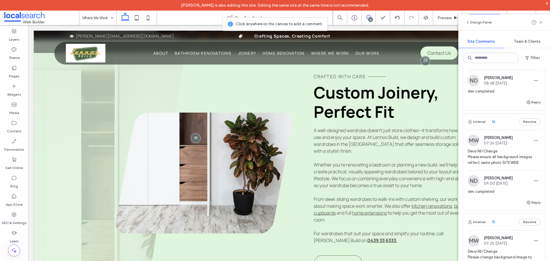
click at [500, 130] on div "Internal 16 Resolve" at bounding box center [504, 122] width 82 height 16
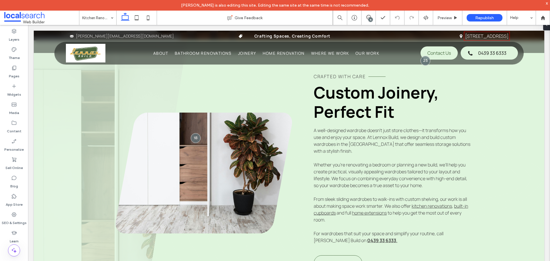
click at [369, 20] on div "15" at bounding box center [370, 19] width 4 height 4
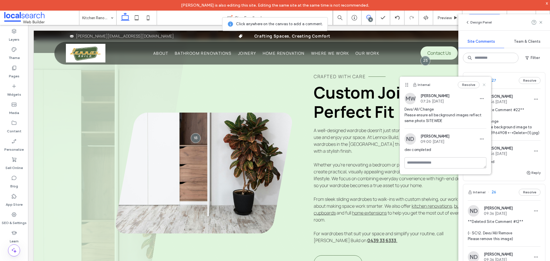
click at [485, 85] on icon at bounding box center [483, 84] width 5 height 5
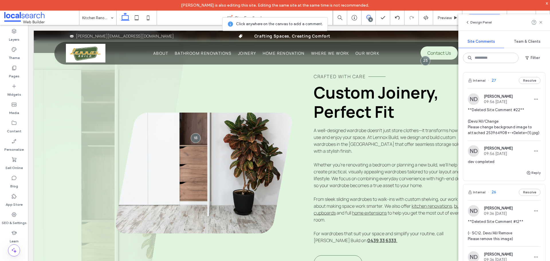
click at [504, 82] on div "Internal 27 Resolve" at bounding box center [504, 80] width 82 height 16
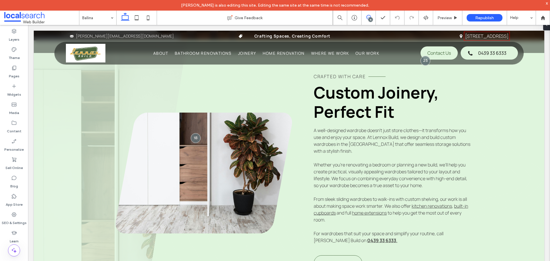
click at [372, 16] on span at bounding box center [368, 17] width 14 height 5
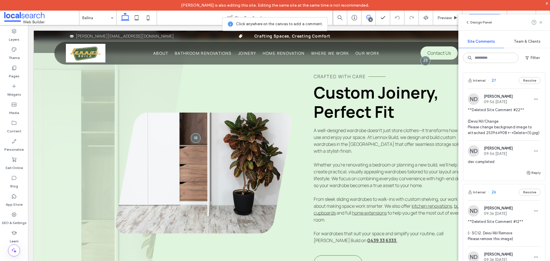
click at [503, 80] on div "Internal 27 Resolve" at bounding box center [504, 80] width 82 height 16
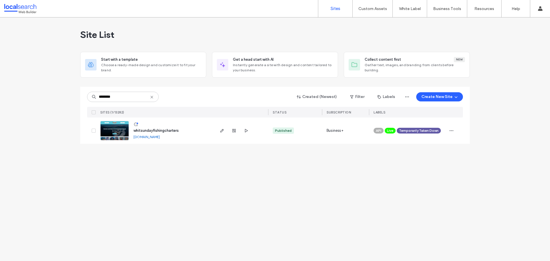
type input "********"
click at [119, 136] on img at bounding box center [114, 140] width 28 height 39
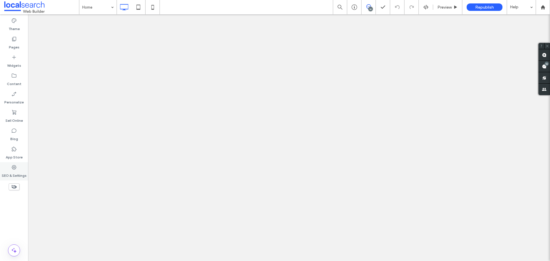
click at [16, 171] on label "SEO & Settings" at bounding box center [14, 174] width 25 height 8
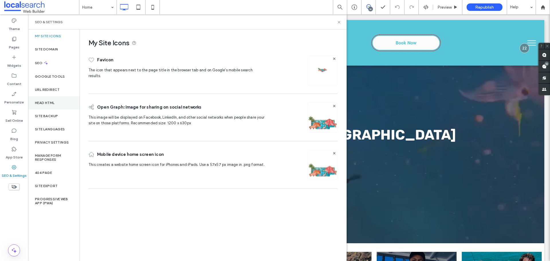
click at [55, 104] on label "Head HTML" at bounding box center [45, 103] width 20 height 4
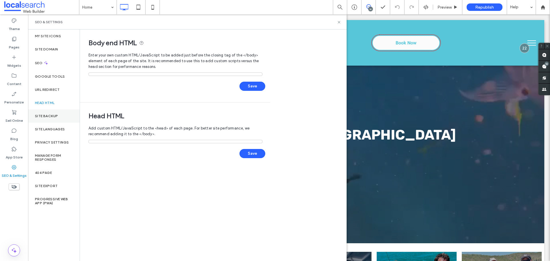
click at [54, 113] on div "Site Backup" at bounding box center [54, 115] width 52 height 13
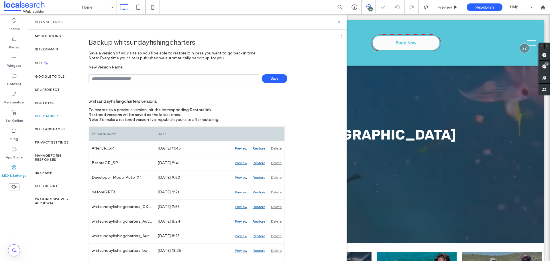
click at [132, 76] on input "text" at bounding box center [173, 78] width 170 height 9
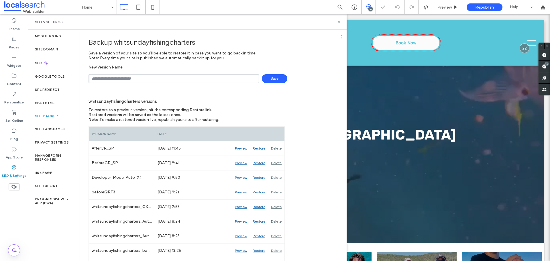
type input "**********"
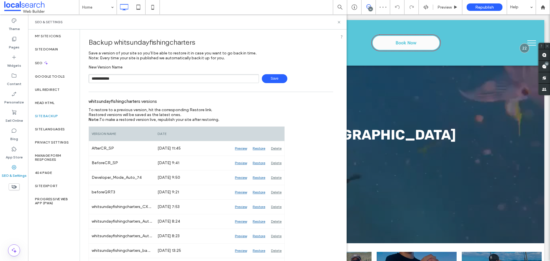
click at [264, 80] on span "Save" at bounding box center [274, 78] width 25 height 9
click at [340, 23] on use at bounding box center [338, 22] width 2 height 2
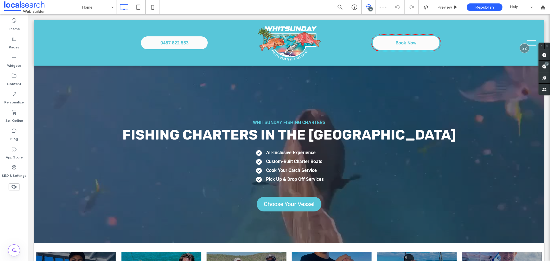
click at [371, 8] on div "16" at bounding box center [370, 9] width 4 height 4
click at [370, 7] on div "16" at bounding box center [370, 9] width 4 height 4
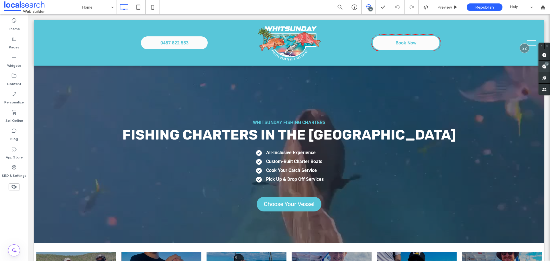
click at [543, 68] on use at bounding box center [544, 66] width 5 height 5
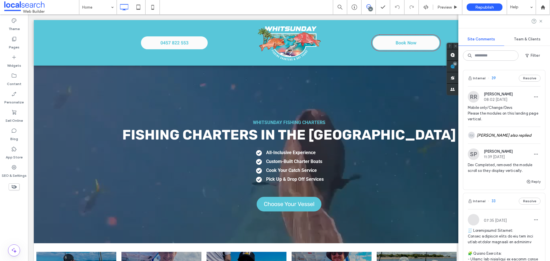
click at [497, 131] on div "RK [PERSON_NAME] also replied" at bounding box center [503, 135] width 73 height 17
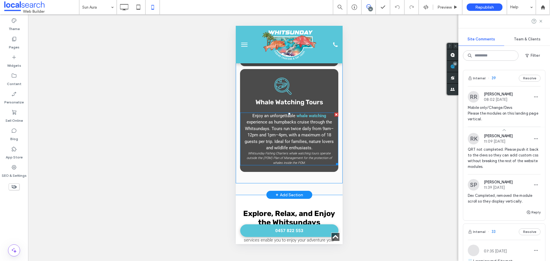
scroll to position [401, 0]
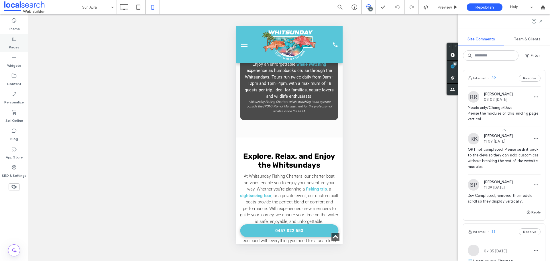
click at [23, 46] on div "Pages" at bounding box center [14, 43] width 28 height 18
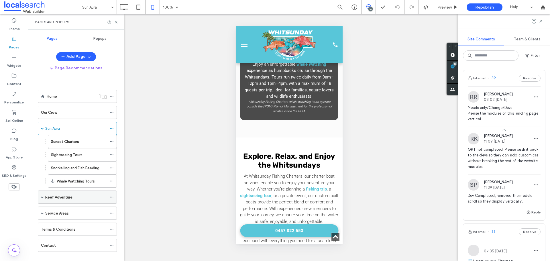
click at [57, 200] on label "Reef Adventure" at bounding box center [58, 197] width 27 height 10
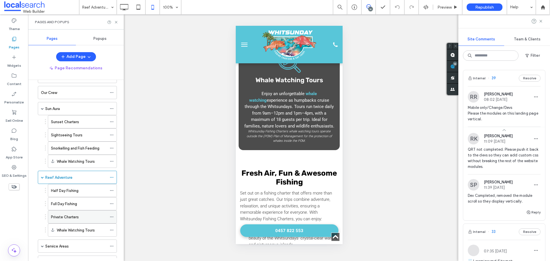
scroll to position [29, 0]
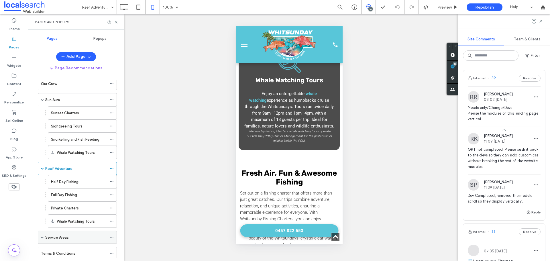
click at [68, 236] on label "Service Areas" at bounding box center [56, 237] width 23 height 10
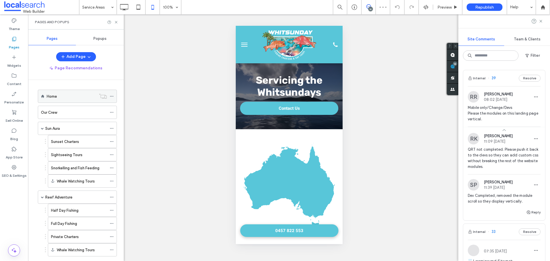
click at [64, 98] on div "Home" at bounding box center [72, 96] width 50 height 6
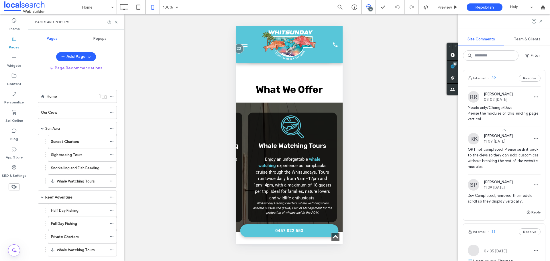
scroll to position [29, 0]
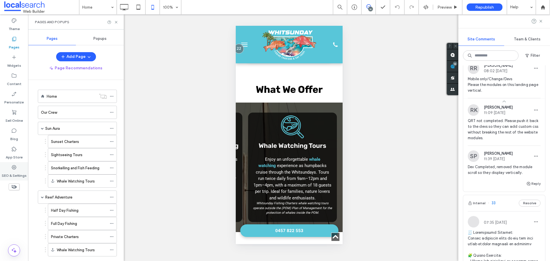
click at [17, 172] on label "SEO & Settings" at bounding box center [14, 174] width 25 height 8
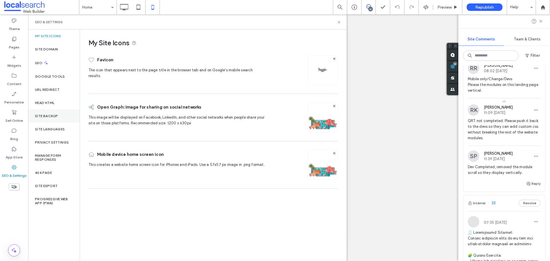
click at [50, 114] on label "Site Backup" at bounding box center [46, 116] width 23 height 4
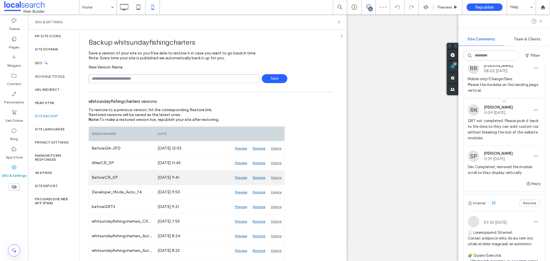
click at [242, 177] on div "Preview" at bounding box center [241, 177] width 18 height 14
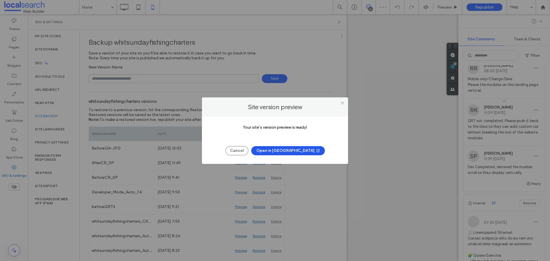
click at [291, 151] on button "Open in New Tab" at bounding box center [288, 150] width 74 height 9
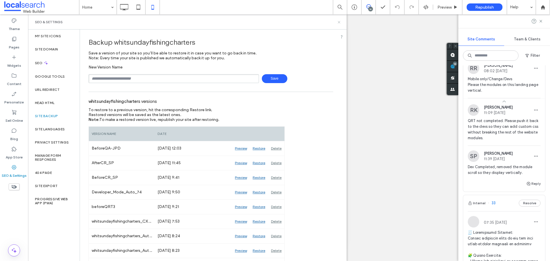
click at [338, 21] on use at bounding box center [338, 22] width 2 height 2
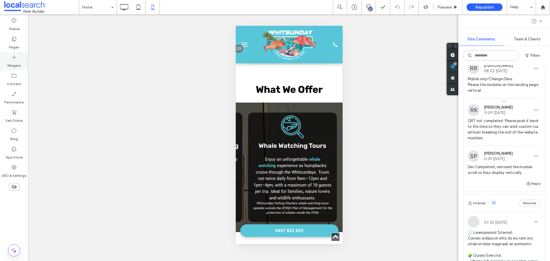
drag, startPoint x: 13, startPoint y: 45, endPoint x: 16, endPoint y: 52, distance: 7.7
click at [13, 45] on label "Pages" at bounding box center [14, 46] width 11 height 8
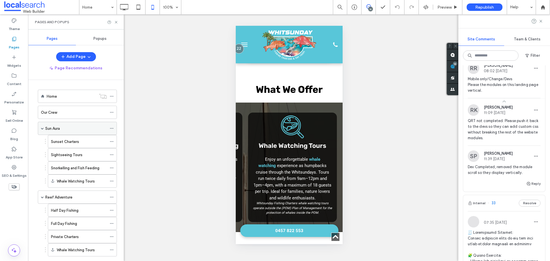
click at [71, 129] on div "Sun Aura" at bounding box center [76, 128] width 62 height 6
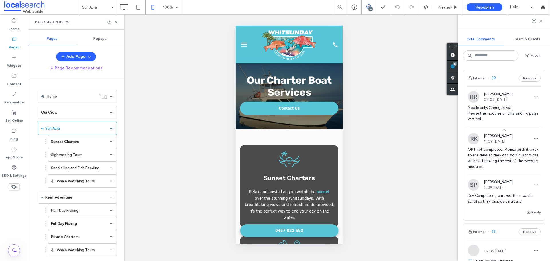
click at [68, 196] on label "Reef Adventure" at bounding box center [58, 197] width 27 height 10
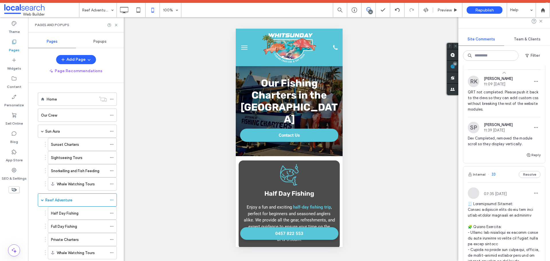
scroll to position [57, 0]
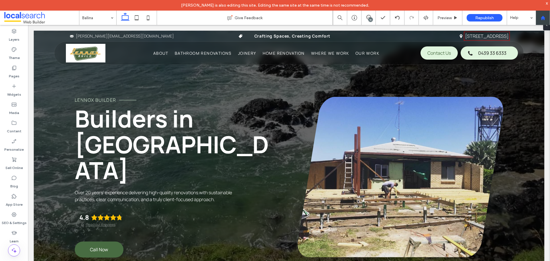
click at [542, 18] on use at bounding box center [542, 17] width 4 height 4
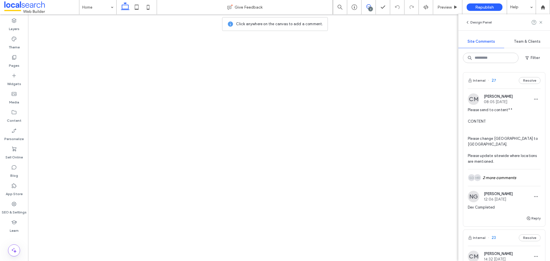
click at [16, 206] on icon at bounding box center [14, 204] width 6 height 6
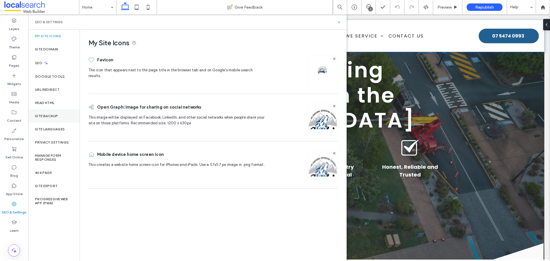
click at [53, 116] on label "Site Backup" at bounding box center [46, 116] width 23 height 4
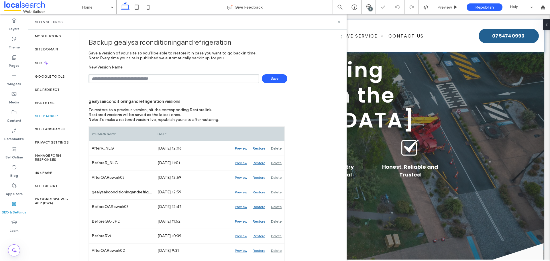
click at [124, 78] on input "text" at bounding box center [173, 78] width 170 height 9
type input "**********"
drag, startPoint x: 266, startPoint y: 76, endPoint x: 280, endPoint y: 74, distance: 14.7
click at [266, 76] on span "Save" at bounding box center [274, 78] width 25 height 9
click at [339, 23] on use at bounding box center [338, 22] width 2 height 2
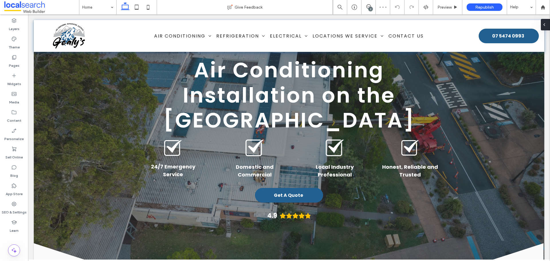
click at [545, 25] on icon at bounding box center [544, 24] width 5 height 5
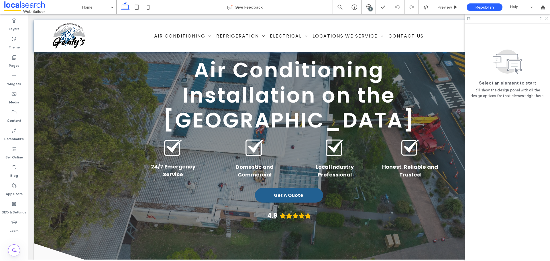
click at [370, 9] on div "2" at bounding box center [370, 9] width 4 height 4
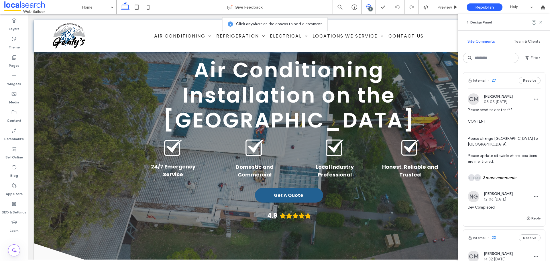
click at [503, 81] on div "Internal 27 Resolve" at bounding box center [504, 80] width 82 height 16
click at [501, 181] on div "MR SD 2 more comments" at bounding box center [503, 177] width 73 height 17
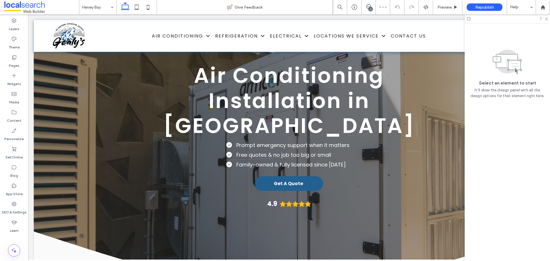
click at [371, 9] on div "2" at bounding box center [370, 9] width 4 height 4
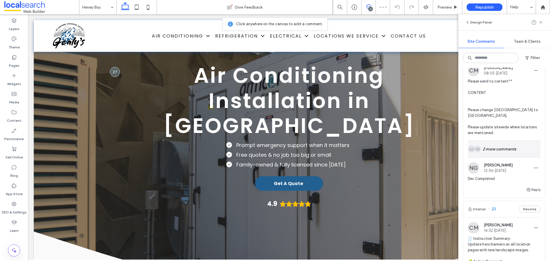
scroll to position [57, 0]
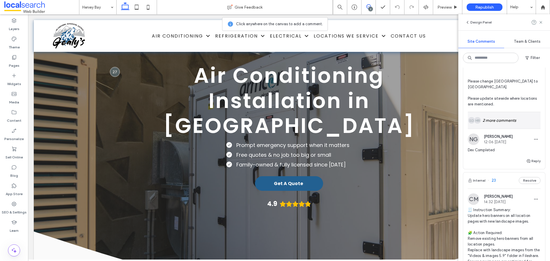
click at [498, 120] on div "MR SD 2 more comments" at bounding box center [503, 120] width 73 height 17
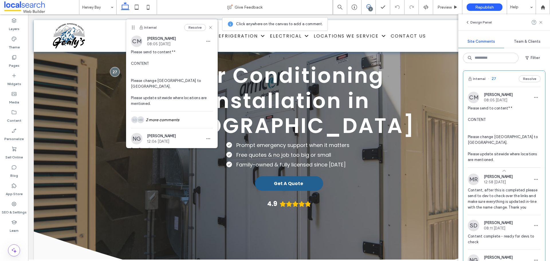
scroll to position [0, 0]
click at [353, 9] on icon at bounding box center [354, 7] width 6 height 6
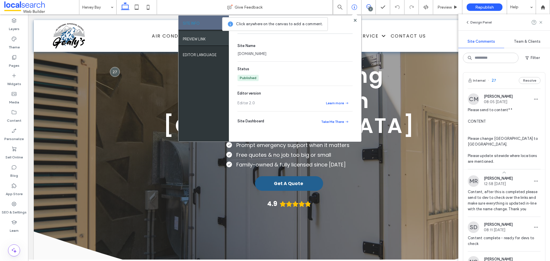
click at [197, 36] on label "PREVIEW LINK" at bounding box center [194, 37] width 23 height 7
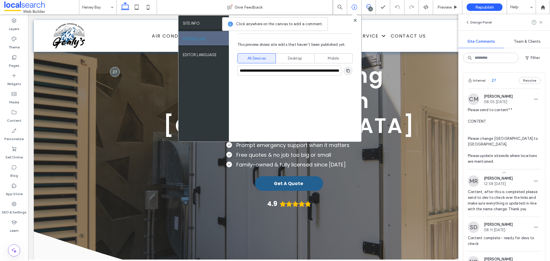
click at [348, 72] on use "button" at bounding box center [347, 70] width 3 height 3
click at [547, 7] on div at bounding box center [543, 7] width 14 height 5
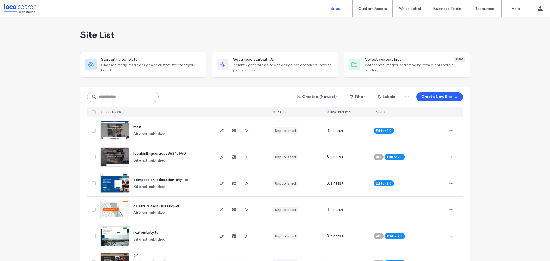
click at [145, 98] on input at bounding box center [123, 97] width 72 height 10
paste input "********"
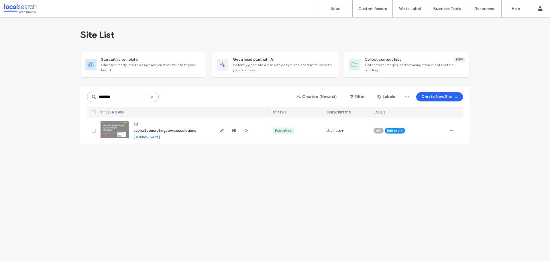
type input "********"
click at [118, 131] on img at bounding box center [114, 140] width 28 height 39
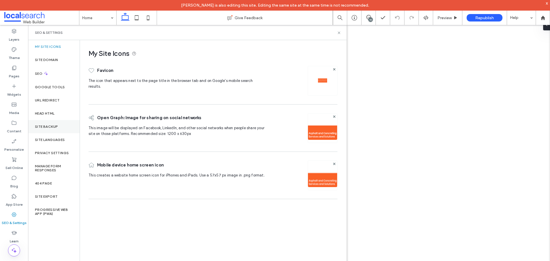
click at [54, 127] on label "Site Backup" at bounding box center [46, 127] width 23 height 4
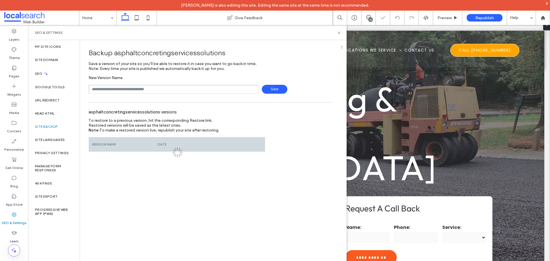
click at [116, 88] on input "text" at bounding box center [173, 89] width 170 height 9
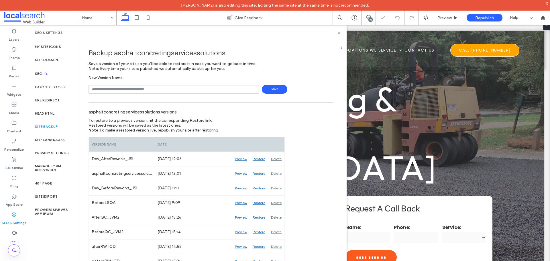
type input "**********"
click at [275, 89] on span "Save" at bounding box center [274, 89] width 25 height 9
click at [339, 32] on use at bounding box center [338, 32] width 2 height 2
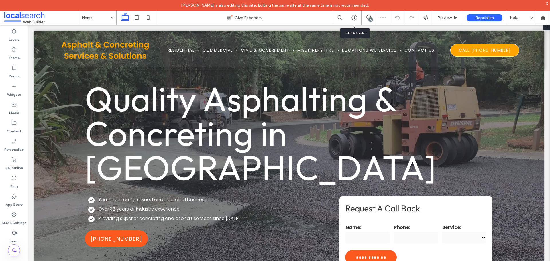
click at [369, 20] on div "10" at bounding box center [370, 19] width 4 height 4
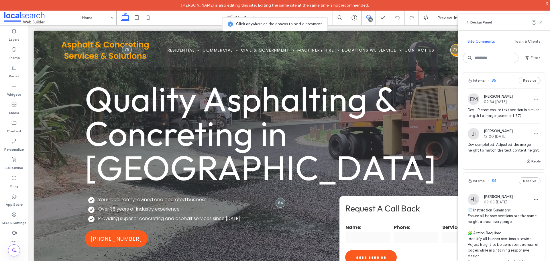
click at [499, 78] on div "Internal 85 Resolve" at bounding box center [504, 80] width 82 height 16
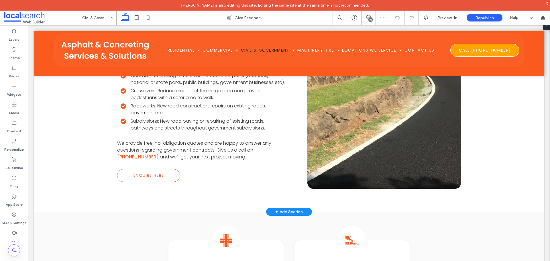
scroll to position [549, 0]
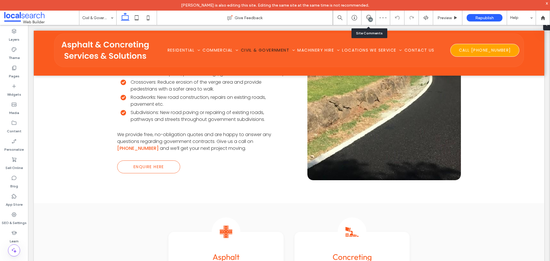
click at [368, 15] on div "10" at bounding box center [368, 18] width 14 height 14
click at [370, 19] on div "10" at bounding box center [370, 19] width 4 height 4
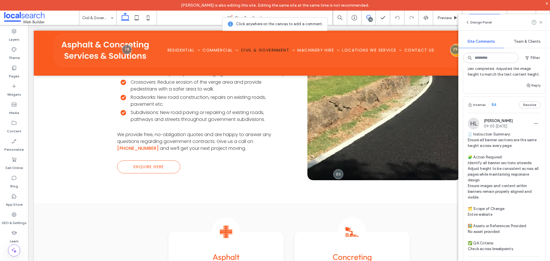
scroll to position [86, 0]
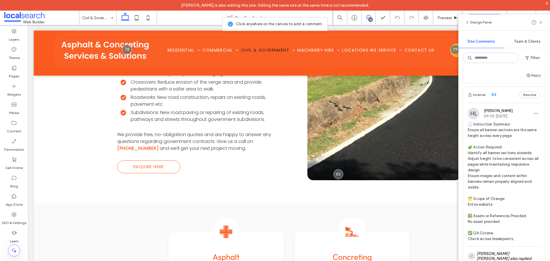
click at [505, 110] on div "HL [PERSON_NAME] 09:05 [DATE] 🧾 Instruction Summary: Ensure all banner sections…" at bounding box center [504, 198] width 82 height 191
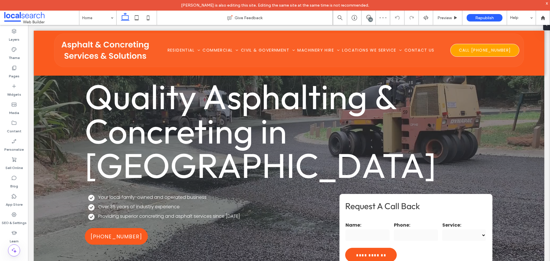
click at [372, 19] on div "10" at bounding box center [370, 19] width 4 height 4
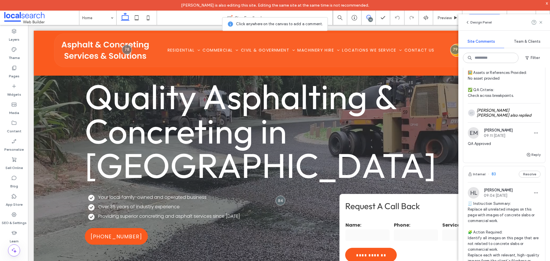
scroll to position [258, 0]
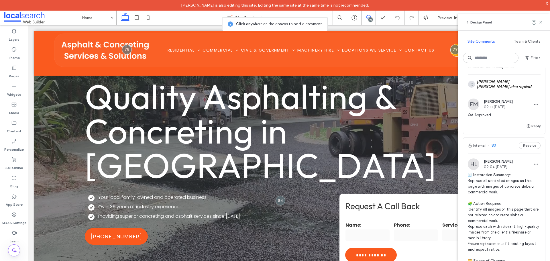
click at [507, 153] on div "Internal 83 Resolve" at bounding box center [504, 145] width 82 height 16
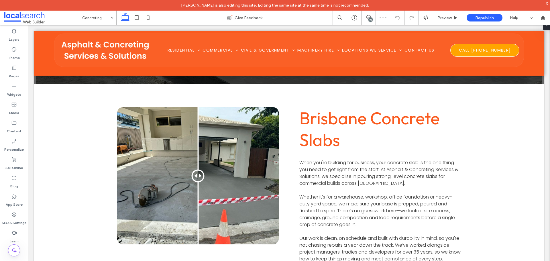
click at [369, 21] on div "10" at bounding box center [370, 19] width 4 height 4
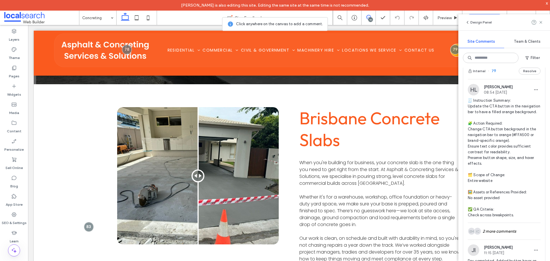
scroll to position [1288, 0]
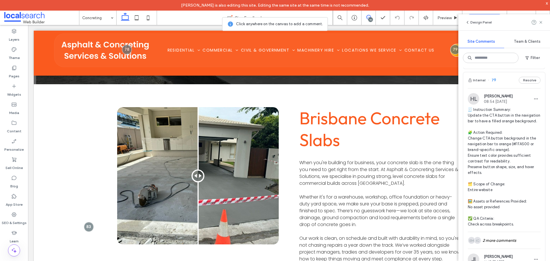
click at [501, 88] on div "Internal 79 Resolve" at bounding box center [504, 80] width 82 height 16
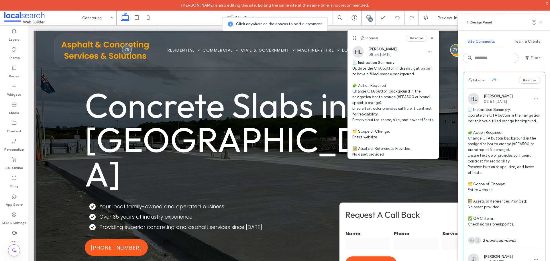
click at [540, 22] on use at bounding box center [540, 22] width 3 height 3
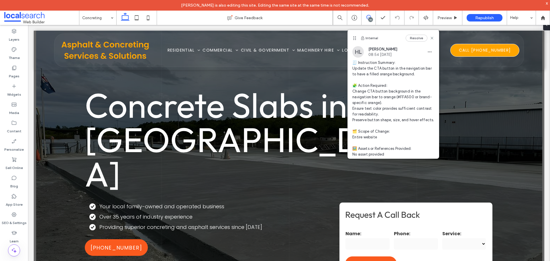
click at [372, 18] on span at bounding box center [368, 17] width 14 height 5
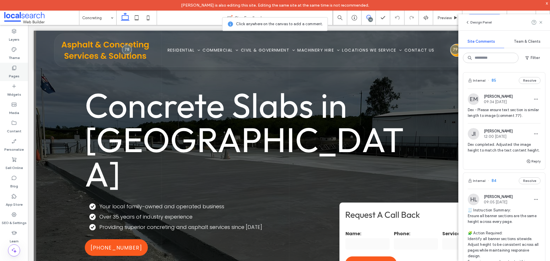
click at [14, 67] on icon at bounding box center [14, 68] width 6 height 6
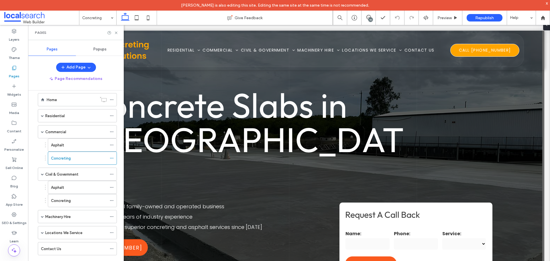
scroll to position [8, 0]
click at [42, 215] on span at bounding box center [42, 215] width 3 height 3
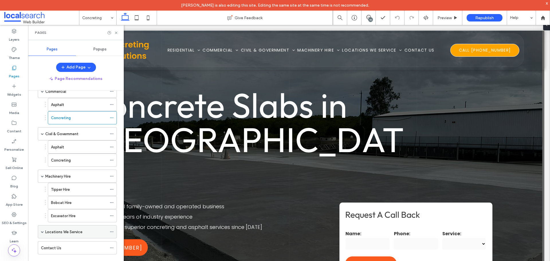
click at [43, 232] on span at bounding box center [42, 231] width 3 height 3
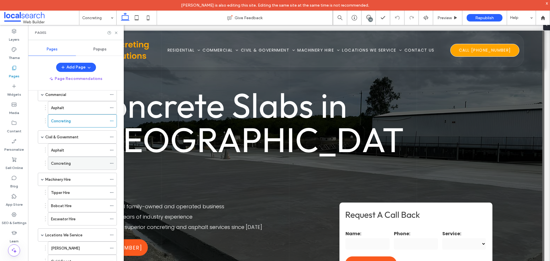
scroll to position [0, 0]
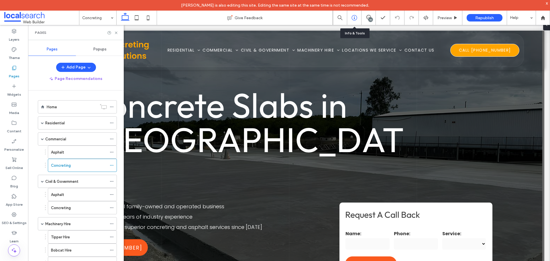
click at [353, 17] on icon at bounding box center [354, 18] width 6 height 6
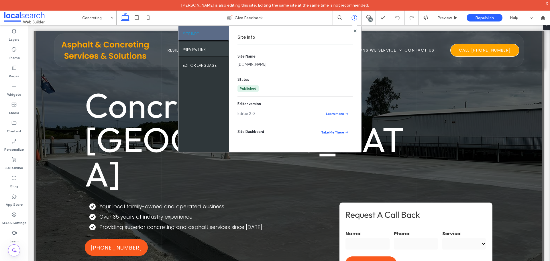
click at [192, 50] on label "PREVIEW LINK" at bounding box center [194, 48] width 23 height 7
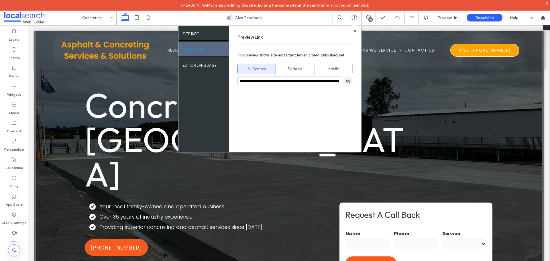
click at [347, 80] on use "button" at bounding box center [347, 80] width 3 height 3
click at [355, 31] on use at bounding box center [354, 30] width 3 height 3
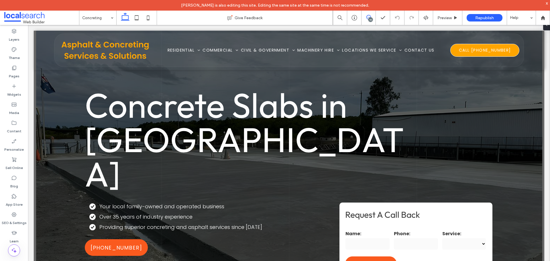
click at [370, 17] on use at bounding box center [368, 17] width 5 height 5
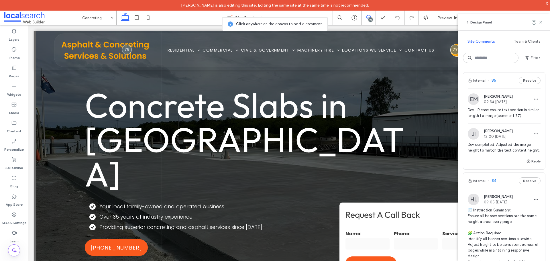
click at [507, 74] on div "Internal 85 Resolve" at bounding box center [504, 80] width 82 height 16
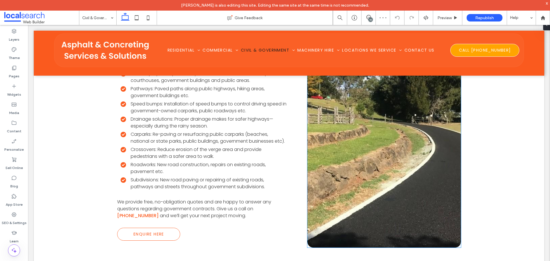
scroll to position [539, 0]
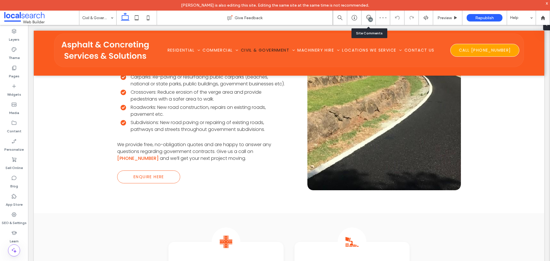
click at [367, 20] on div "10" at bounding box center [368, 18] width 14 height 6
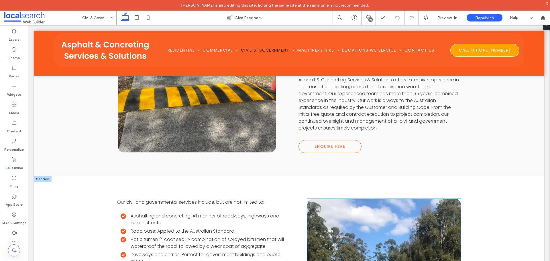
scroll to position [282, 0]
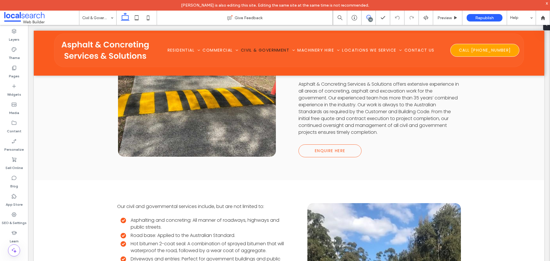
click at [372, 19] on span at bounding box center [368, 17] width 14 height 5
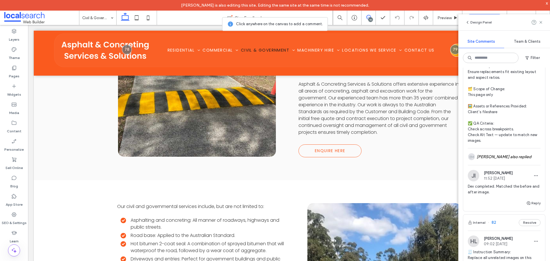
scroll to position [401, 0]
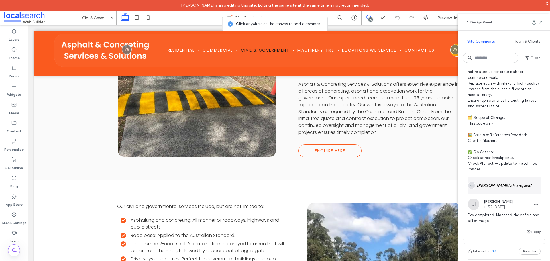
click at [505, 192] on div "EM Ethan Mann also replied" at bounding box center [503, 185] width 73 height 17
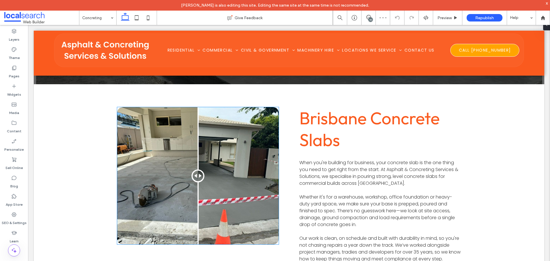
click at [188, 111] on div at bounding box center [197, 175] width 161 height 137
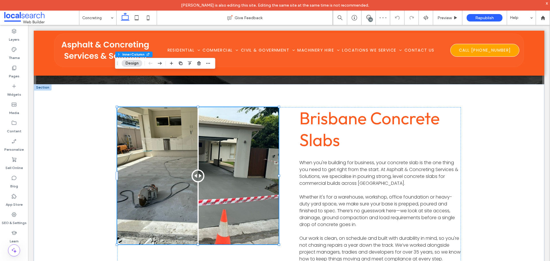
type input "**"
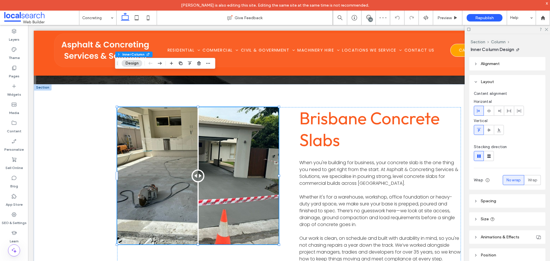
click at [188, 111] on div at bounding box center [197, 175] width 161 height 137
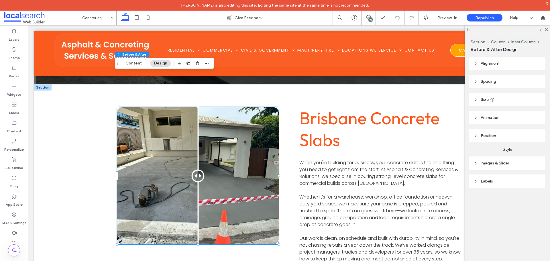
click at [135, 62] on button "Content" at bounding box center [134, 63] width 24 height 7
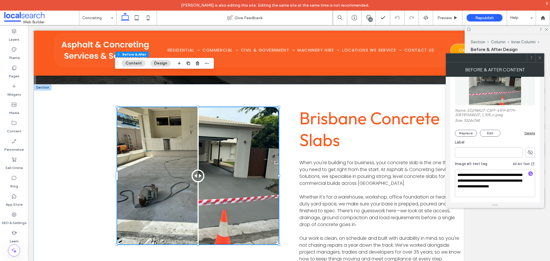
scroll to position [80, 0]
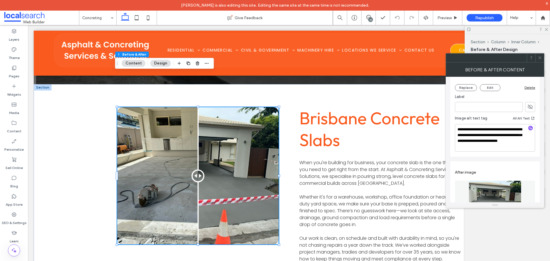
click at [538, 57] on icon at bounding box center [539, 58] width 4 height 4
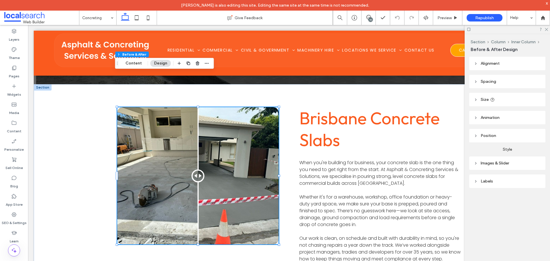
click at [370, 19] on div "10" at bounding box center [370, 19] width 4 height 4
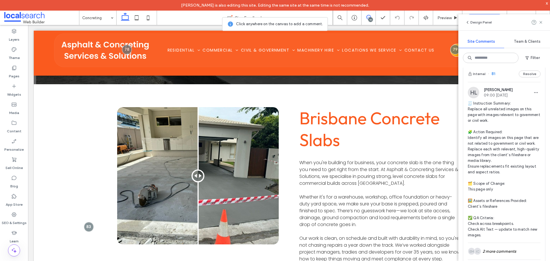
scroll to position [801, 0]
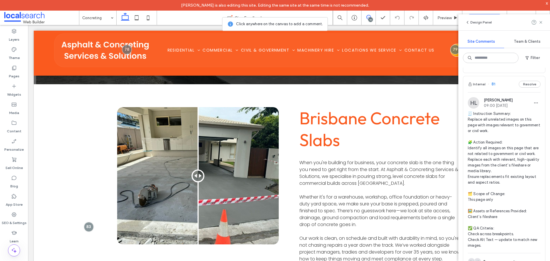
click at [503, 92] on div "Internal 81 Resolve" at bounding box center [504, 84] width 82 height 16
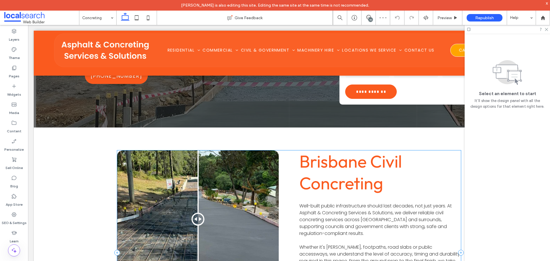
scroll to position [200, 0]
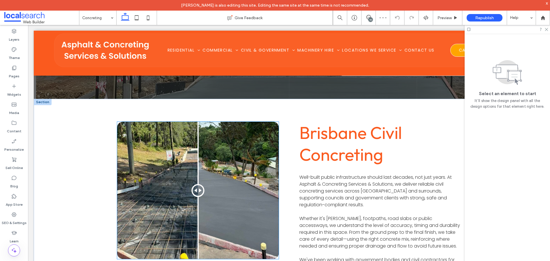
click at [236, 167] on div at bounding box center [197, 190] width 161 height 137
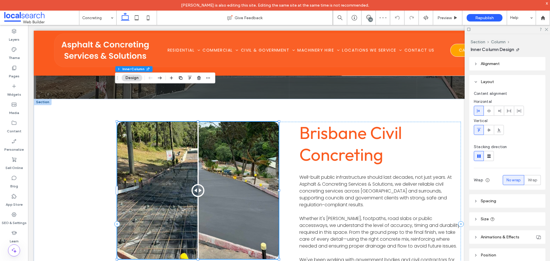
type input "**"
click at [142, 122] on div at bounding box center [197, 190] width 161 height 137
type input "**"
click at [140, 122] on div at bounding box center [197, 190] width 161 height 137
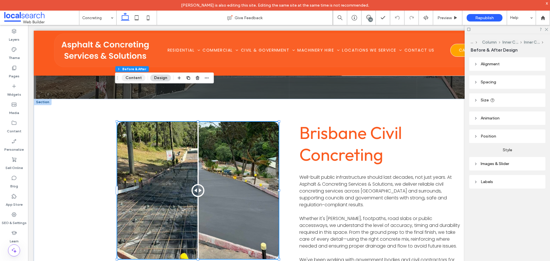
click at [136, 77] on button "Content" at bounding box center [134, 77] width 24 height 7
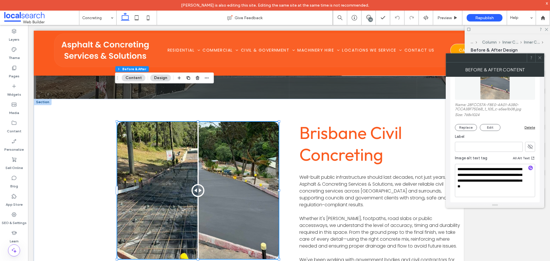
click at [542, 61] on div at bounding box center [539, 58] width 9 height 9
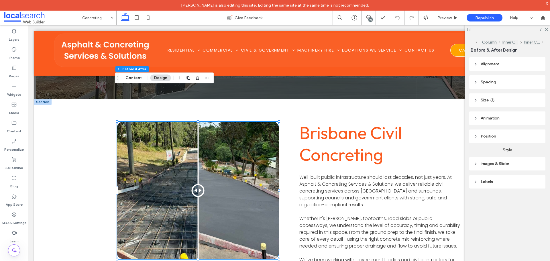
click at [371, 18] on div "10" at bounding box center [370, 19] width 4 height 4
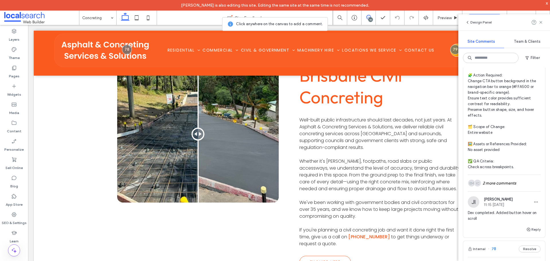
scroll to position [1374, 0]
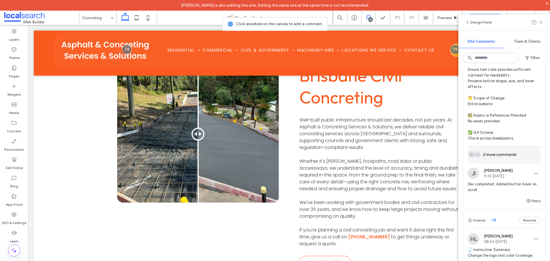
click at [511, 163] on div "IC EM 2 more comments" at bounding box center [503, 154] width 73 height 17
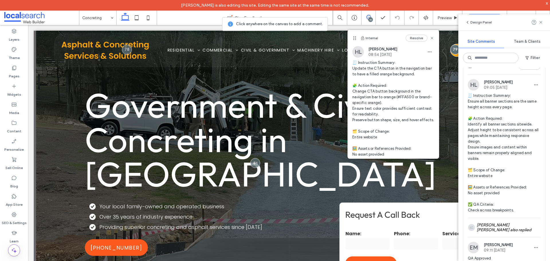
scroll to position [57, 0]
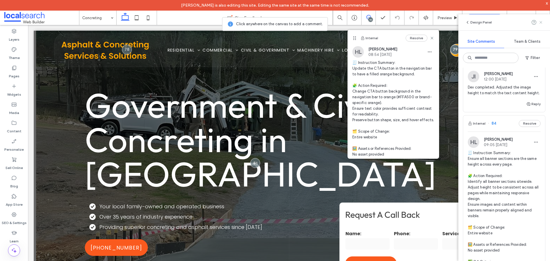
click at [542, 23] on use at bounding box center [540, 22] width 3 height 3
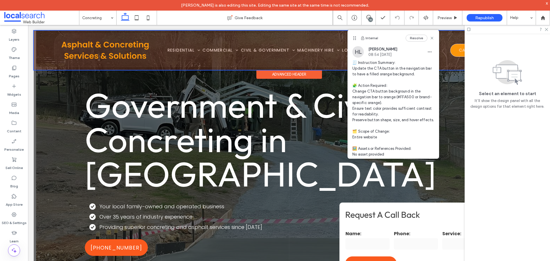
scroll to position [0, 0]
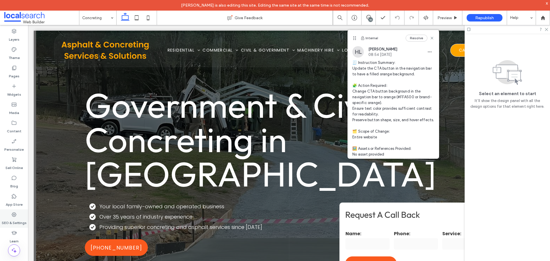
click at [17, 217] on div "SEO & Settings" at bounding box center [14, 218] width 28 height 18
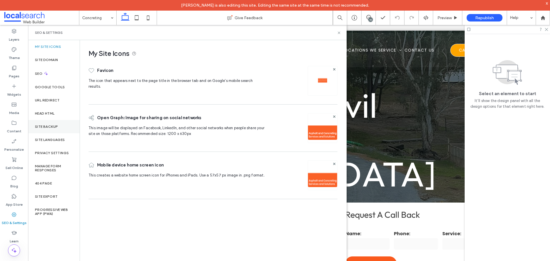
click at [50, 126] on label "Site Backup" at bounding box center [46, 127] width 23 height 4
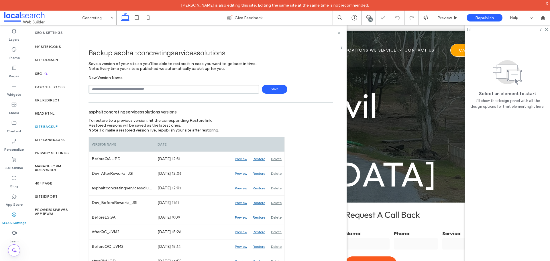
click at [123, 92] on input "text" at bounding box center [173, 89] width 170 height 9
type input "**********"
click at [268, 91] on span "Save" at bounding box center [274, 89] width 25 height 9
click at [542, 19] on icon at bounding box center [542, 17] width 5 height 5
